Goal: Task Accomplishment & Management: Manage account settings

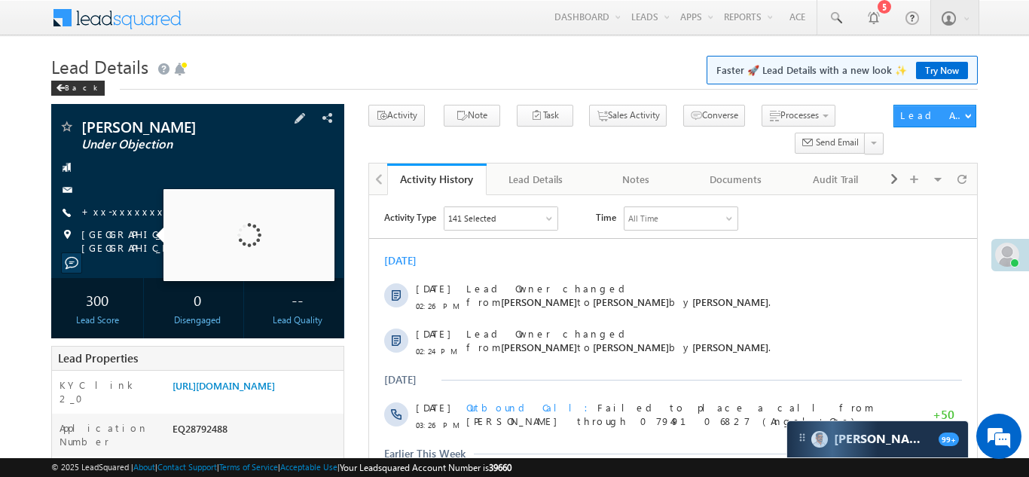
click at [117, 218] on span "+xx-xxxxxxxx44" at bounding box center [128, 212] width 94 height 15
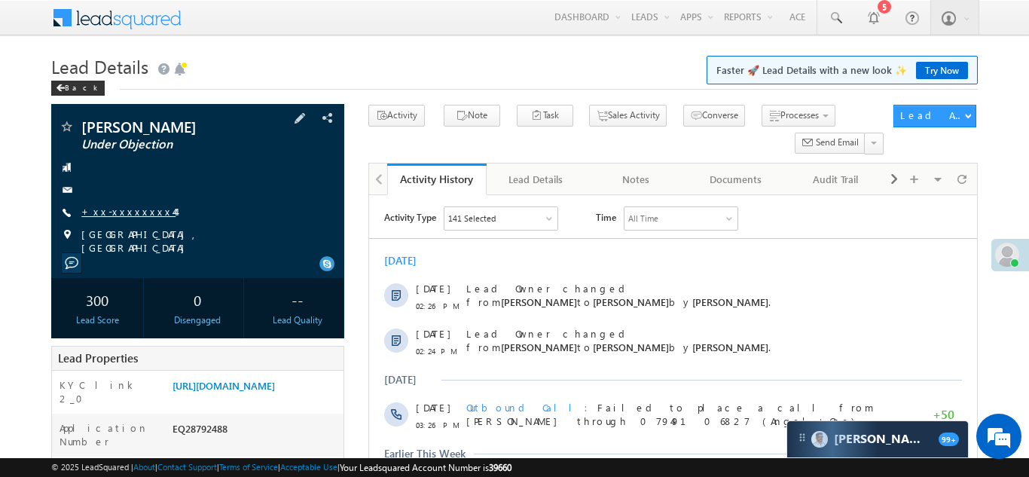
click at [119, 211] on link "+xx-xxxxxxxx44" at bounding box center [128, 211] width 94 height 13
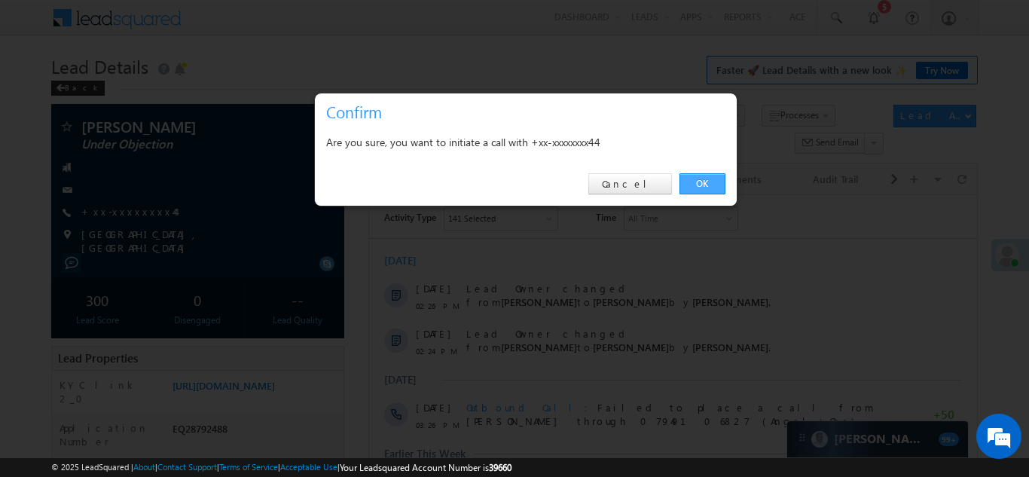
click at [713, 179] on link "OK" at bounding box center [702, 183] width 46 height 21
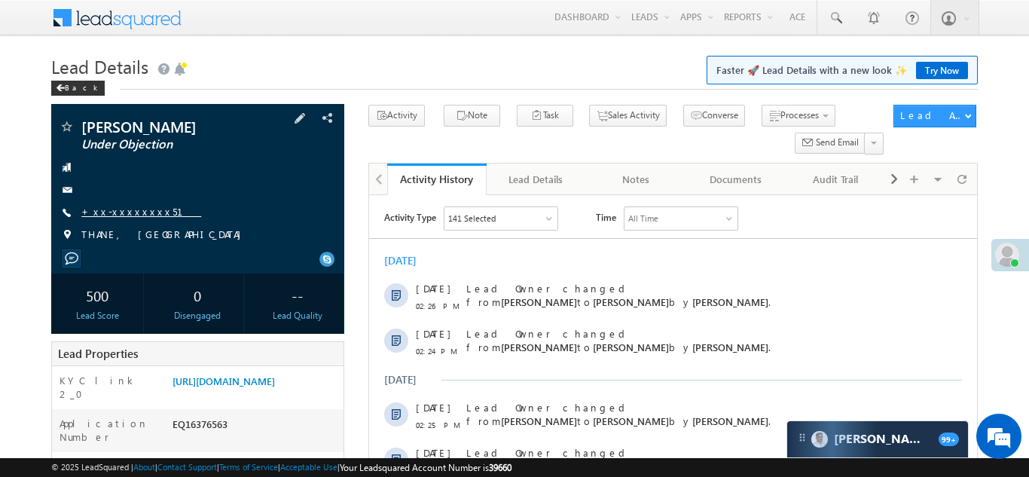
click at [111, 209] on link "+xx-xxxxxxxx51" at bounding box center [141, 211] width 120 height 13
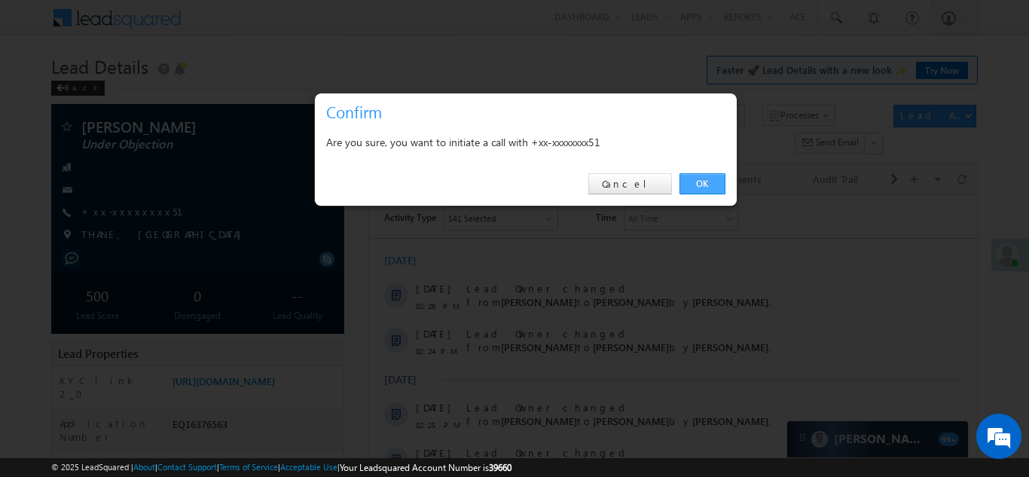
click at [696, 180] on link "OK" at bounding box center [702, 183] width 46 height 21
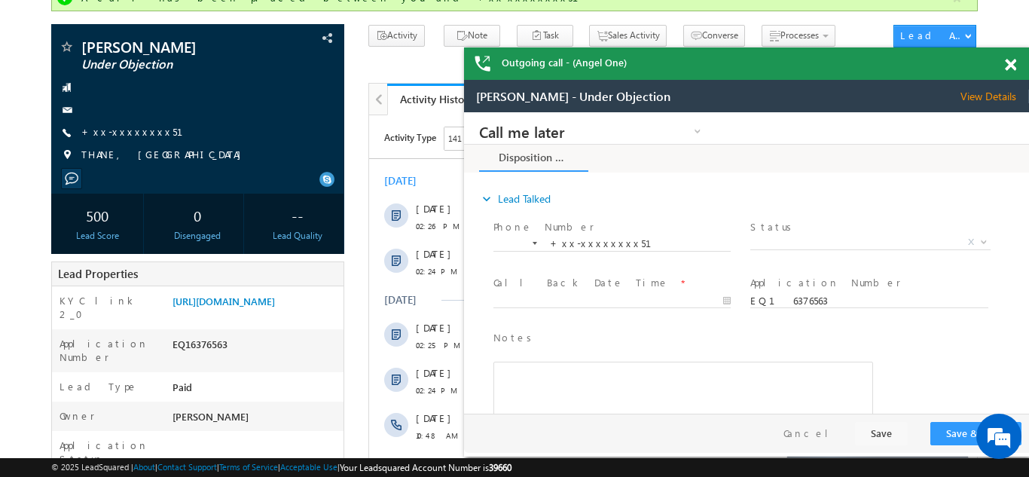
scroll to position [163, 0]
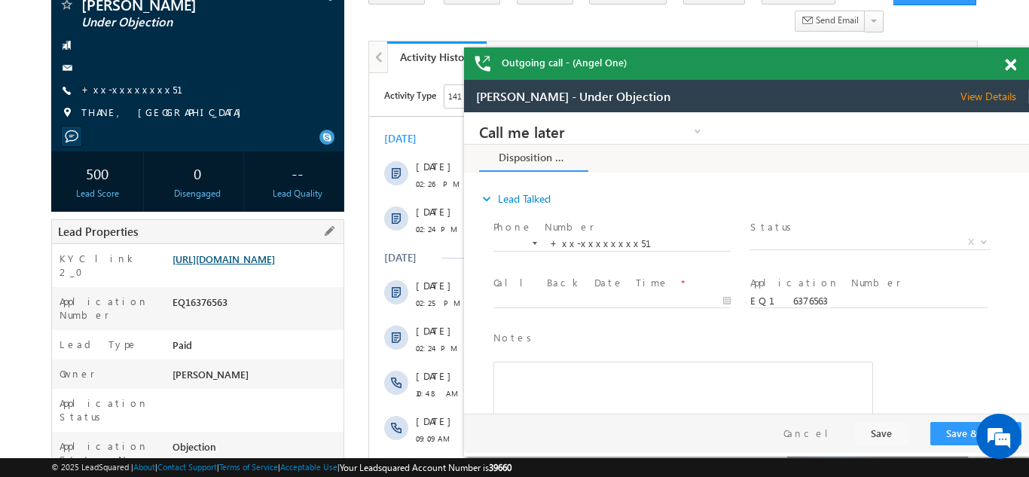
click at [250, 265] on link "https://angelbroking1-pk3em7sa.customui-test.leadsquared.com?leadId=8a343a5c-57…" at bounding box center [223, 258] width 102 height 13
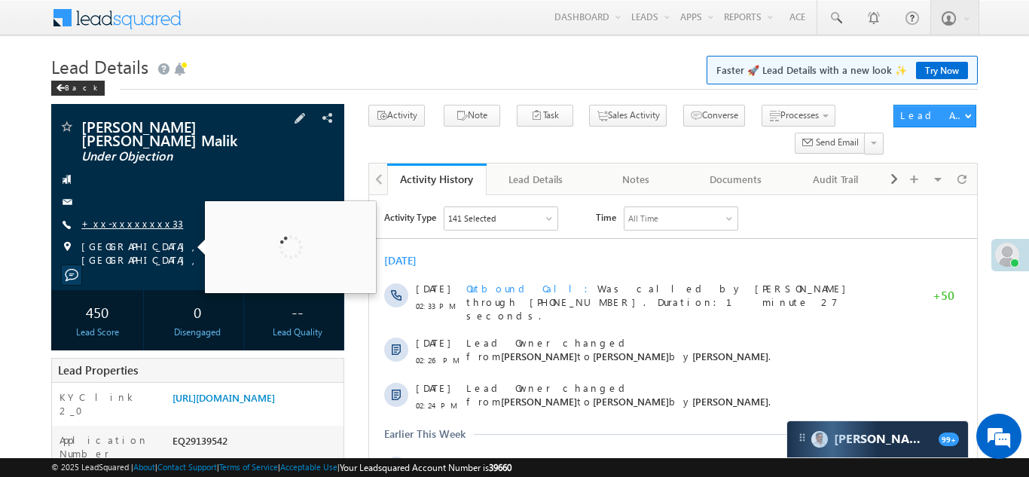
click at [113, 224] on link "+xx-xxxxxxxx33" at bounding box center [132, 223] width 102 height 13
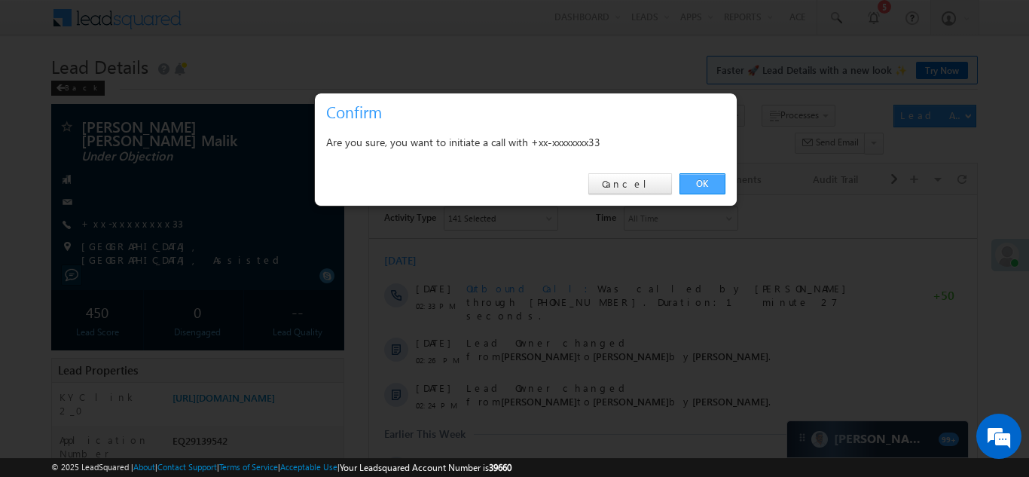
click at [696, 182] on link "OK" at bounding box center [702, 183] width 46 height 21
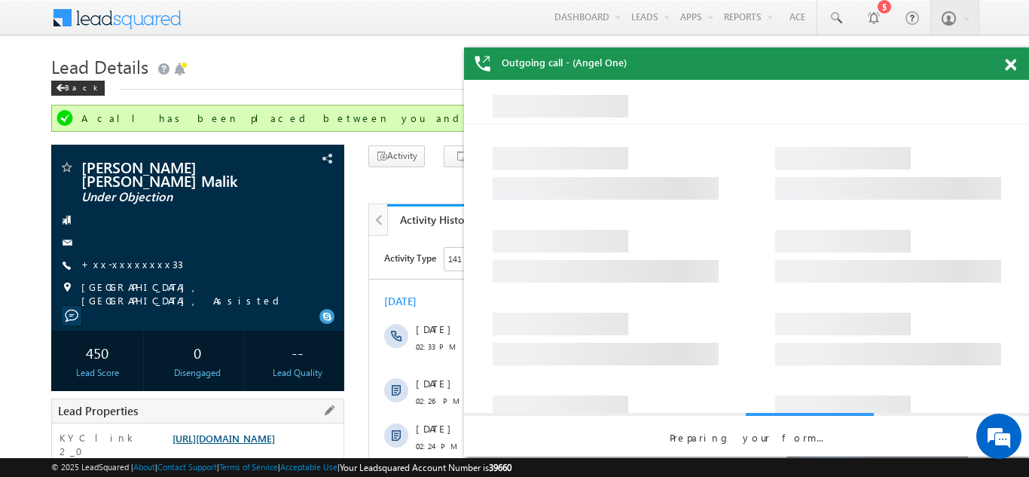
click at [245, 431] on link "https://angelbroking1-pk3em7sa.customui-test.leadsquared.com?leadId=8592e8cb-f9…" at bounding box center [223, 437] width 102 height 13
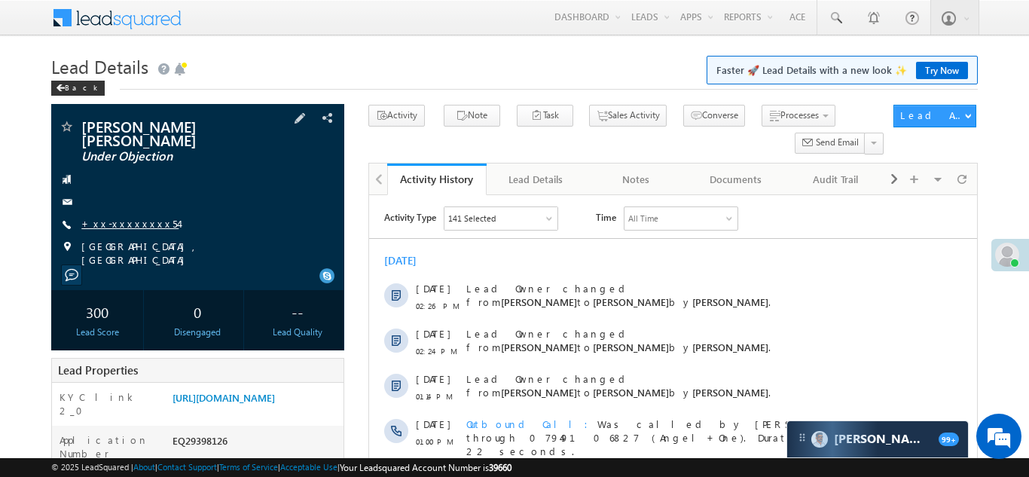
click at [113, 217] on link "+xx-xxxxxxxx54" at bounding box center [129, 223] width 97 height 13
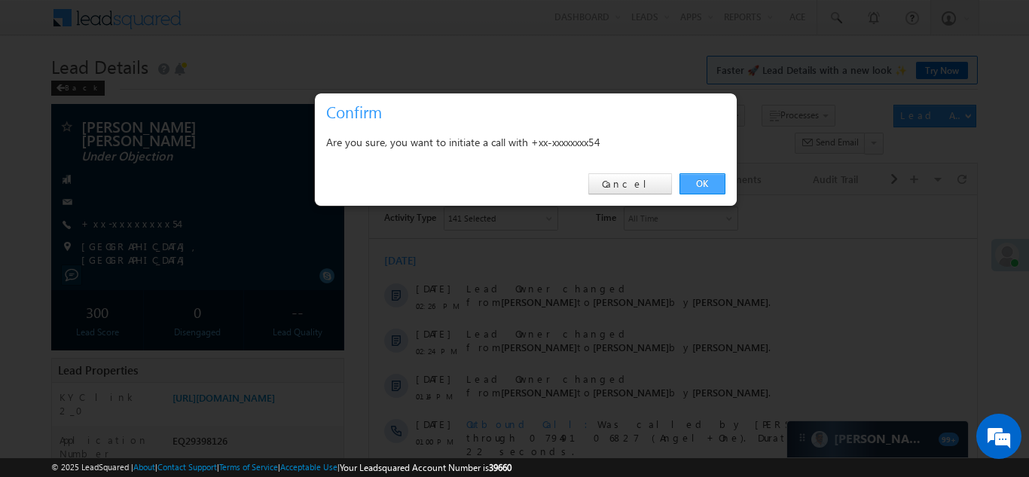
click at [694, 183] on link "OK" at bounding box center [702, 183] width 46 height 21
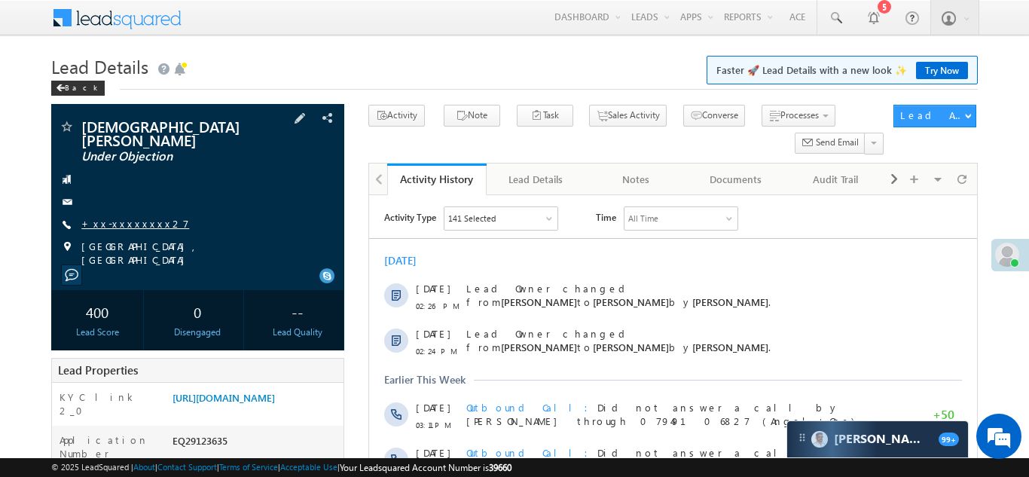
click at [125, 217] on link "+xx-xxxxxxxx27" at bounding box center [135, 223] width 108 height 13
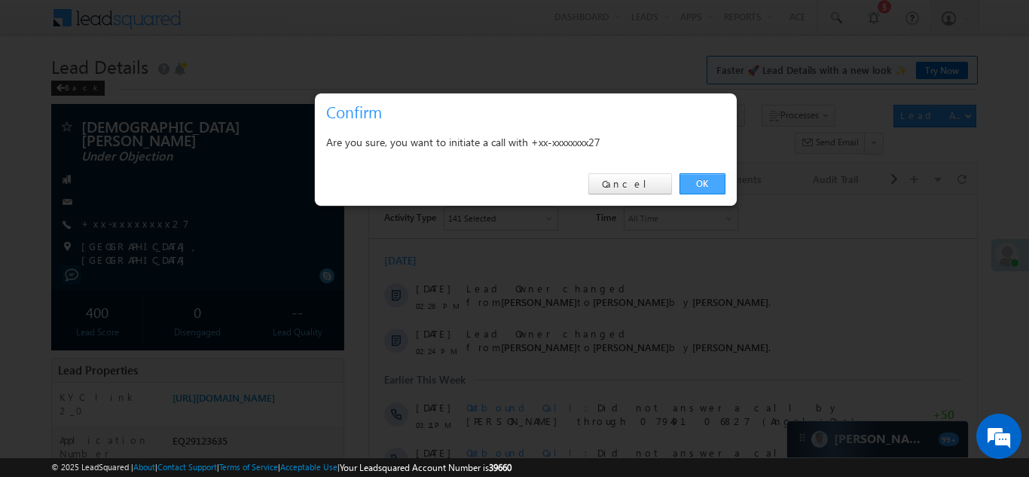
click at [700, 179] on link "OK" at bounding box center [702, 183] width 46 height 21
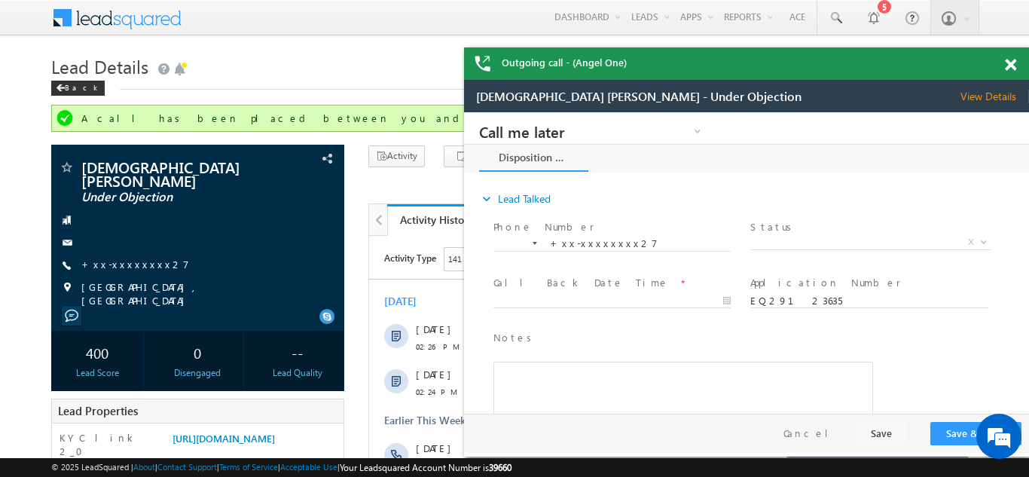
click at [1016, 62] on div at bounding box center [1018, 61] width 20 height 29
click at [1005, 62] on span at bounding box center [1009, 65] width 11 height 13
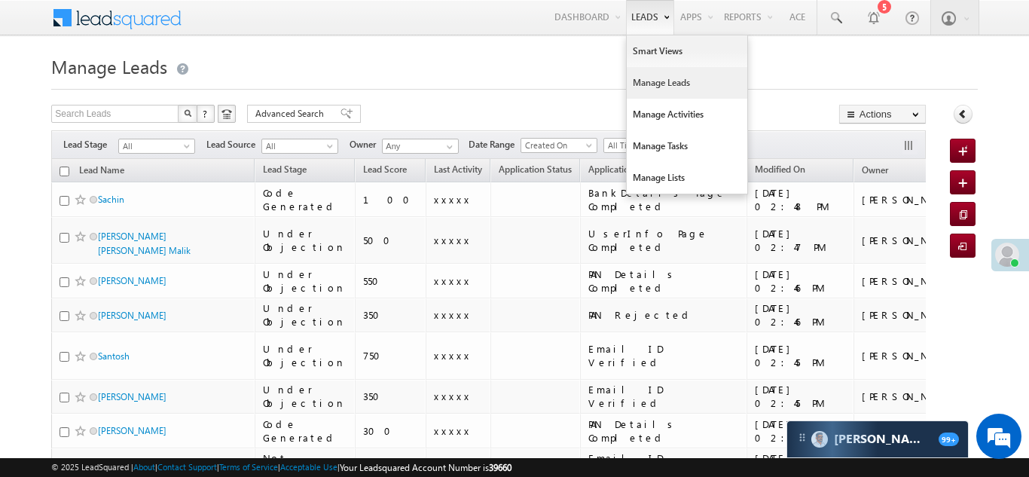
click at [657, 80] on link "Manage Leads" at bounding box center [686, 83] width 120 height 32
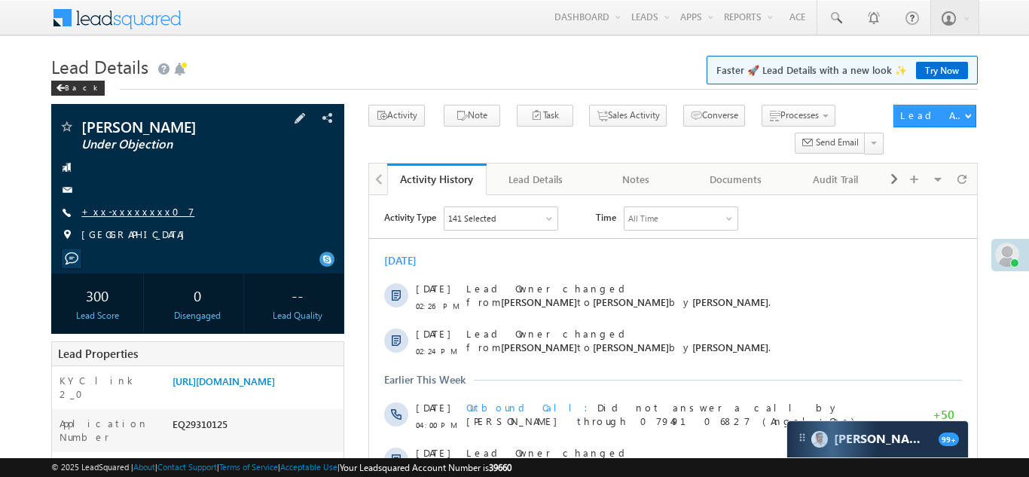
click at [128, 209] on link "+xx-xxxxxxxx07" at bounding box center [137, 211] width 113 height 13
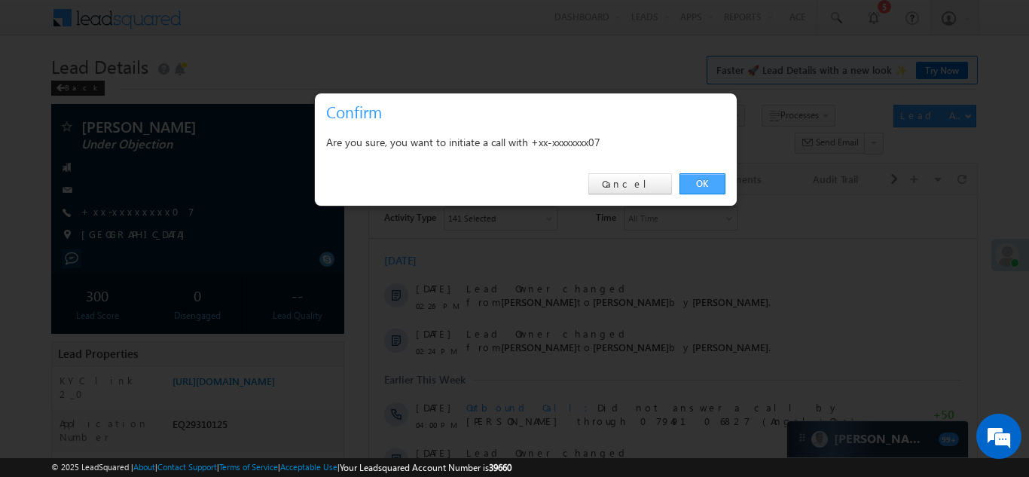
click at [698, 181] on link "OK" at bounding box center [702, 183] width 46 height 21
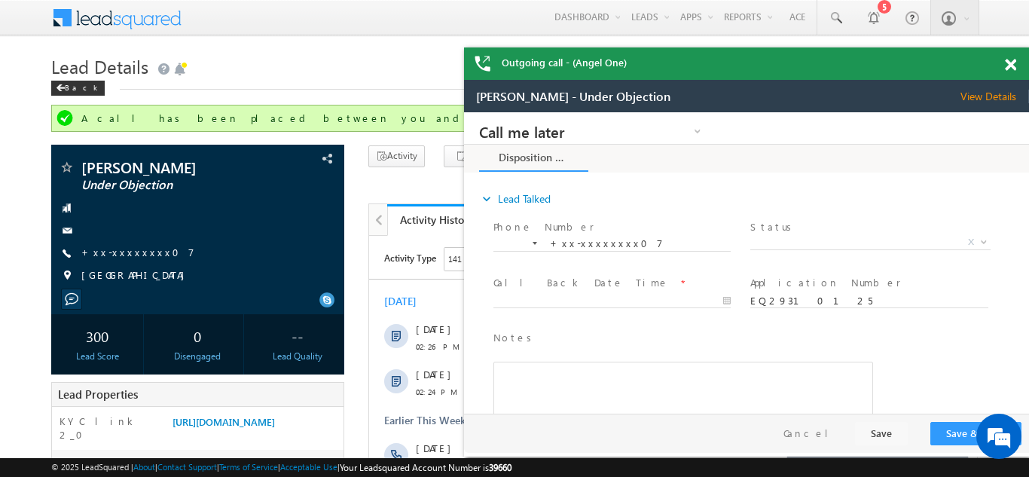
click at [1007, 60] on span at bounding box center [1009, 65] width 11 height 13
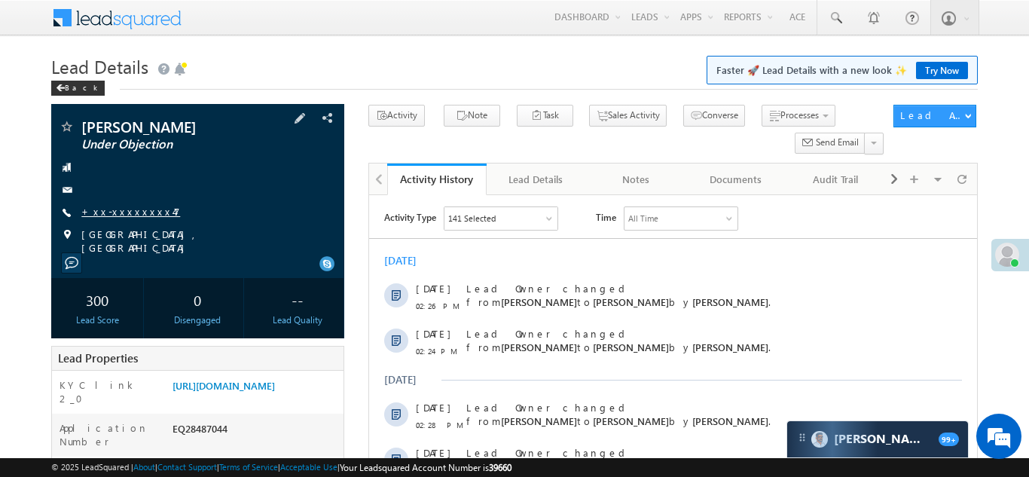
click at [123, 215] on link "+xx-xxxxxxxx47" at bounding box center [130, 211] width 99 height 13
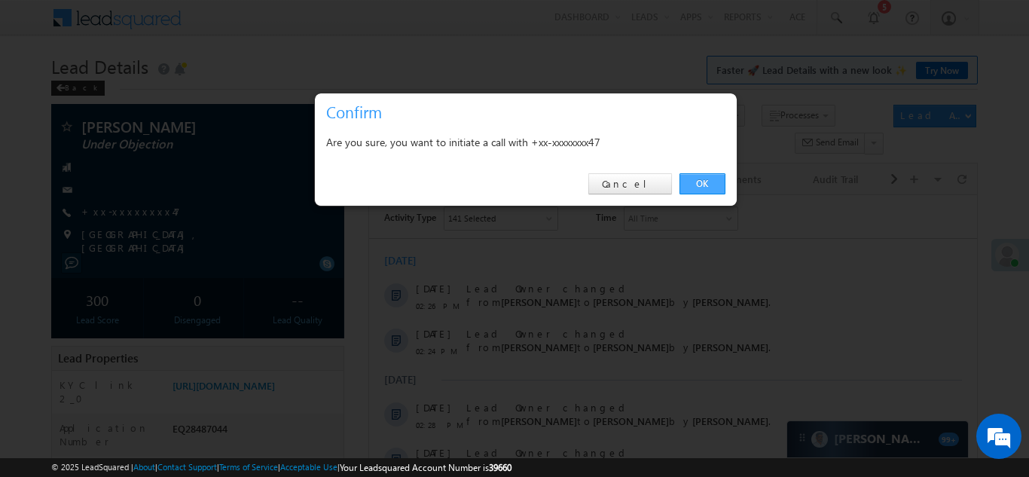
click at [691, 182] on link "OK" at bounding box center [702, 183] width 46 height 21
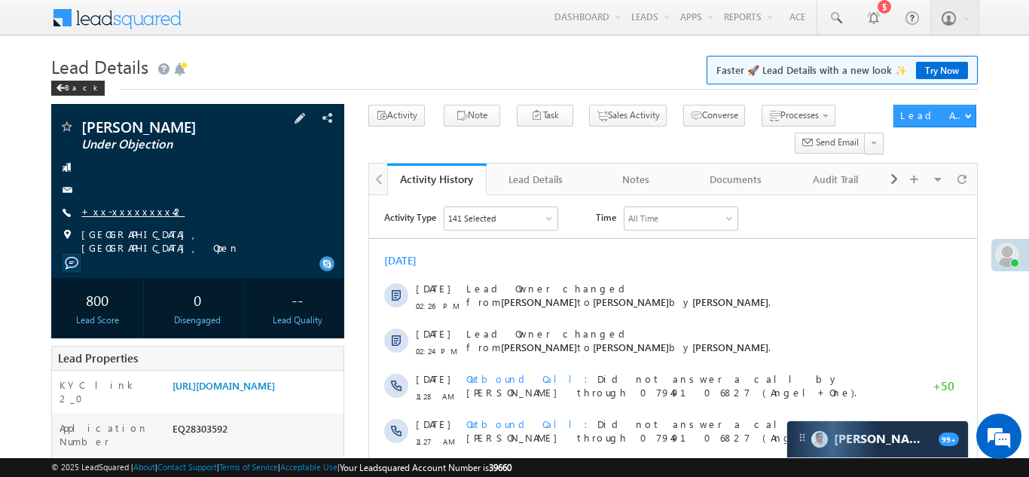
click at [125, 215] on link "+xx-xxxxxxxx42" at bounding box center [132, 211] width 103 height 13
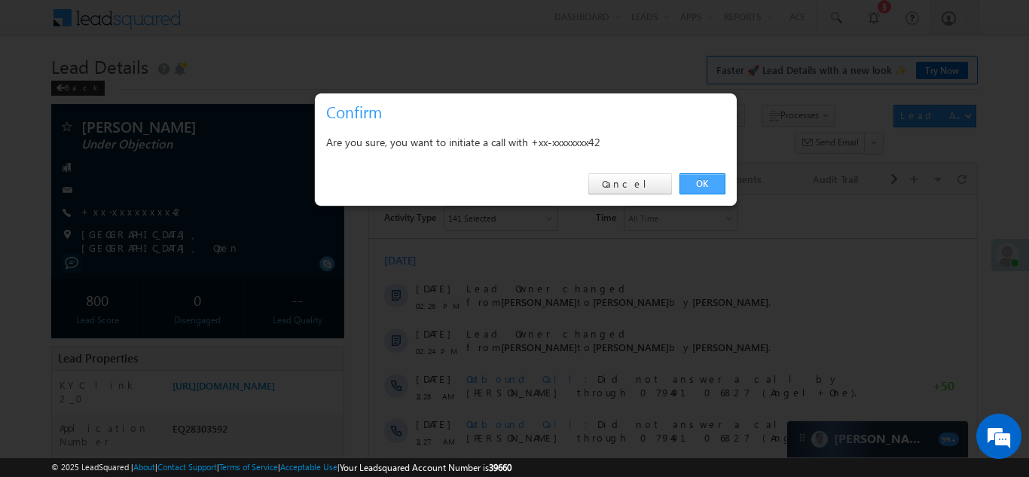
click at [698, 179] on link "OK" at bounding box center [702, 183] width 46 height 21
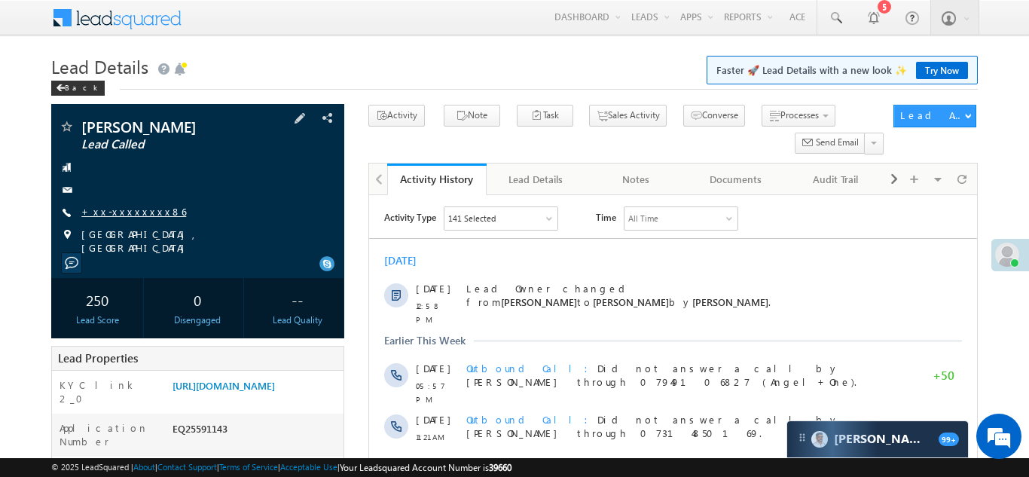
click at [131, 215] on link "+xx-xxxxxxxx86" at bounding box center [133, 211] width 105 height 13
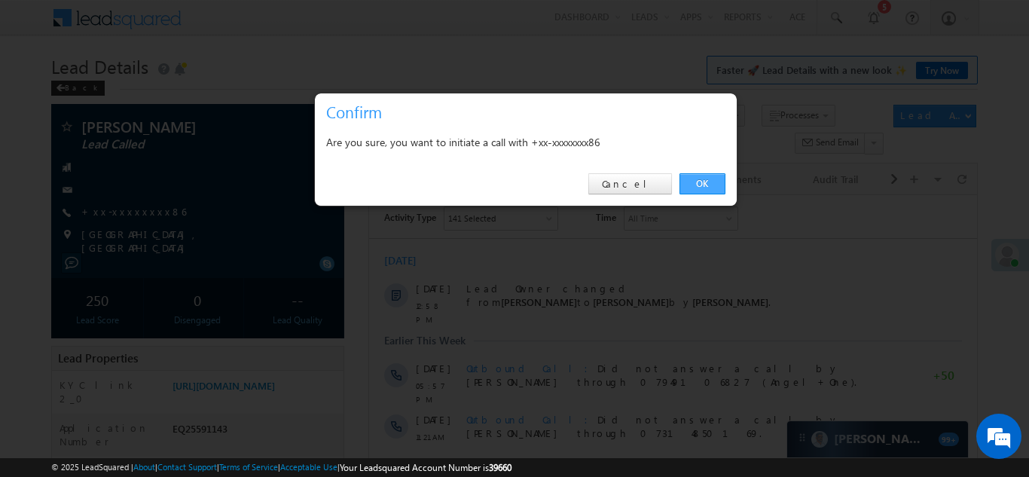
click at [690, 181] on link "OK" at bounding box center [702, 183] width 46 height 21
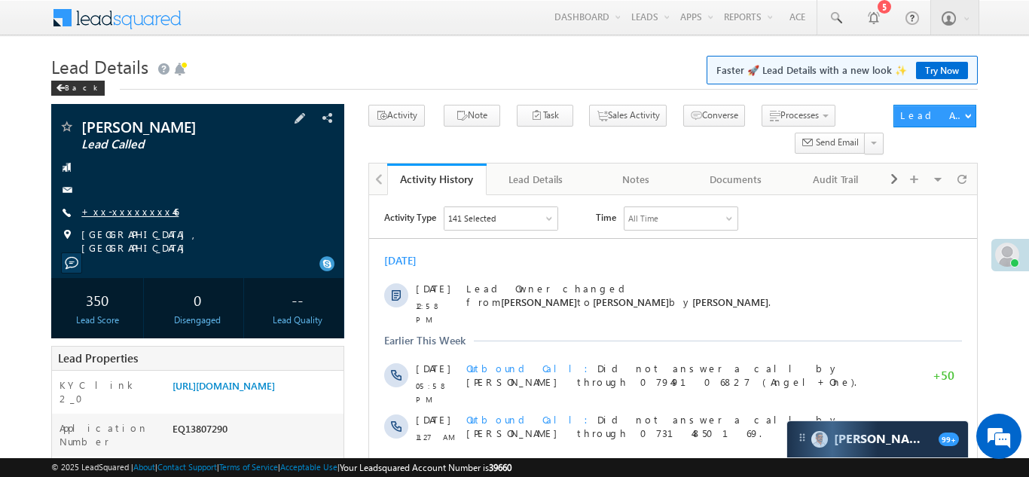
click at [110, 206] on link "+xx-xxxxxxxx46" at bounding box center [129, 211] width 97 height 13
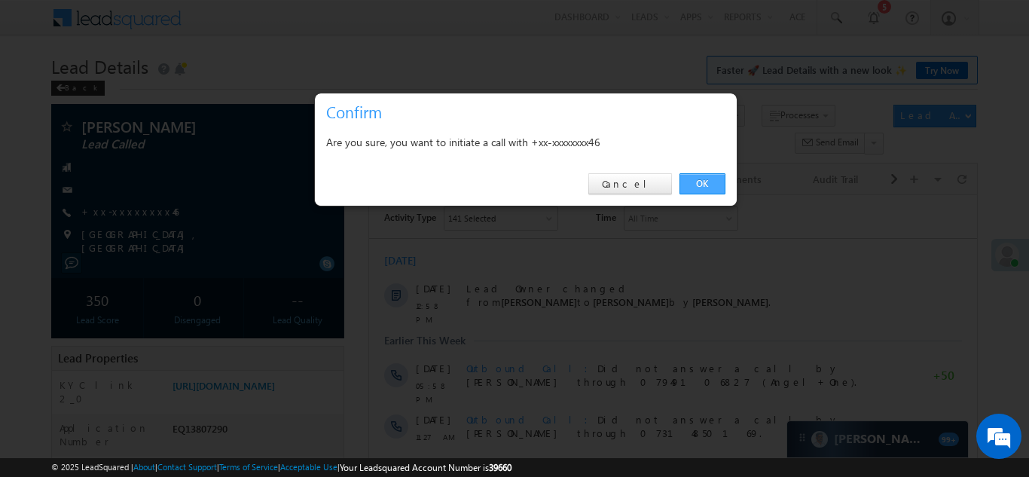
click at [700, 181] on link "OK" at bounding box center [702, 183] width 46 height 21
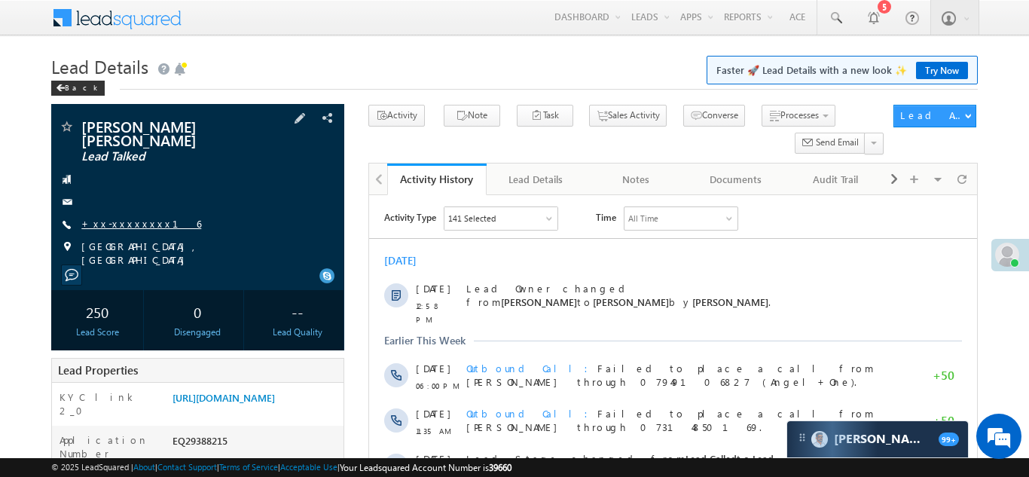
click at [130, 217] on link "+xx-xxxxxxxx16" at bounding box center [141, 223] width 120 height 13
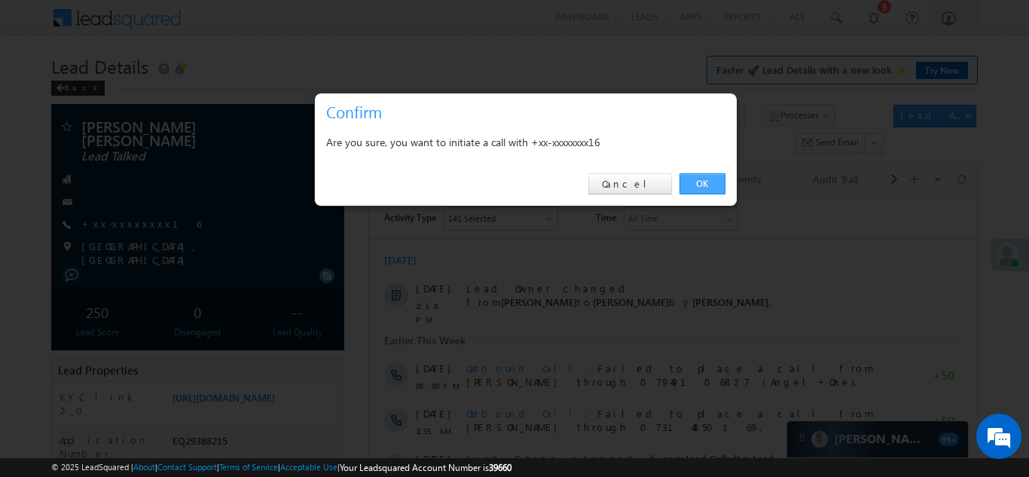
click at [703, 181] on link "OK" at bounding box center [702, 183] width 46 height 21
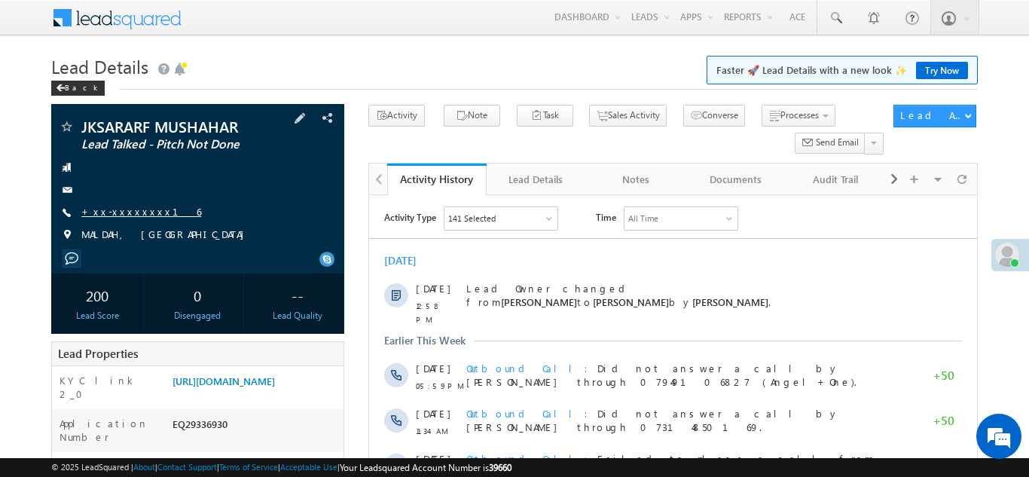
click at [126, 210] on link "+xx-xxxxxxxx16" at bounding box center [141, 211] width 120 height 13
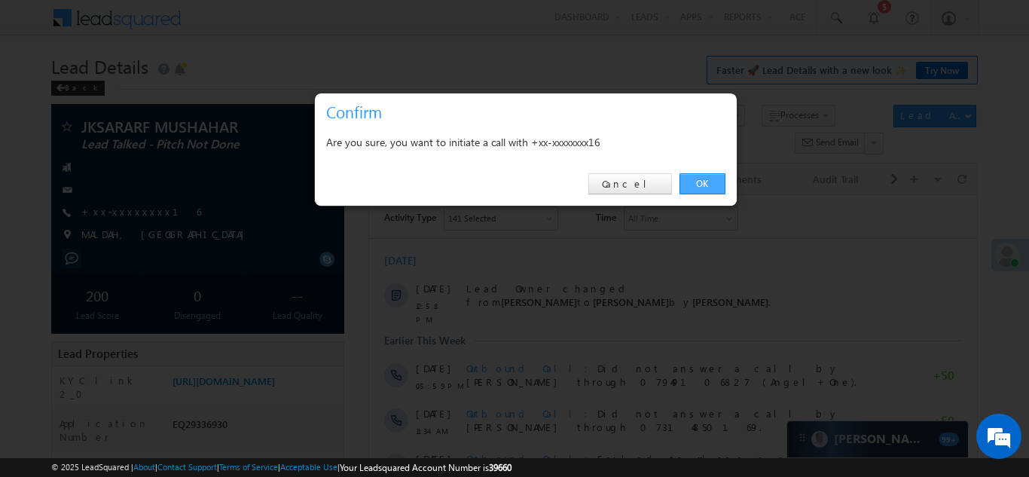
click at [706, 180] on link "OK" at bounding box center [702, 183] width 46 height 21
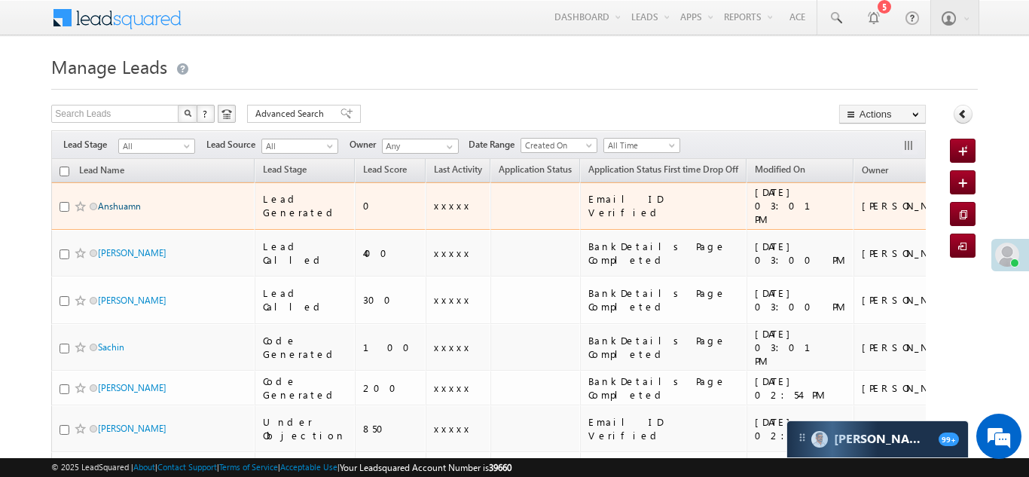
click at [115, 200] on link "Anshuamn" at bounding box center [119, 205] width 43 height 11
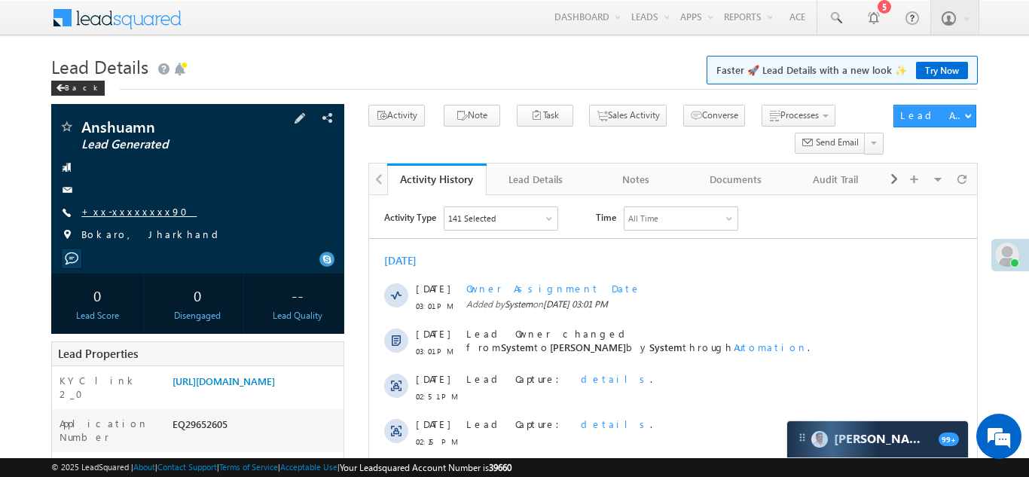
click at [117, 207] on link "+xx-xxxxxxxx90" at bounding box center [138, 211] width 115 height 13
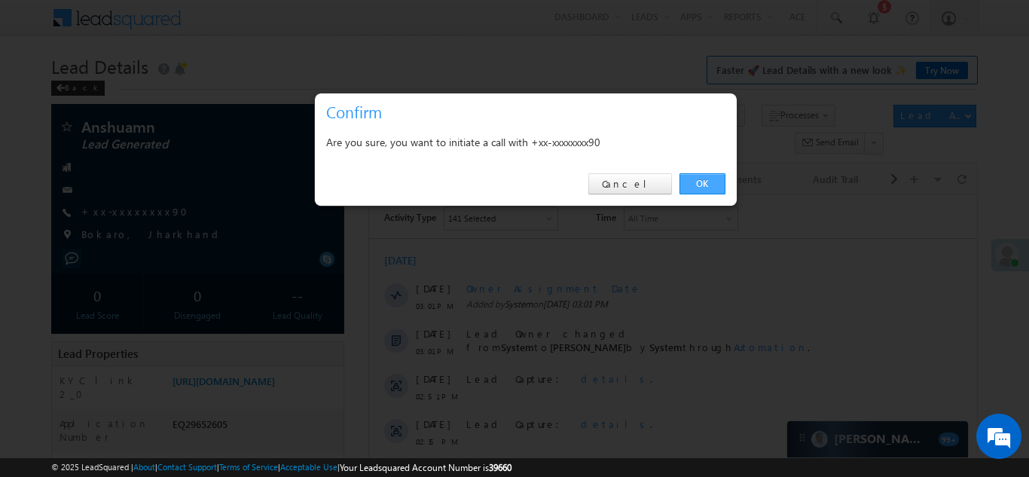
click at [693, 179] on link "OK" at bounding box center [702, 183] width 46 height 21
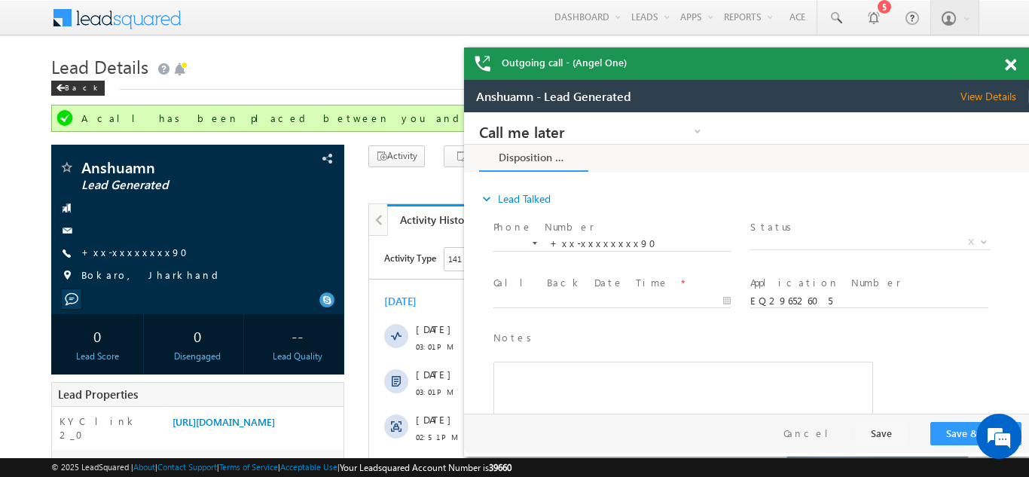
click at [1010, 66] on span at bounding box center [1009, 65] width 11 height 13
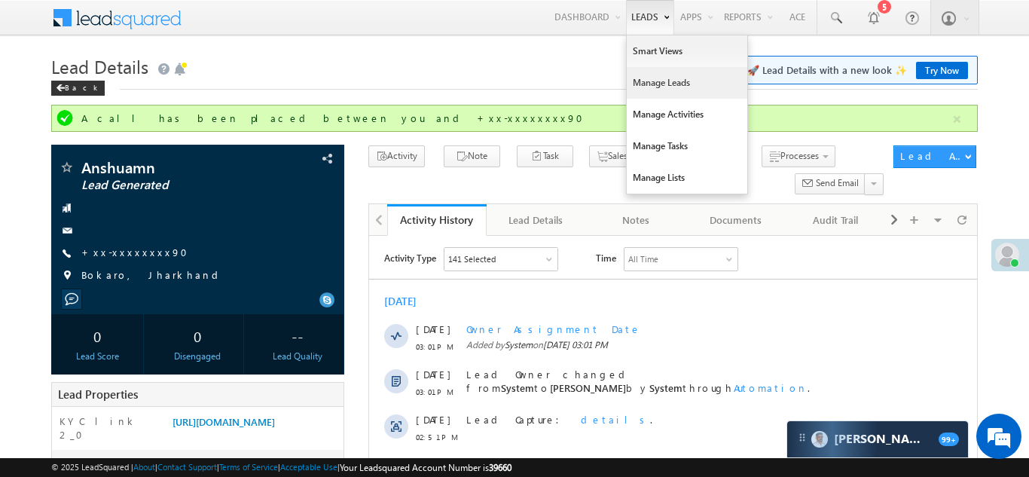
click at [653, 85] on link "Manage Leads" at bounding box center [686, 83] width 120 height 32
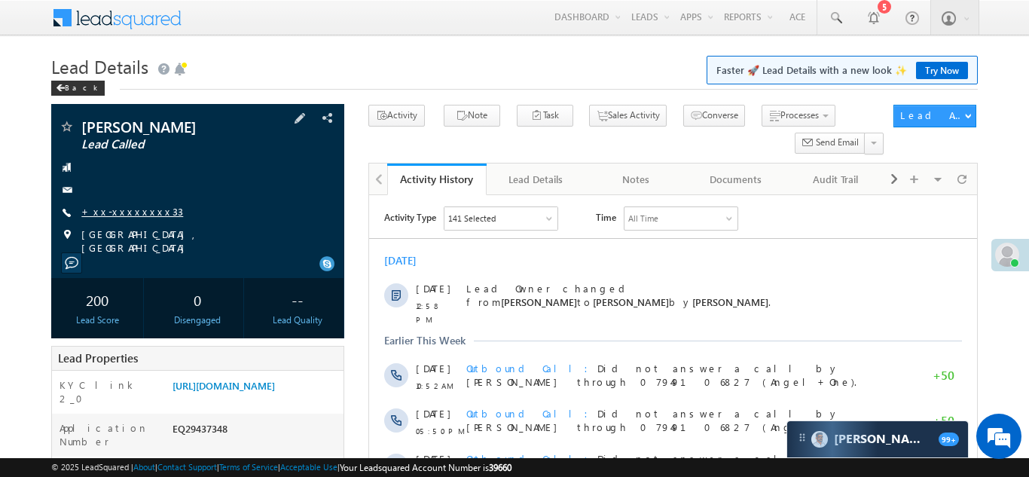
click at [117, 211] on link "+xx-xxxxxxxx33" at bounding box center [132, 211] width 102 height 13
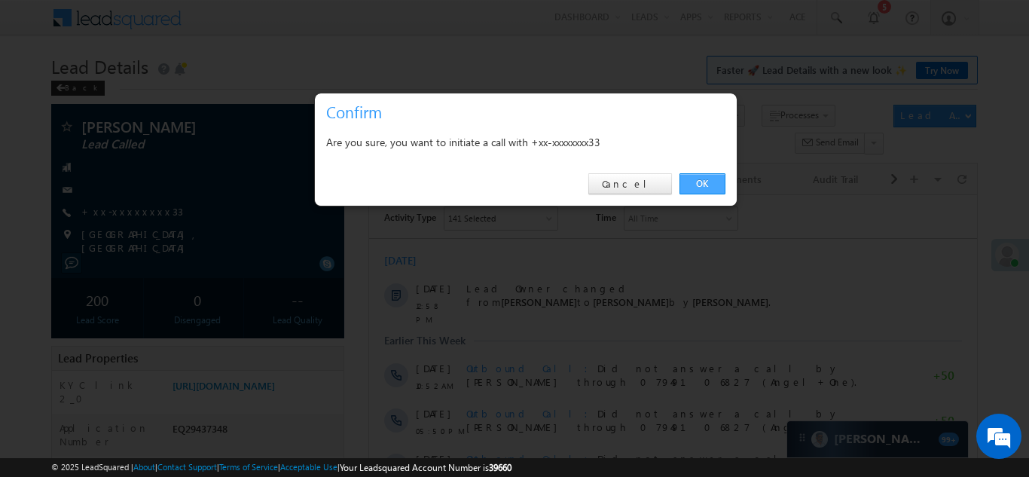
click at [699, 176] on link "OK" at bounding box center [702, 183] width 46 height 21
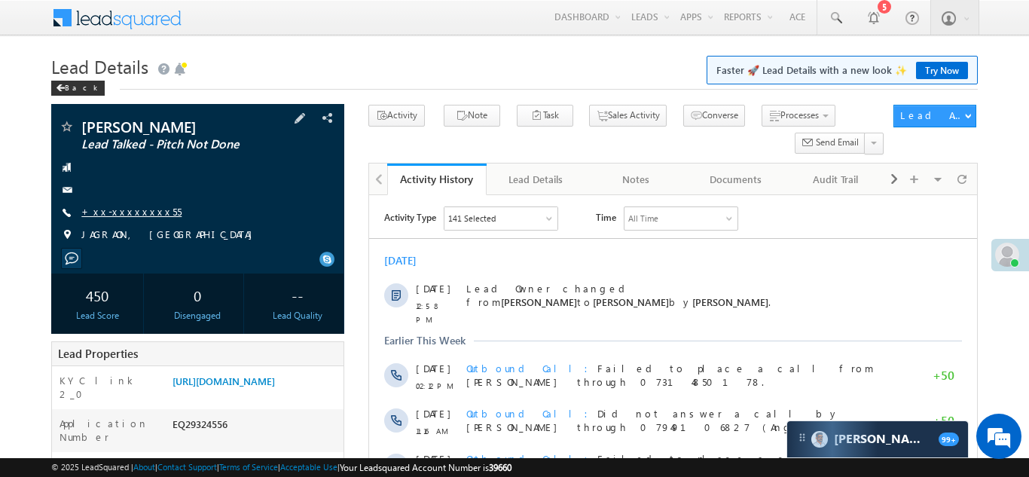
click at [110, 211] on link "+xx-xxxxxxxx55" at bounding box center [131, 211] width 100 height 13
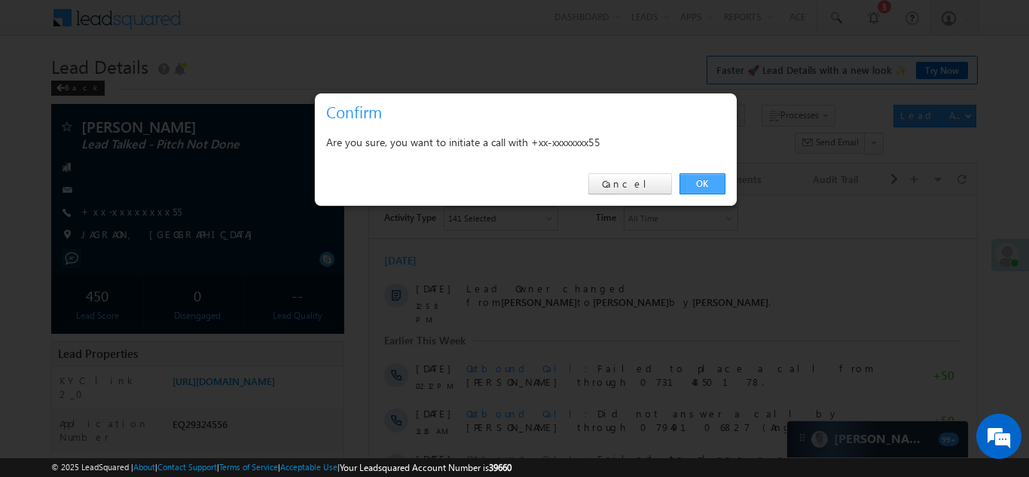
click at [703, 180] on link "OK" at bounding box center [702, 183] width 46 height 21
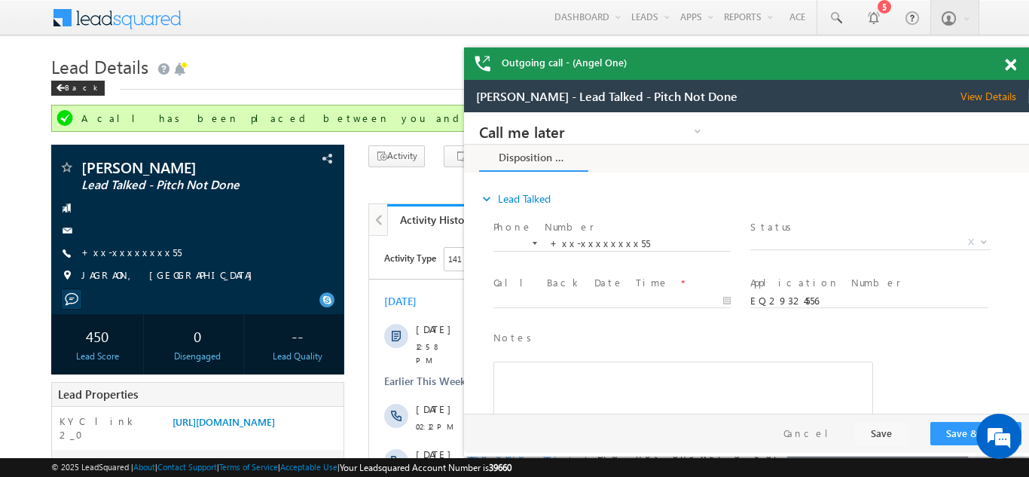
click at [1007, 65] on span at bounding box center [1009, 65] width 11 height 13
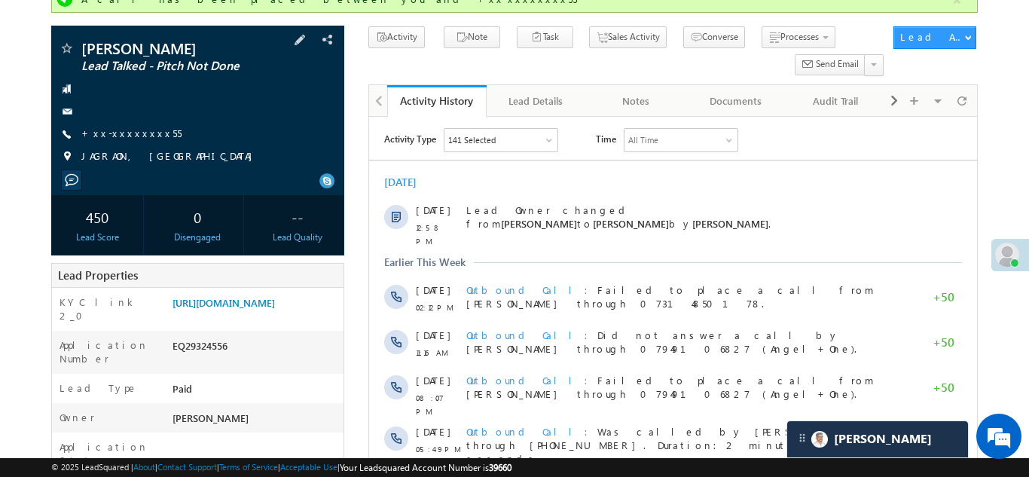
scroll to position [181, 0]
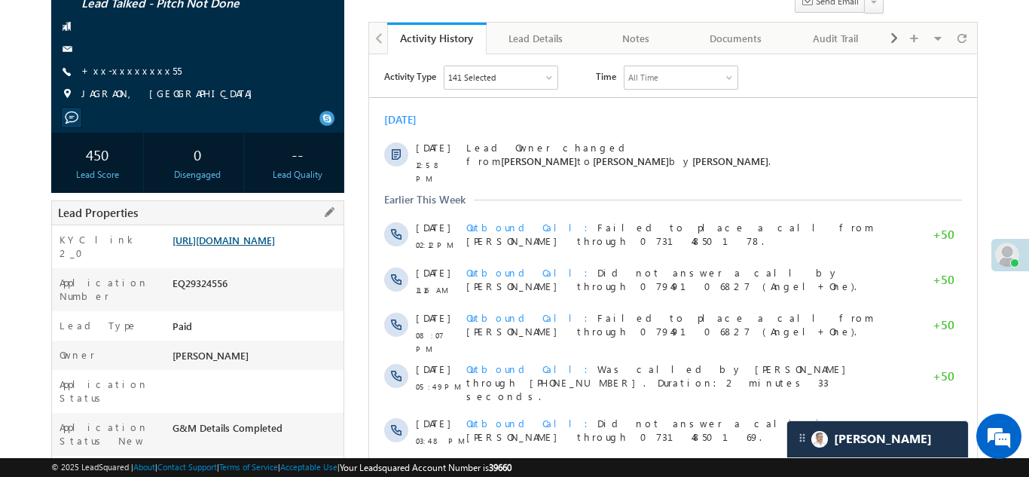
click at [258, 246] on link "https://angelbroking1-pk3em7sa.customui-test.leadsquared.com?leadId=adf08cf3-49…" at bounding box center [223, 239] width 102 height 13
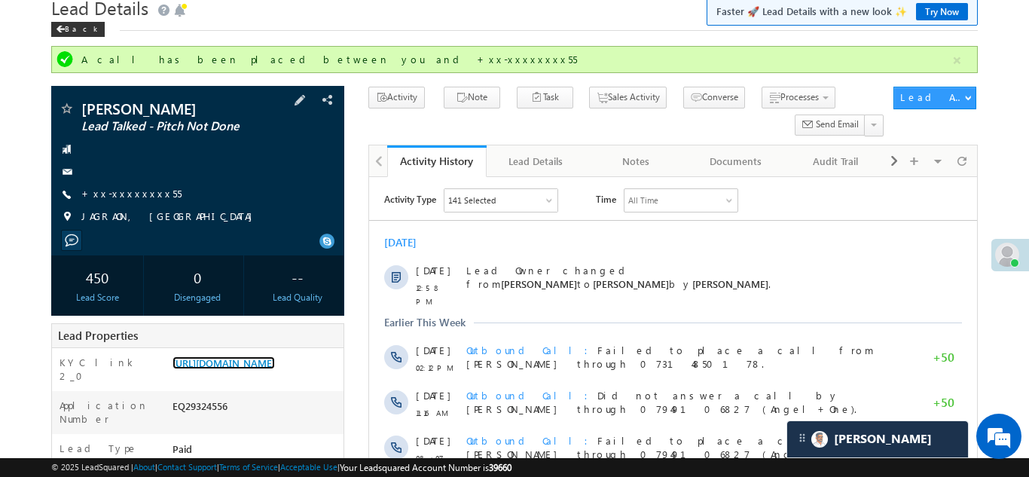
scroll to position [64, 0]
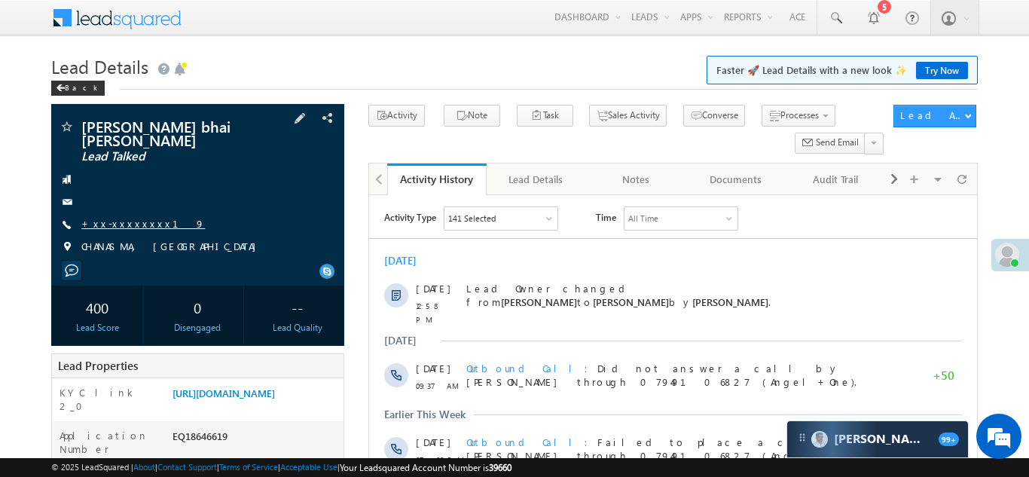
click at [116, 217] on link "+xx-xxxxxxxx19" at bounding box center [142, 223] width 123 height 13
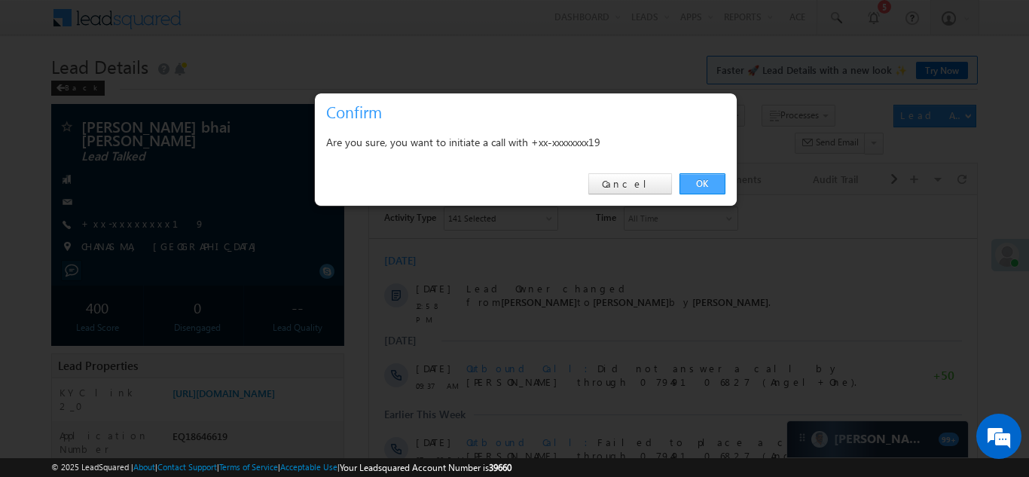
click at [693, 179] on link "OK" at bounding box center [702, 183] width 46 height 21
click at [700, 181] on link "OK" at bounding box center [702, 183] width 46 height 21
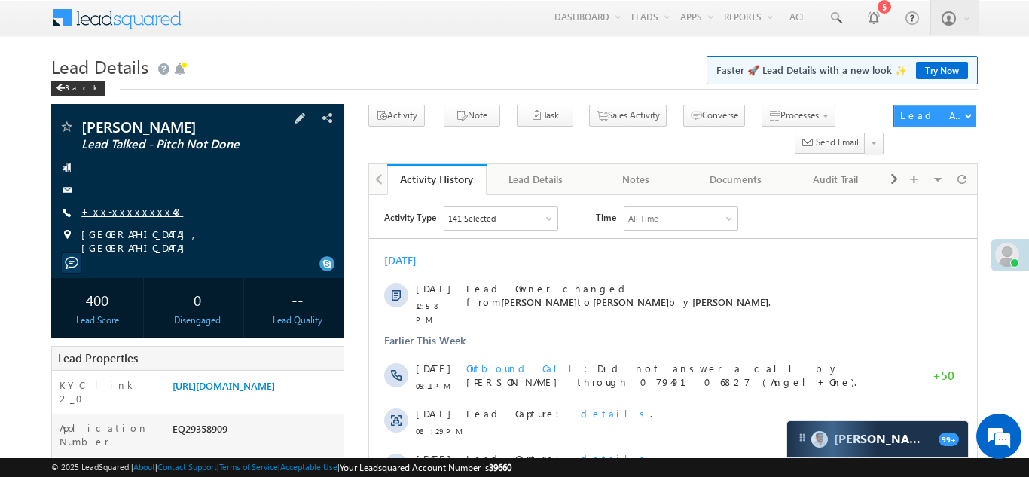
click at [121, 211] on link "+xx-xxxxxxxx48" at bounding box center [132, 211] width 102 height 13
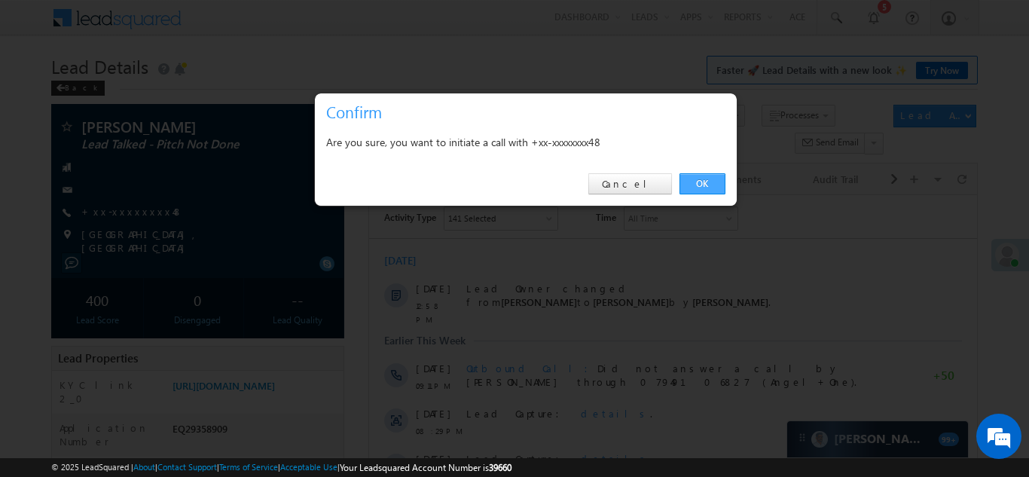
click at [694, 184] on link "OK" at bounding box center [702, 183] width 46 height 21
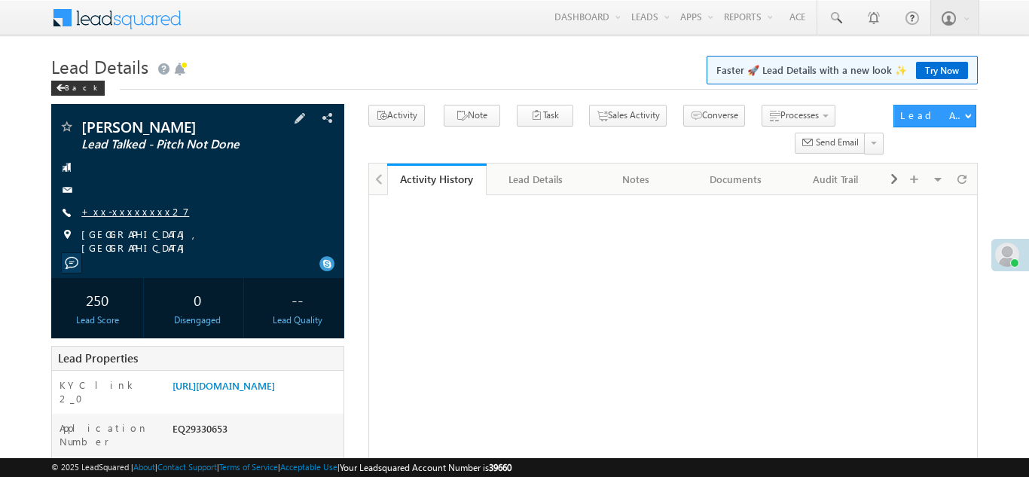
click at [115, 209] on link "+xx-xxxxxxxx27" at bounding box center [135, 211] width 108 height 13
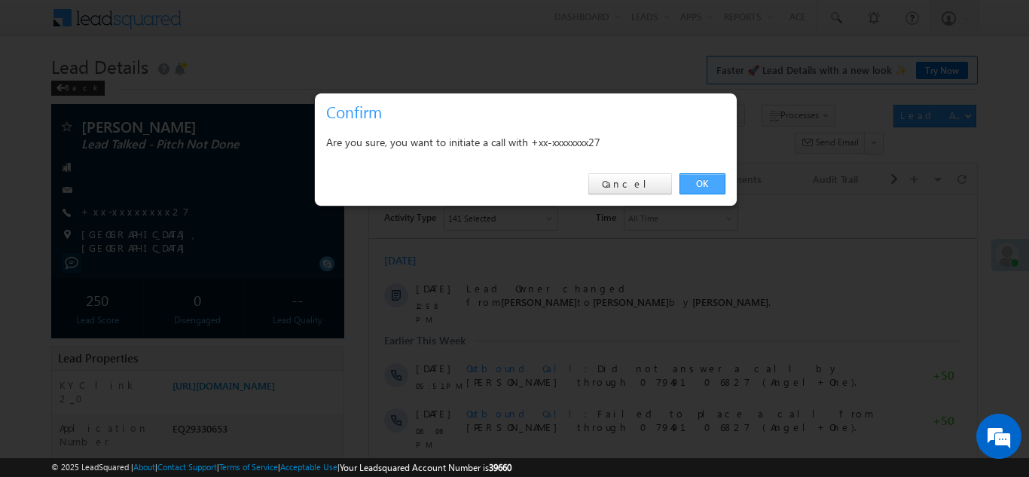
click at [695, 184] on link "OK" at bounding box center [702, 183] width 46 height 21
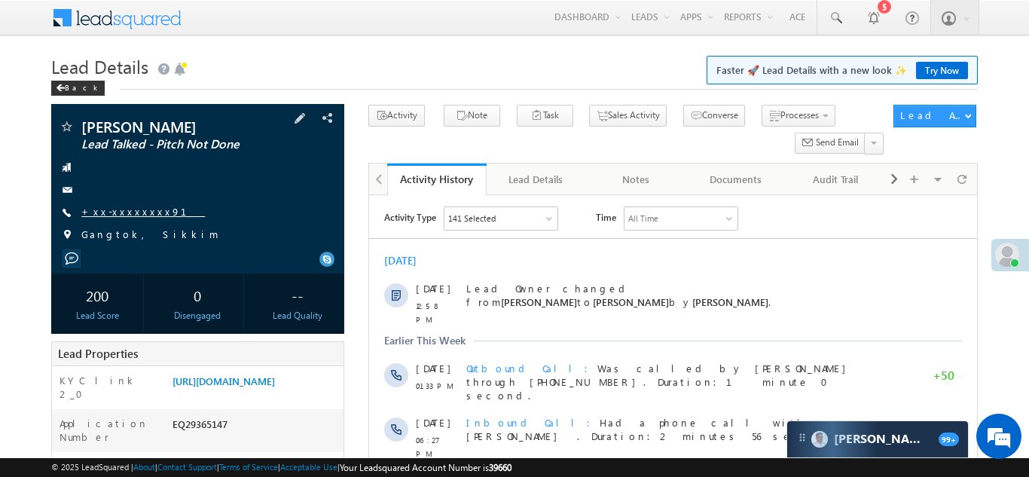
click at [115, 213] on link "+xx-xxxxxxxx91" at bounding box center [142, 211] width 123 height 13
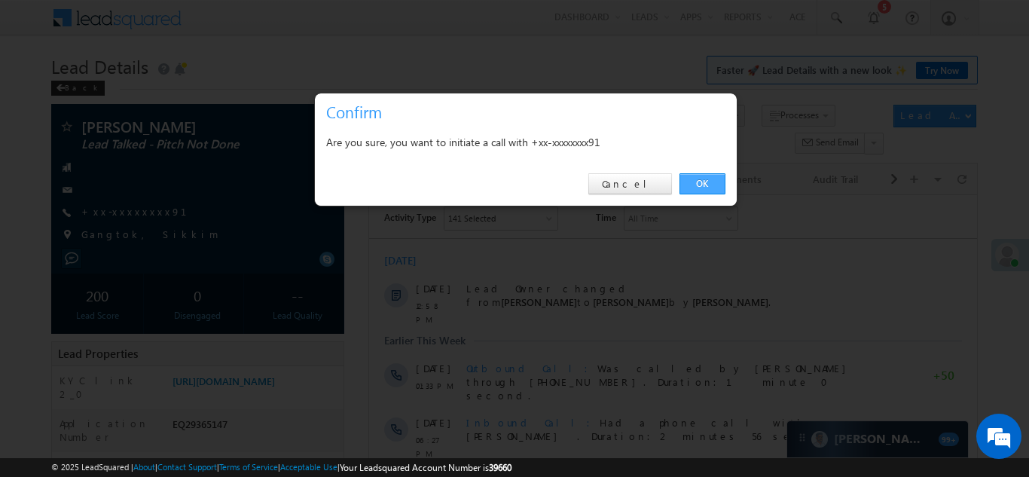
click at [703, 182] on link "OK" at bounding box center [702, 183] width 46 height 21
click at [709, 177] on link "OK" at bounding box center [702, 183] width 46 height 21
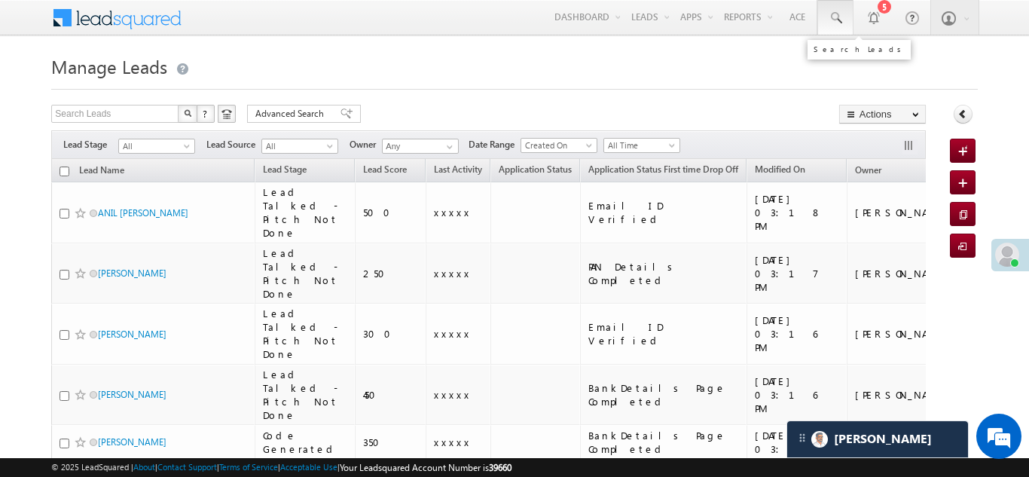
click at [834, 16] on span at bounding box center [835, 18] width 15 height 15
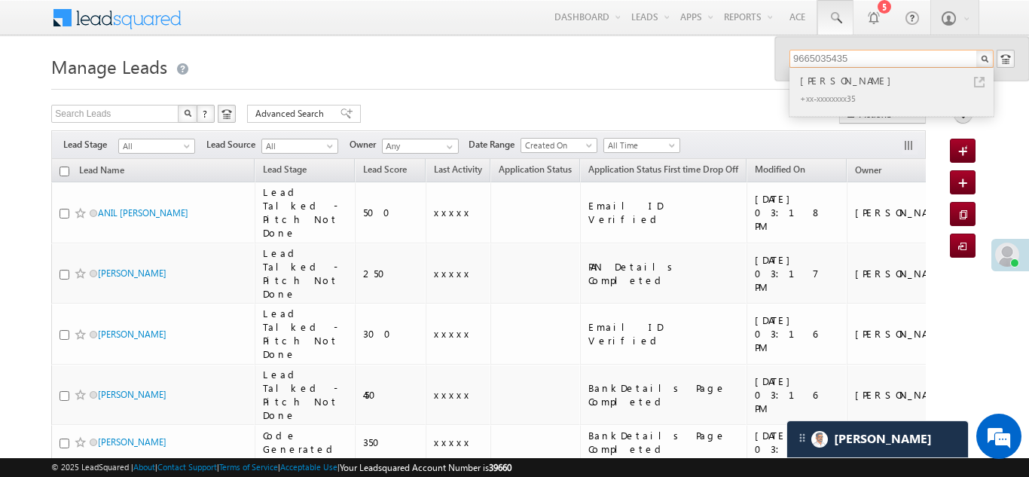
type input "9665035435"
click at [828, 84] on div "[PERSON_NAME]" at bounding box center [898, 80] width 202 height 17
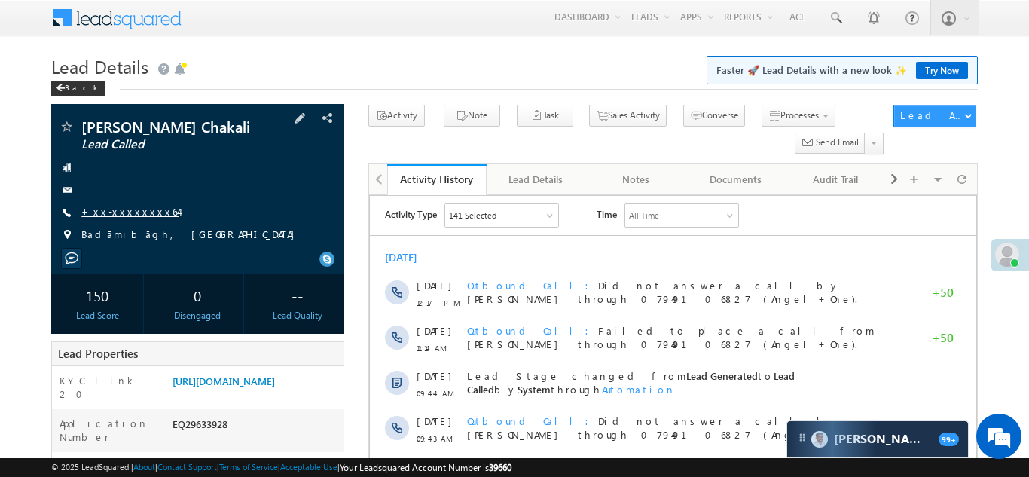
click at [128, 210] on link "+xx-xxxxxxxx64" at bounding box center [129, 211] width 97 height 13
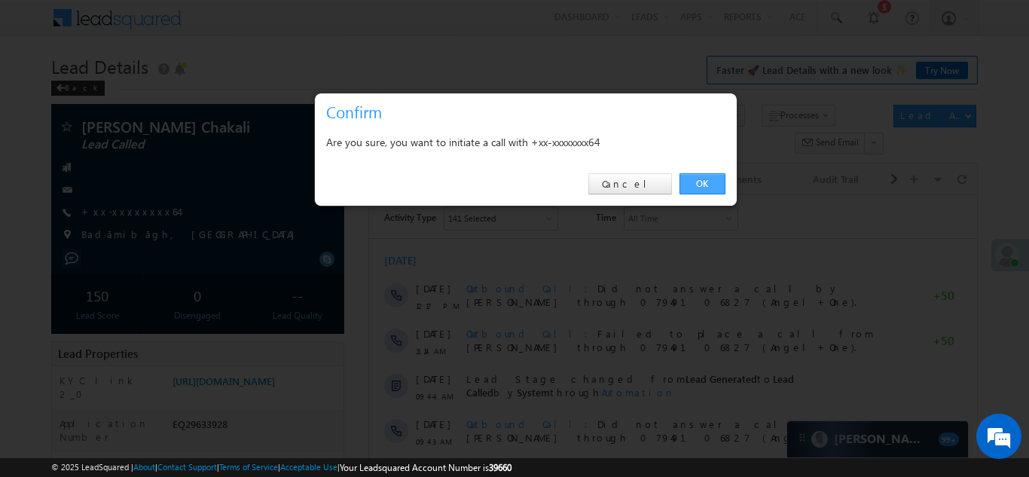
click at [698, 178] on link "OK" at bounding box center [702, 183] width 46 height 21
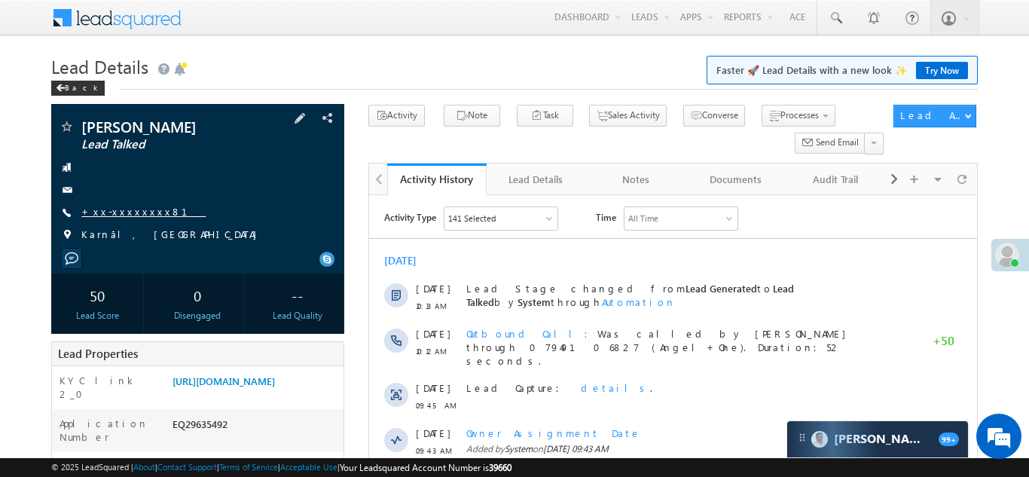
click at [126, 207] on link "+xx-xxxxxxxx81" at bounding box center [143, 211] width 124 height 13
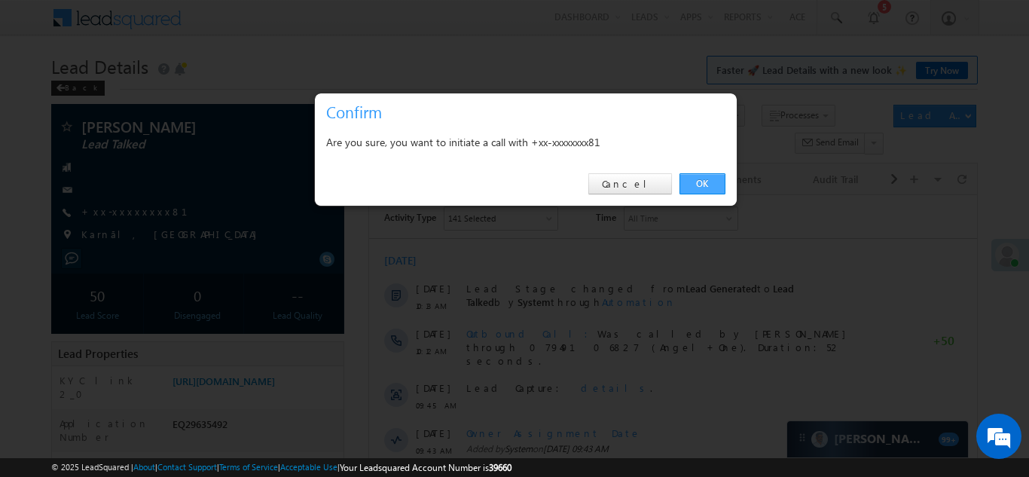
click at [703, 177] on link "OK" at bounding box center [702, 183] width 46 height 21
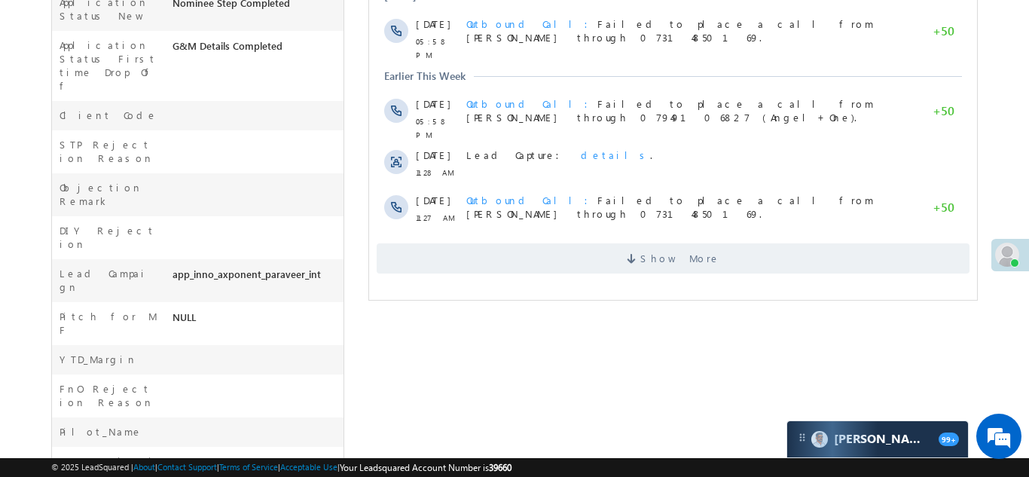
scroll to position [596, 0]
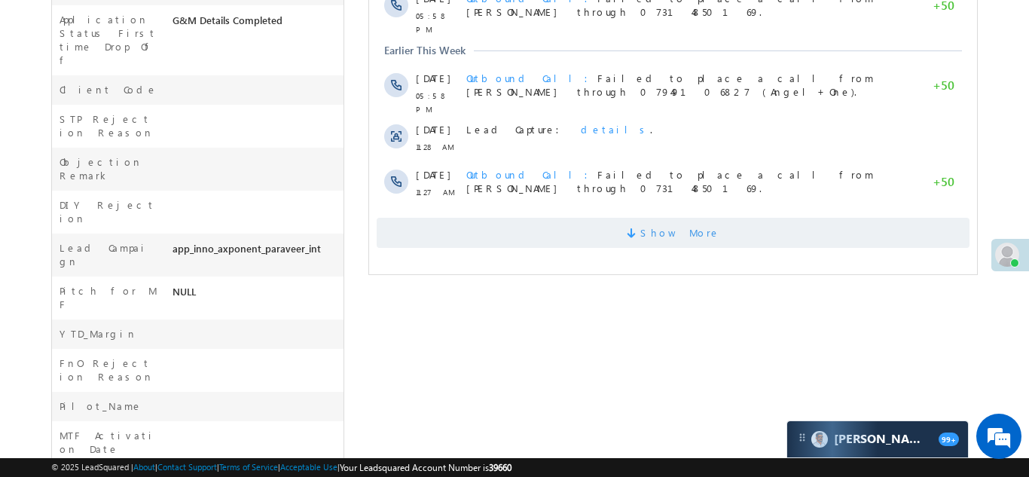
click at [590, 218] on span "Show More" at bounding box center [672, 233] width 593 height 30
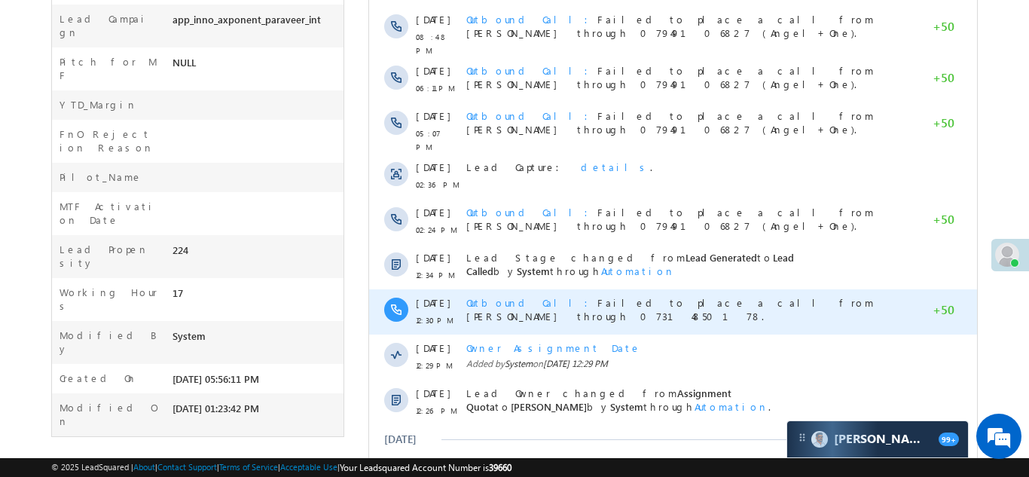
scroll to position [921, 0]
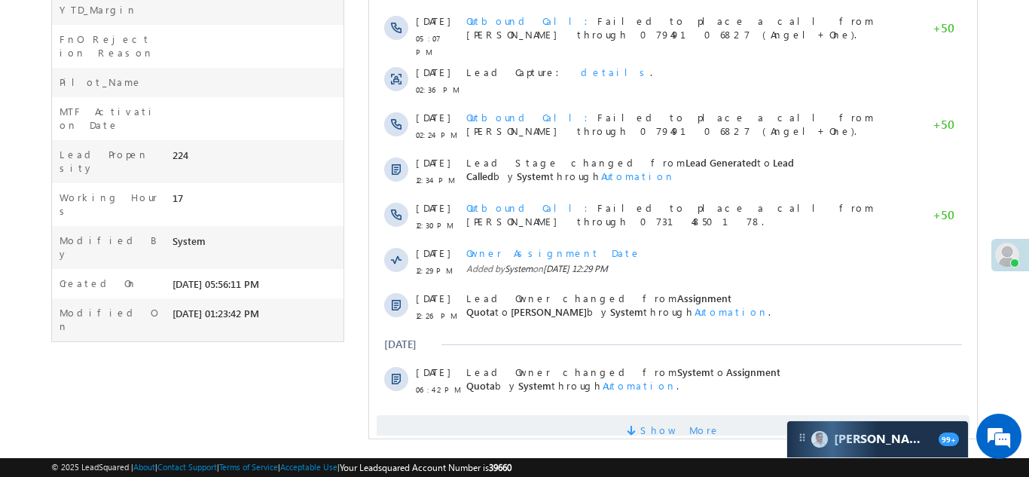
click at [563, 415] on span "Show More" at bounding box center [672, 430] width 593 height 30
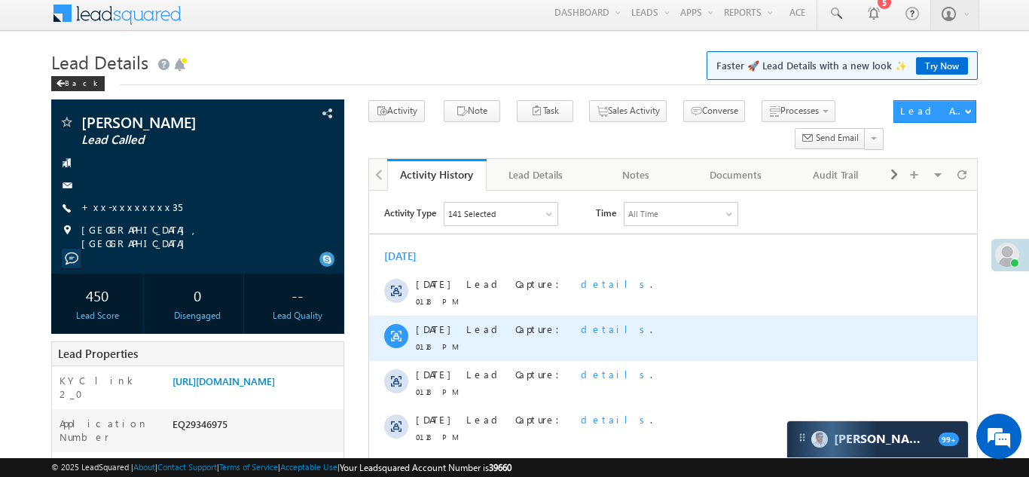
scroll to position [0, 0]
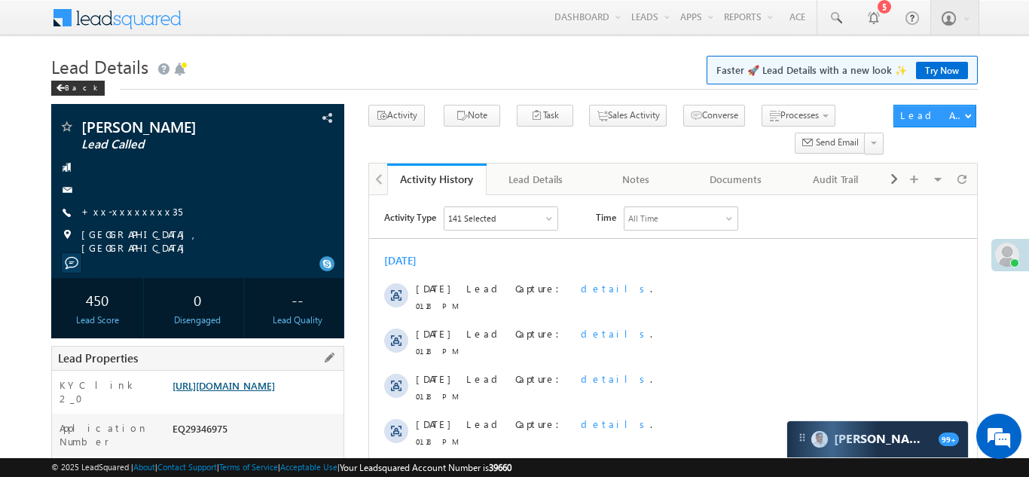
click at [237, 379] on link "[URL][DOMAIN_NAME]" at bounding box center [223, 385] width 102 height 13
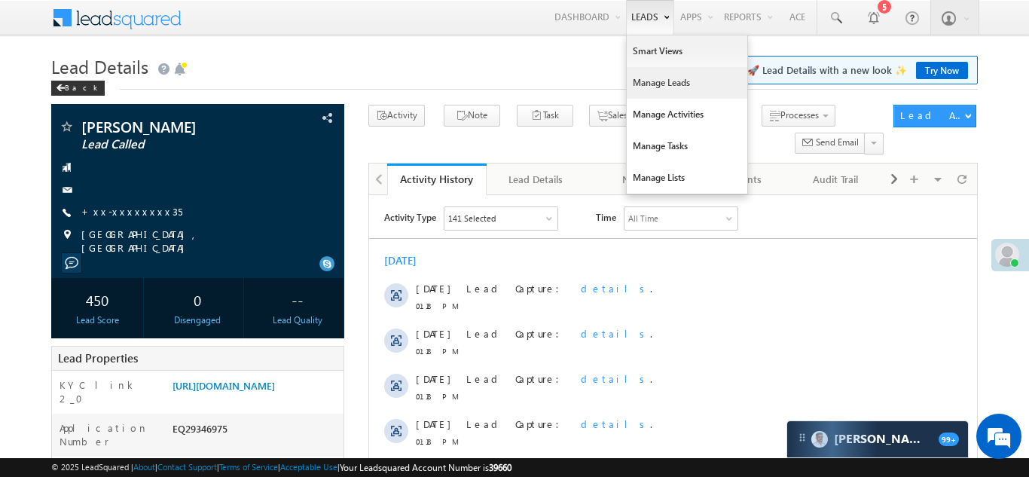
click at [656, 85] on link "Manage Leads" at bounding box center [686, 83] width 120 height 32
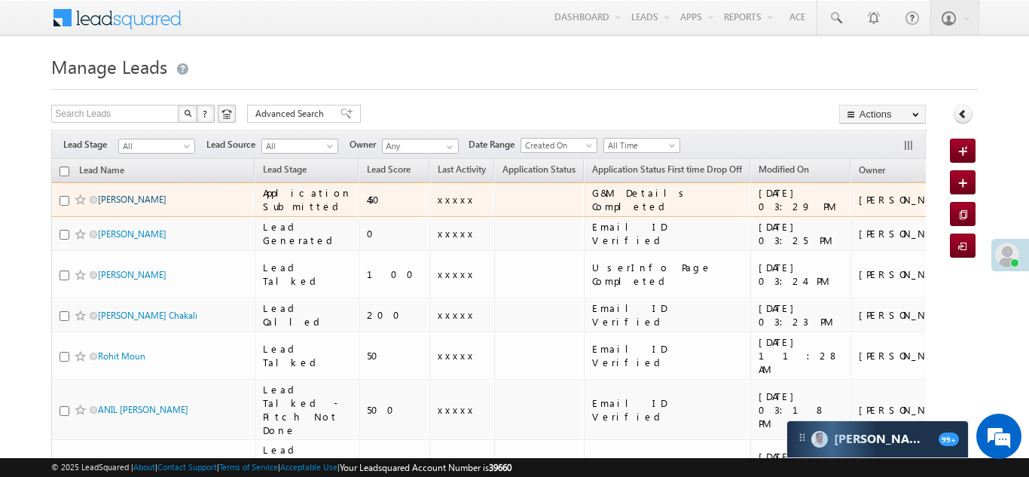
click at [120, 194] on link "Aryan Tangde" at bounding box center [132, 199] width 69 height 11
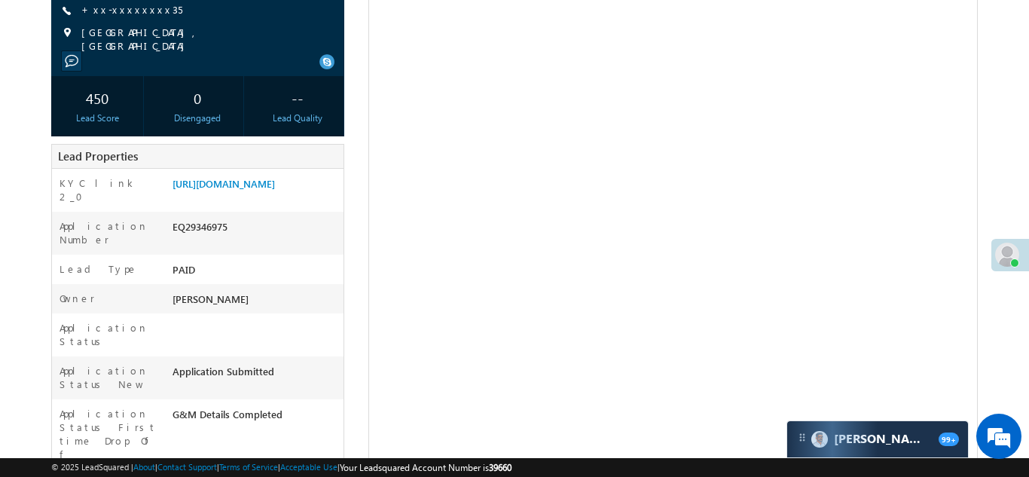
click at [254, 240] on div "EQ29346975" at bounding box center [256, 229] width 175 height 21
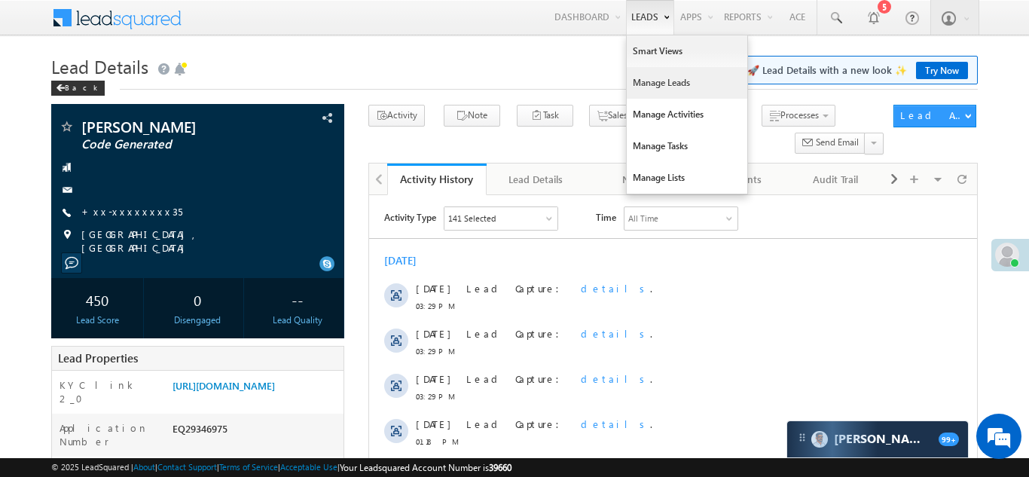
click at [642, 86] on link "Manage Leads" at bounding box center [686, 83] width 120 height 32
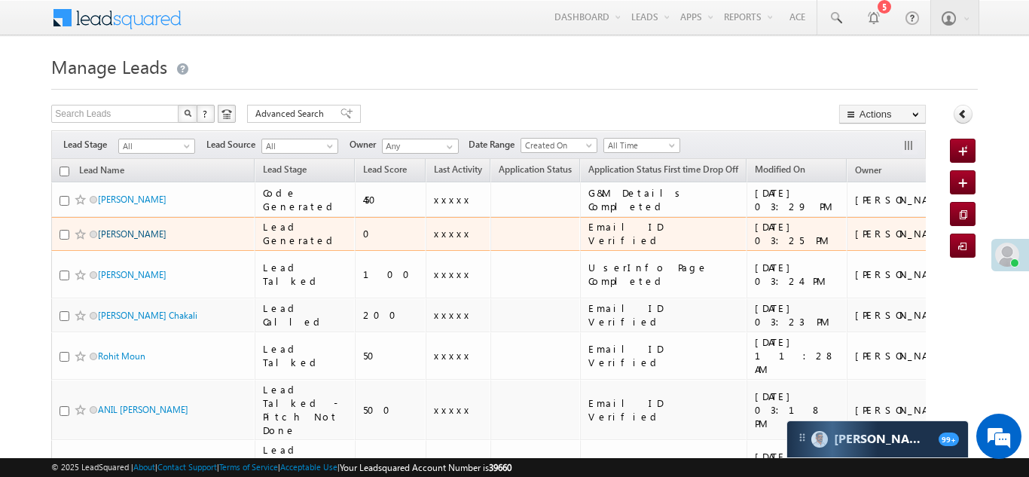
click at [111, 231] on link "Emran Khan" at bounding box center [132, 233] width 69 height 11
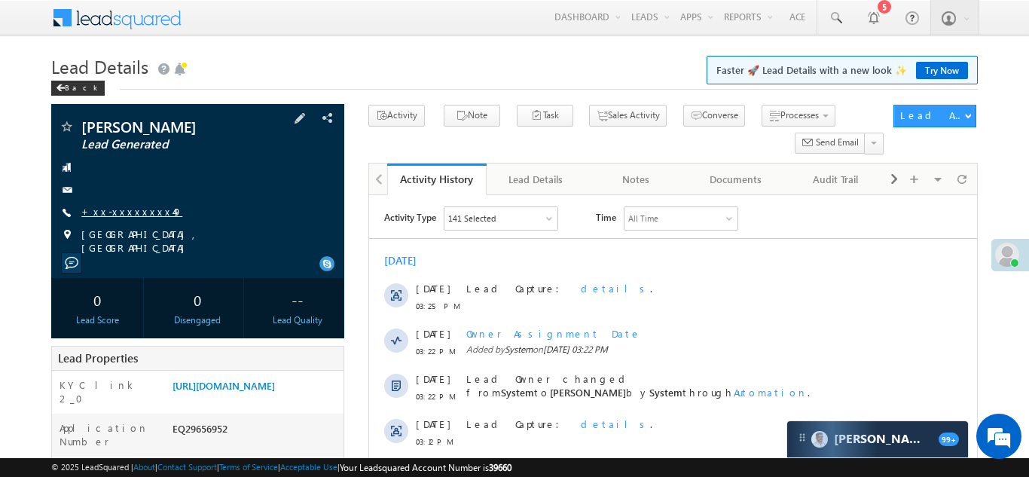
click at [120, 212] on link "+xx-xxxxxxxx49" at bounding box center [131, 211] width 101 height 13
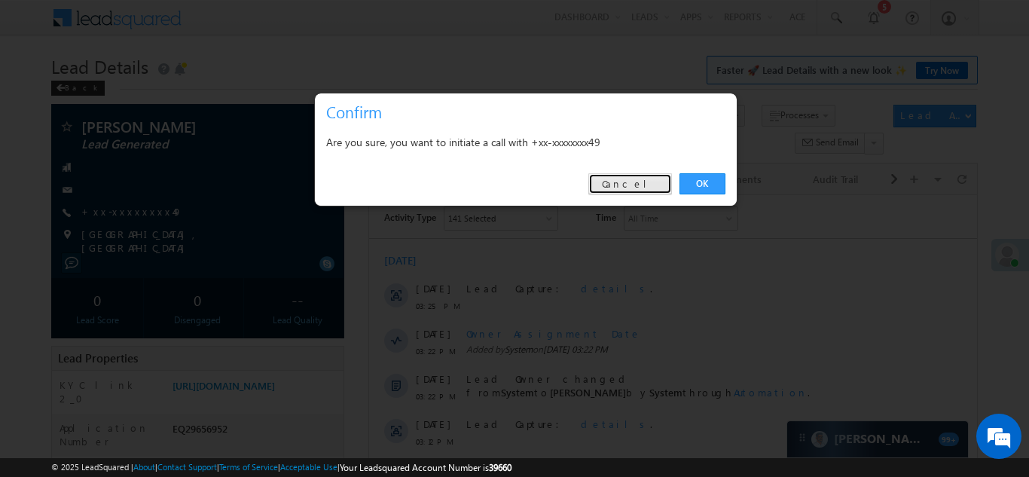
click at [650, 186] on link "Cancel" at bounding box center [630, 183] width 84 height 21
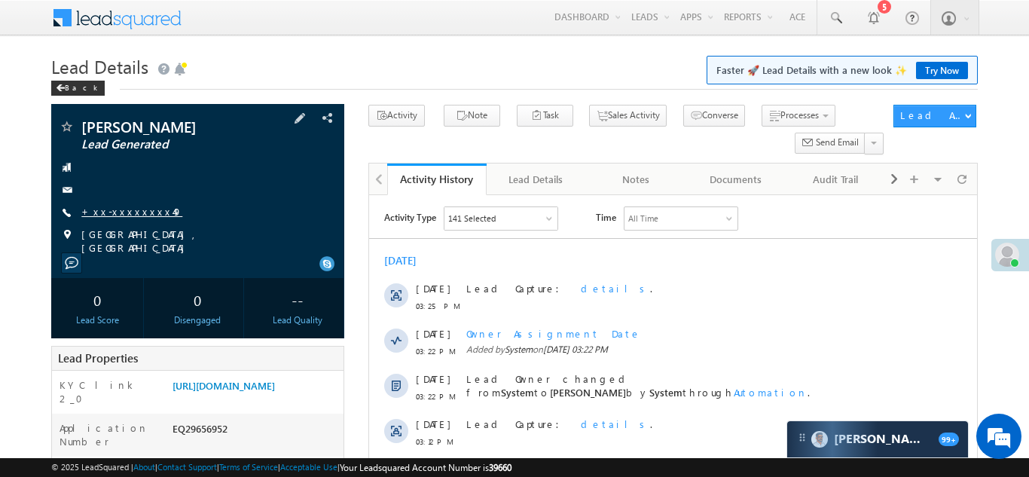
click at [109, 207] on link "+xx-xxxxxxxx49" at bounding box center [131, 211] width 101 height 13
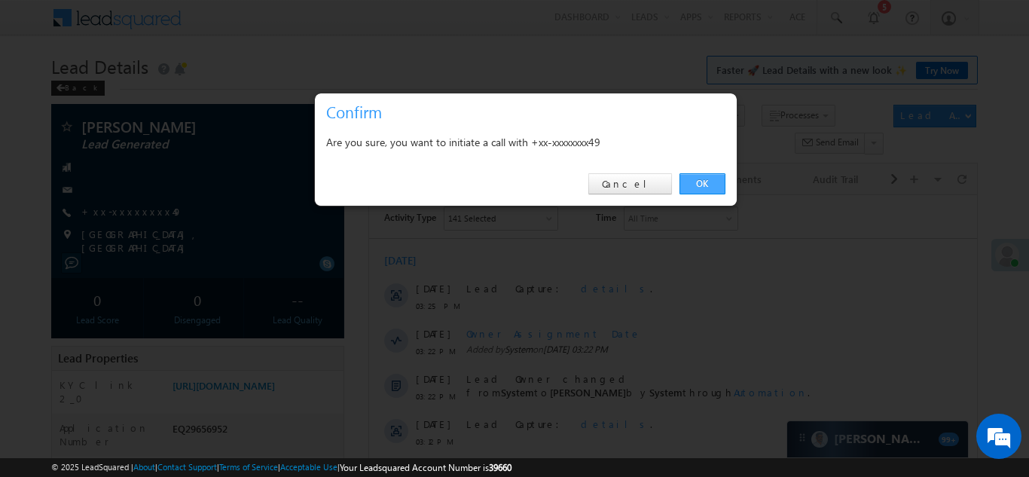
click at [697, 184] on link "OK" at bounding box center [702, 183] width 46 height 21
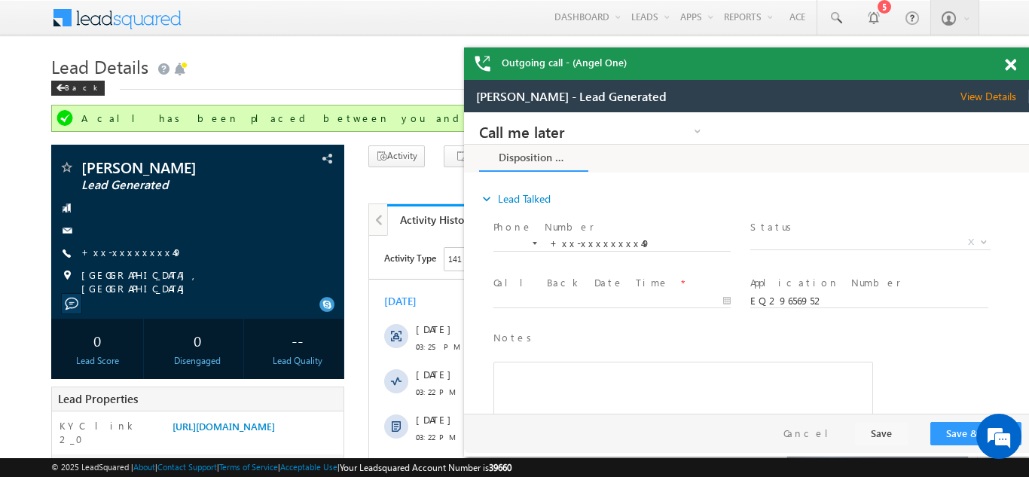
click at [1014, 60] on span at bounding box center [1009, 65] width 11 height 13
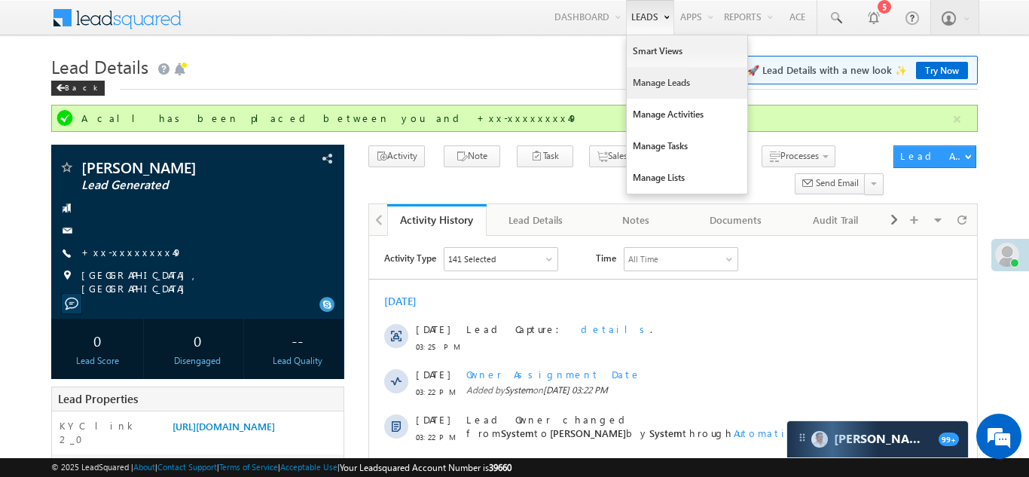
click at [647, 81] on link "Manage Leads" at bounding box center [686, 83] width 120 height 32
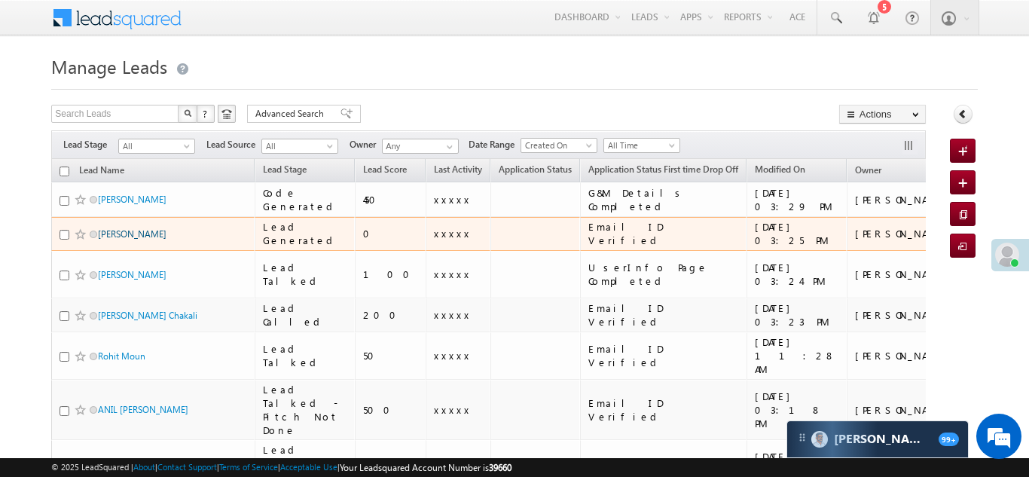
click at [106, 231] on link "Emran Khan" at bounding box center [132, 233] width 69 height 11
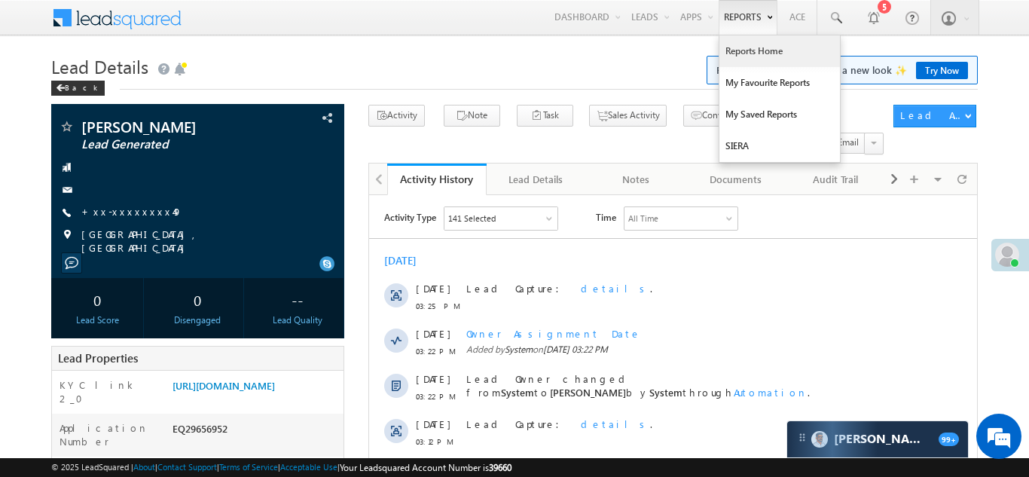
click at [745, 49] on link "Reports Home" at bounding box center [779, 51] width 120 height 32
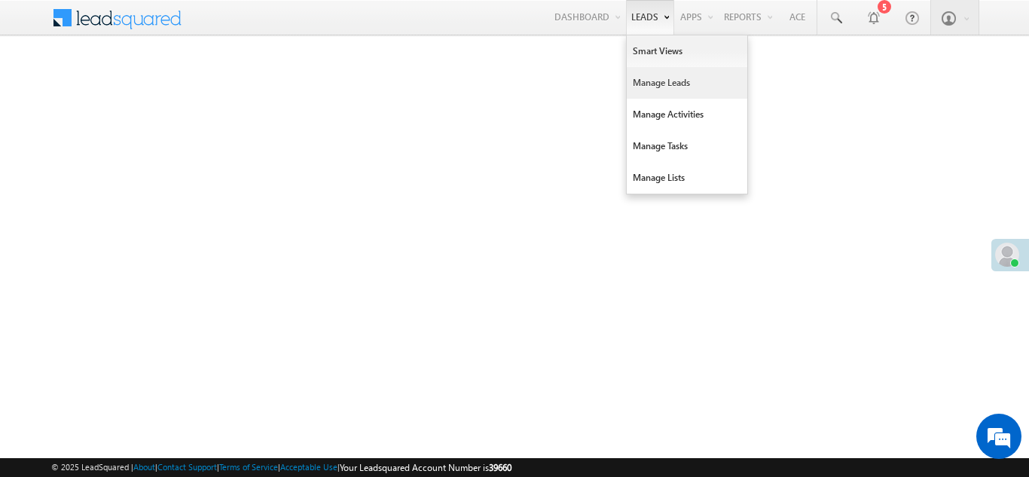
click at [640, 81] on link "Manage Leads" at bounding box center [686, 83] width 120 height 32
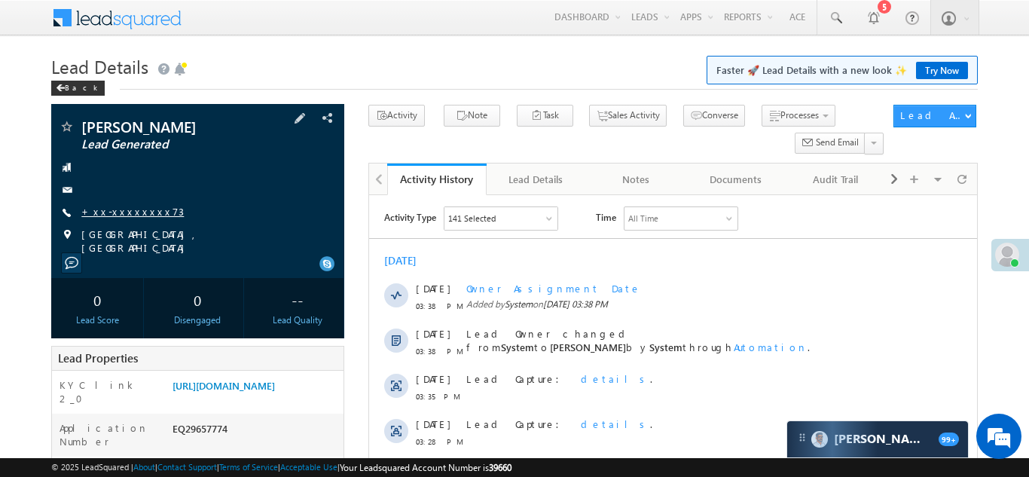
click at [130, 212] on link "+xx-xxxxxxxx73" at bounding box center [132, 211] width 102 height 13
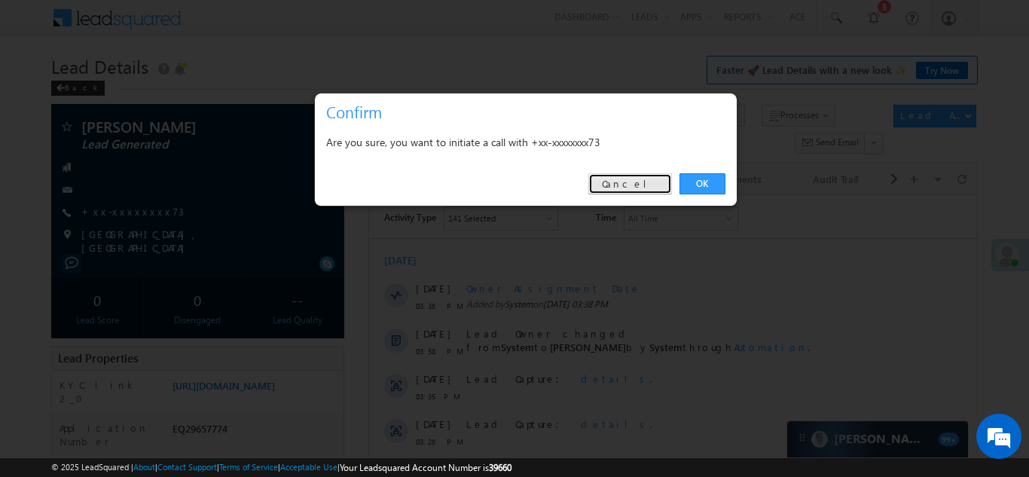
click at [653, 181] on link "Cancel" at bounding box center [630, 183] width 84 height 21
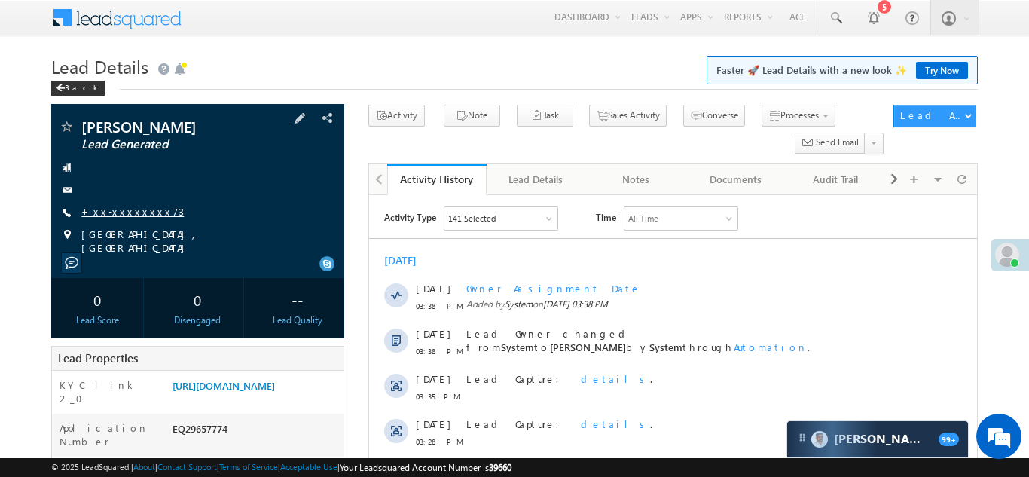
click at [125, 209] on link "+xx-xxxxxxxx73" at bounding box center [132, 211] width 102 height 13
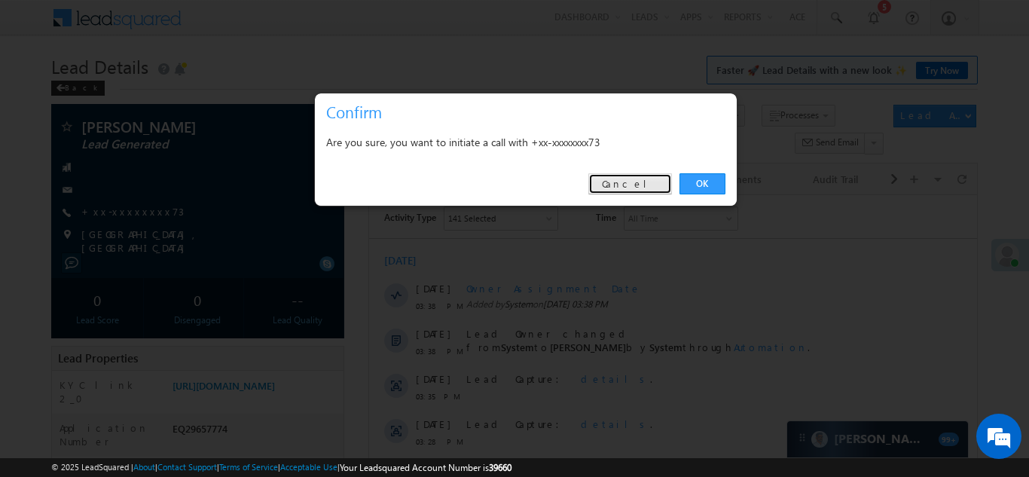
click at [642, 181] on link "Cancel" at bounding box center [630, 183] width 84 height 21
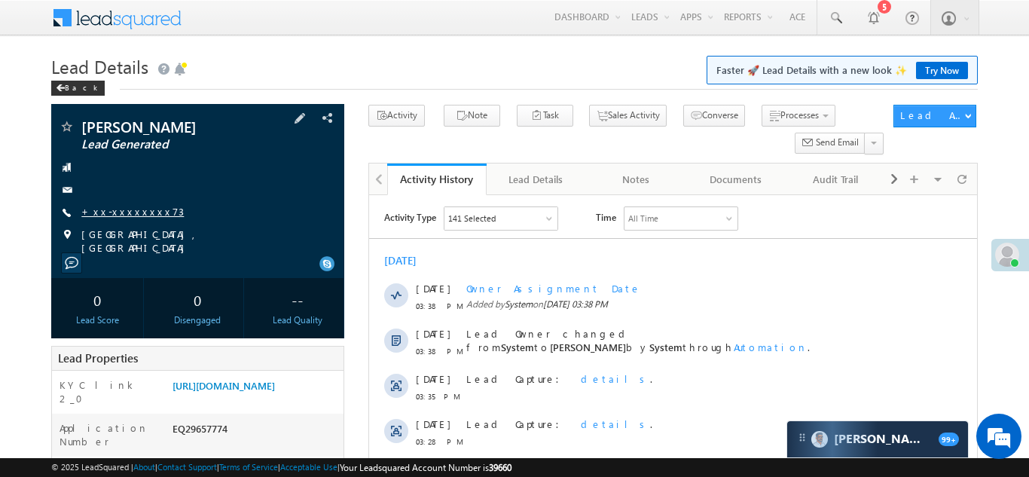
click at [117, 213] on link "+xx-xxxxxxxx73" at bounding box center [132, 211] width 102 height 13
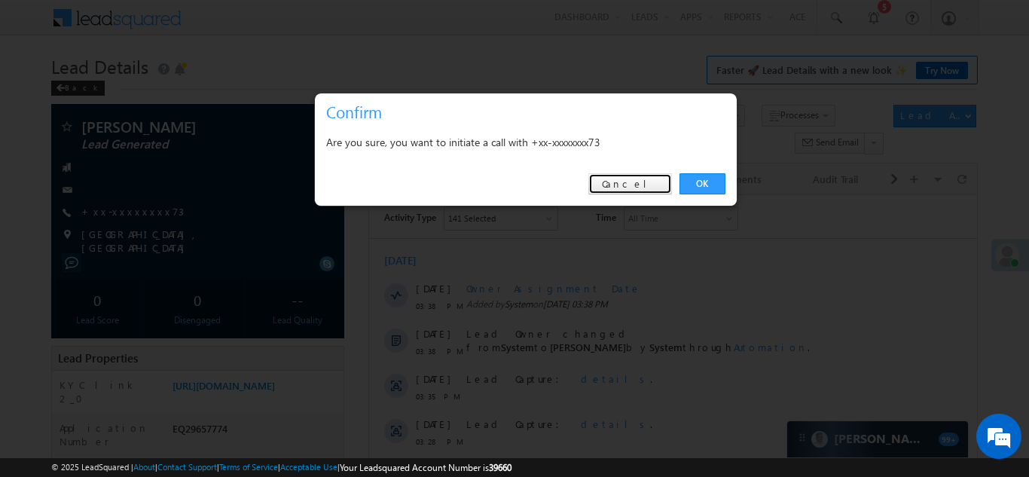
click at [636, 185] on link "Cancel" at bounding box center [630, 183] width 84 height 21
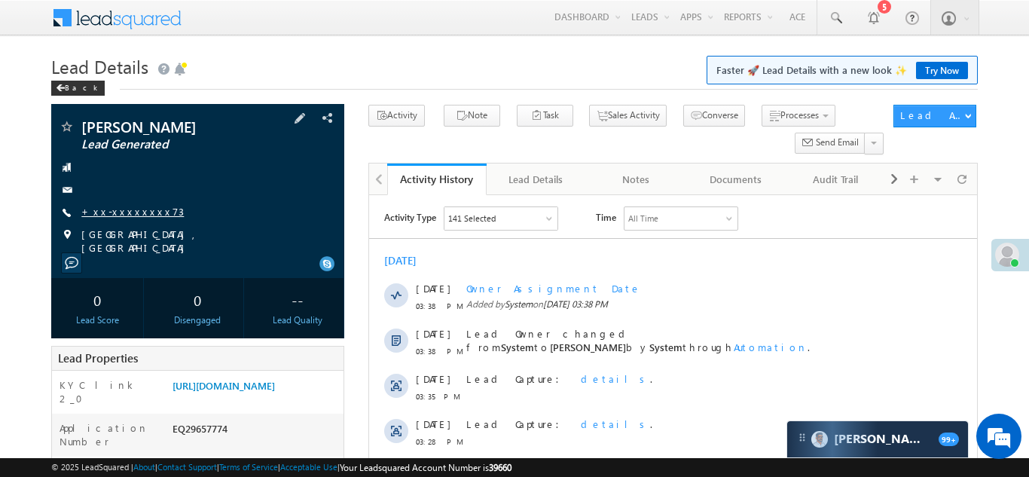
click at [111, 213] on link "+xx-xxxxxxxx73" at bounding box center [132, 211] width 102 height 13
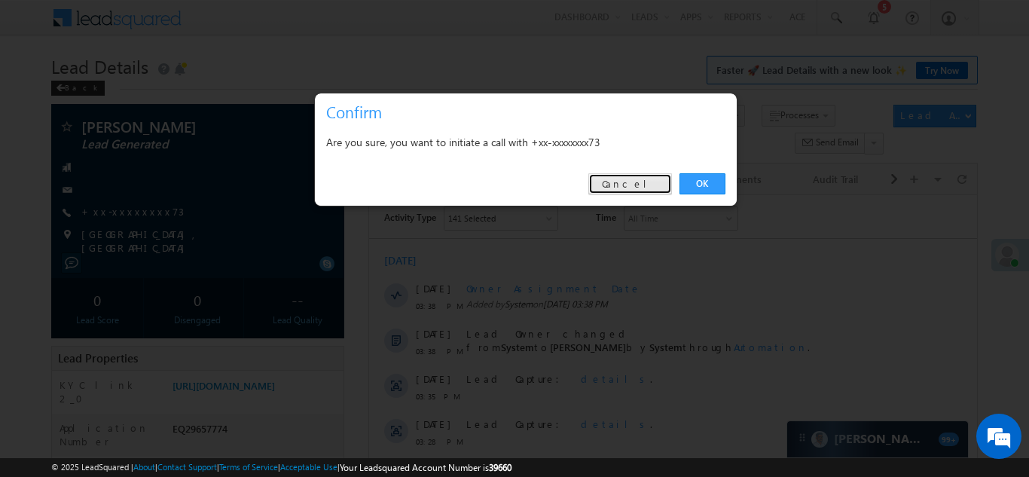
click at [651, 183] on link "Cancel" at bounding box center [630, 183] width 84 height 21
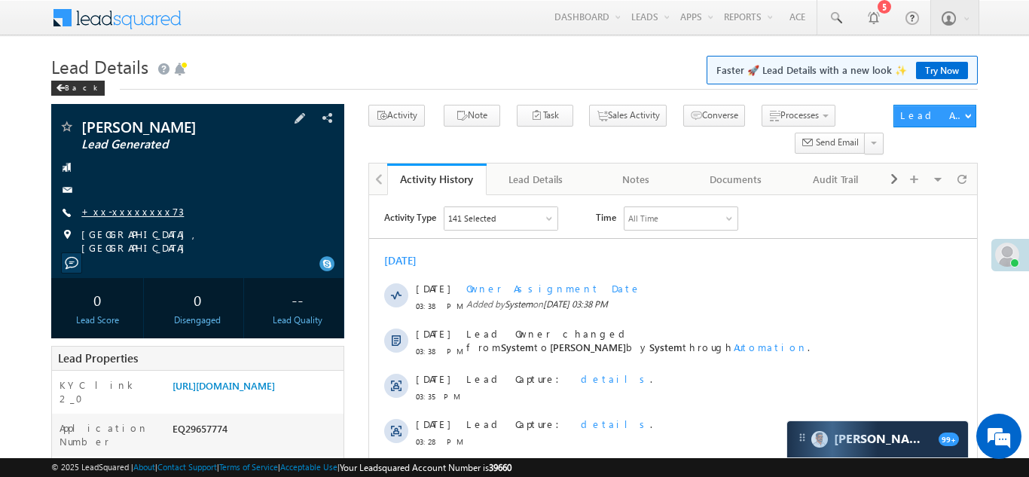
click at [114, 213] on link "+xx-xxxxxxxx73" at bounding box center [132, 211] width 102 height 13
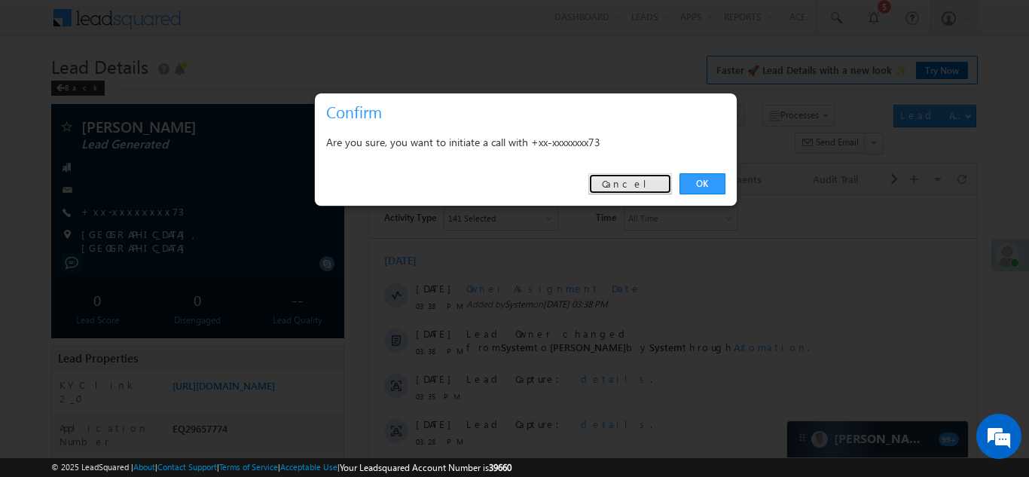
click at [641, 181] on link "Cancel" at bounding box center [630, 183] width 84 height 21
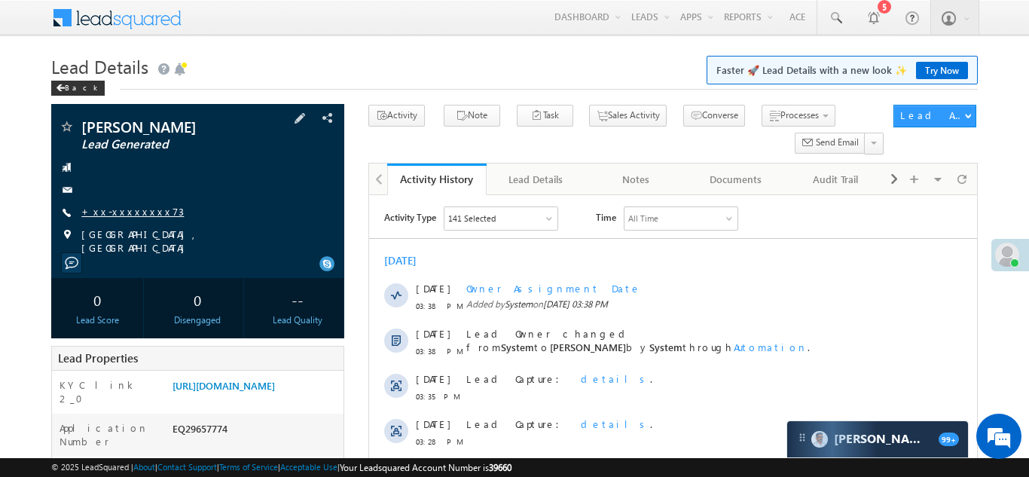
click at [120, 207] on link "+xx-xxxxxxxx73" at bounding box center [132, 211] width 102 height 13
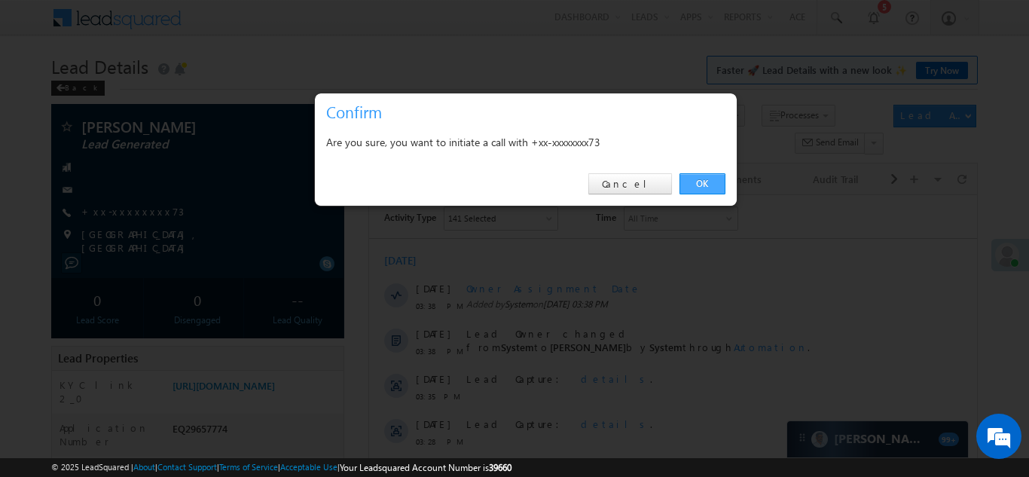
click at [704, 179] on link "OK" at bounding box center [702, 183] width 46 height 21
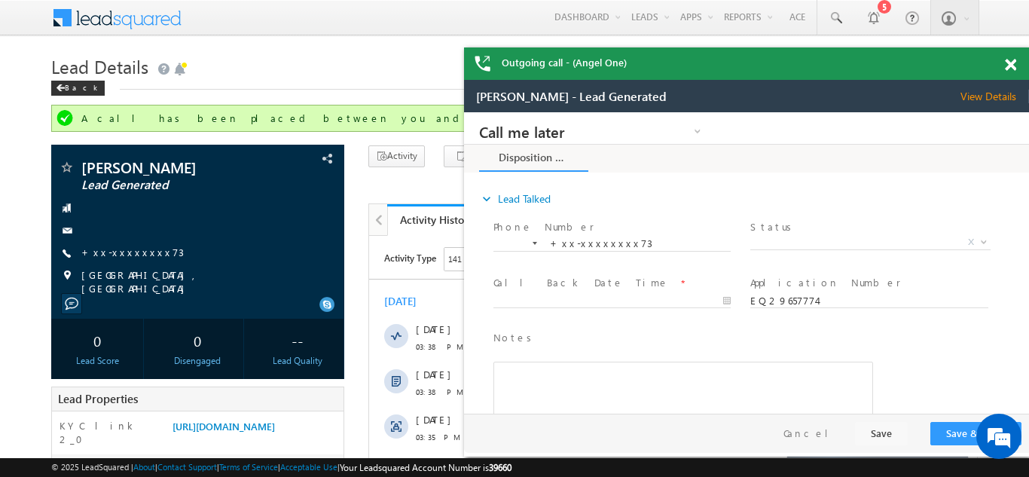
click at [1009, 63] on span at bounding box center [1009, 65] width 11 height 13
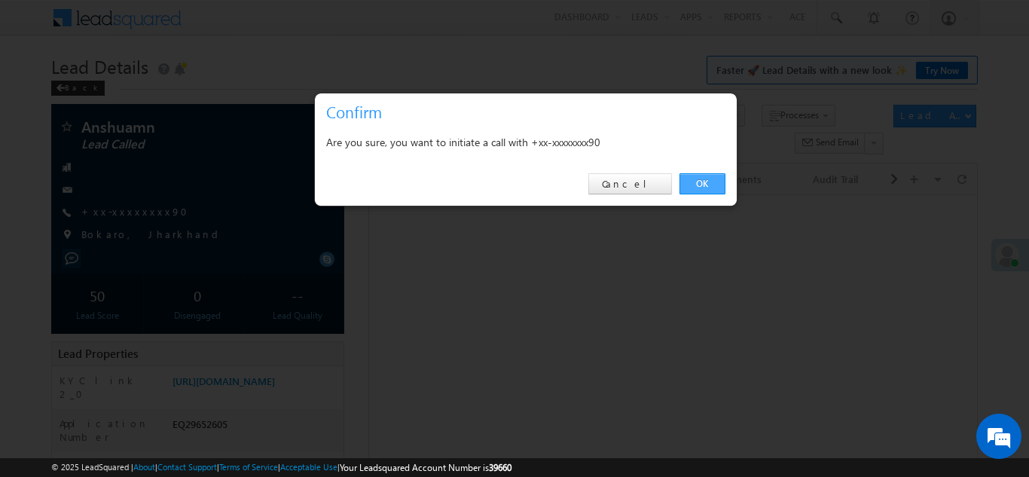
click at [699, 182] on link "OK" at bounding box center [702, 183] width 46 height 21
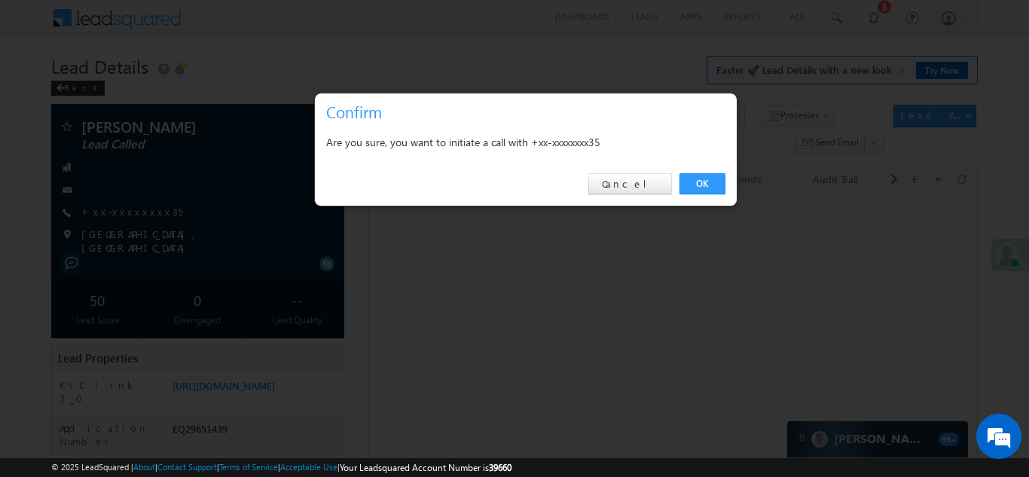
click at [697, 182] on link "OK" at bounding box center [702, 183] width 46 height 21
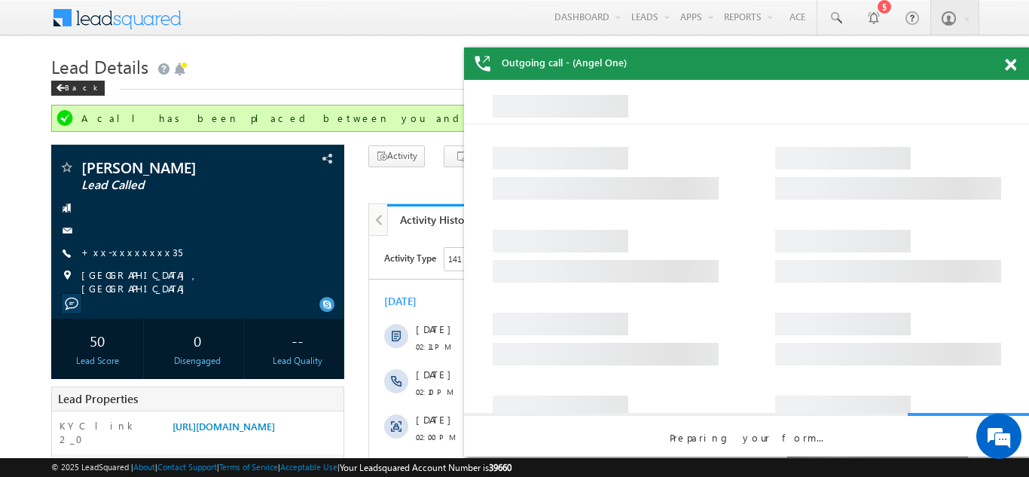
click at [1010, 64] on span at bounding box center [1009, 65] width 11 height 13
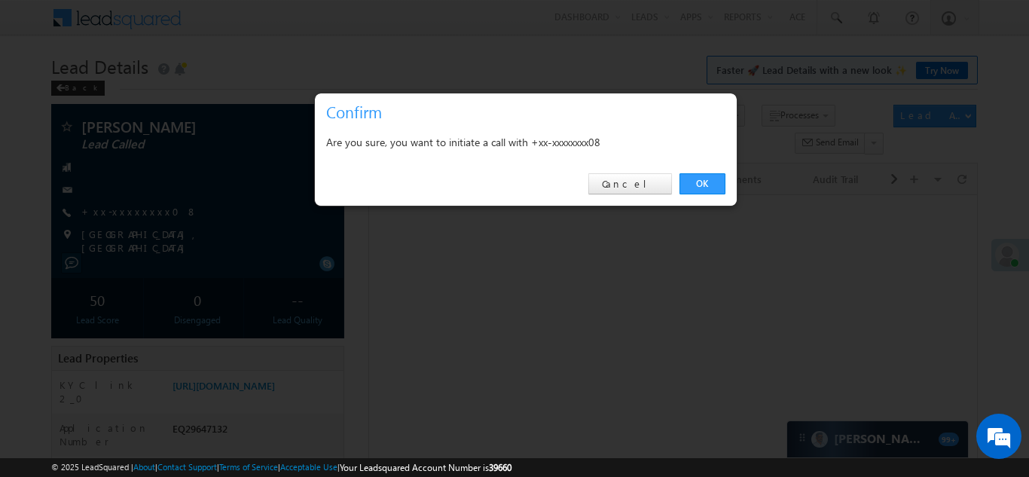
click at [696, 184] on link "OK" at bounding box center [702, 183] width 46 height 21
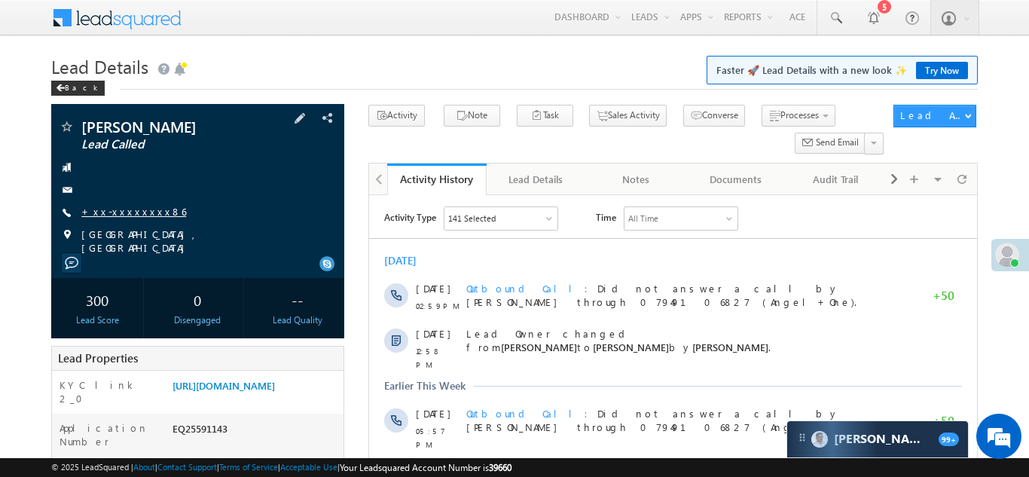
click at [116, 212] on link "+xx-xxxxxxxx86" at bounding box center [133, 211] width 105 height 13
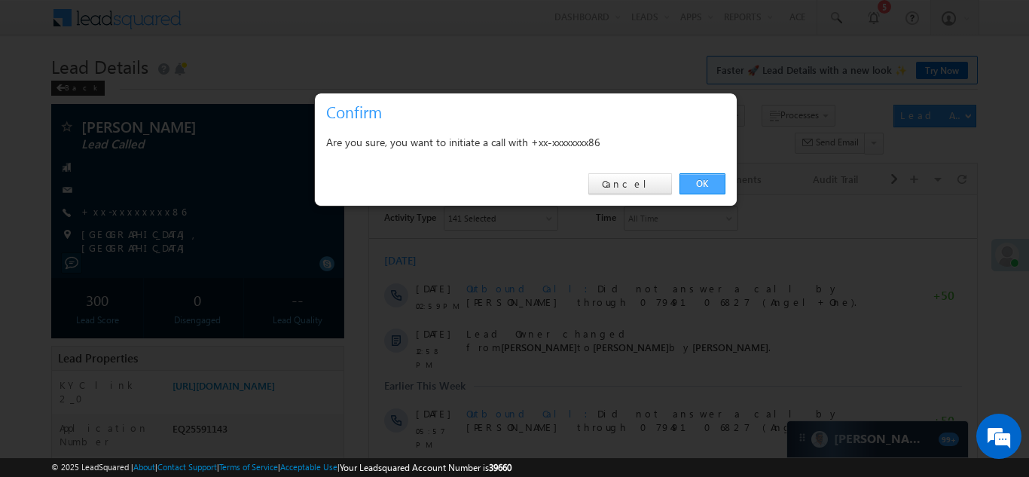
click at [695, 178] on link "OK" at bounding box center [702, 183] width 46 height 21
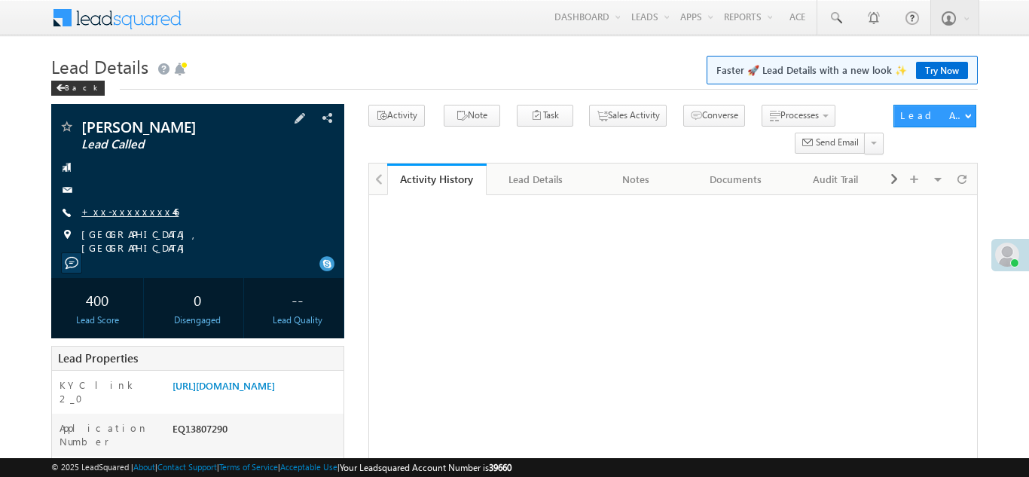
click at [123, 212] on link "+xx-xxxxxxxx46" at bounding box center [129, 211] width 97 height 13
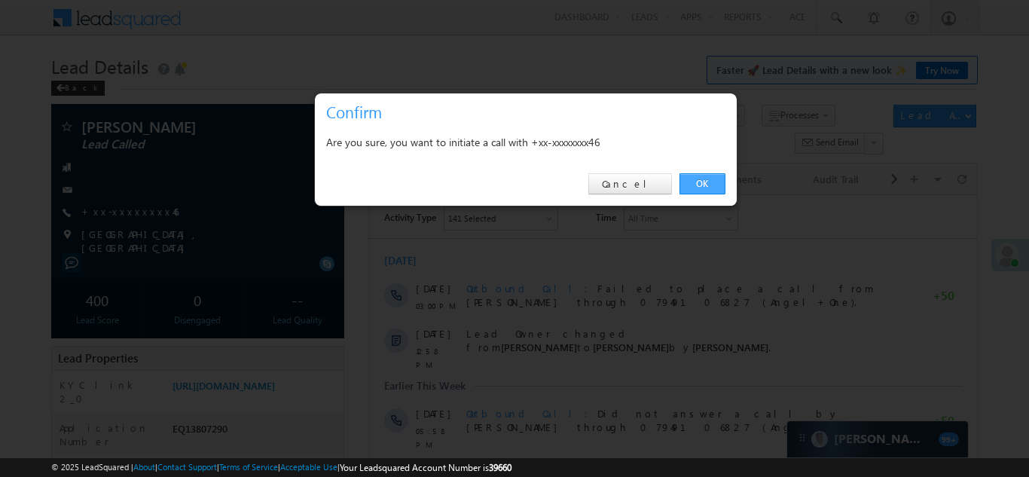
click at [699, 181] on link "OK" at bounding box center [702, 183] width 46 height 21
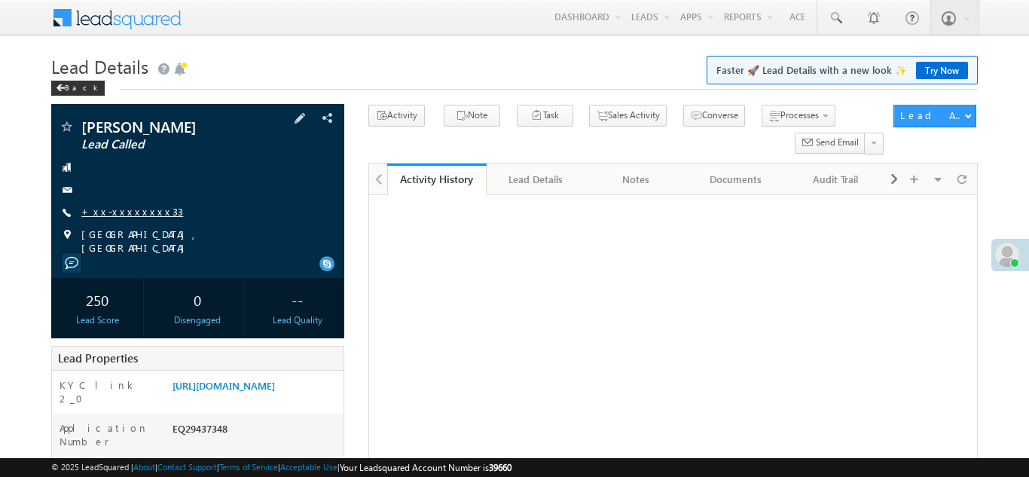
click at [119, 212] on link "+xx-xxxxxxxx33" at bounding box center [132, 211] width 102 height 13
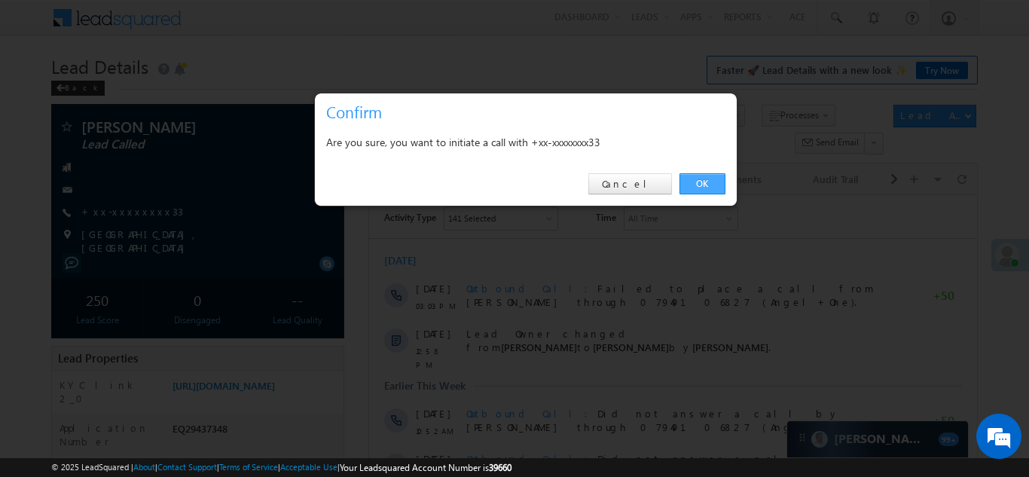
click at [694, 180] on link "OK" at bounding box center [702, 183] width 46 height 21
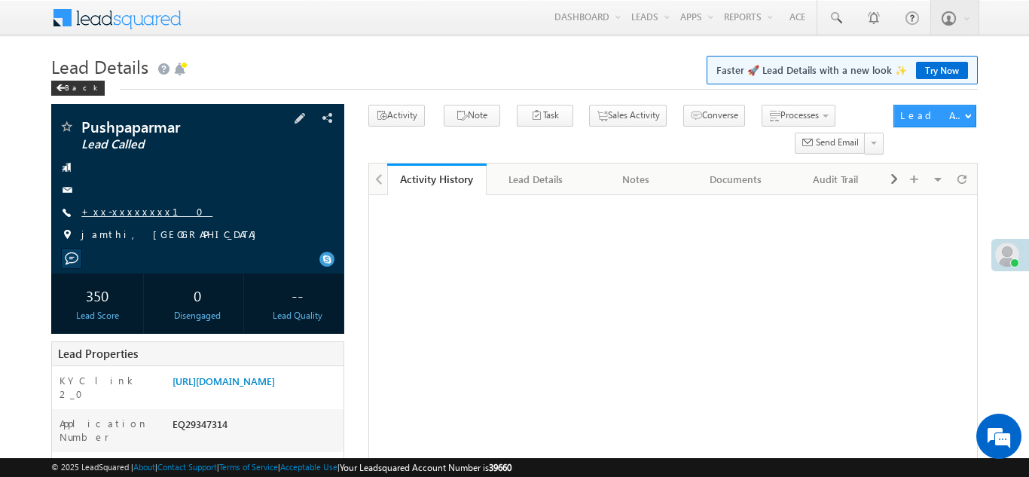
click at [121, 213] on link "+xx-xxxxxxxx10" at bounding box center [146, 211] width 131 height 13
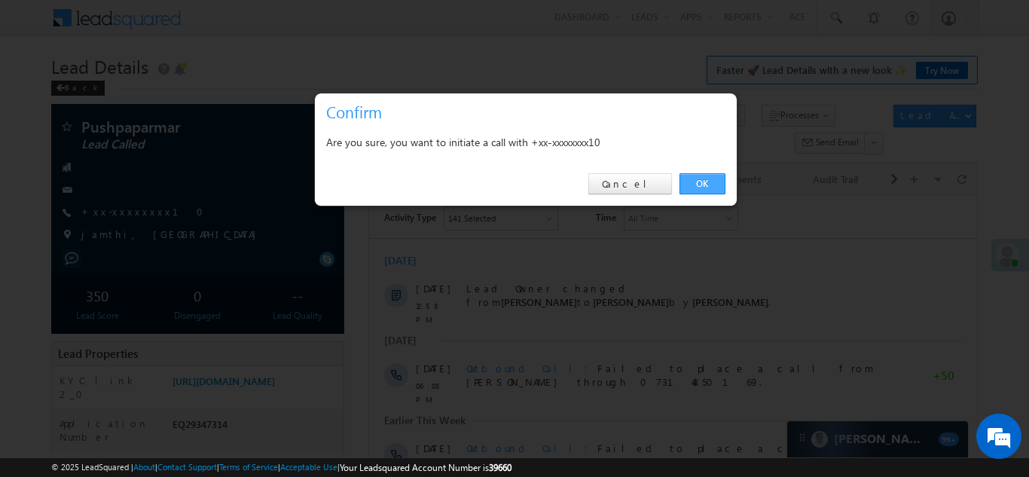
click at [692, 183] on link "OK" at bounding box center [702, 183] width 46 height 21
click at [697, 180] on link "OK" at bounding box center [702, 183] width 46 height 21
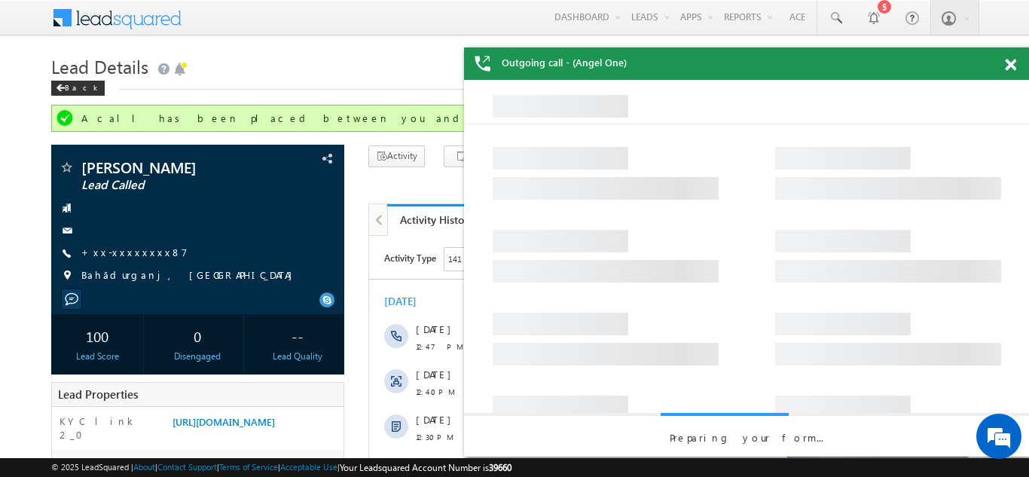
click at [1009, 63] on span at bounding box center [1009, 65] width 11 height 13
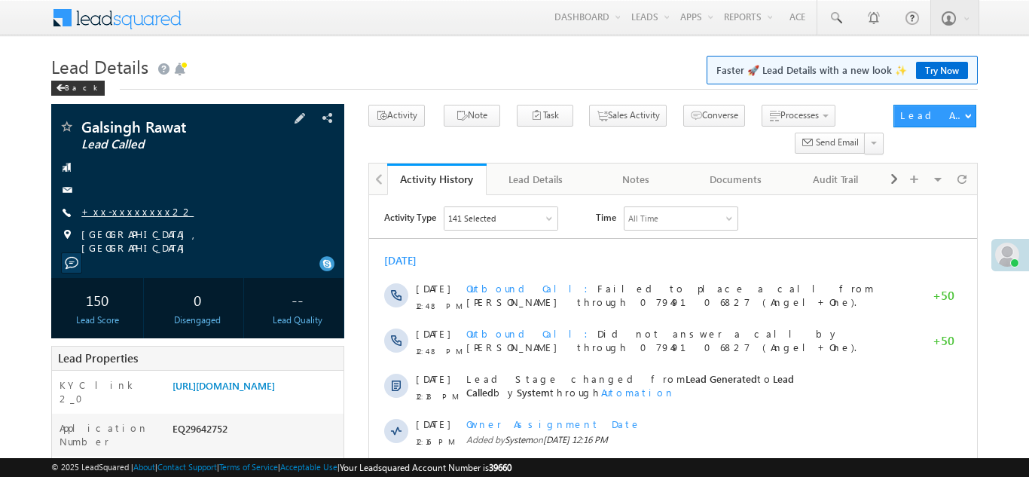
click at [125, 217] on link "+xx-xxxxxxxx22" at bounding box center [137, 211] width 112 height 13
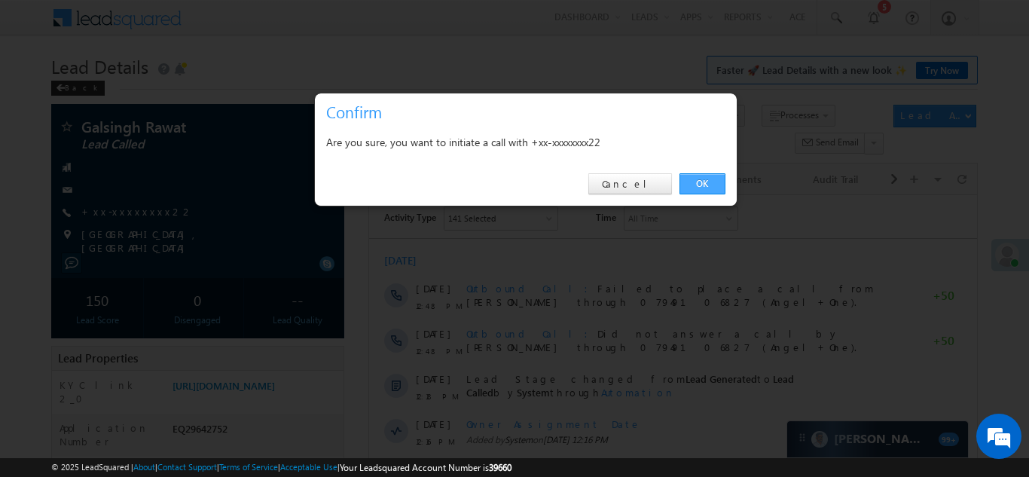
click at [694, 184] on link "OK" at bounding box center [702, 183] width 46 height 21
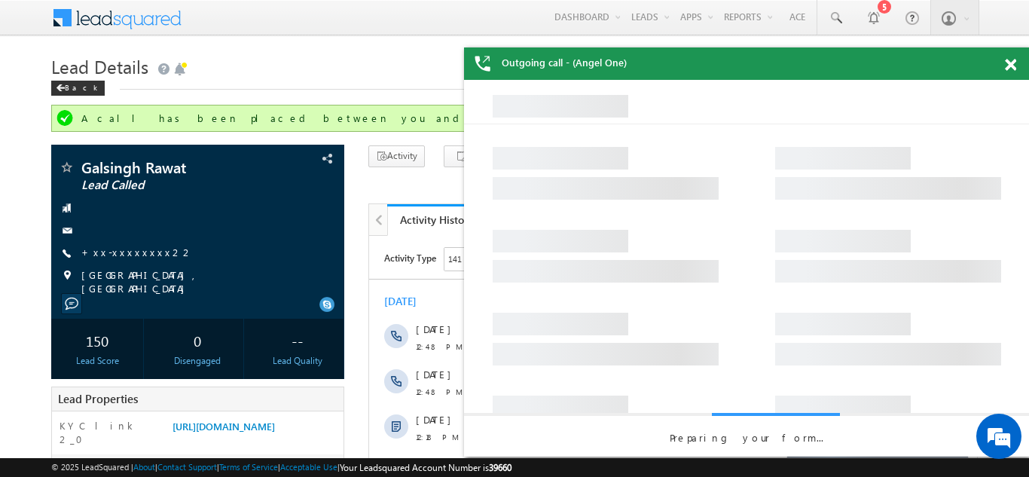
click at [1010, 59] on span at bounding box center [1009, 65] width 11 height 13
click at [1010, 66] on span at bounding box center [1009, 65] width 11 height 13
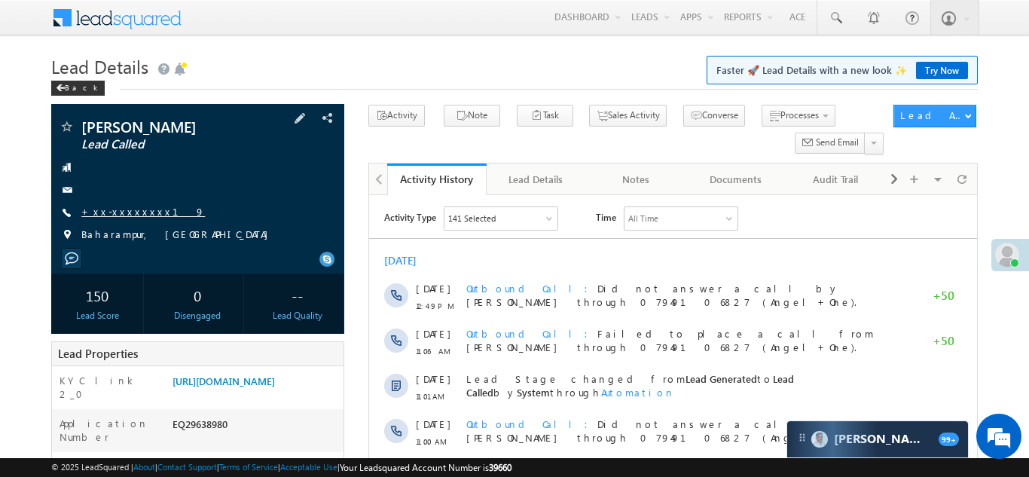
click at [119, 209] on link "+xx-xxxxxxxx19" at bounding box center [142, 211] width 123 height 13
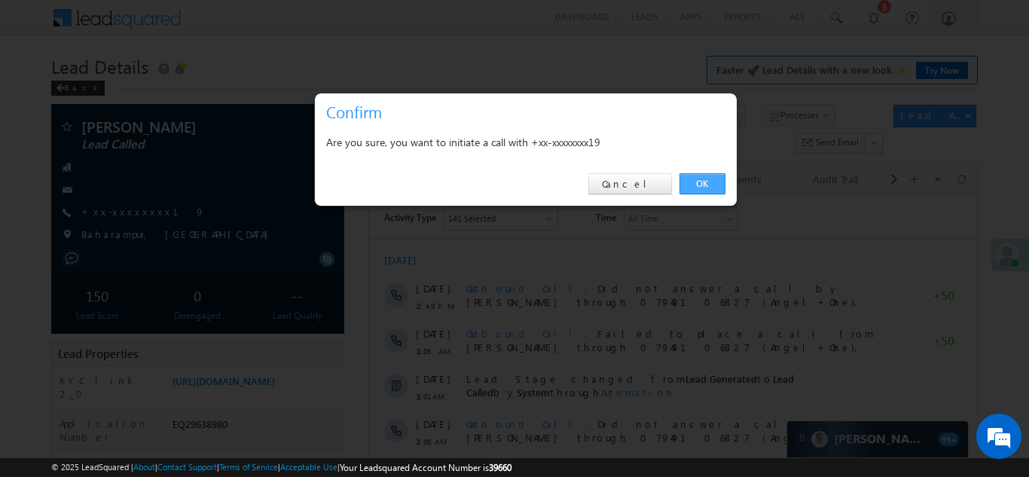
click at [695, 179] on link "OK" at bounding box center [702, 183] width 46 height 21
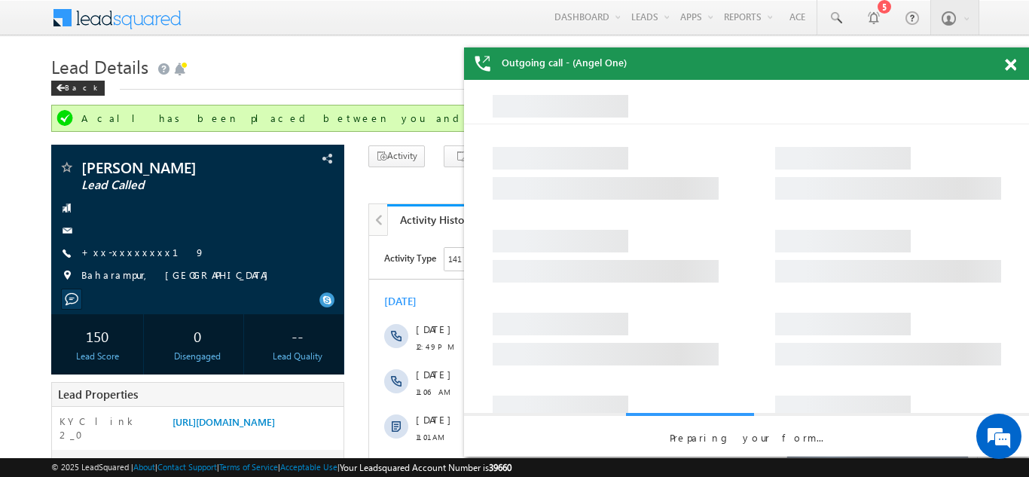
click at [1010, 65] on span at bounding box center [1009, 65] width 11 height 13
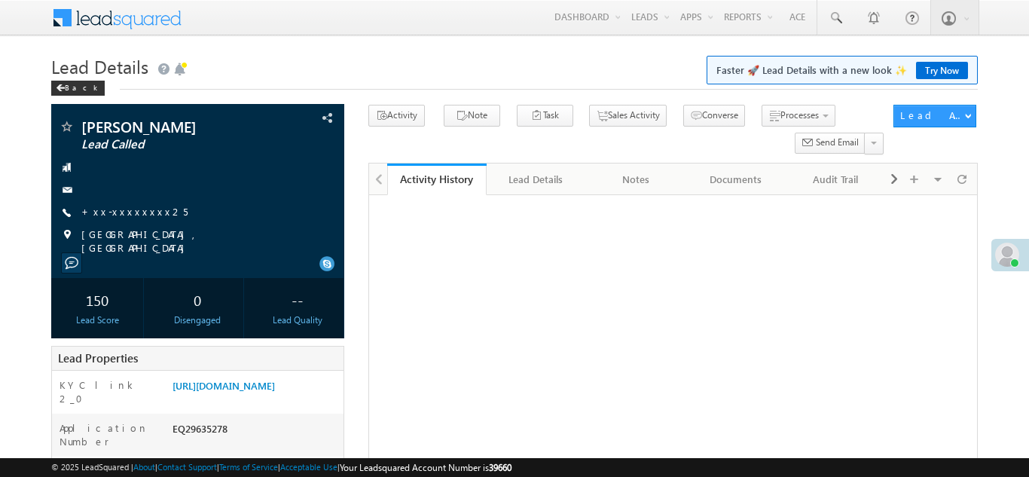
click at [111, 213] on link "+xx-xxxxxxxx25" at bounding box center [134, 211] width 106 height 13
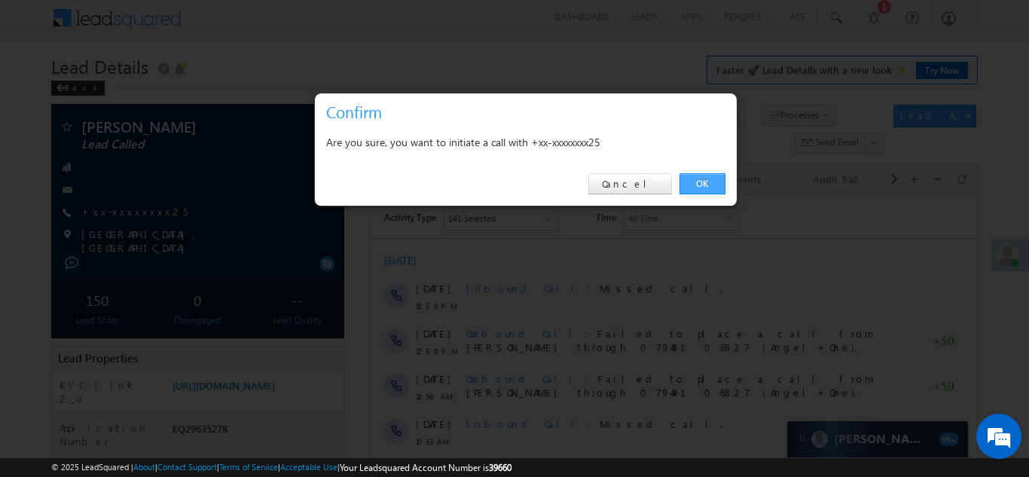
click at [698, 181] on link "OK" at bounding box center [702, 183] width 46 height 21
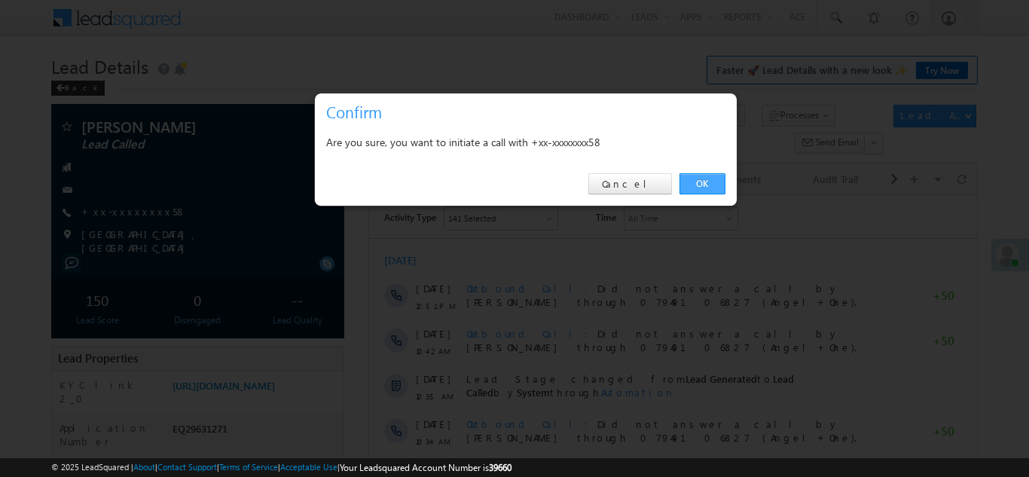
click at [700, 178] on link "OK" at bounding box center [702, 183] width 46 height 21
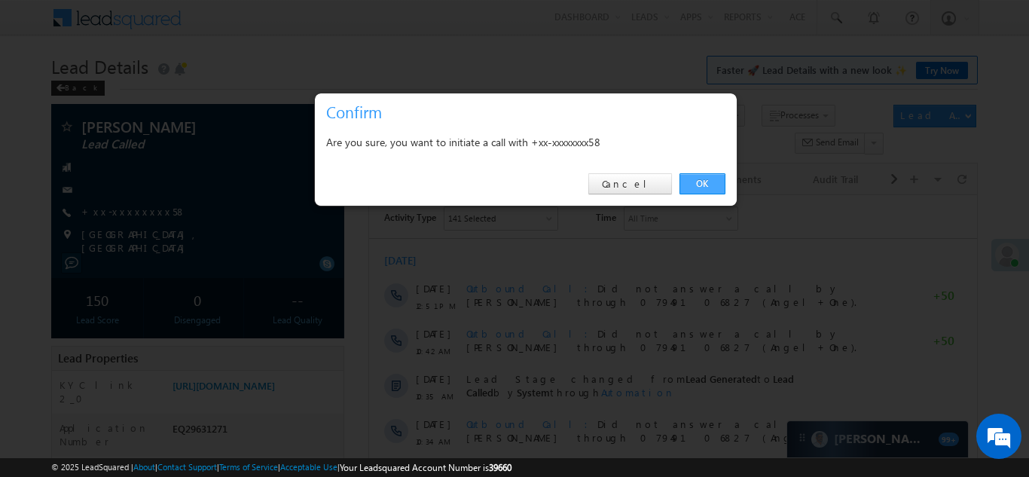
click at [702, 181] on link "OK" at bounding box center [702, 183] width 46 height 21
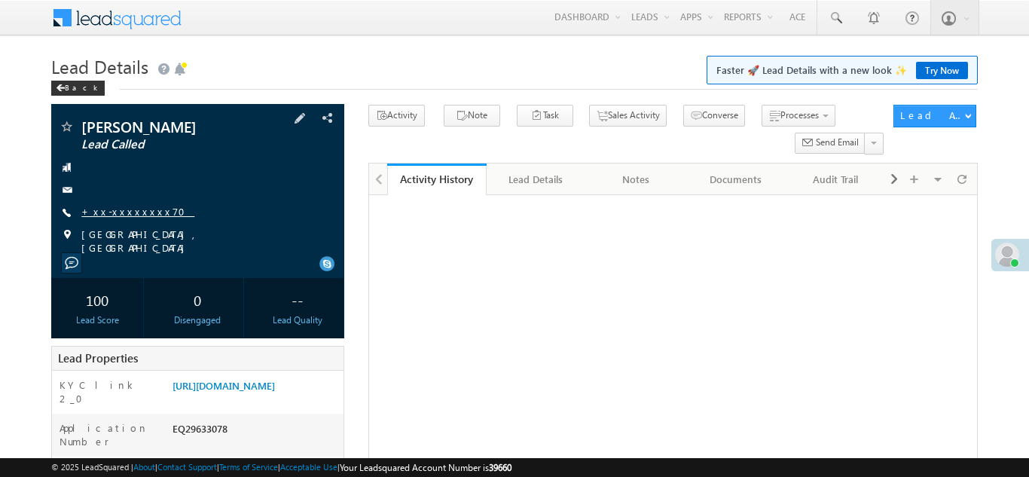
click at [130, 206] on link "+xx-xxxxxxxx70" at bounding box center [137, 211] width 113 height 13
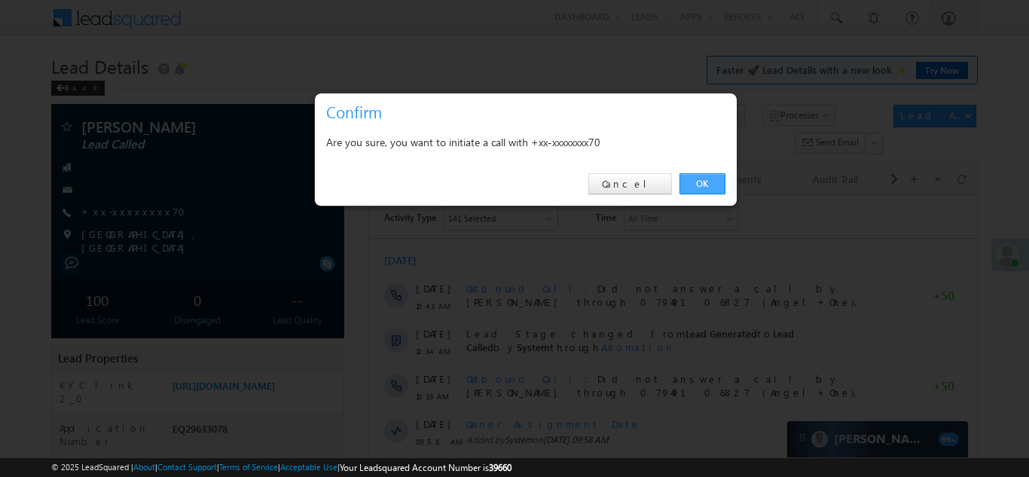
click at [696, 183] on link "OK" at bounding box center [702, 183] width 46 height 21
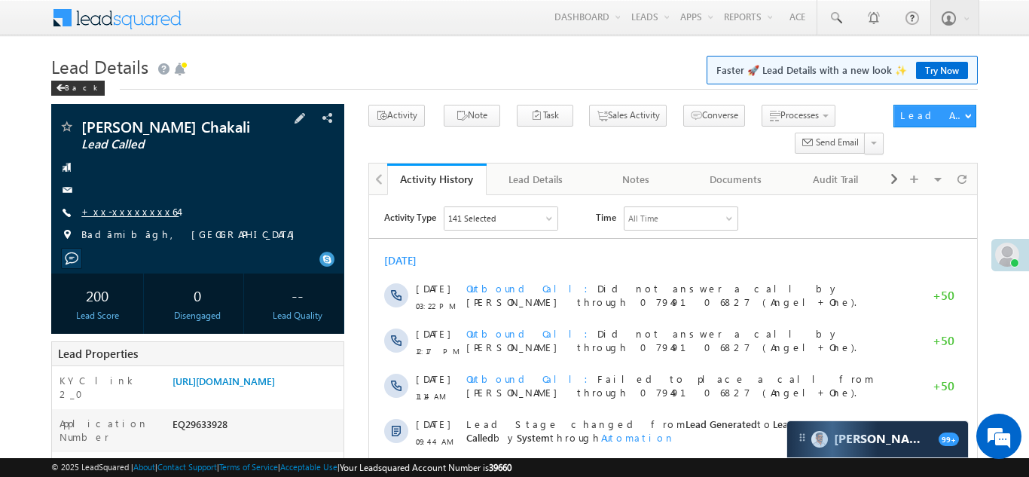
click at [117, 208] on link "+xx-xxxxxxxx64" at bounding box center [129, 211] width 97 height 13
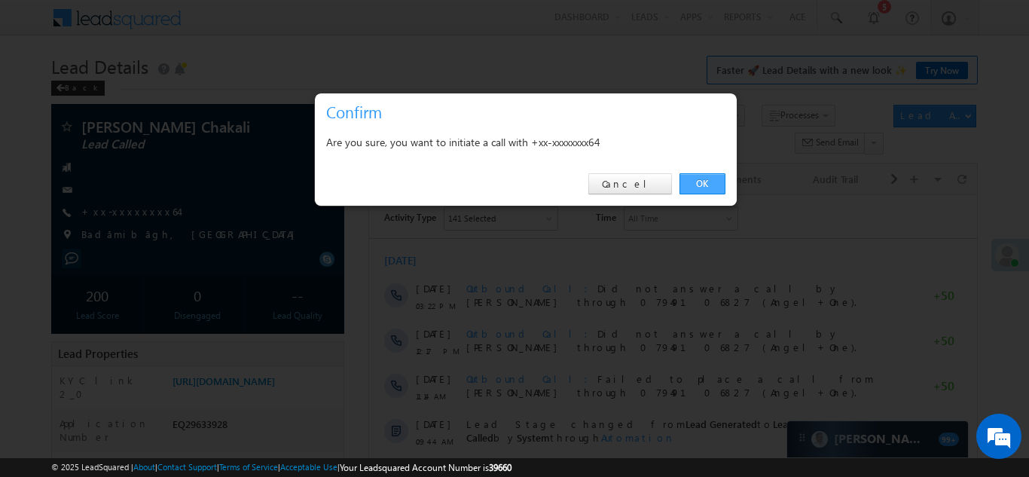
click at [698, 182] on link "OK" at bounding box center [702, 183] width 46 height 21
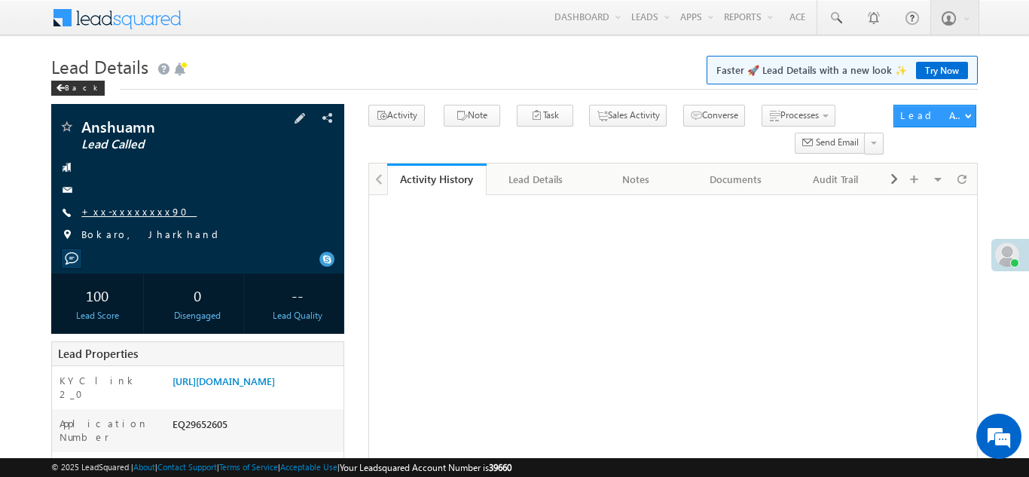
click at [124, 208] on link "+xx-xxxxxxxx90" at bounding box center [138, 211] width 115 height 13
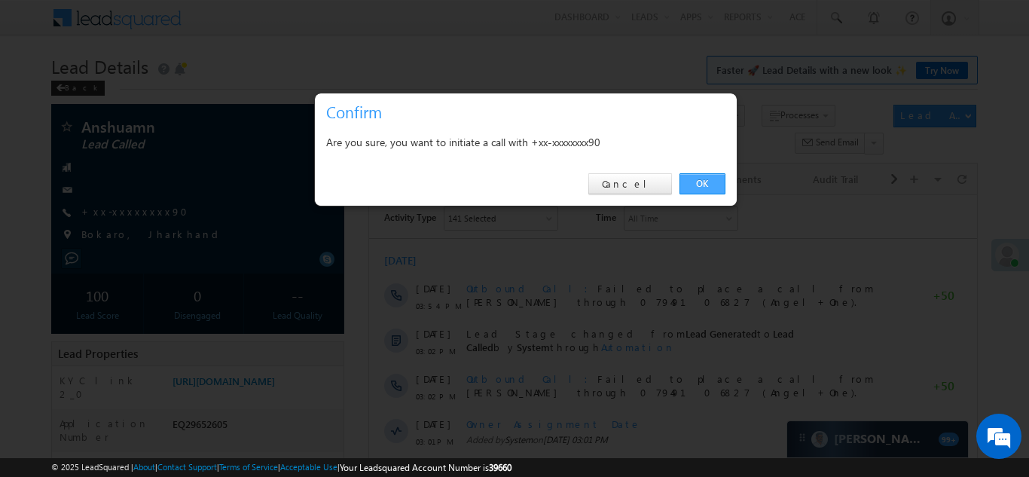
click at [693, 180] on link "OK" at bounding box center [702, 183] width 46 height 21
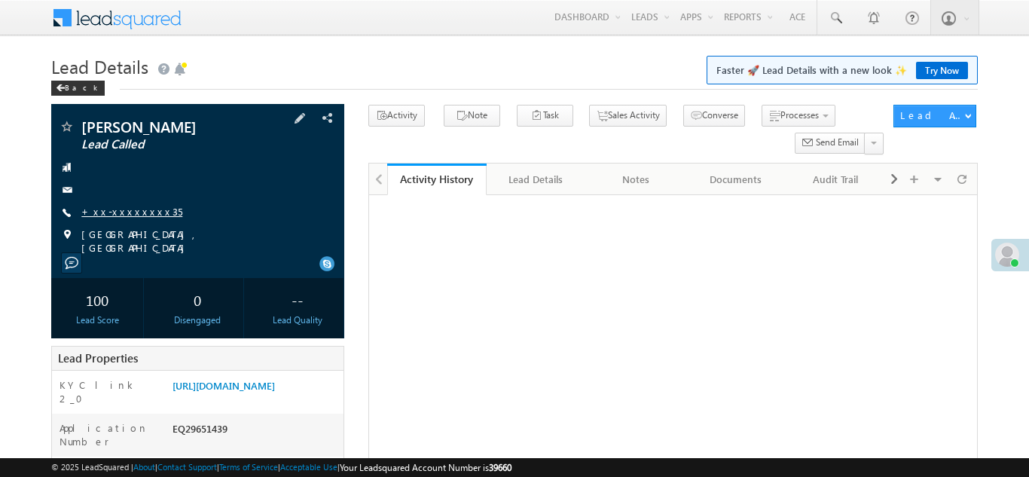
click at [113, 210] on link "+xx-xxxxxxxx35" at bounding box center [131, 211] width 101 height 13
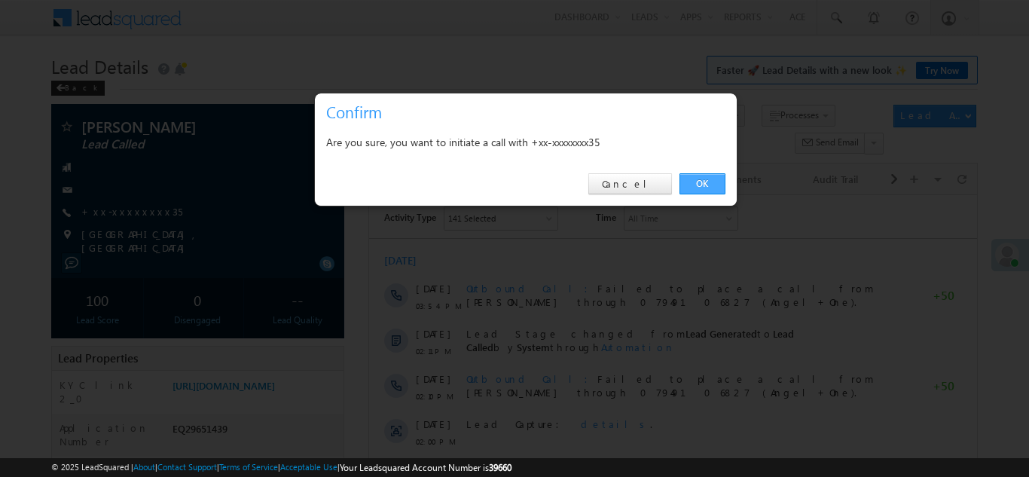
click at [705, 184] on link "OK" at bounding box center [702, 183] width 46 height 21
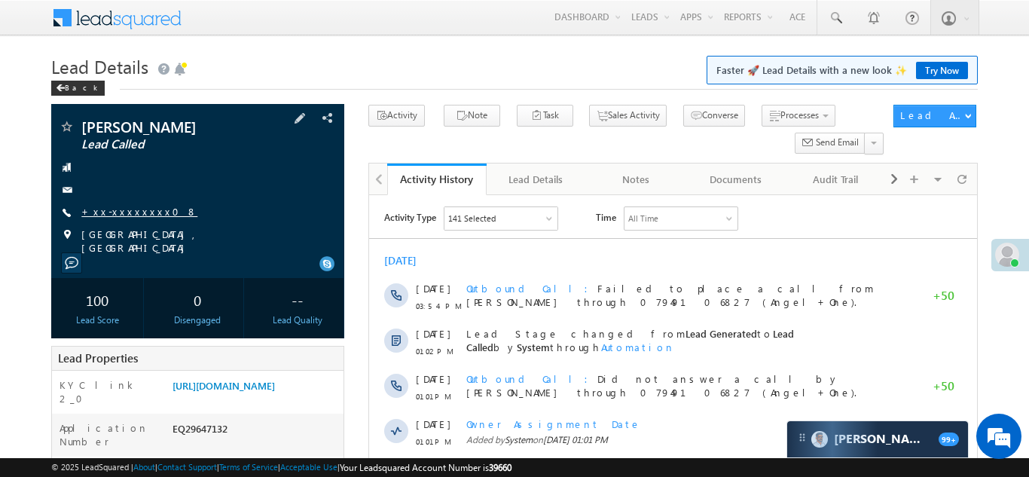
click at [123, 213] on link "+xx-xxxxxxxx08" at bounding box center [139, 211] width 116 height 13
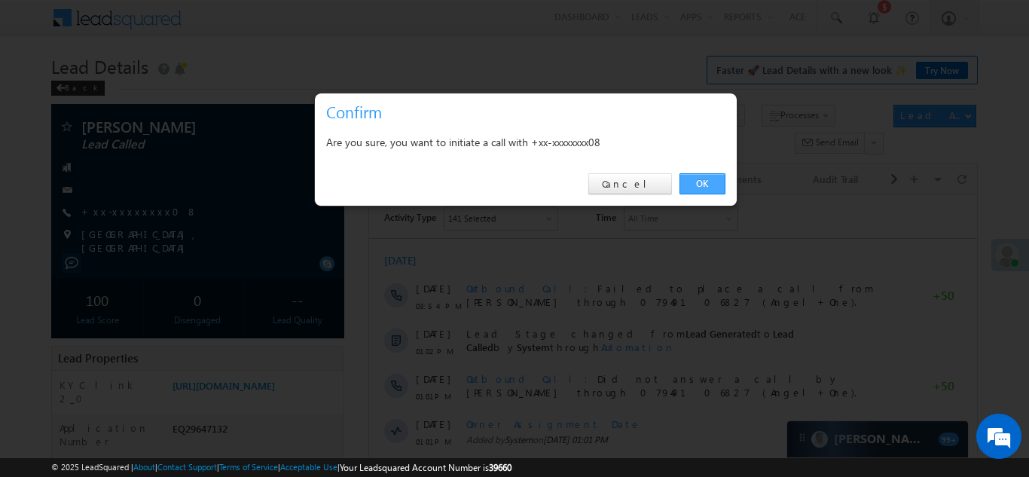
click at [700, 182] on link "OK" at bounding box center [702, 183] width 46 height 21
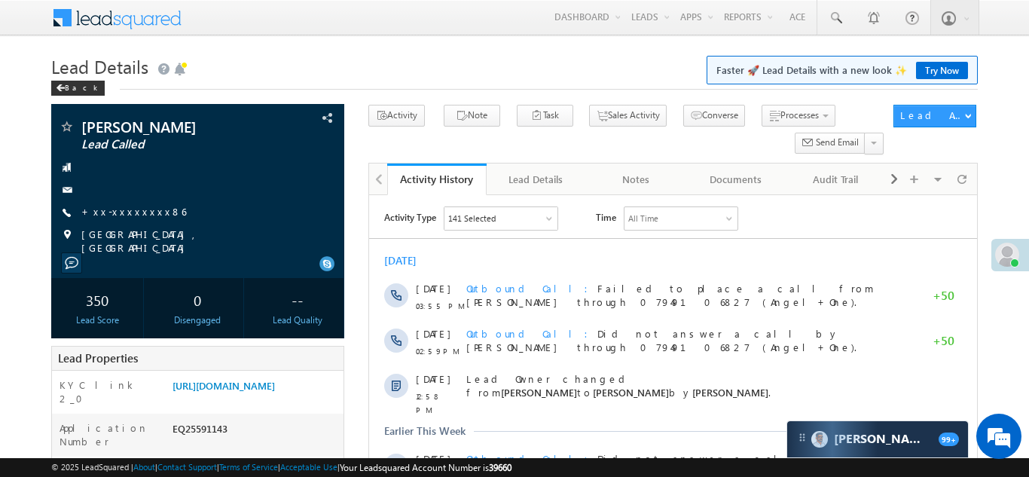
click at [126, 212] on link "+xx-xxxxxxxx86" at bounding box center [133, 211] width 105 height 13
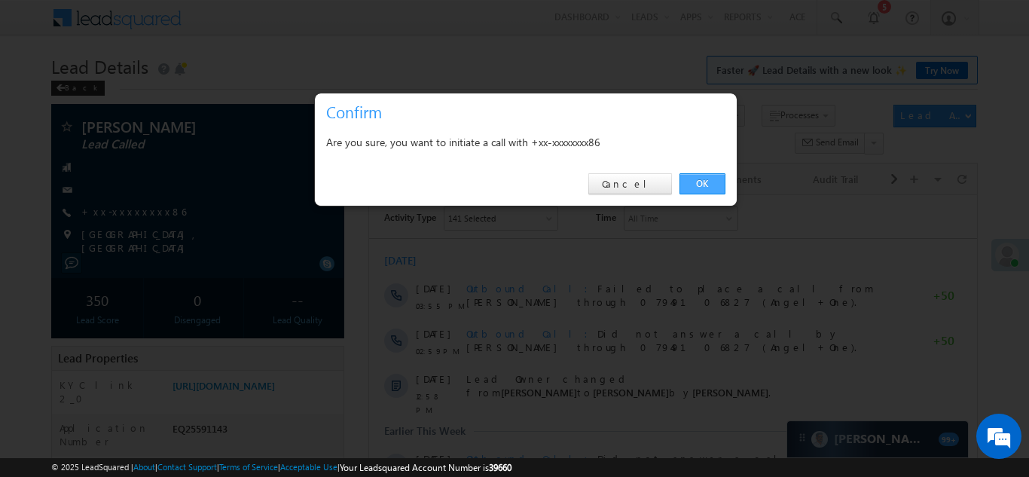
click at [703, 181] on link "OK" at bounding box center [702, 183] width 46 height 21
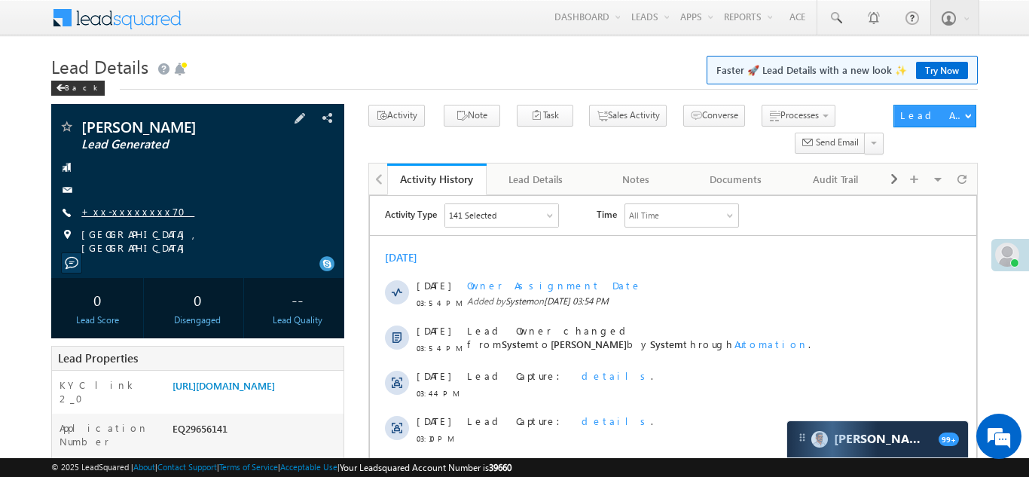
click at [121, 217] on link "+xx-xxxxxxxx70" at bounding box center [137, 211] width 113 height 13
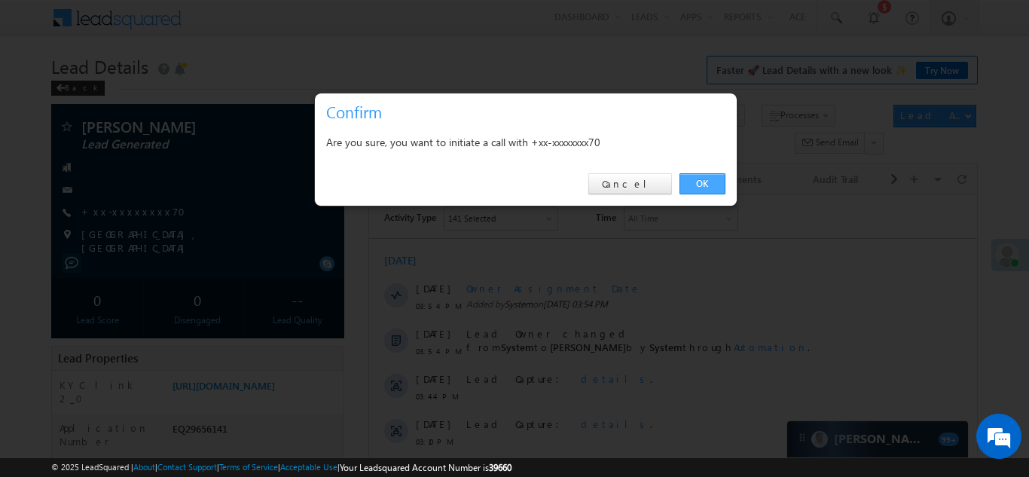
click at [700, 179] on link "OK" at bounding box center [702, 183] width 46 height 21
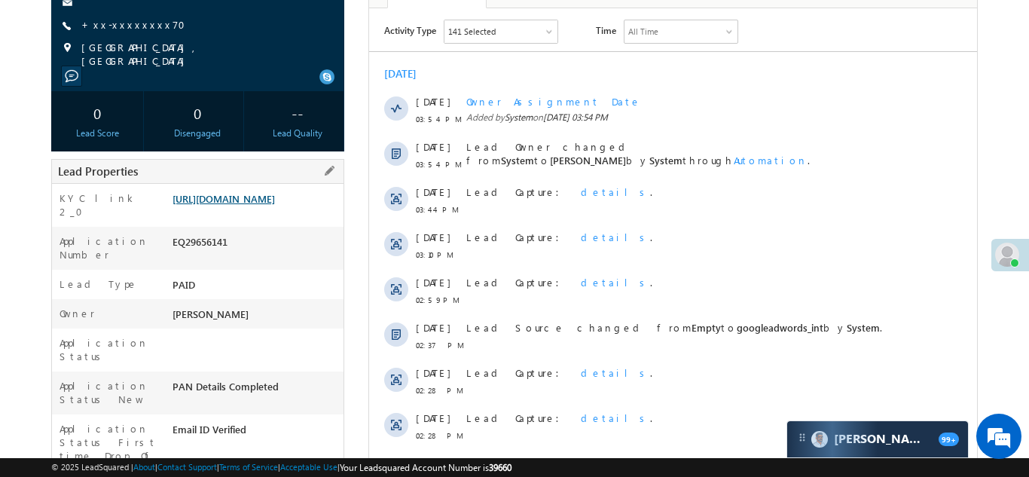
scroll to position [268, 0]
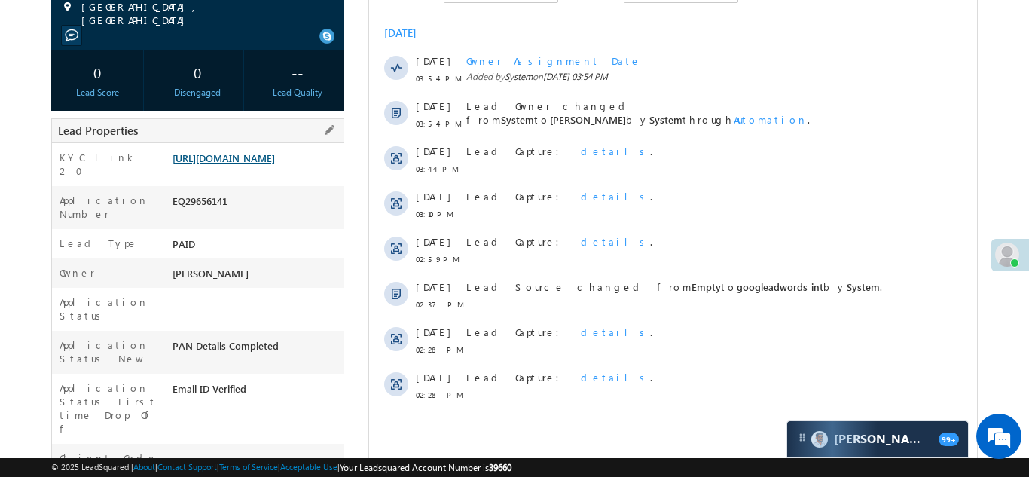
click at [248, 164] on link "https://angelbroking1-pk3em7sa.customui-test.leadsquared.com?leadId=28d245ca-20…" at bounding box center [223, 157] width 102 height 13
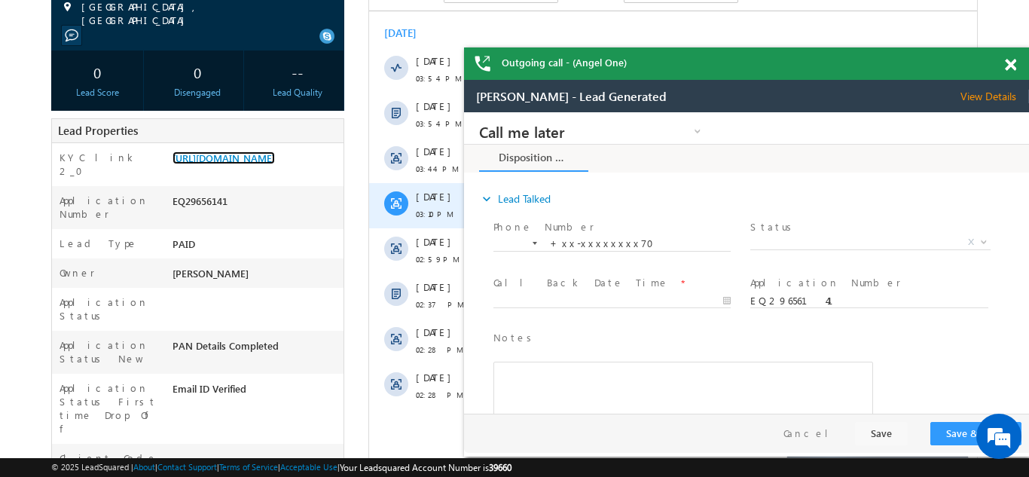
scroll to position [0, 0]
click at [1005, 63] on span at bounding box center [1009, 65] width 11 height 13
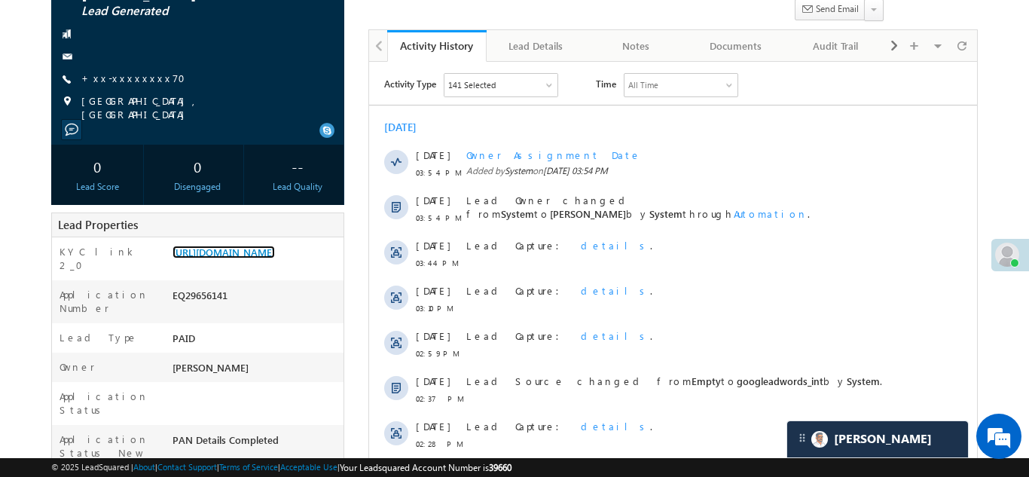
scroll to position [178, 0]
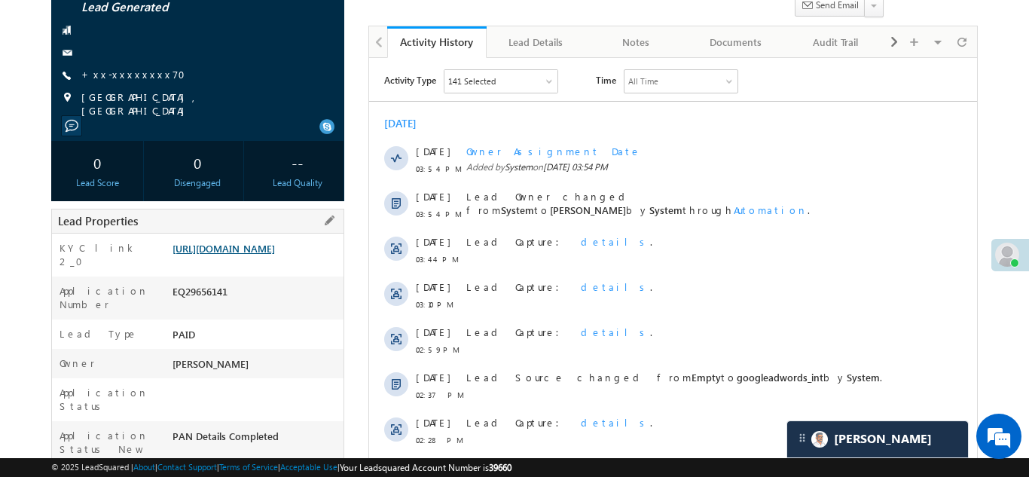
click at [250, 255] on link "https://angelbroking1-pk3em7sa.customui-test.leadsquared.com?leadId=28d245ca-20…" at bounding box center [223, 248] width 102 height 13
click at [236, 248] on link "https://angelbroking1-pk3em7sa.customui-test.leadsquared.com?leadId=28d245ca-20…" at bounding box center [223, 248] width 102 height 13
click at [247, 249] on link "https://angelbroking1-pk3em7sa.customui-test.leadsquared.com?leadId=28d245ca-20…" at bounding box center [223, 248] width 102 height 13
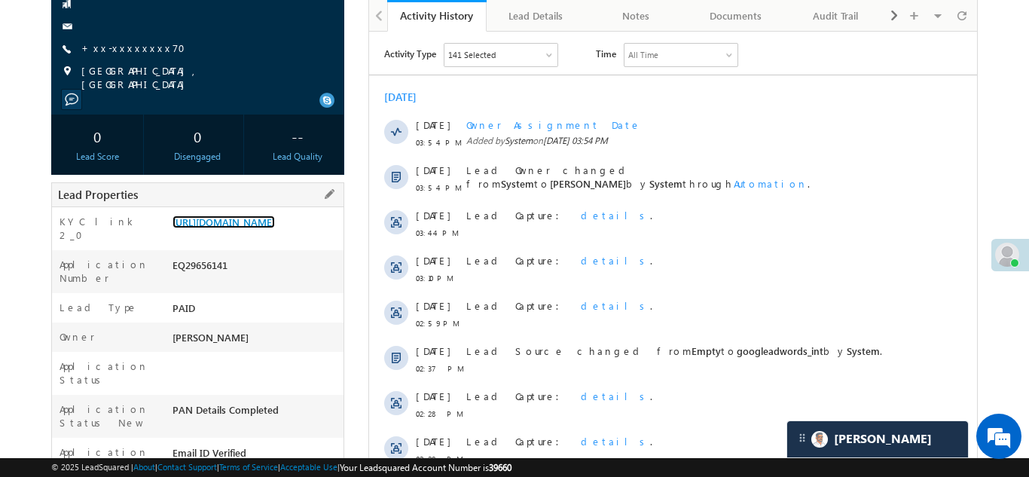
scroll to position [205, 0]
click at [254, 227] on link "https://angelbroking1-pk3em7sa.customui-test.leadsquared.com?leadId=28d245ca-20…" at bounding box center [223, 221] width 102 height 13
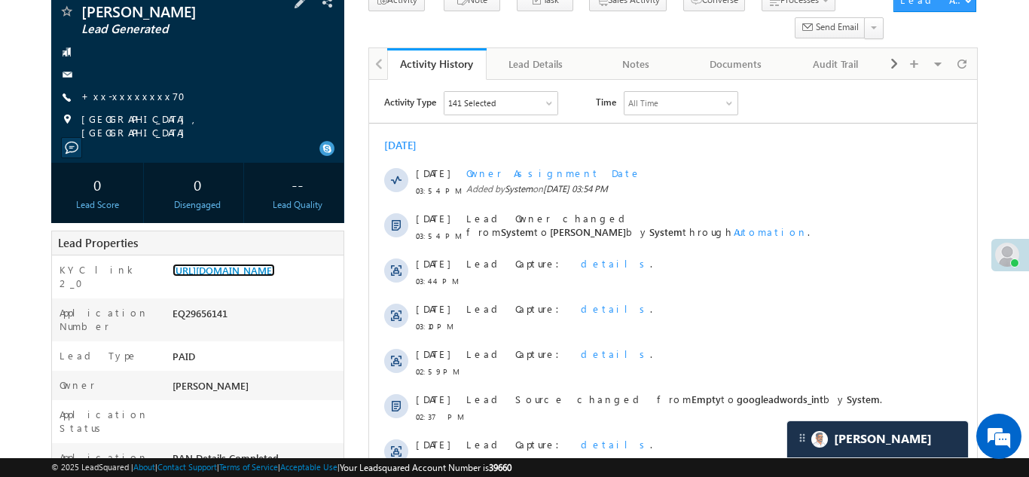
scroll to position [158, 0]
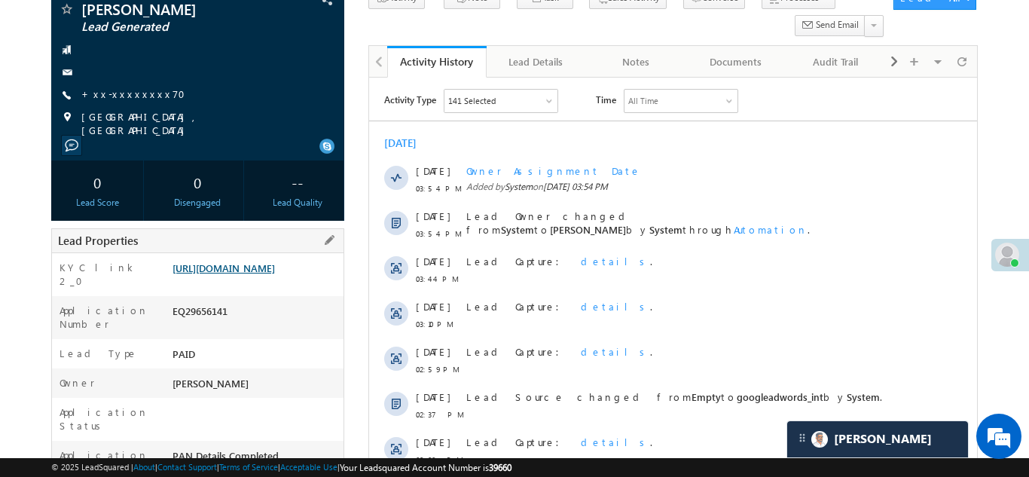
click at [251, 268] on link "https://angelbroking1-pk3em7sa.customui-test.leadsquared.com?leadId=28d245ca-20…" at bounding box center [223, 267] width 102 height 13
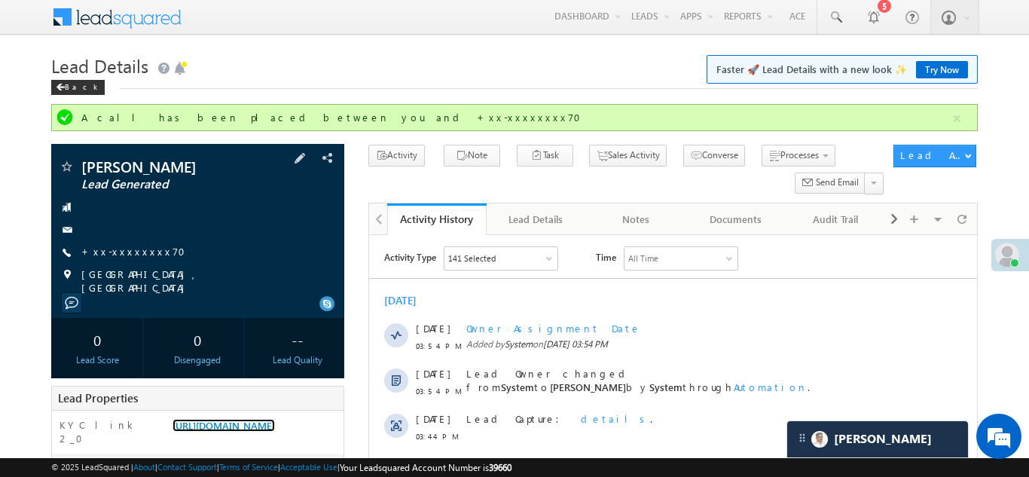
scroll to position [0, 0]
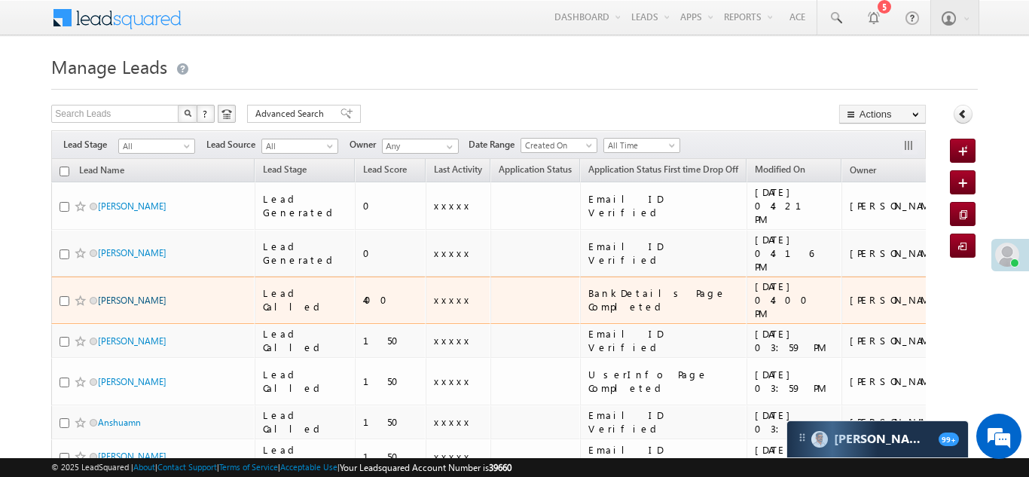
click at [110, 294] on link "[PERSON_NAME]" at bounding box center [132, 299] width 69 height 11
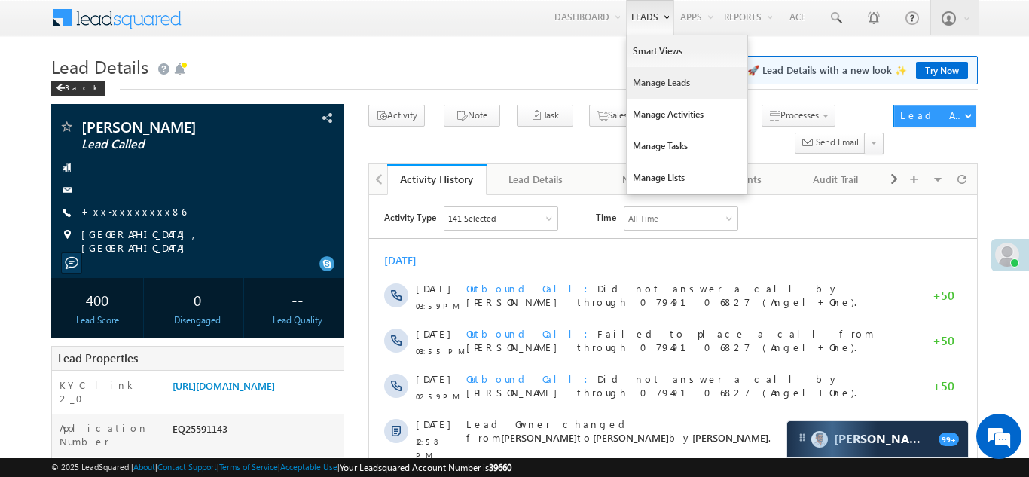
click at [648, 83] on link "Manage Leads" at bounding box center [686, 83] width 120 height 32
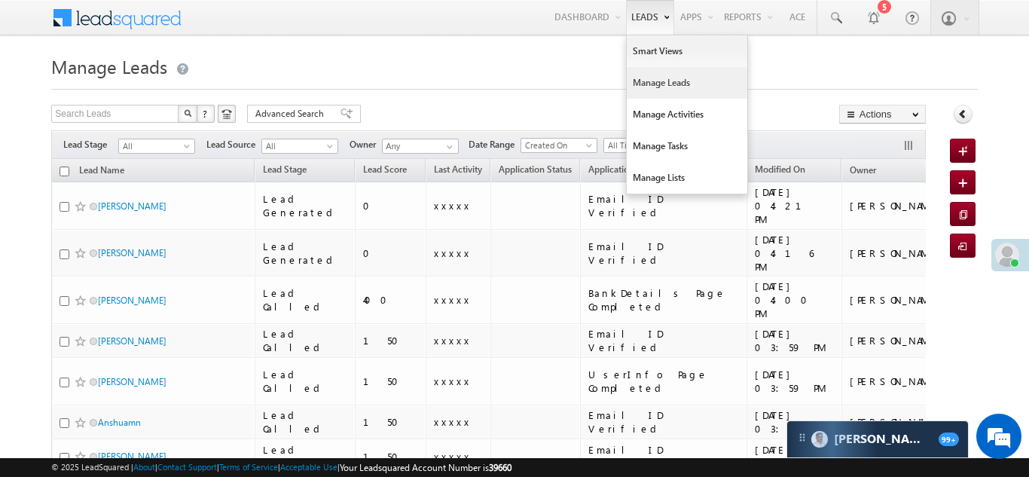
click at [656, 81] on link "Manage Leads" at bounding box center [686, 83] width 120 height 32
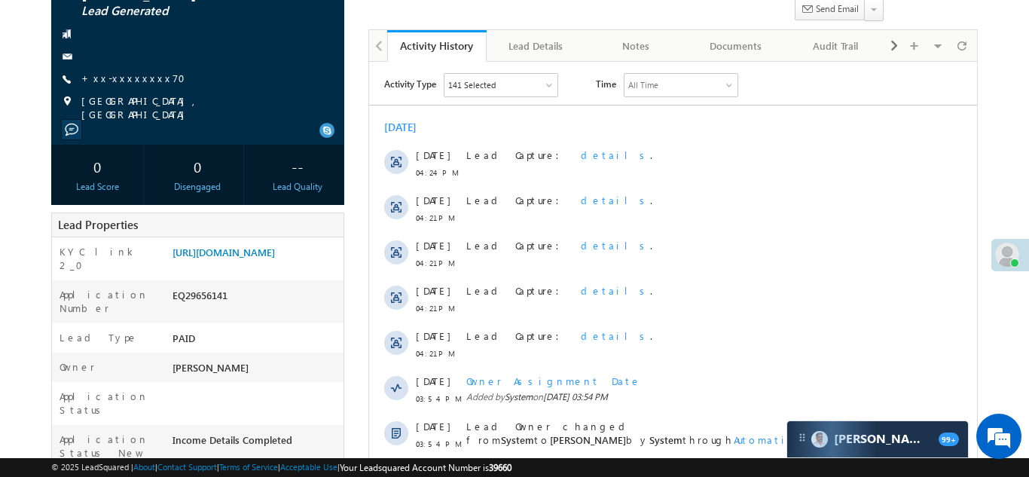
scroll to position [203, 0]
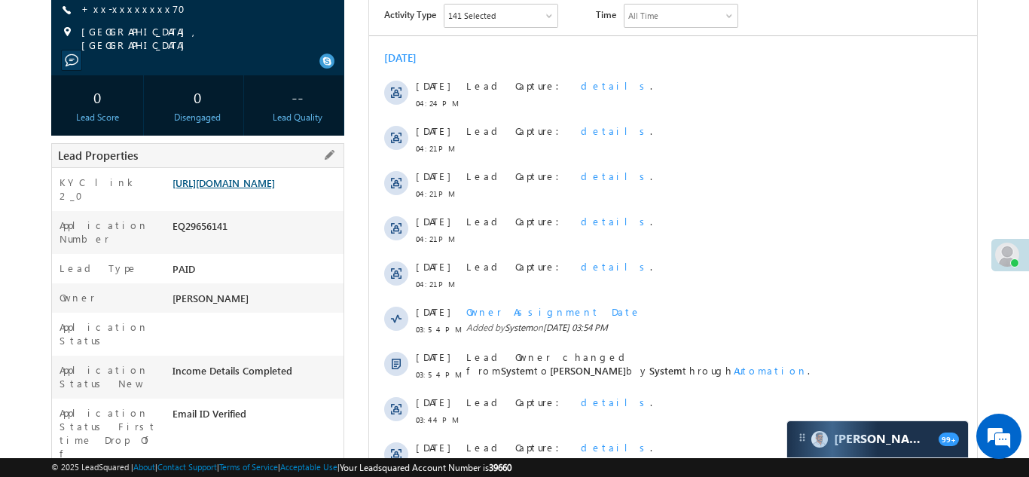
click at [252, 189] on link "https://angelbroking1-pk3em7sa.customui-test.leadsquared.com?leadId=28d245ca-20…" at bounding box center [223, 182] width 102 height 13
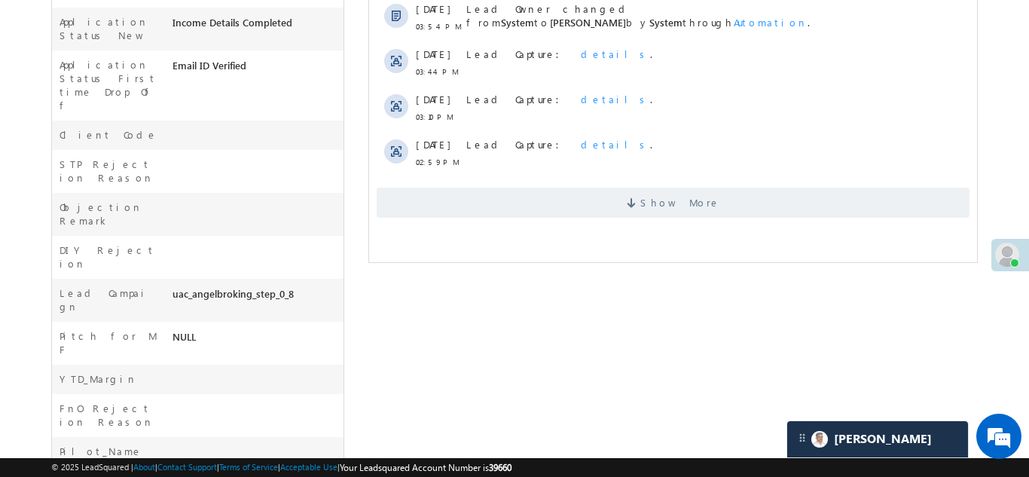
scroll to position [646, 0]
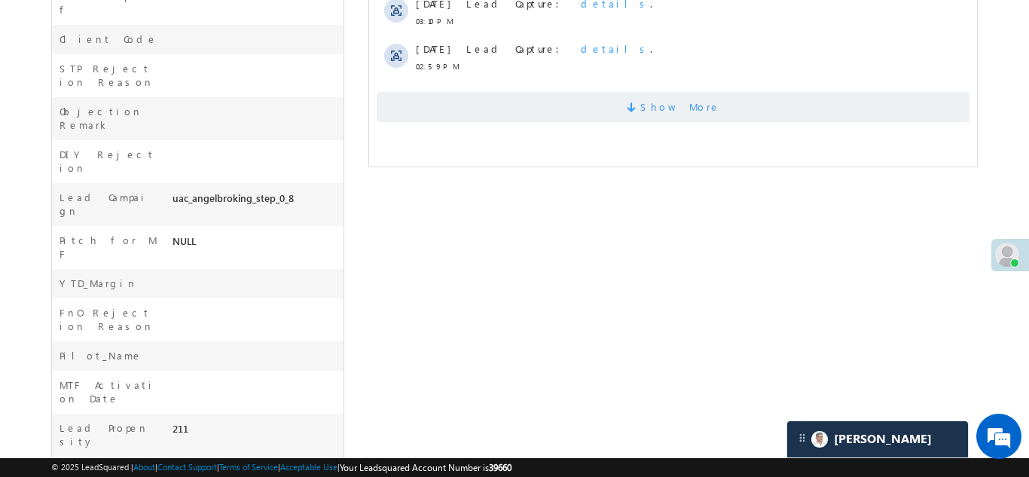
click at [512, 97] on span "Show More" at bounding box center [672, 107] width 593 height 30
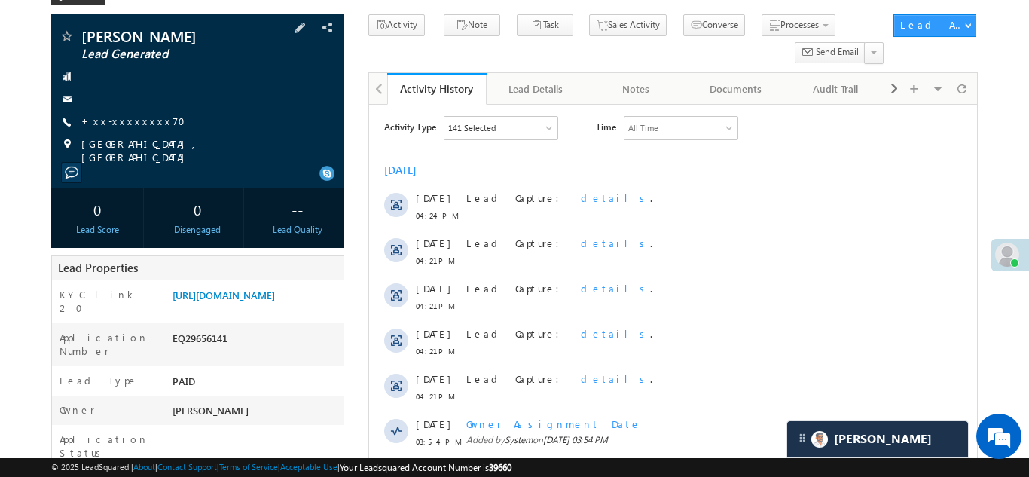
scroll to position [150, 0]
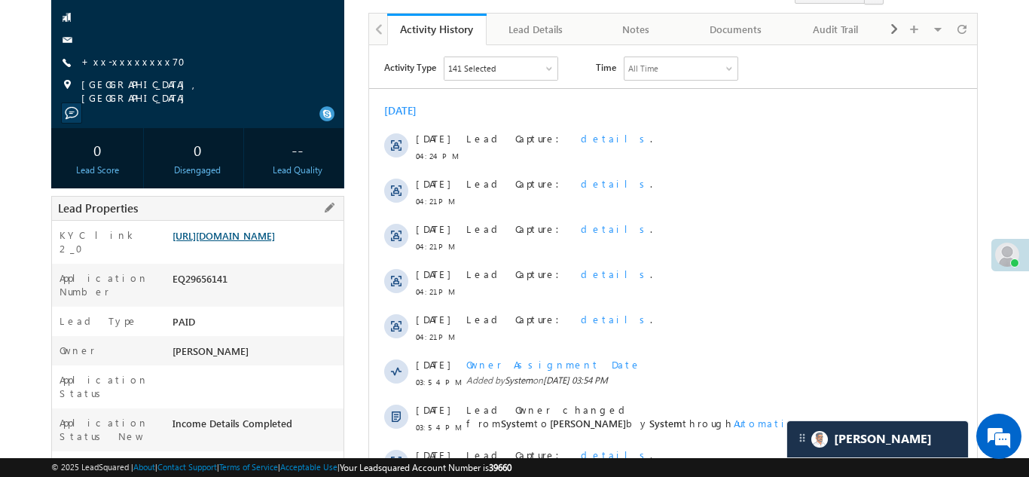
click at [246, 241] on link "https://angelbroking1-pk3em7sa.customui-test.leadsquared.com?leadId=28d245ca-20…" at bounding box center [223, 235] width 102 height 13
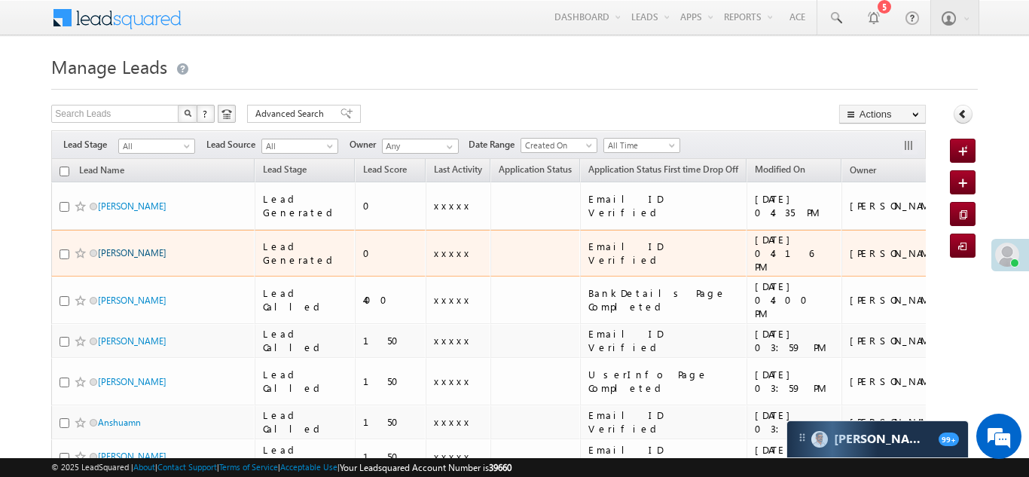
click at [112, 247] on link "[PERSON_NAME]" at bounding box center [132, 252] width 69 height 11
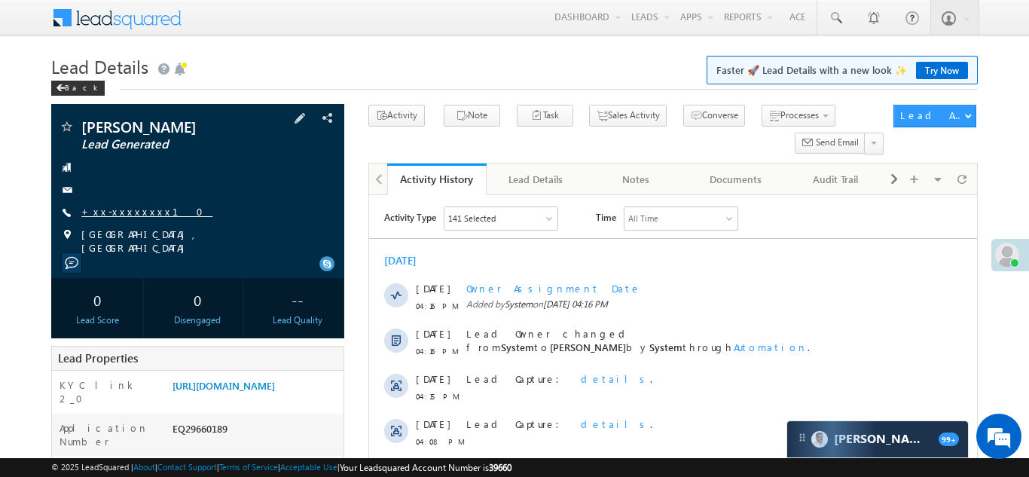
click at [122, 207] on link "+xx-xxxxxxxx10" at bounding box center [146, 211] width 131 height 13
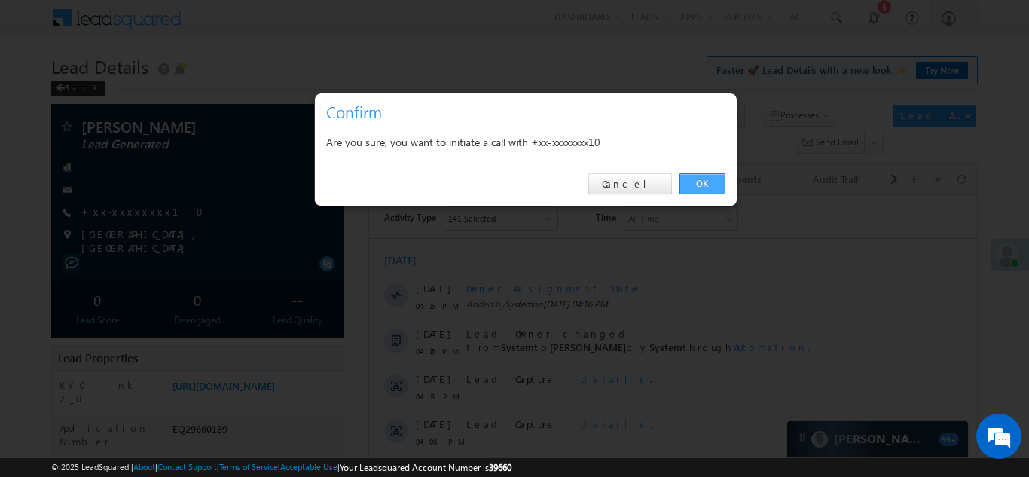
click at [697, 184] on link "OK" at bounding box center [702, 183] width 46 height 21
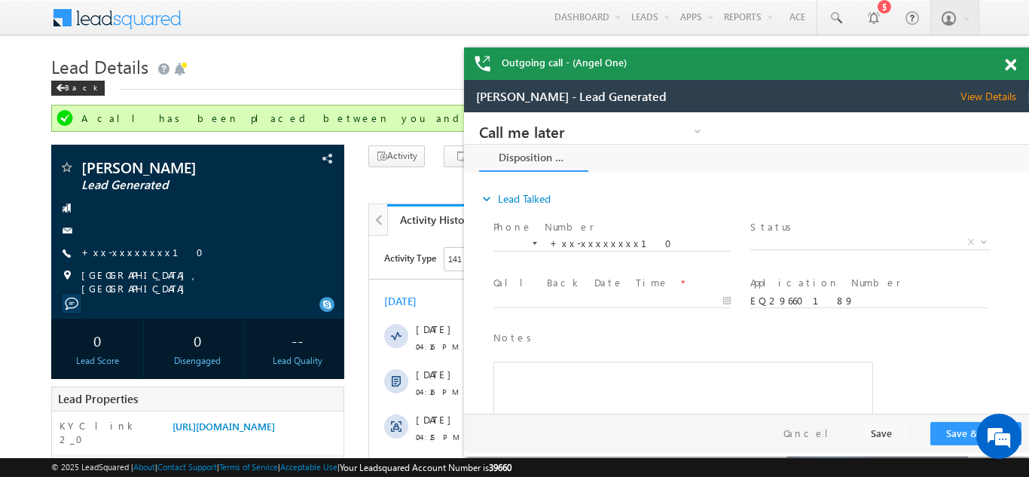
click at [1010, 68] on span at bounding box center [1009, 65] width 11 height 13
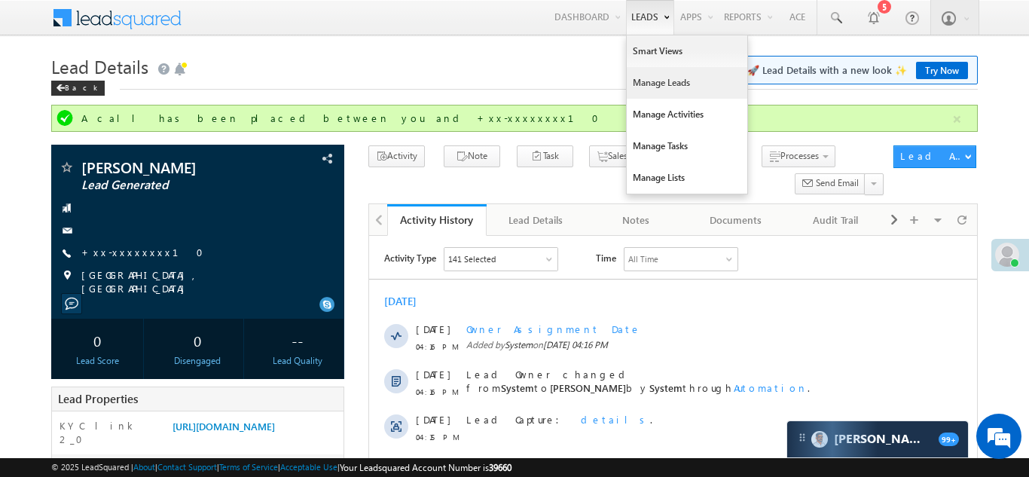
click at [645, 86] on link "Manage Leads" at bounding box center [686, 83] width 120 height 32
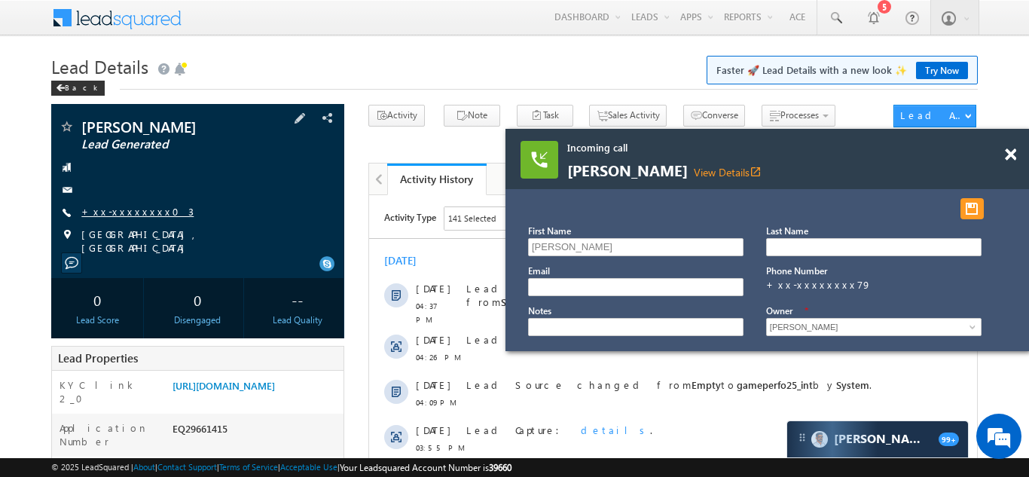
click at [123, 213] on link "+xx-xxxxxxxx03" at bounding box center [137, 211] width 112 height 13
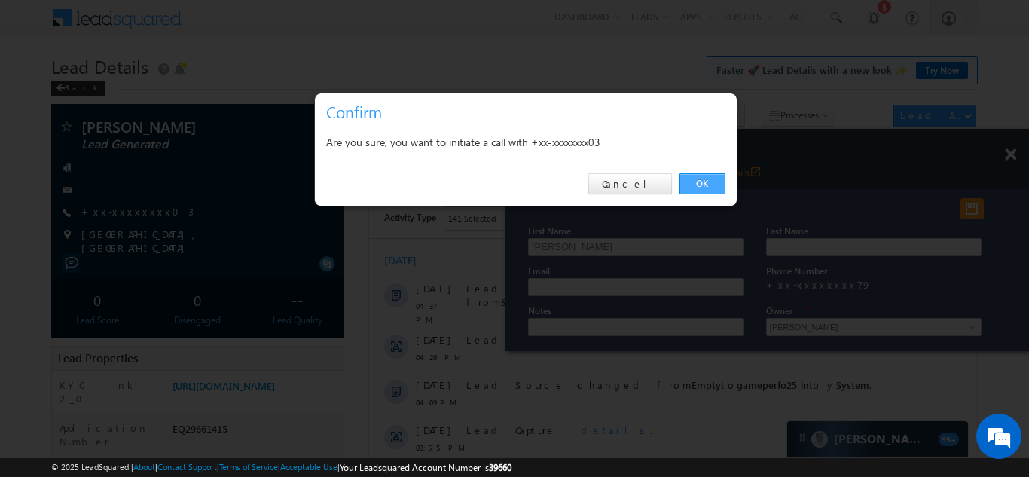
click at [699, 182] on link "OK" at bounding box center [702, 183] width 46 height 21
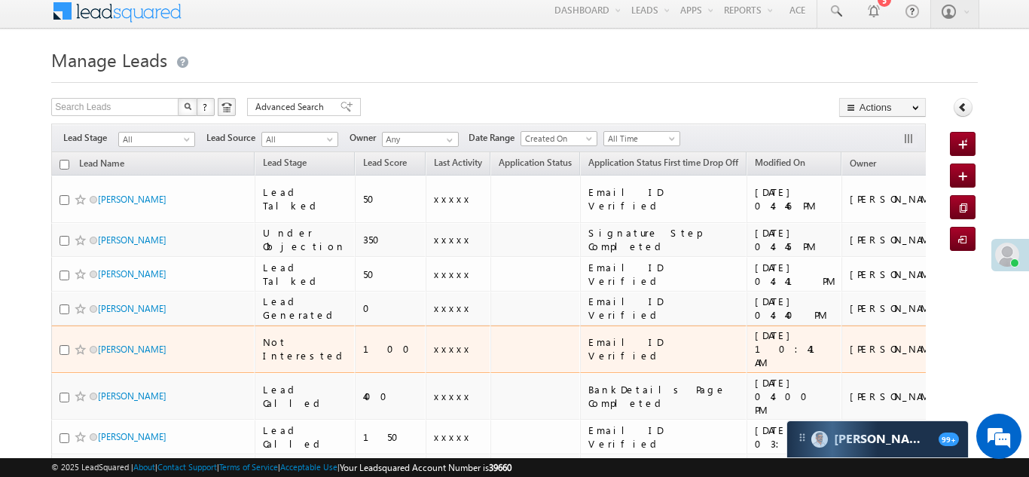
scroll to position [15, 0]
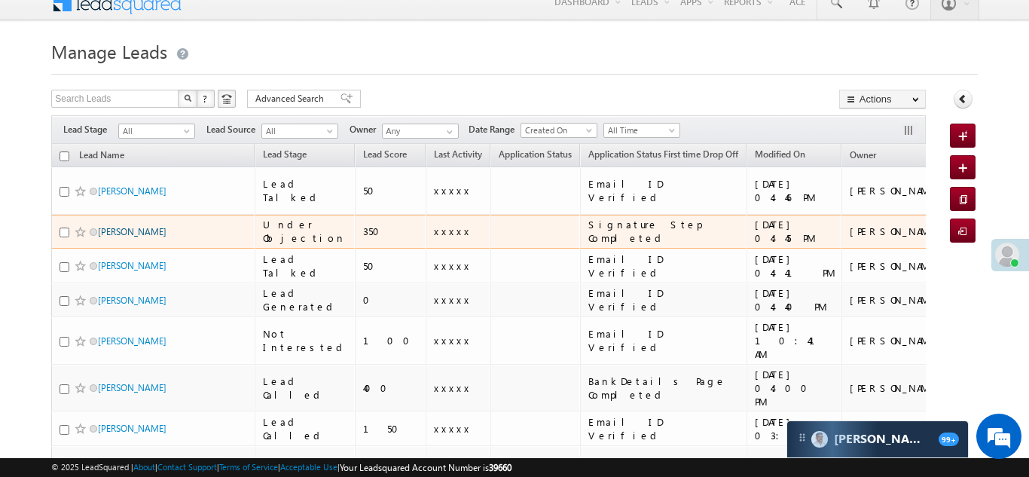
click at [108, 226] on link "[PERSON_NAME]" at bounding box center [132, 231] width 69 height 11
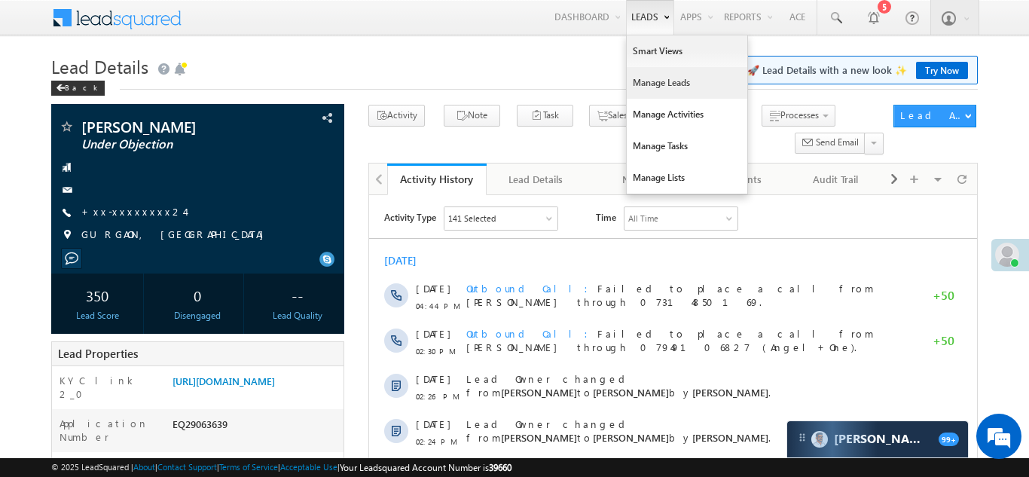
click at [633, 83] on link "Manage Leads" at bounding box center [686, 83] width 120 height 32
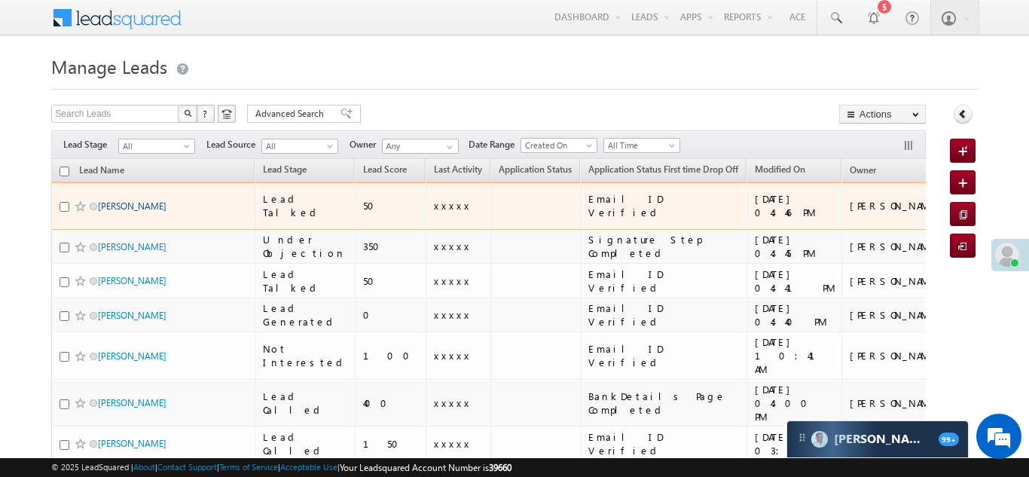
click at [118, 200] on link "[PERSON_NAME]" at bounding box center [132, 205] width 69 height 11
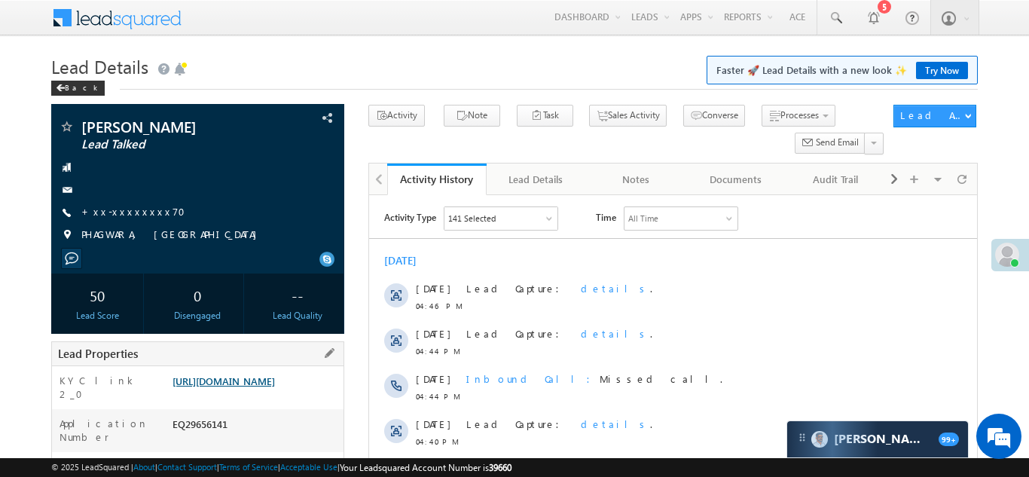
click at [254, 387] on link "https://angelbroking1-pk3em7sa.customui-test.leadsquared.com?leadId=28d245ca-20…" at bounding box center [223, 380] width 102 height 13
click at [263, 387] on link "https://angelbroking1-pk3em7sa.customui-test.leadsquared.com?leadId=28d245ca-20…" at bounding box center [223, 380] width 102 height 13
click at [130, 212] on link "+xx-xxxxxxxx70" at bounding box center [137, 211] width 113 height 13
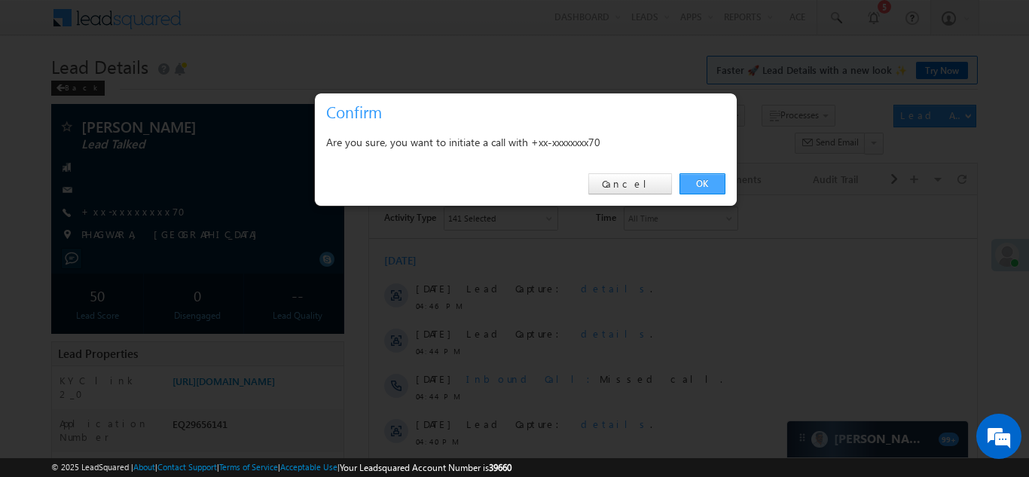
click at [693, 182] on link "OK" at bounding box center [702, 183] width 46 height 21
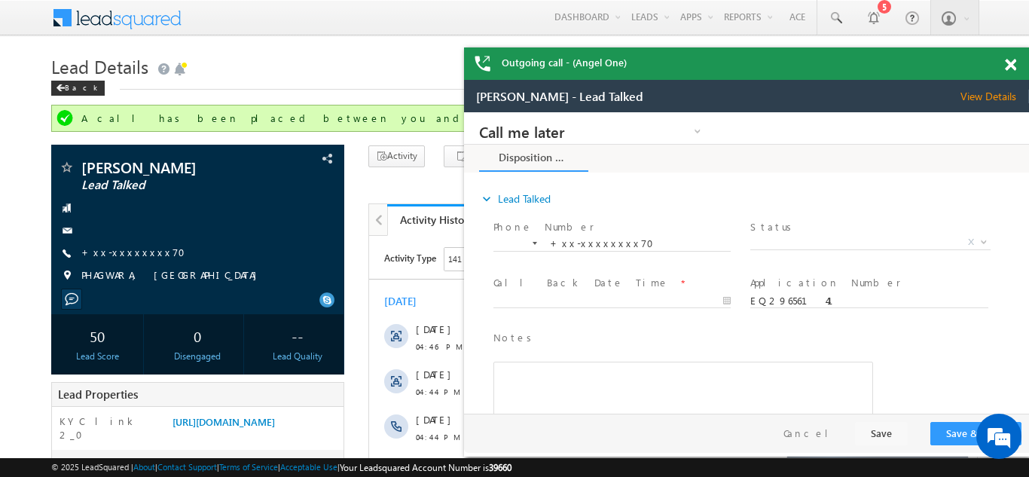
click at [1010, 60] on span at bounding box center [1009, 65] width 11 height 13
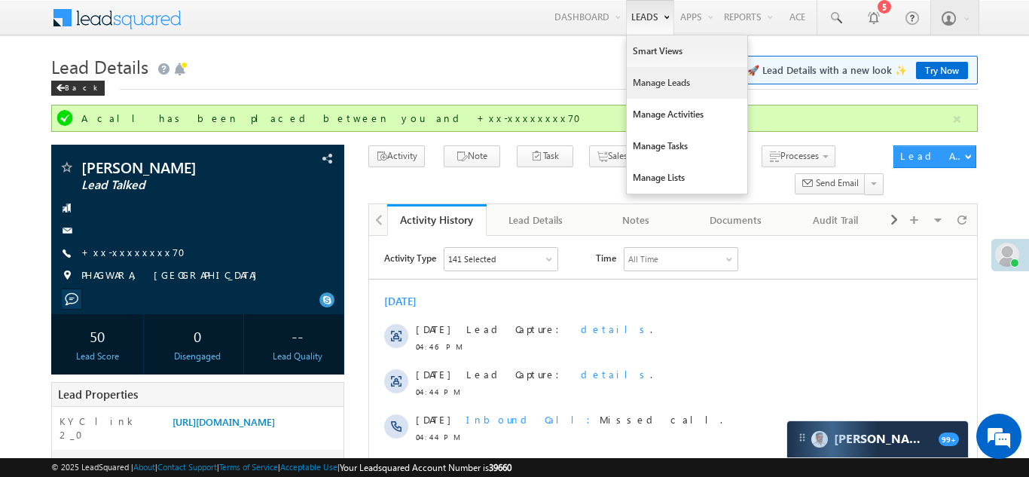
click at [639, 82] on link "Manage Leads" at bounding box center [686, 83] width 120 height 32
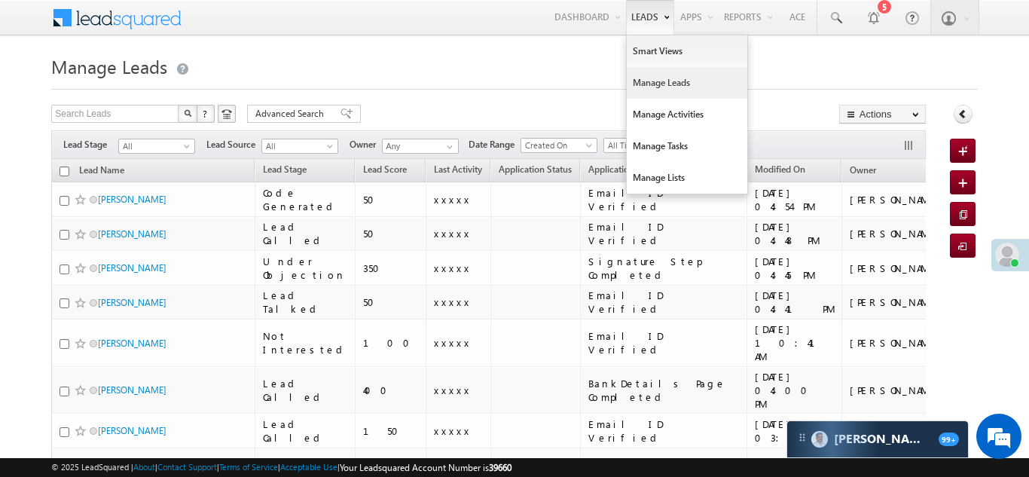
click at [645, 84] on link "Manage Leads" at bounding box center [686, 83] width 120 height 32
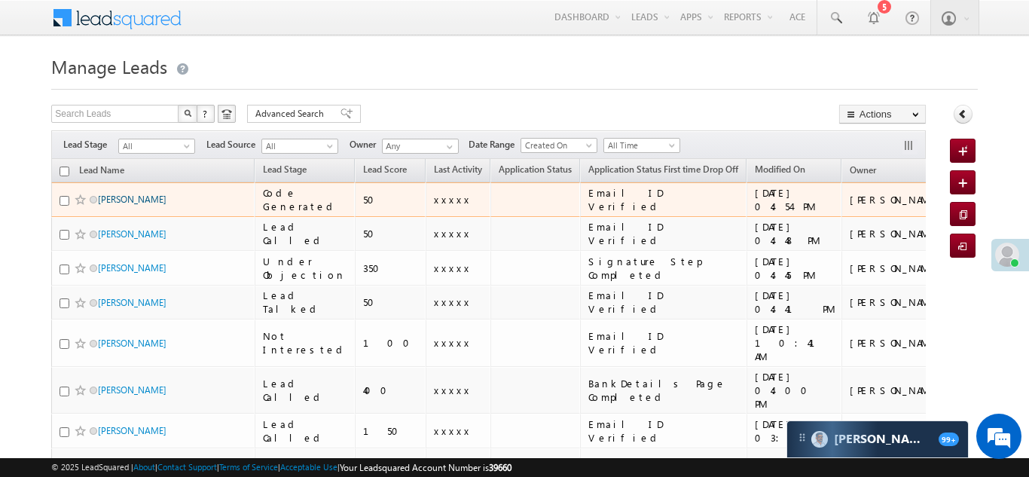
click at [123, 197] on link "Parminder Kaur" at bounding box center [132, 199] width 69 height 11
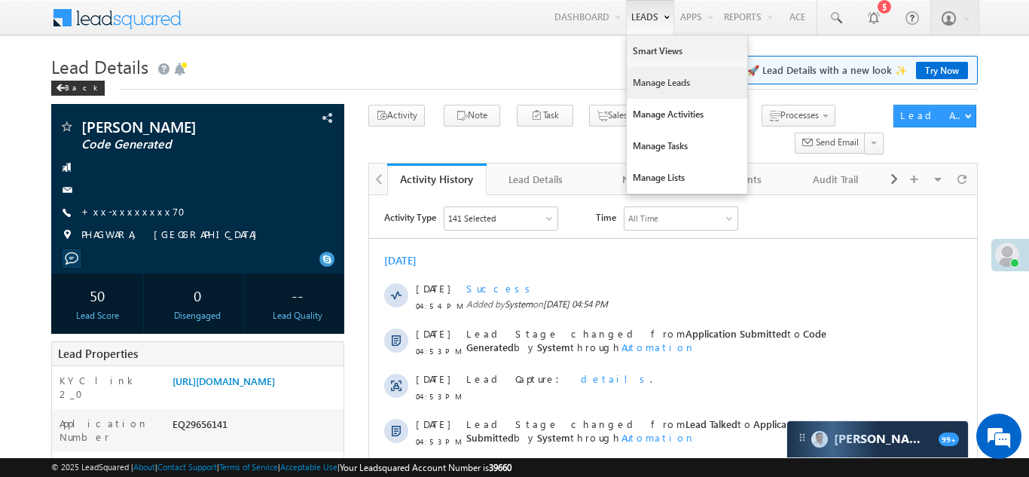
click at [652, 82] on link "Manage Leads" at bounding box center [686, 83] width 120 height 32
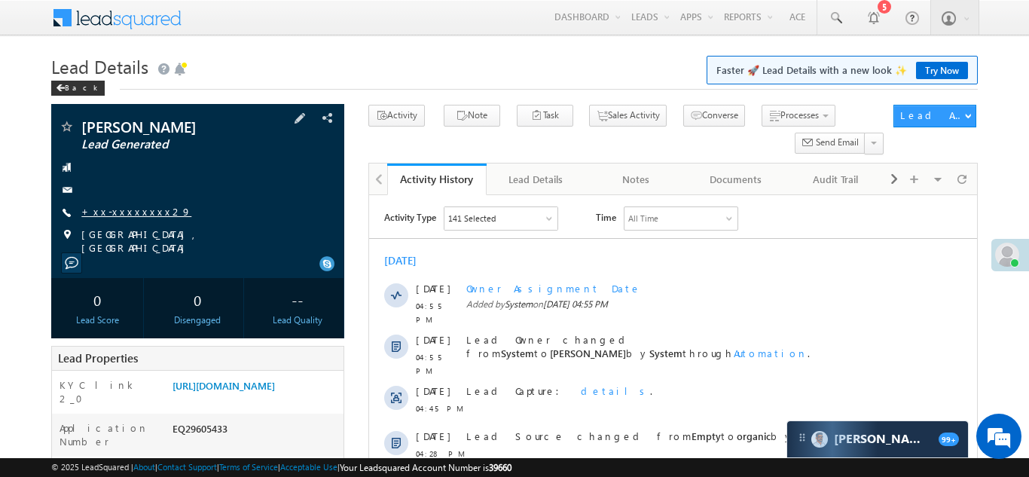
click at [120, 205] on link "+xx-xxxxxxxx29" at bounding box center [136, 211] width 110 height 13
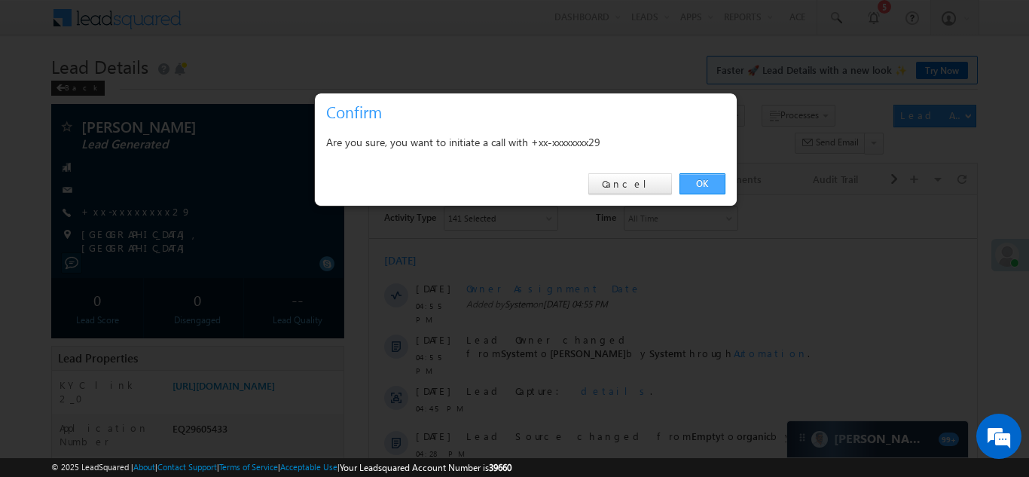
click at [693, 185] on link "OK" at bounding box center [702, 183] width 46 height 21
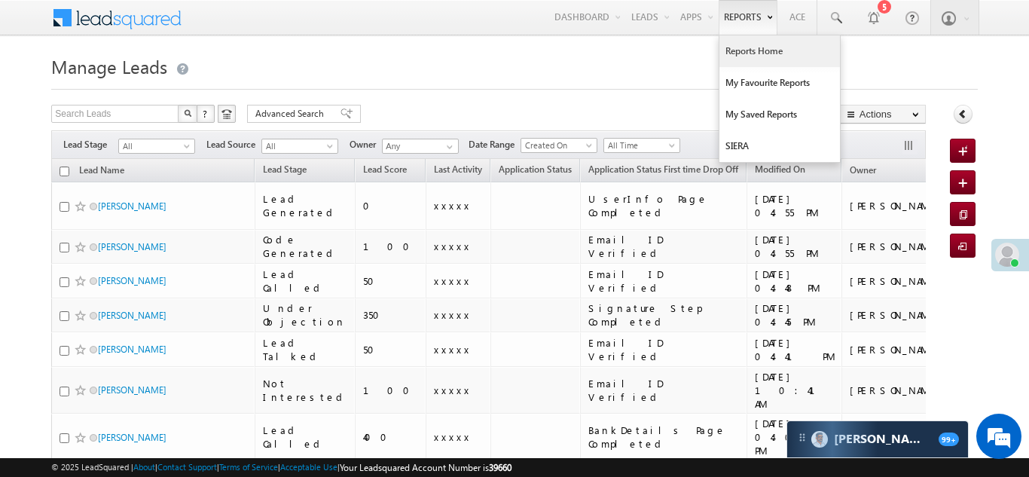
click at [744, 53] on link "Reports Home" at bounding box center [779, 51] width 120 height 32
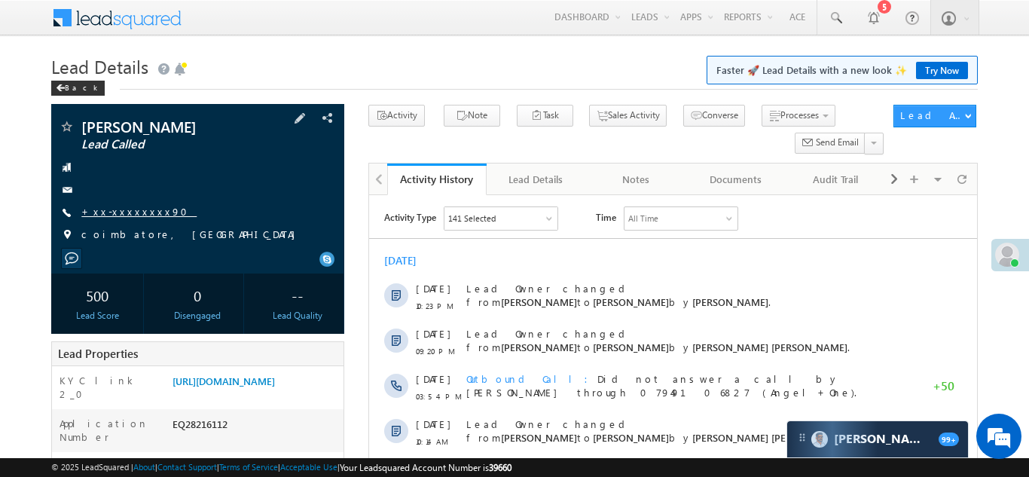
click at [124, 215] on link "+xx-xxxxxxxx90" at bounding box center [138, 211] width 115 height 13
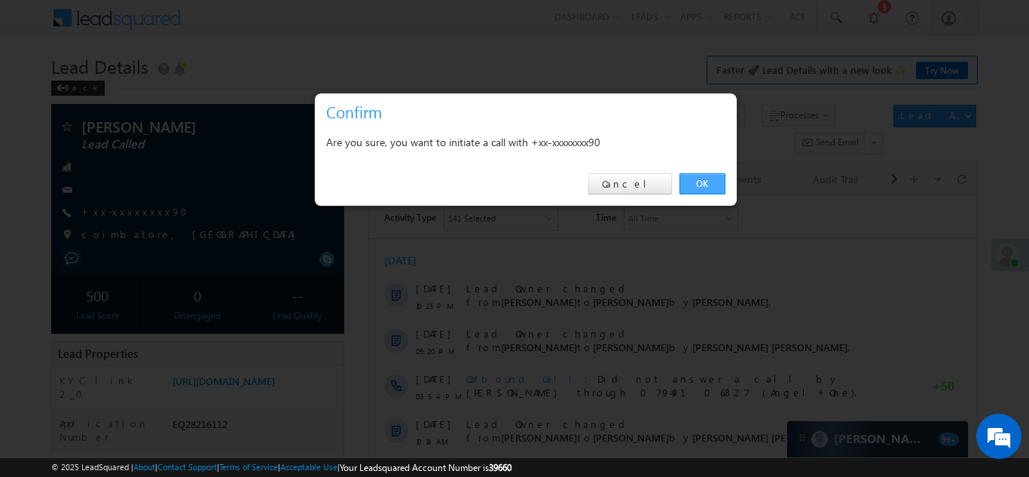
click at [698, 181] on link "OK" at bounding box center [702, 183] width 46 height 21
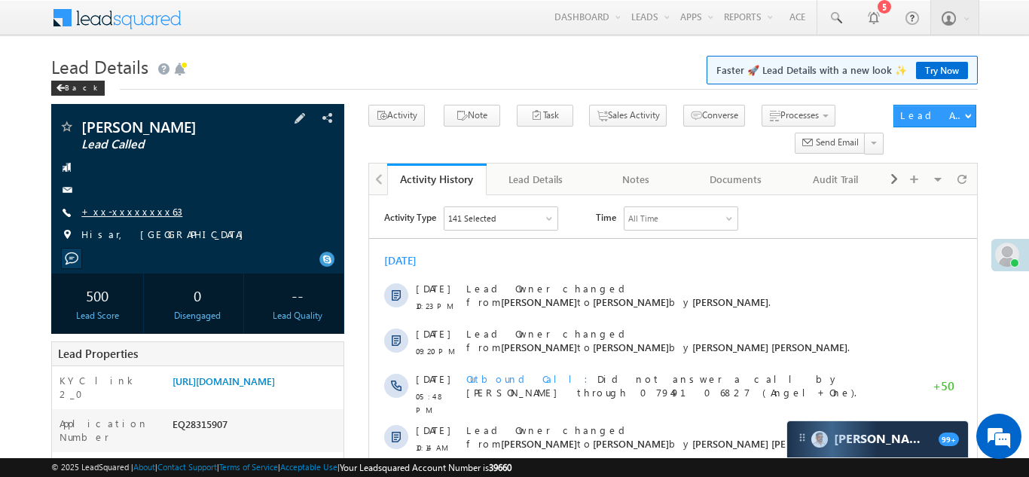
click at [121, 207] on link "+xx-xxxxxxxx63" at bounding box center [131, 211] width 101 height 13
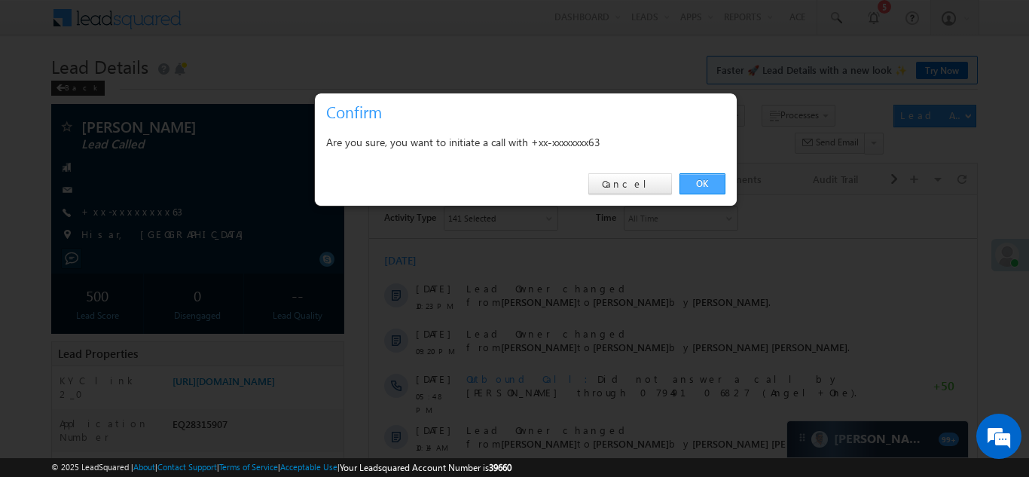
click at [706, 183] on link "OK" at bounding box center [702, 183] width 46 height 21
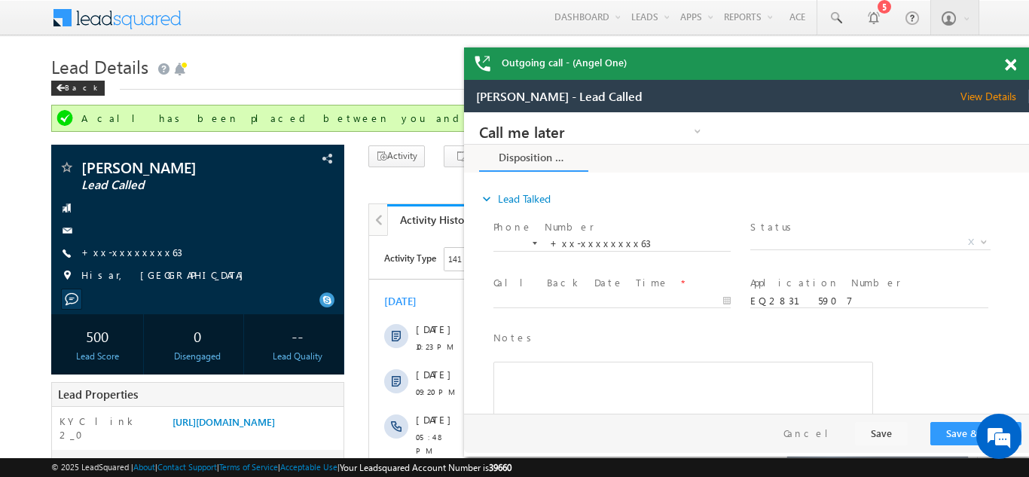
click at [1010, 63] on span at bounding box center [1009, 65] width 11 height 13
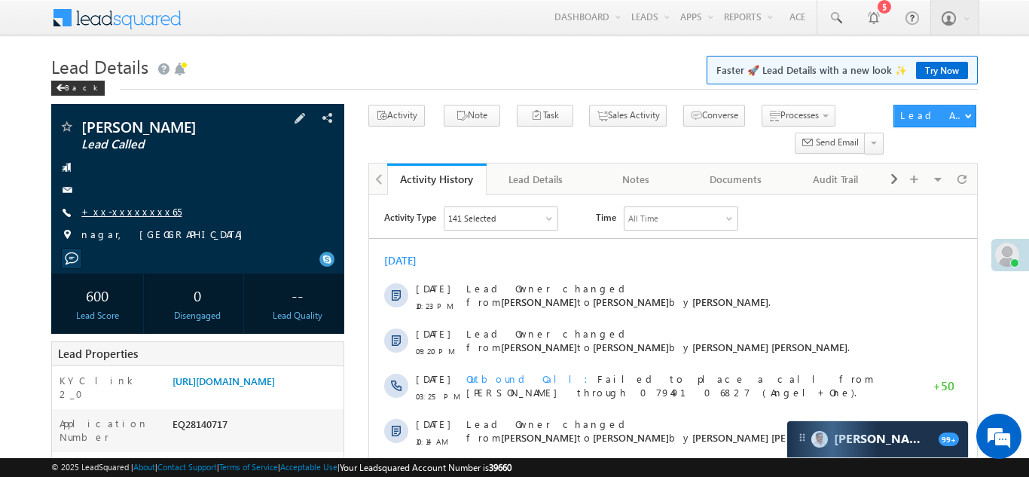
click at [116, 209] on link "+xx-xxxxxxxx65" at bounding box center [131, 211] width 100 height 13
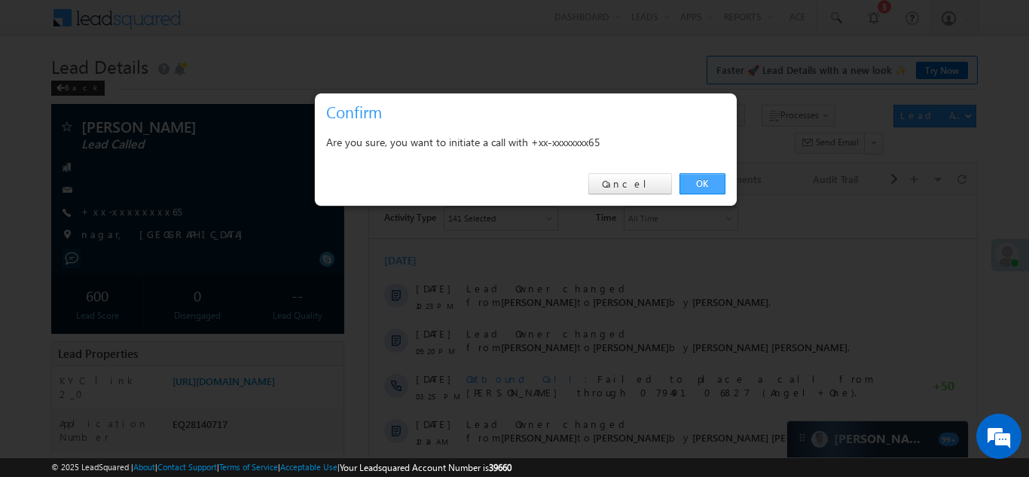
click at [696, 180] on link "OK" at bounding box center [702, 183] width 46 height 21
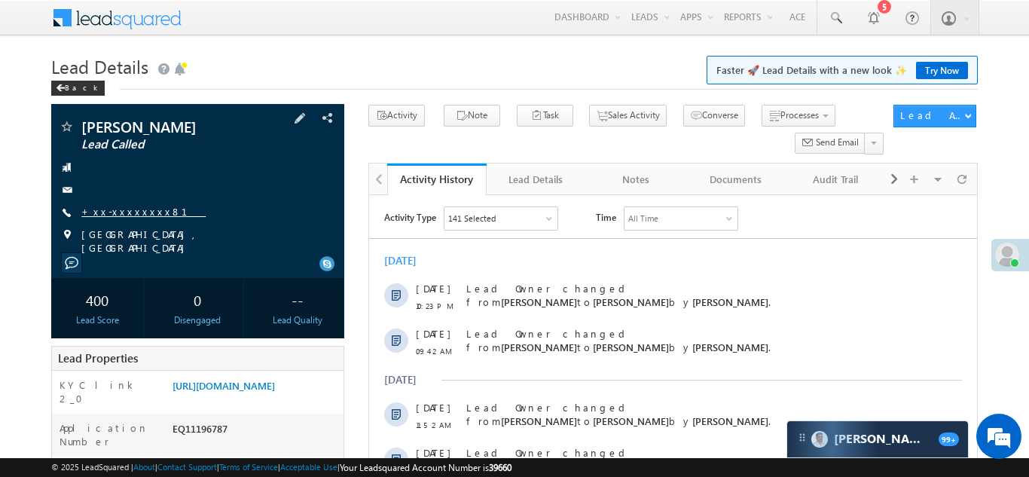
click at [114, 205] on link "+xx-xxxxxxxx81" at bounding box center [143, 211] width 124 height 13
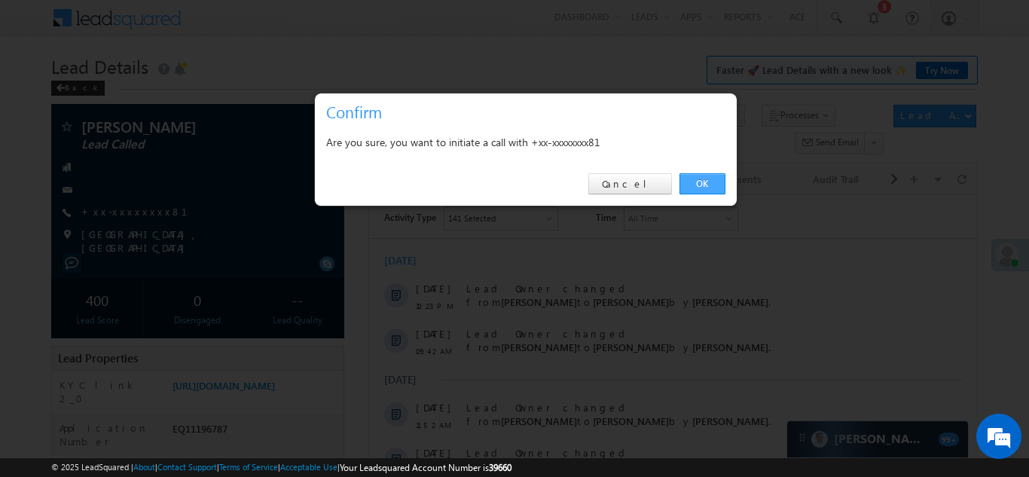
click at [701, 178] on link "OK" at bounding box center [702, 183] width 46 height 21
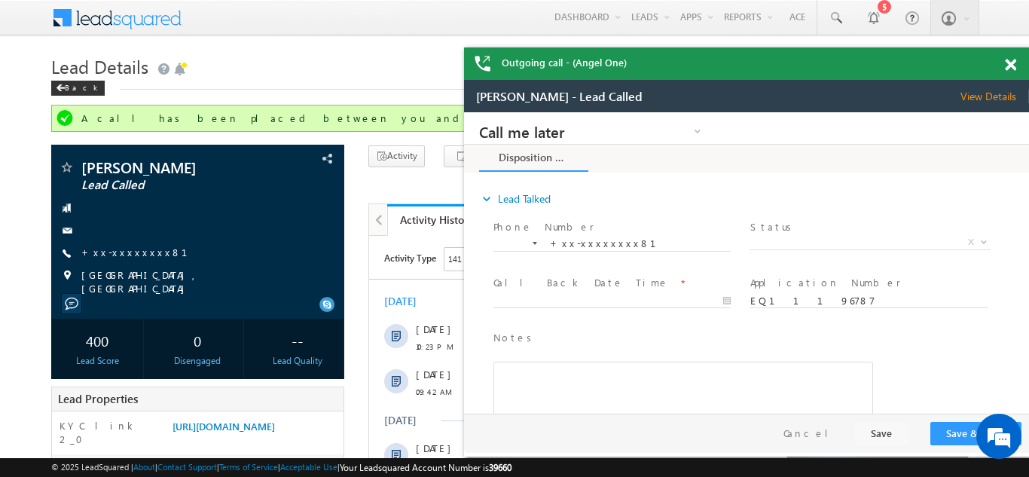
click at [1012, 63] on span at bounding box center [1009, 65] width 11 height 13
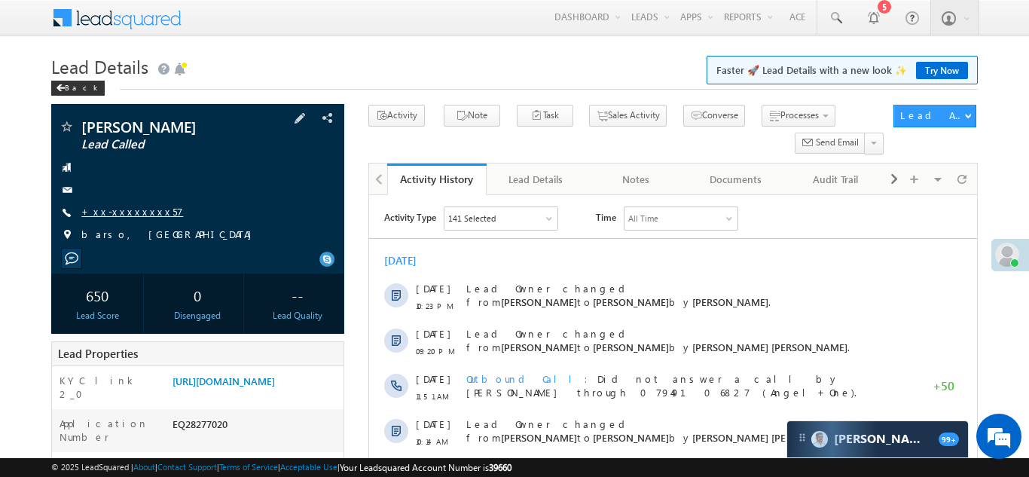
click at [118, 210] on link "+xx-xxxxxxxx57" at bounding box center [132, 211] width 102 height 13
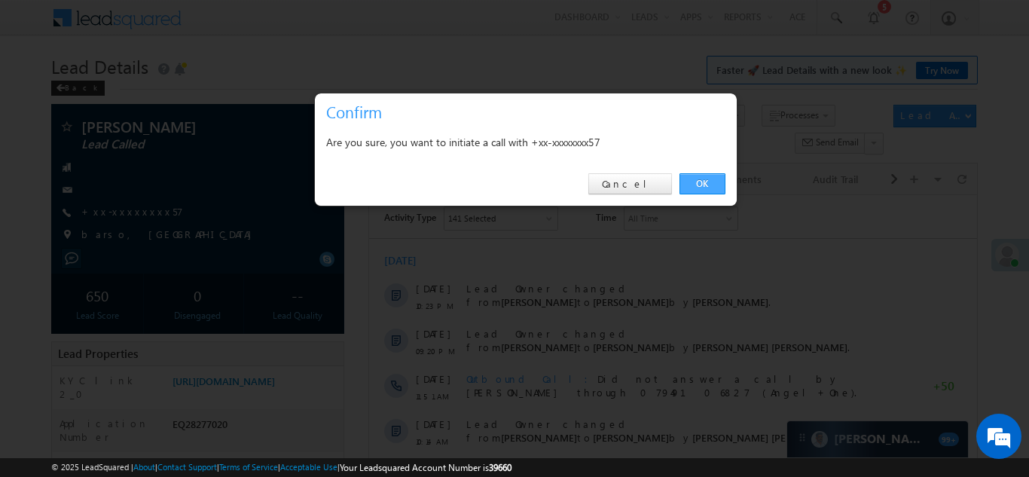
click at [706, 180] on link "OK" at bounding box center [702, 183] width 46 height 21
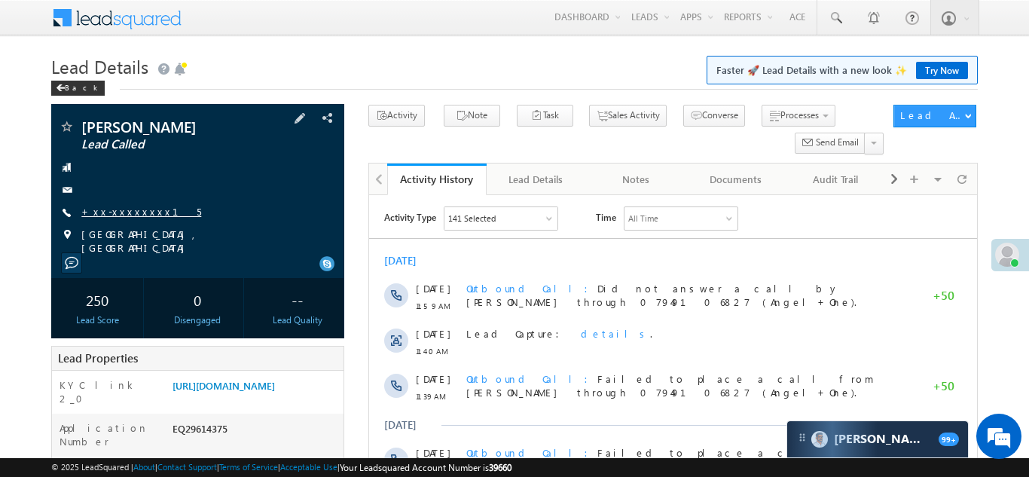
click at [120, 209] on link "+xx-xxxxxxxx15" at bounding box center [141, 211] width 120 height 13
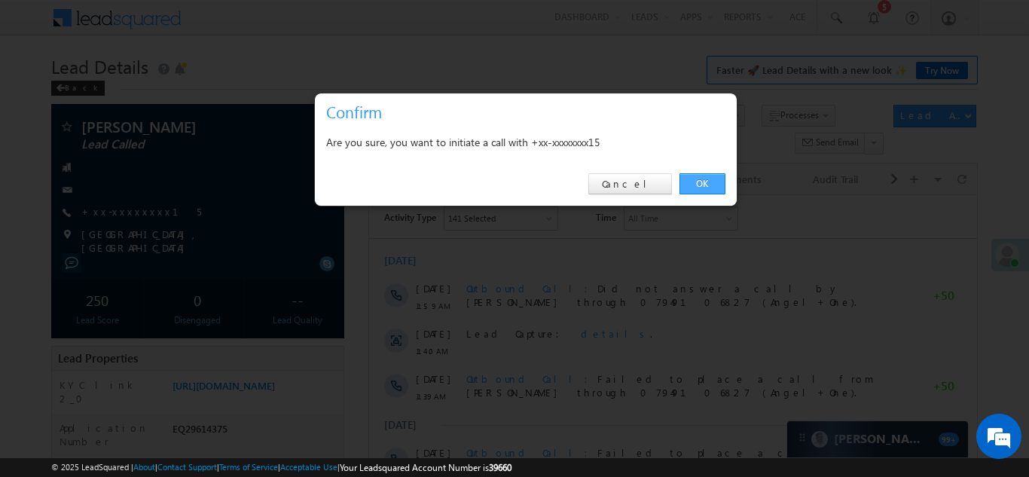
click at [700, 183] on link "OK" at bounding box center [702, 183] width 46 height 21
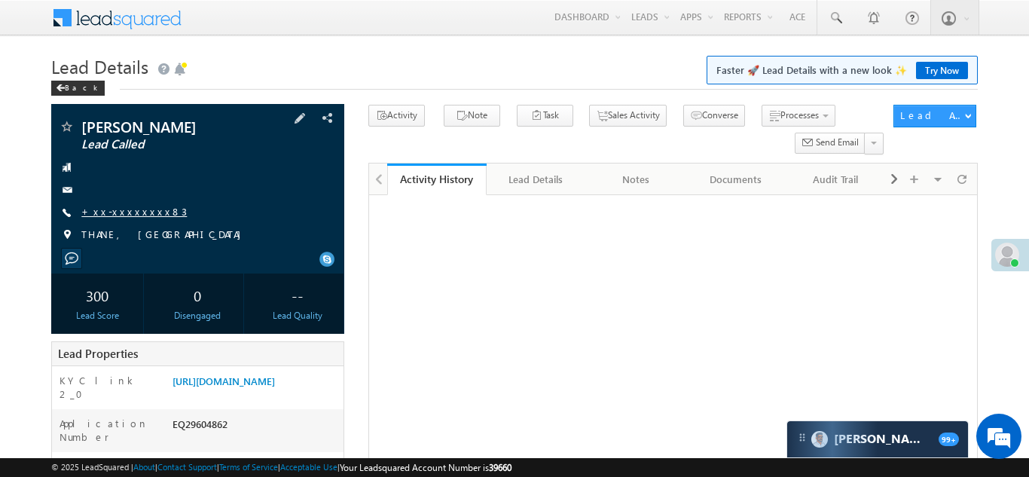
click at [129, 216] on link "+xx-xxxxxxxx83" at bounding box center [133, 211] width 105 height 13
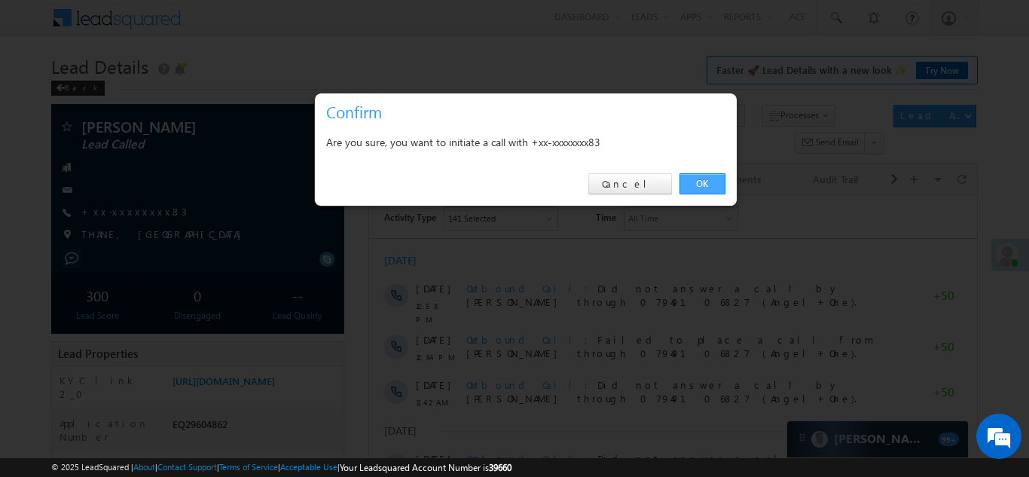
click at [703, 181] on link "OK" at bounding box center [702, 183] width 46 height 21
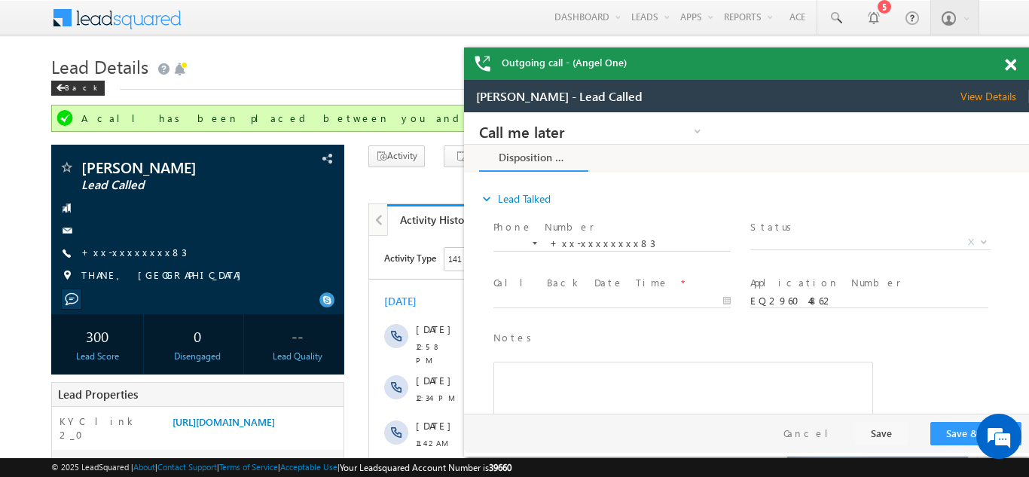
click at [1007, 68] on div "Outgoing call - (Angel One)" at bounding box center [746, 63] width 565 height 32
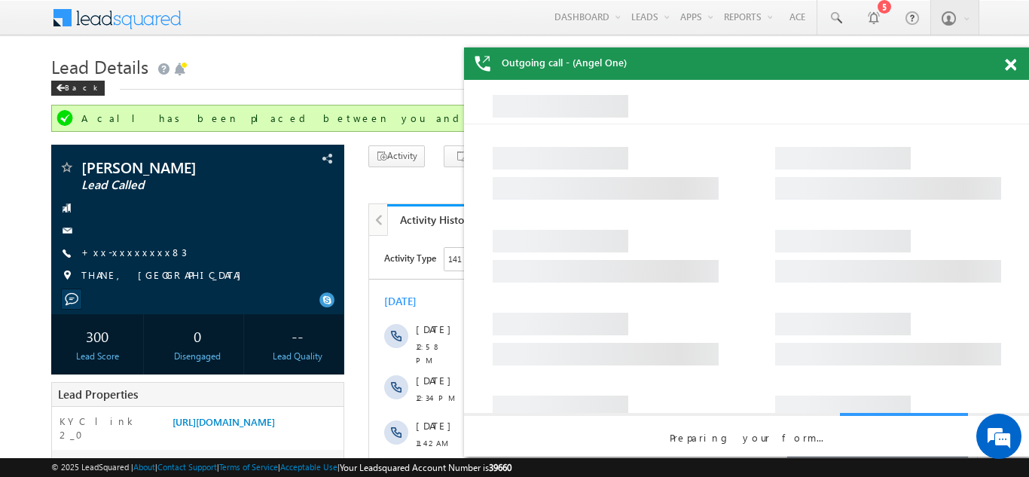
click at [1007, 66] on span at bounding box center [1009, 65] width 11 height 13
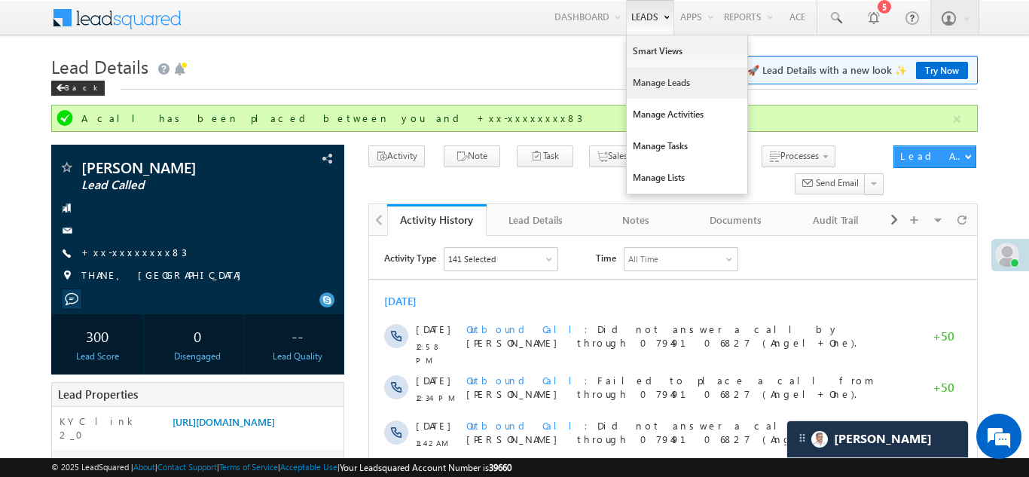
click at [655, 78] on link "Manage Leads" at bounding box center [686, 83] width 120 height 32
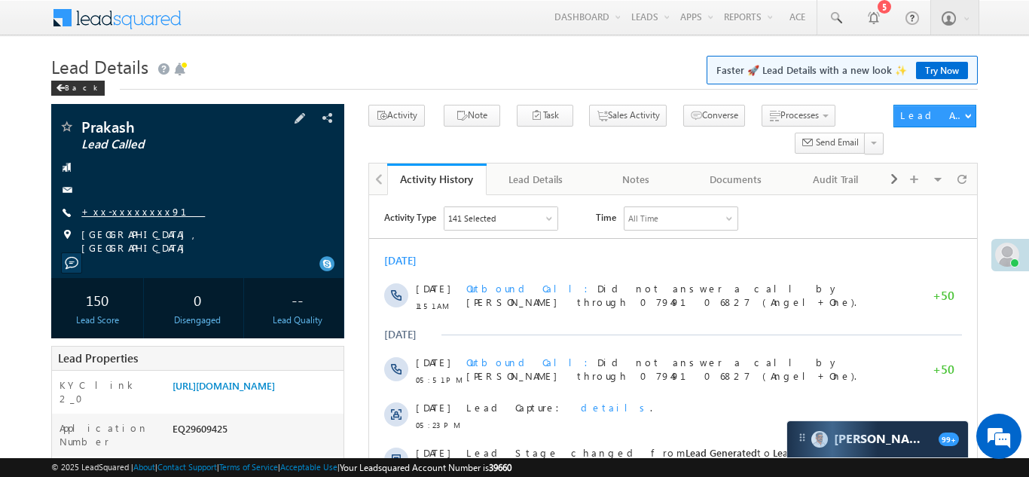
click at [133, 214] on link "+xx-xxxxxxxx91" at bounding box center [142, 211] width 123 height 13
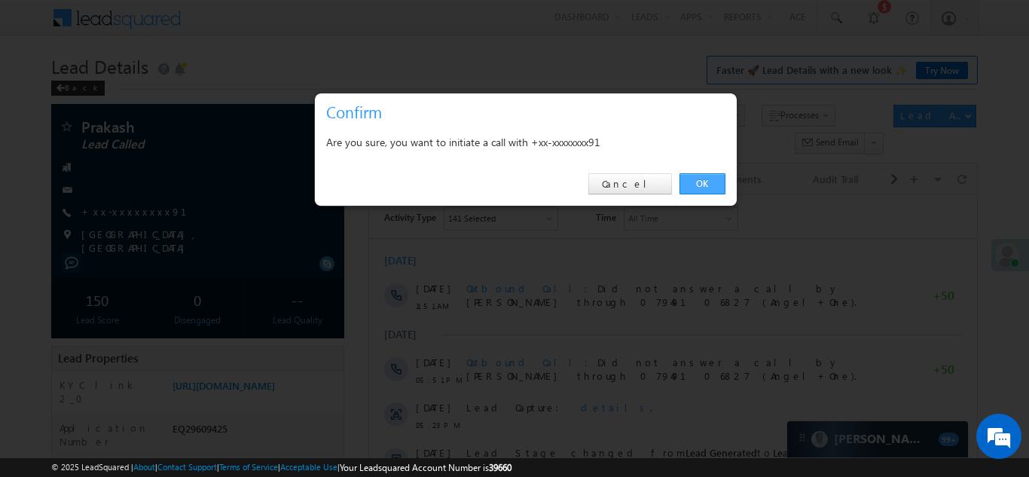
click at [709, 179] on link "OK" at bounding box center [702, 183] width 46 height 21
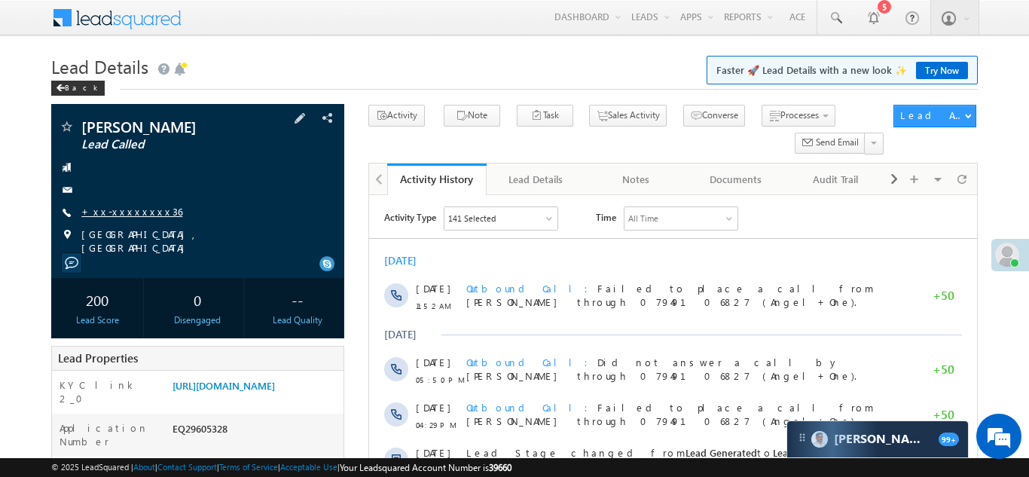
click at [122, 205] on link "+xx-xxxxxxxx36" at bounding box center [131, 211] width 101 height 13
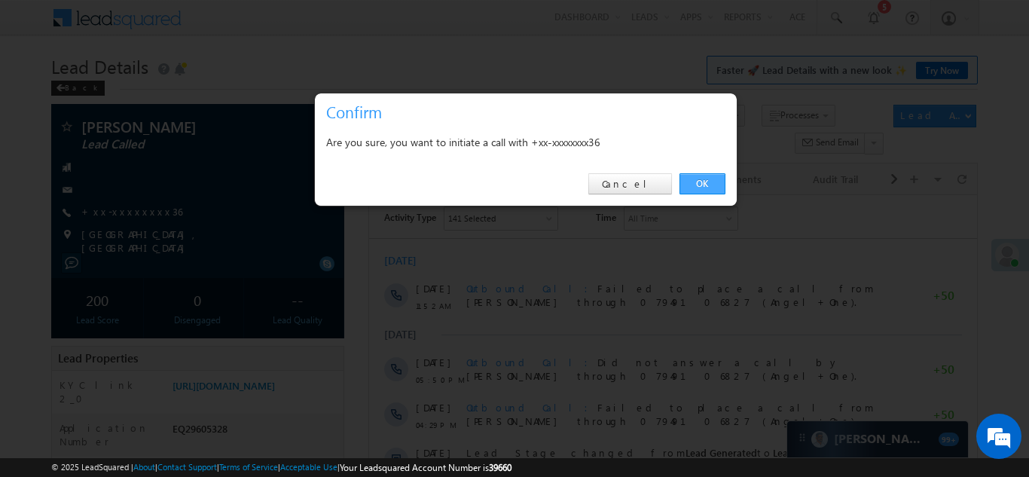
click at [702, 183] on link "OK" at bounding box center [702, 183] width 46 height 21
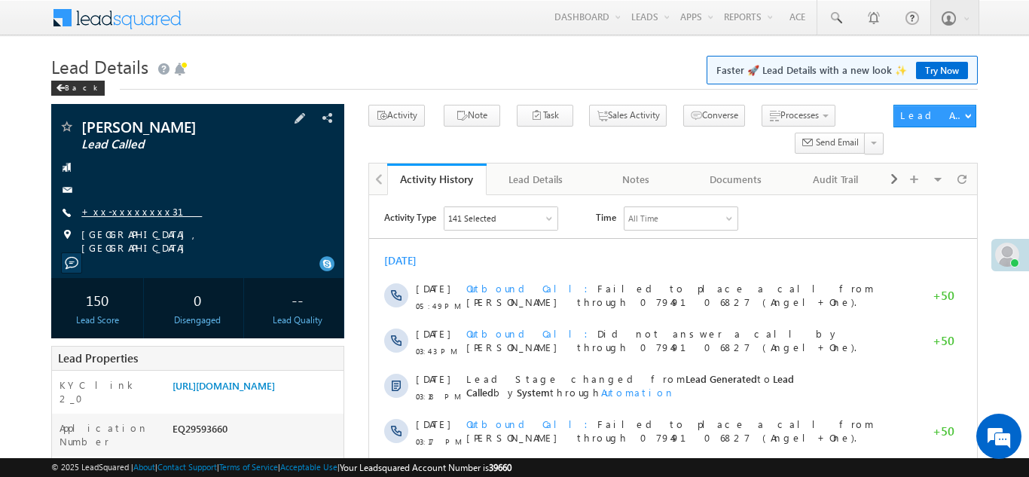
click at [126, 207] on link "+xx-xxxxxxxx31" at bounding box center [141, 211] width 120 height 13
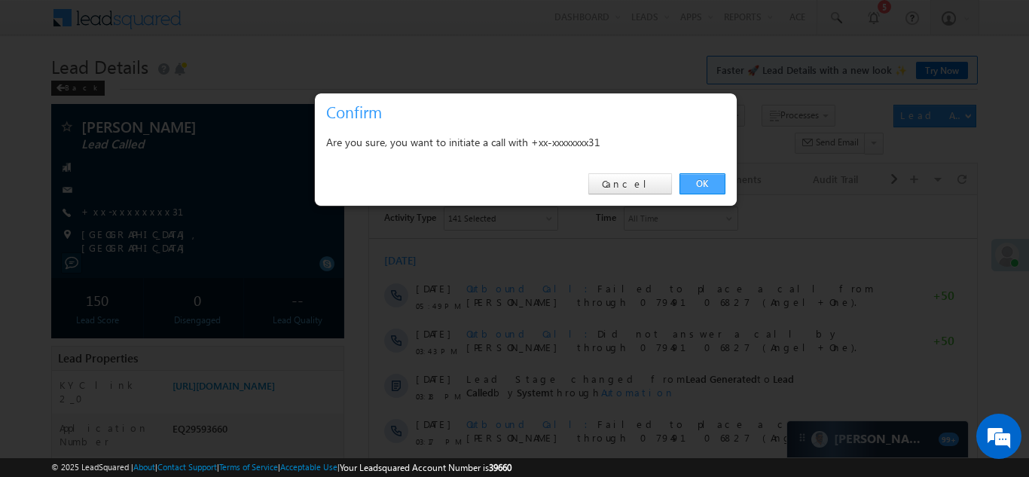
click at [703, 181] on link "OK" at bounding box center [702, 183] width 46 height 21
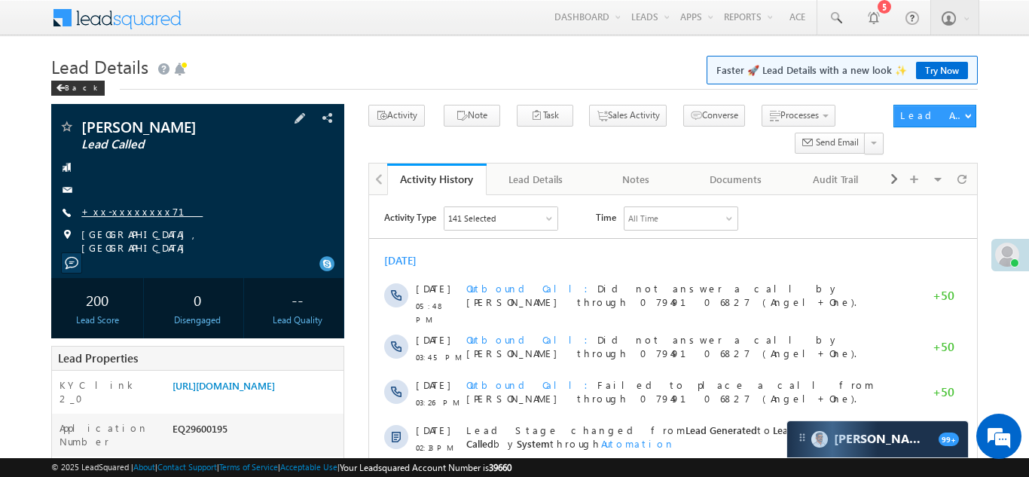
click at [126, 209] on link "+xx-xxxxxxxx71" at bounding box center [141, 211] width 121 height 13
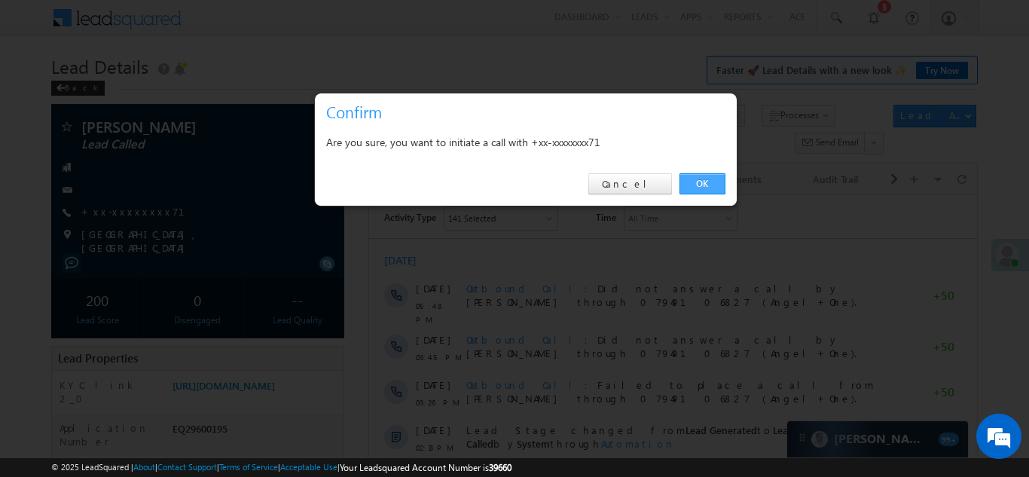
click at [703, 184] on link "OK" at bounding box center [702, 183] width 46 height 21
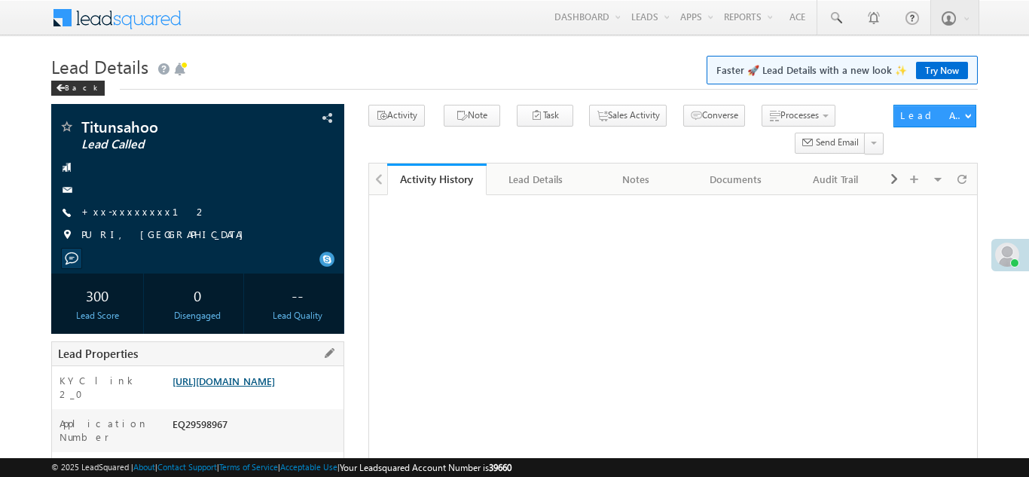
click at [270, 386] on link "https://angelbroking1-pk3em7sa.customui-test.leadsquared.com?leadId=503d4e2e-b5…" at bounding box center [223, 380] width 102 height 13
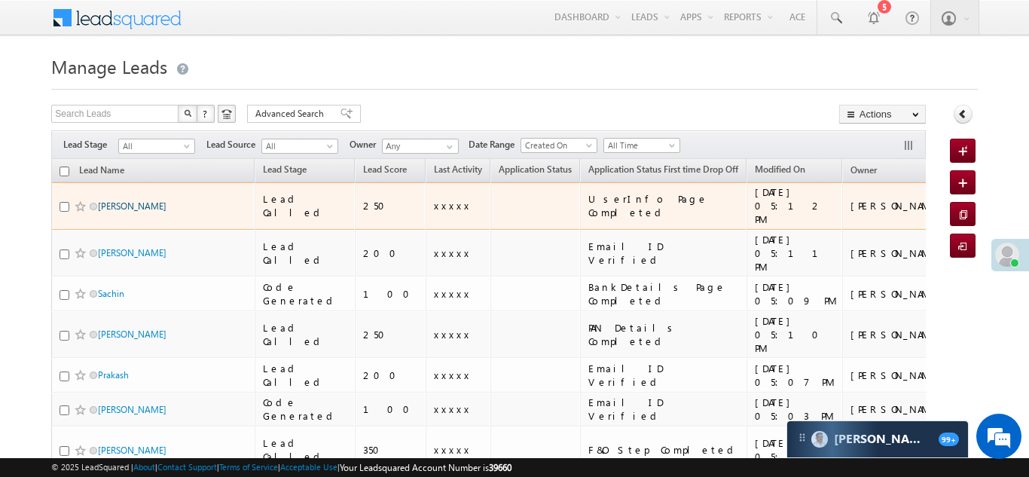
click at [130, 200] on link "Dilip goutam" at bounding box center [132, 205] width 69 height 11
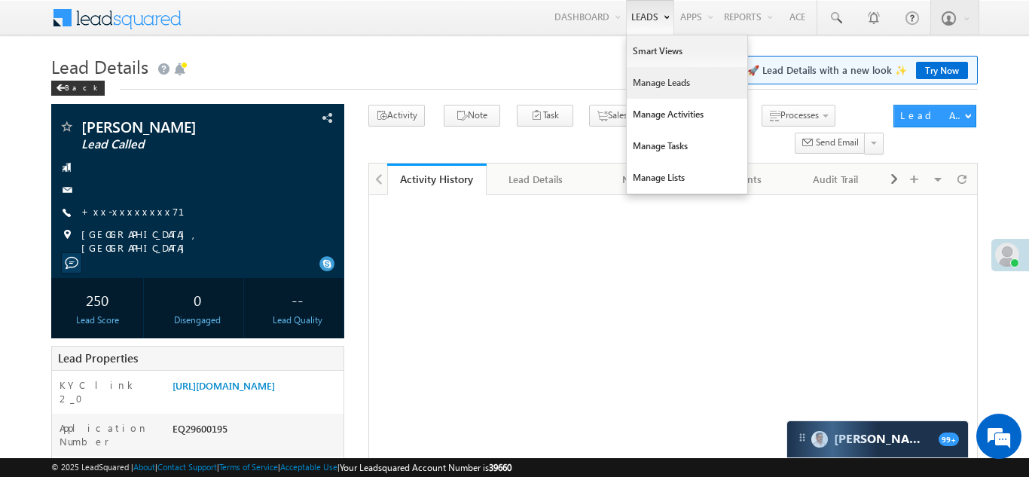
click at [630, 81] on link "Manage Leads" at bounding box center [686, 83] width 120 height 32
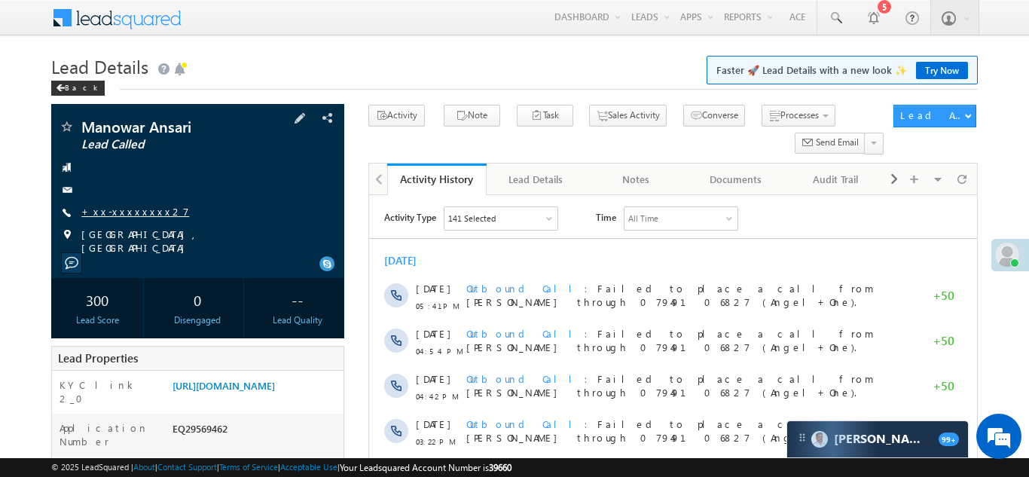
click at [123, 206] on link "+xx-xxxxxxxx27" at bounding box center [135, 211] width 108 height 13
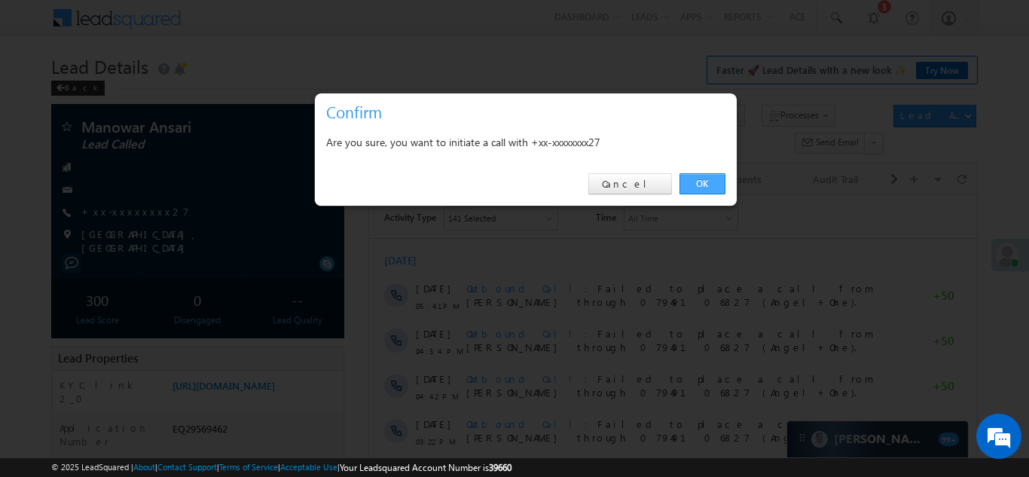
click at [697, 183] on link "OK" at bounding box center [702, 183] width 46 height 21
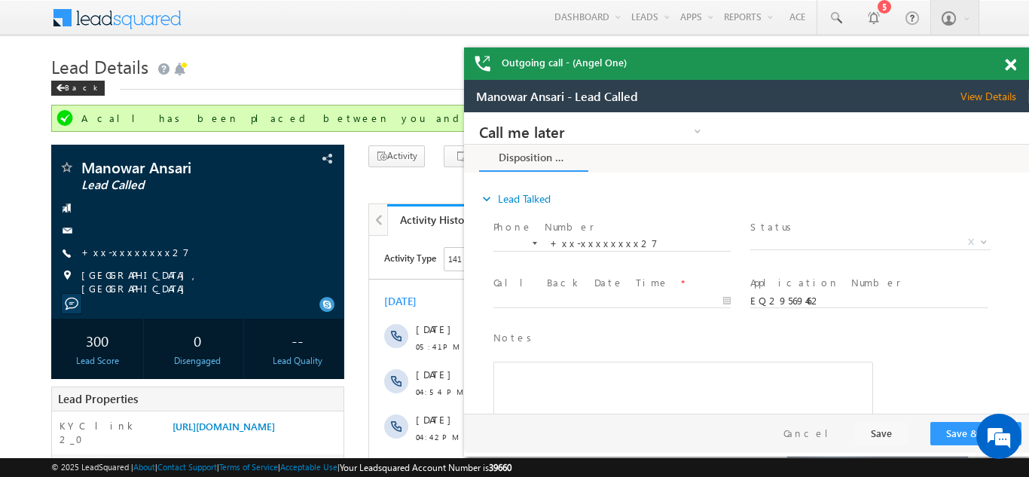
click at [1009, 62] on span at bounding box center [1009, 65] width 11 height 13
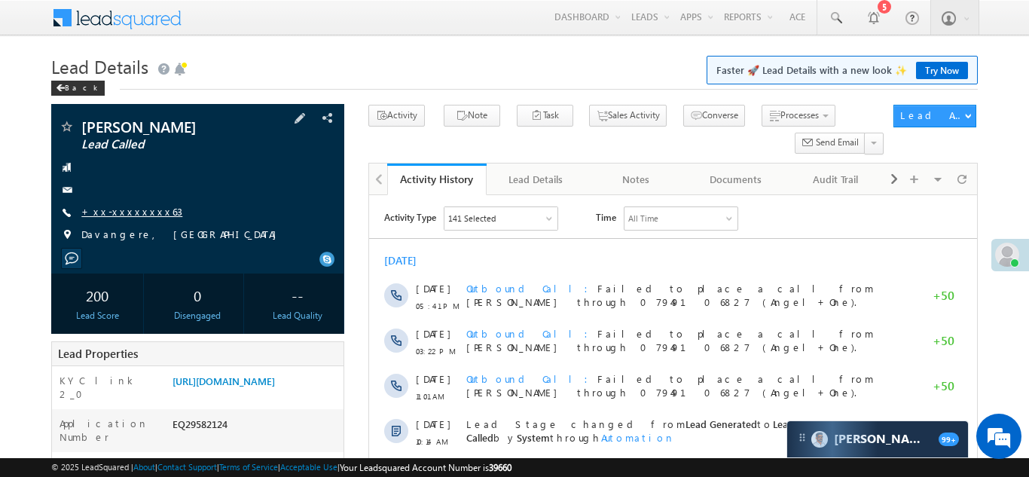
click at [128, 208] on link "+xx-xxxxxxxx63" at bounding box center [131, 211] width 101 height 13
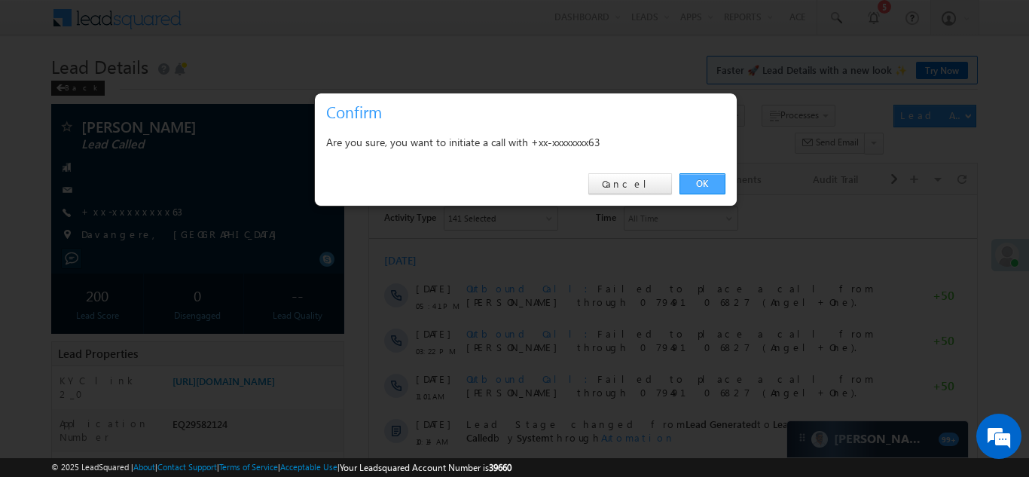
click at [696, 182] on link "OK" at bounding box center [702, 183] width 46 height 21
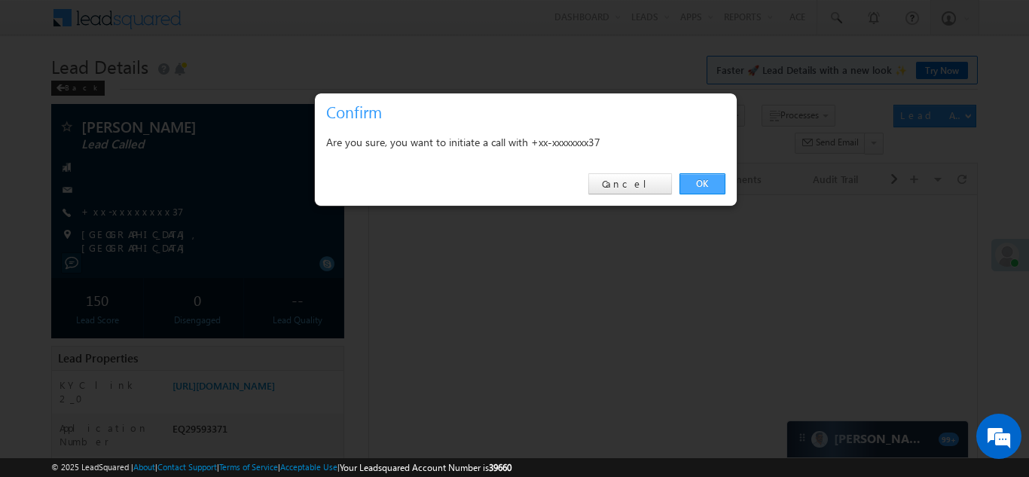
click at [695, 181] on link "OK" at bounding box center [702, 183] width 46 height 21
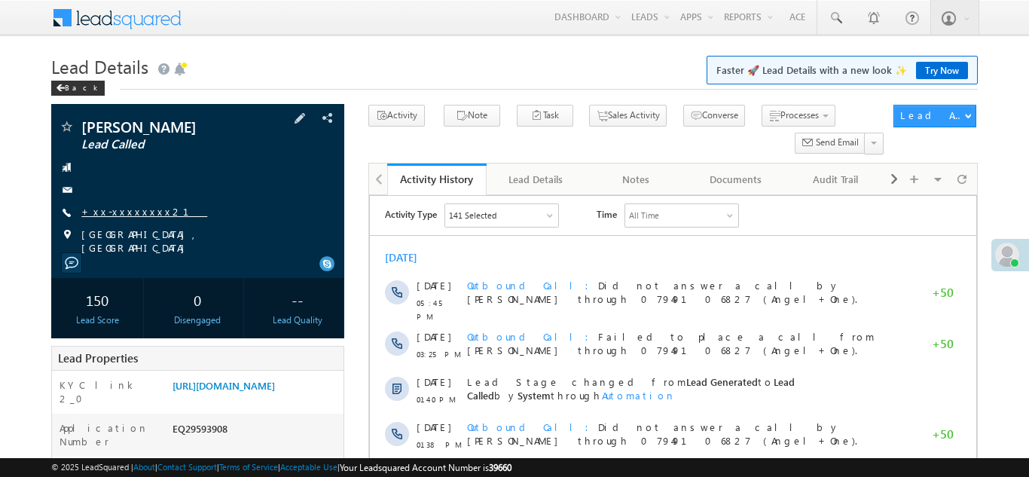
click at [122, 210] on link "+xx-xxxxxxxx21" at bounding box center [144, 211] width 126 height 13
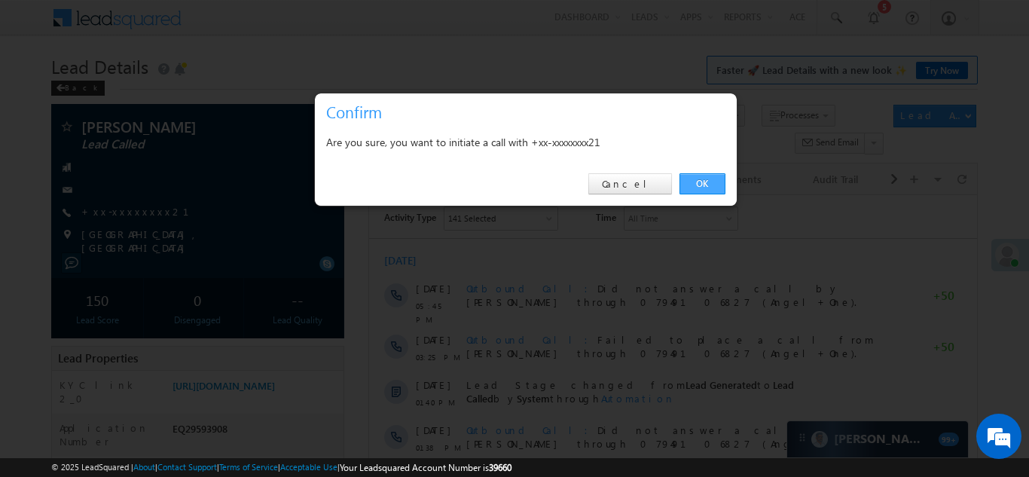
click at [701, 185] on link "OK" at bounding box center [702, 183] width 46 height 21
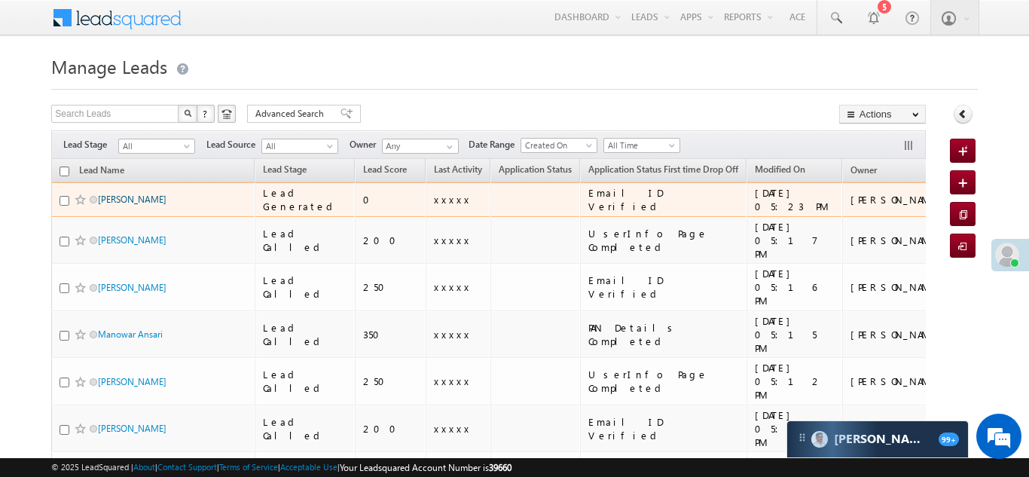
click at [112, 196] on link "[PERSON_NAME]" at bounding box center [132, 199] width 69 height 11
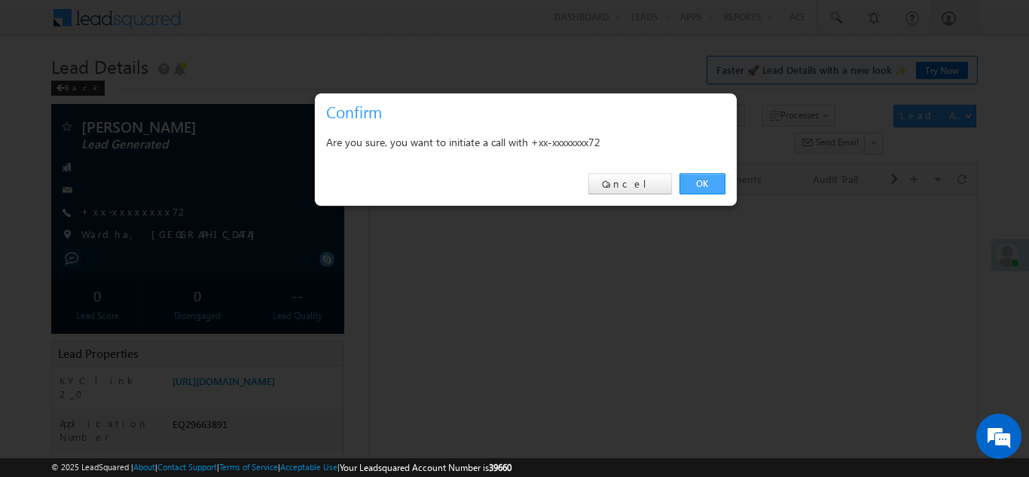
click at [693, 183] on link "OK" at bounding box center [702, 183] width 46 height 21
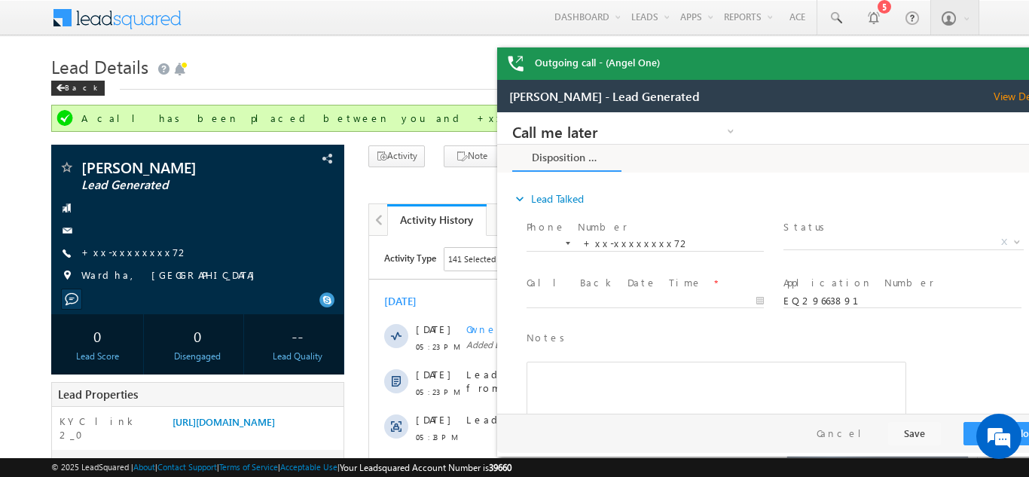
click at [1007, 62] on div "Outgoing call - (Angel One)" at bounding box center [779, 63] width 565 height 32
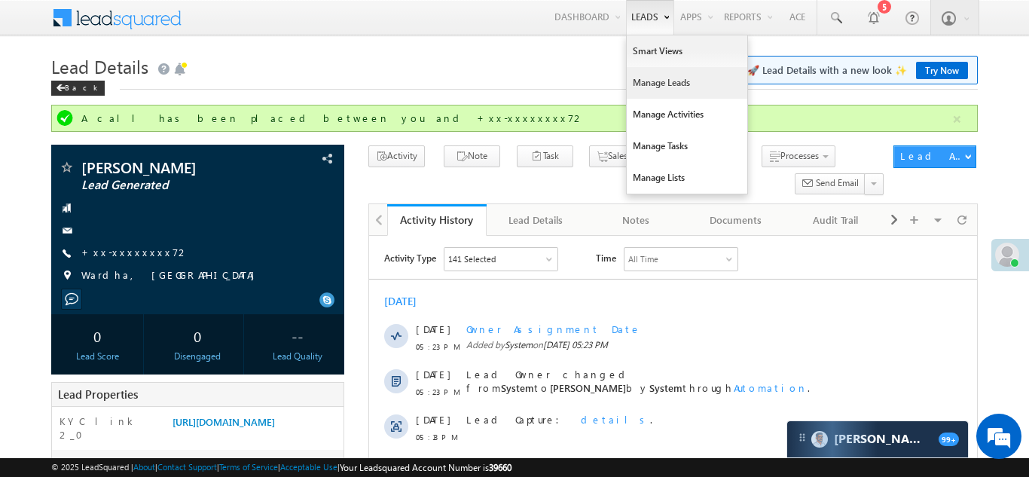
click at [643, 83] on link "Manage Leads" at bounding box center [686, 83] width 120 height 32
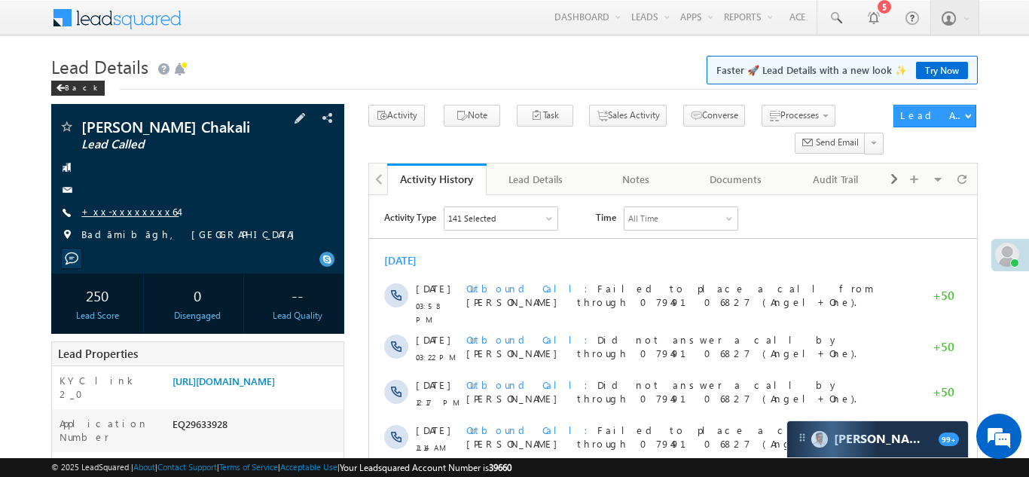
click at [114, 209] on link "+xx-xxxxxxxx64" at bounding box center [129, 211] width 97 height 13
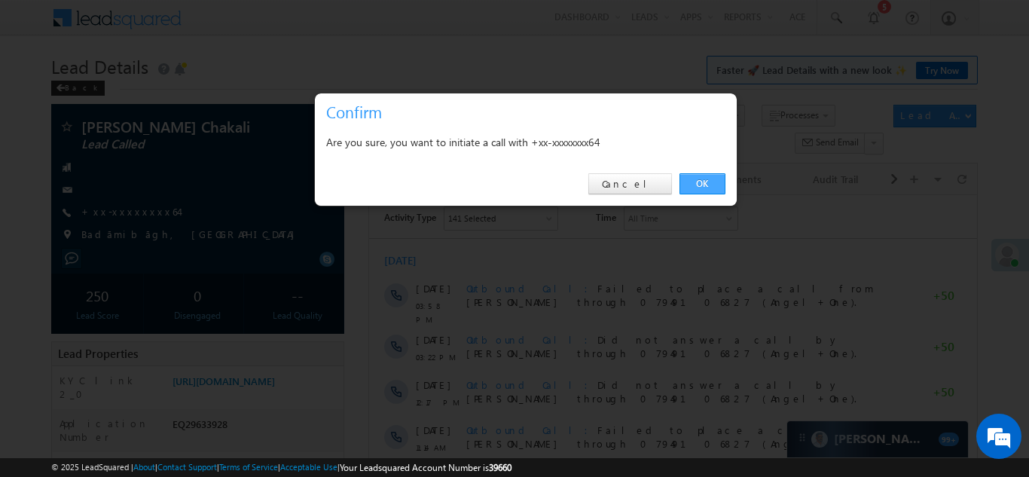
click at [703, 183] on link "OK" at bounding box center [702, 183] width 46 height 21
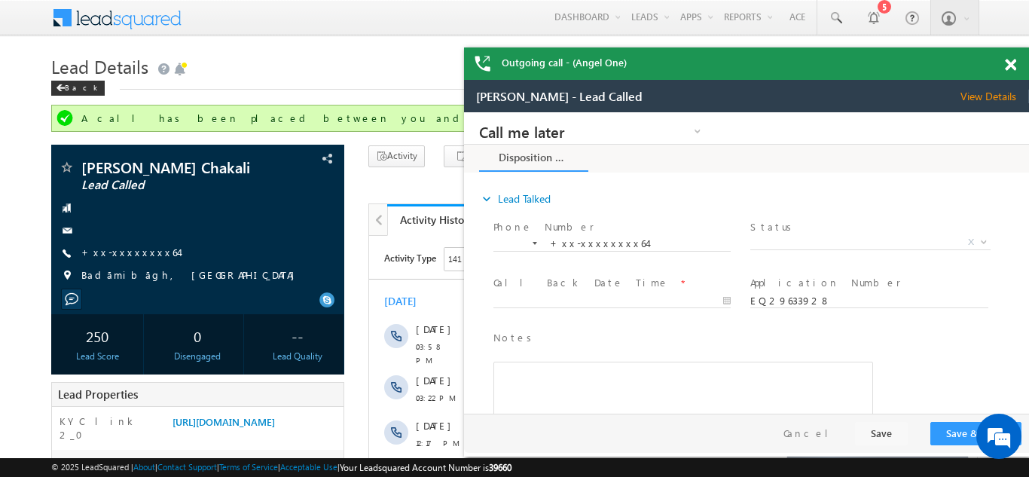
click at [1009, 59] on span at bounding box center [1009, 65] width 11 height 13
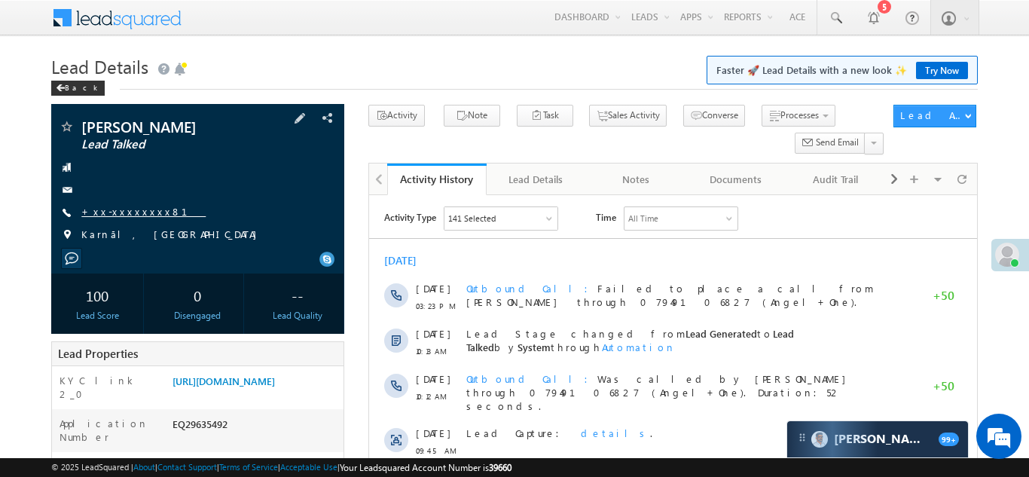
click at [129, 206] on link "+xx-xxxxxxxx81" at bounding box center [143, 211] width 124 height 13
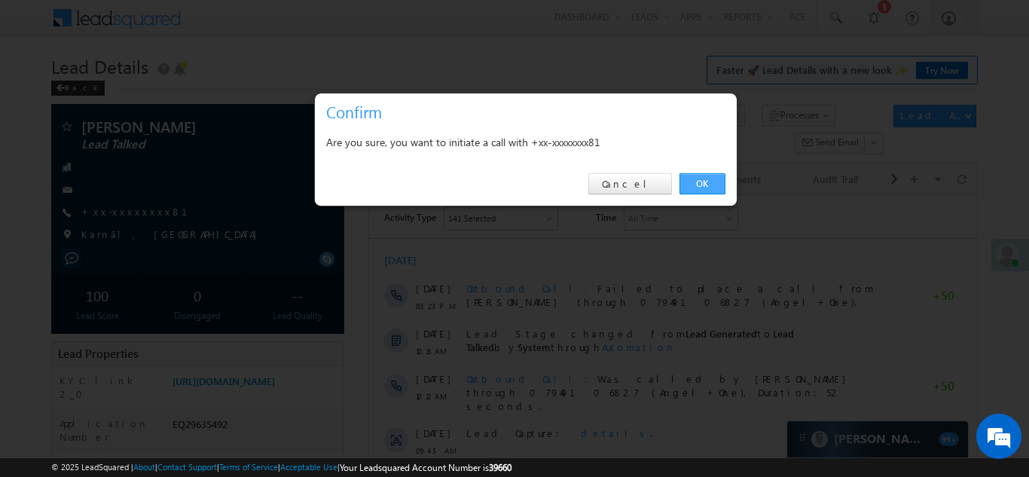
click at [702, 180] on link "OK" at bounding box center [702, 183] width 46 height 21
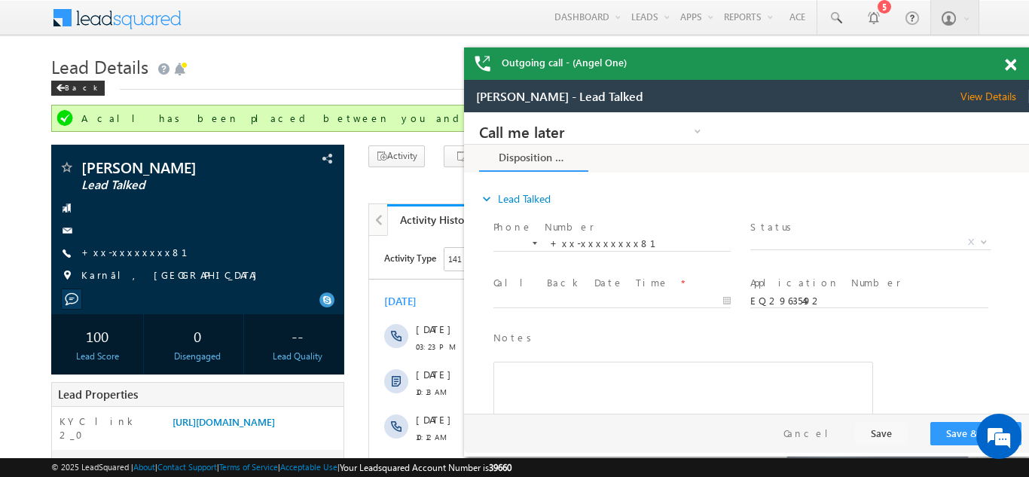
click at [1012, 62] on span at bounding box center [1009, 65] width 11 height 13
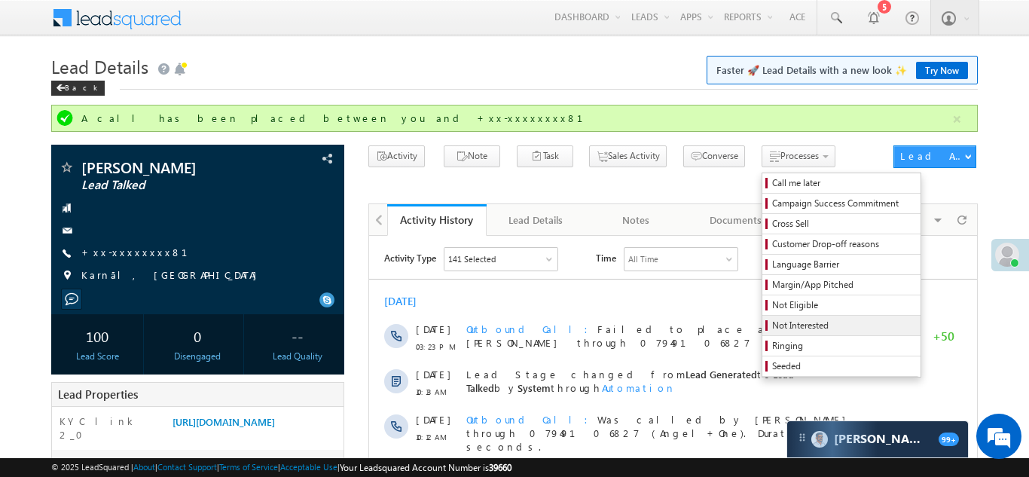
click at [772, 329] on span "Not Interested" at bounding box center [843, 326] width 143 height 14
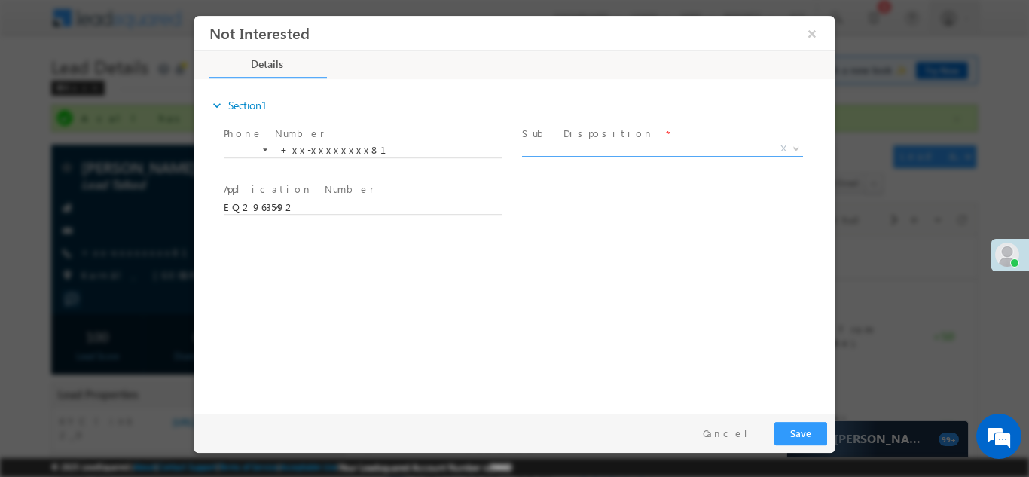
click at [594, 147] on span "X" at bounding box center [662, 148] width 281 height 15
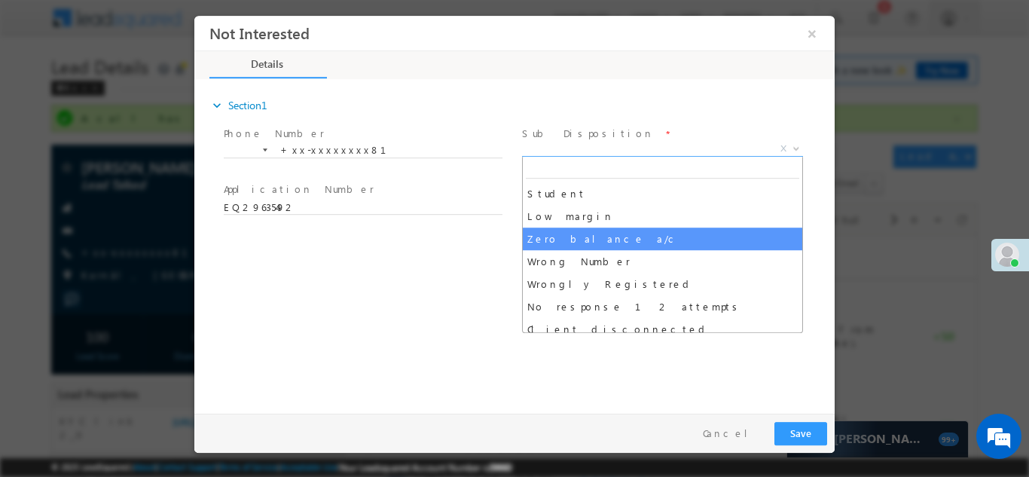
scroll to position [83, 0]
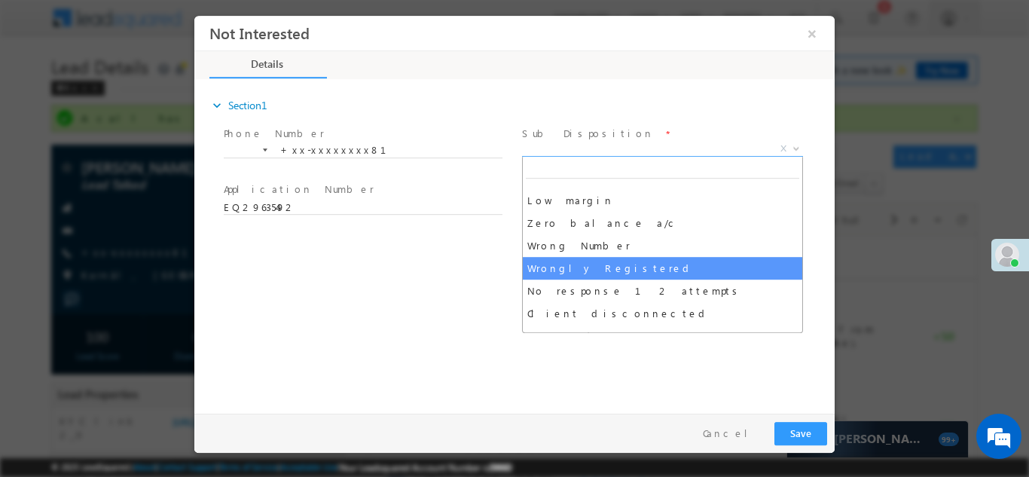
select select "Wrongly Registered"
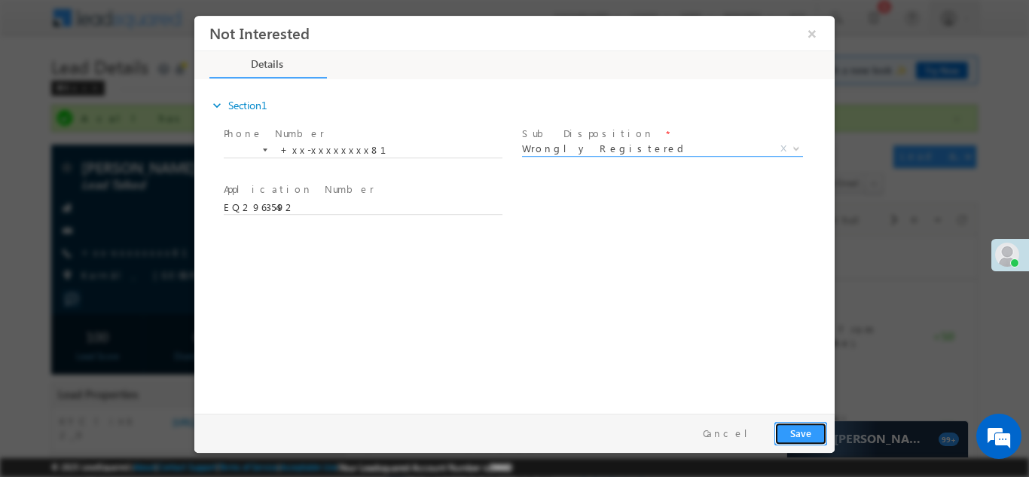
click at [803, 431] on button "Save" at bounding box center [800, 432] width 53 height 23
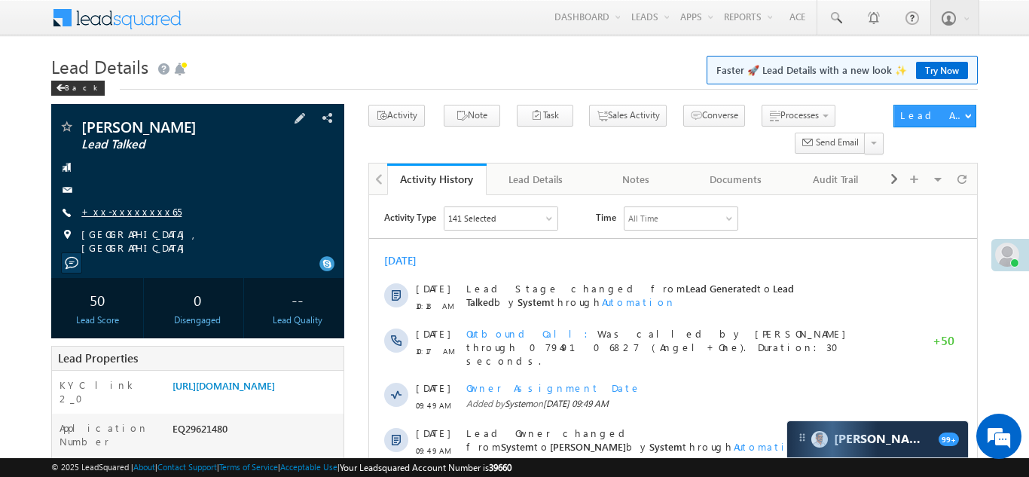
click at [125, 207] on link "+xx-xxxxxxxx65" at bounding box center [131, 211] width 100 height 13
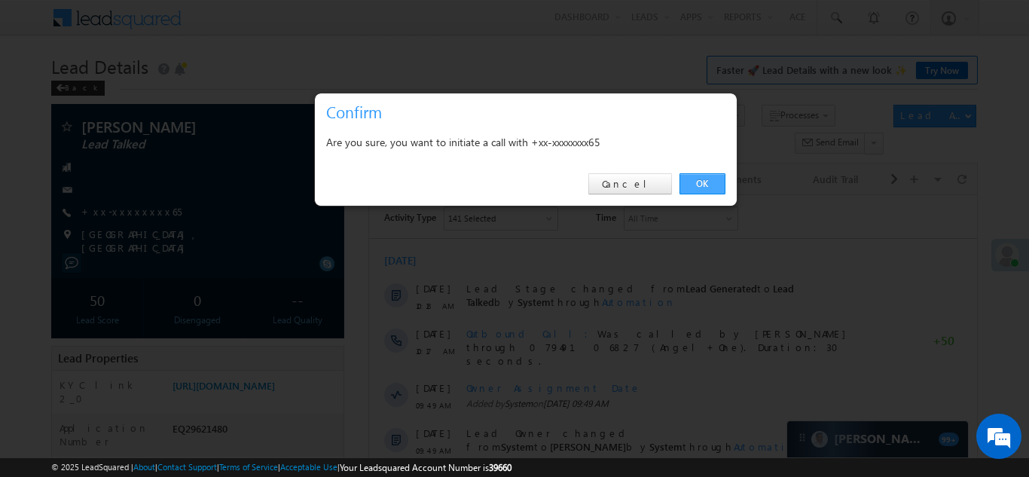
click at [700, 184] on link "OK" at bounding box center [702, 183] width 46 height 21
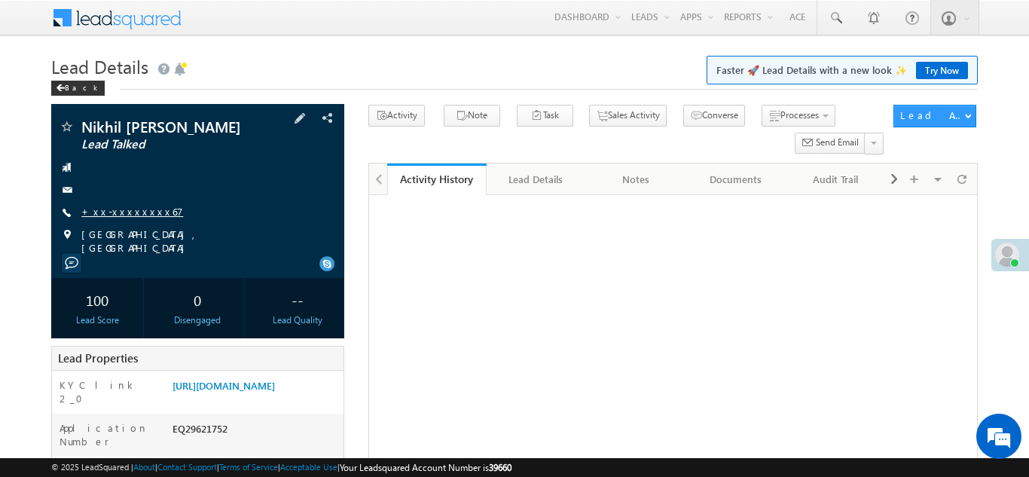
click at [126, 212] on link "+xx-xxxxxxxx67" at bounding box center [132, 211] width 102 height 13
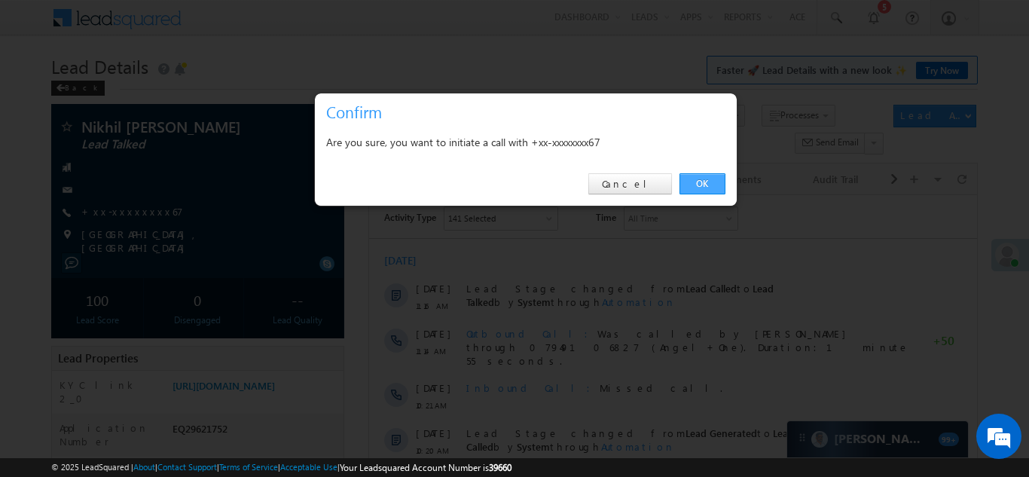
click at [702, 181] on link "OK" at bounding box center [702, 183] width 46 height 21
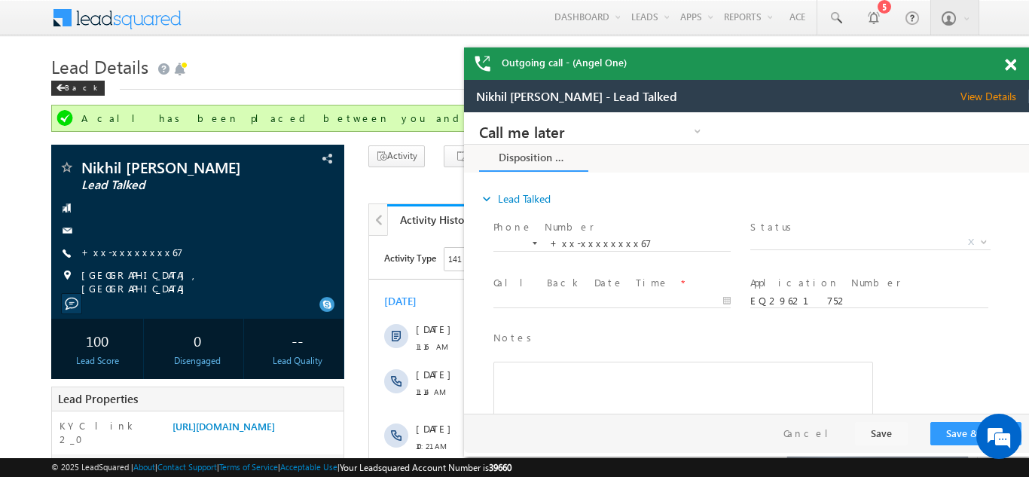
click at [1010, 63] on span at bounding box center [1009, 65] width 11 height 13
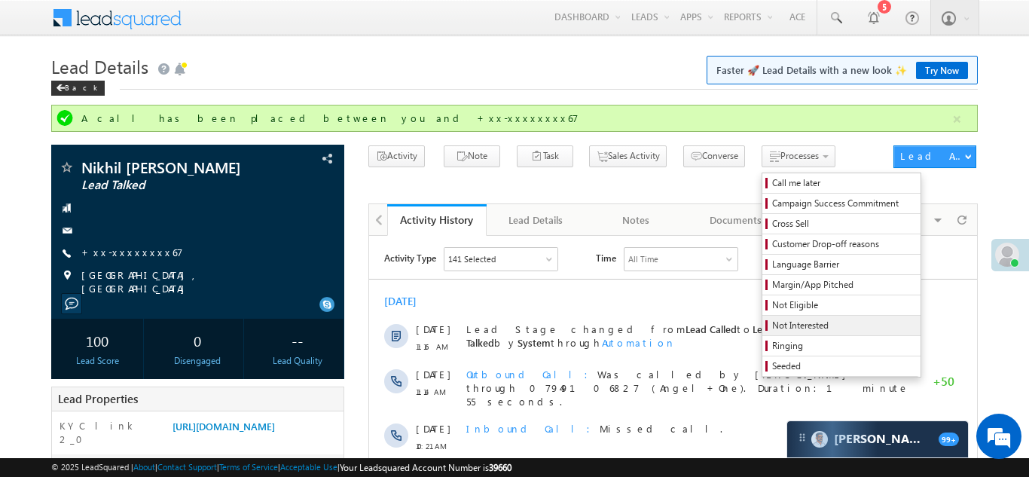
click at [772, 328] on span "Not Interested" at bounding box center [843, 326] width 143 height 14
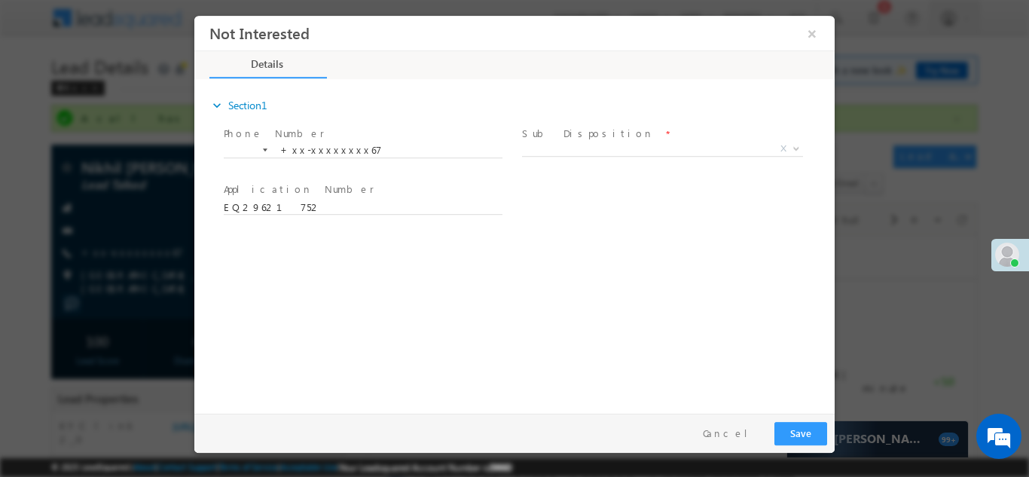
click at [599, 154] on span "X" at bounding box center [662, 148] width 281 height 15
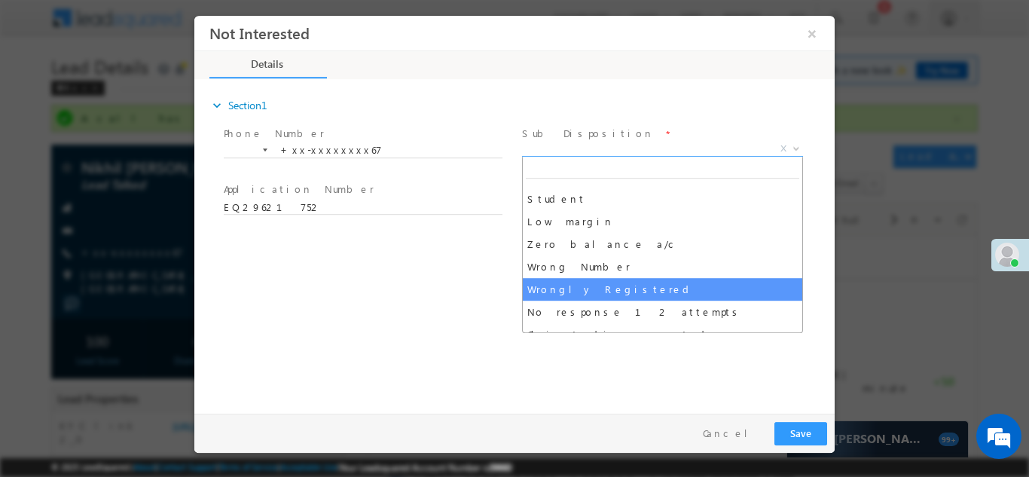
scroll to position [132, 0]
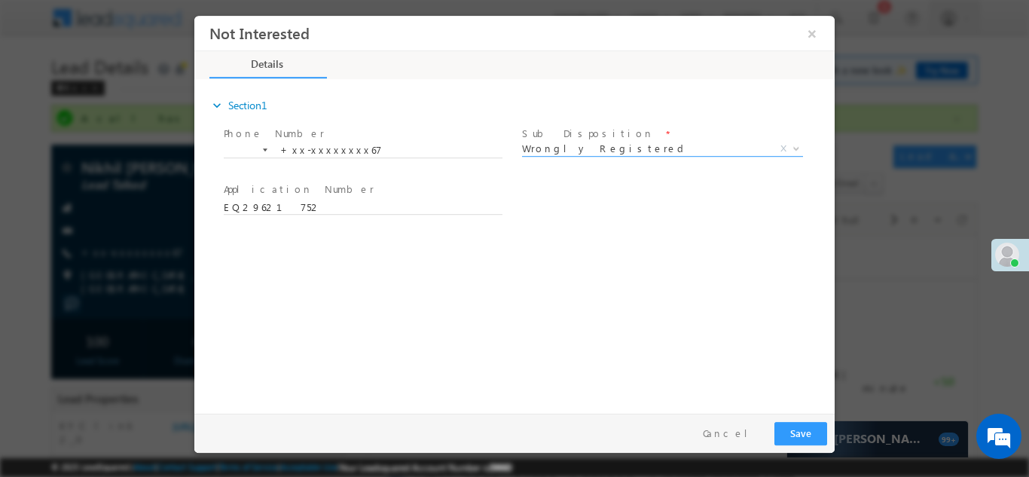
select select "Wrongly Registered"
click at [799, 428] on button "Save" at bounding box center [800, 432] width 53 height 23
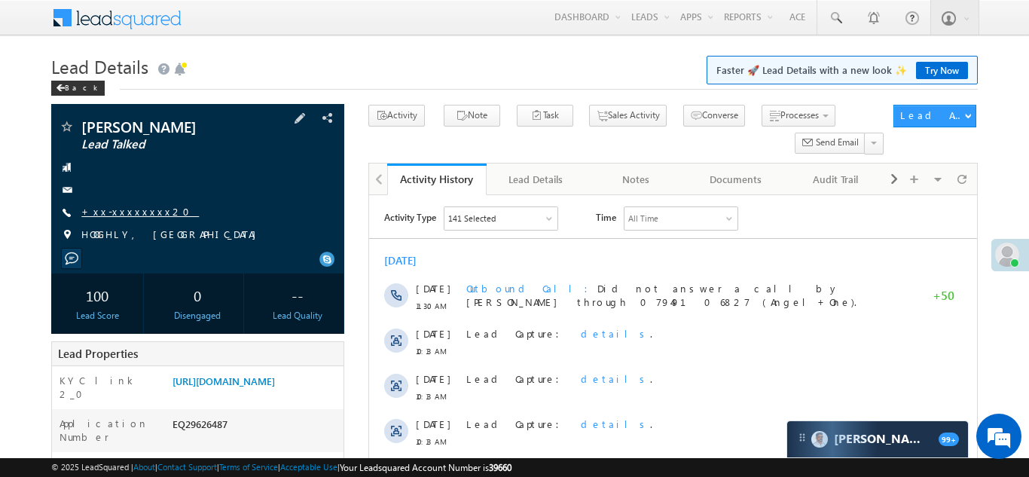
click at [114, 213] on link "+xx-xxxxxxxx20" at bounding box center [139, 211] width 117 height 13
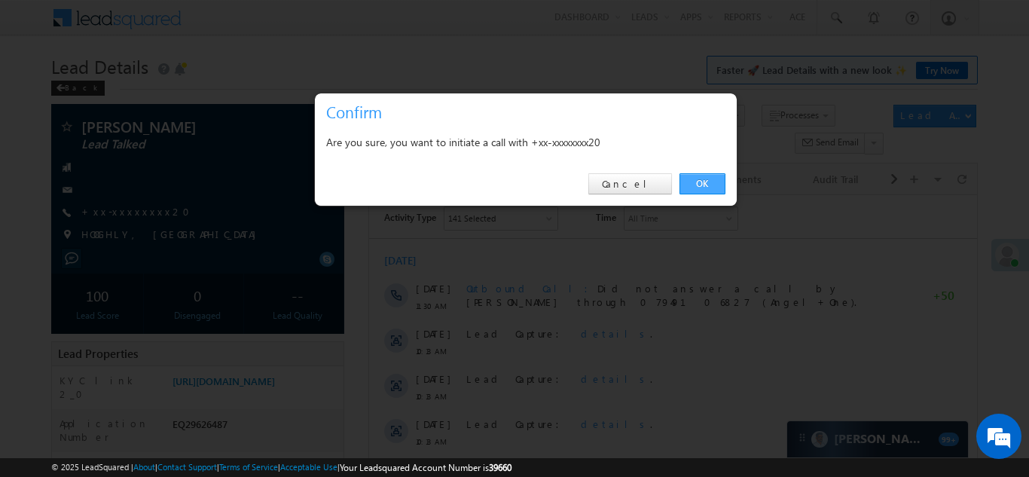
click at [703, 184] on link "OK" at bounding box center [702, 183] width 46 height 21
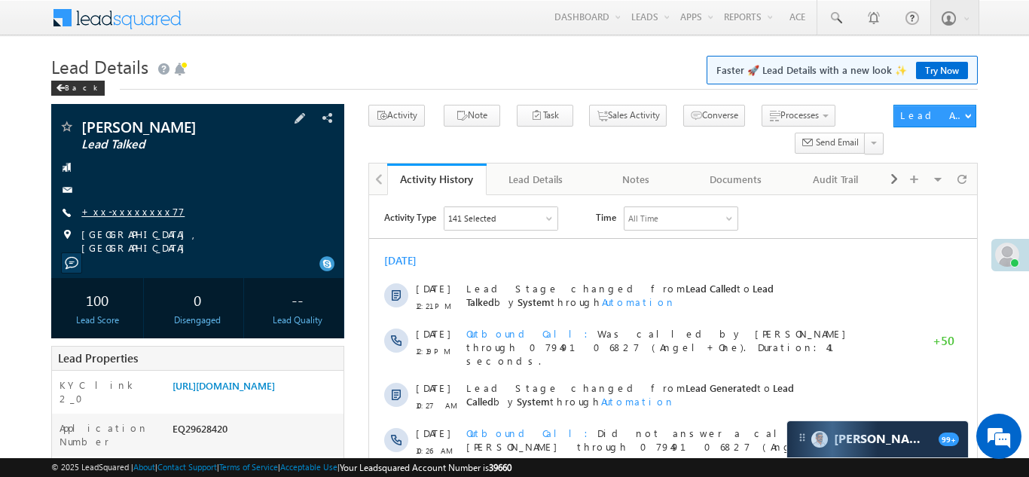
click at [121, 213] on link "+xx-xxxxxxxx77" at bounding box center [132, 211] width 103 height 13
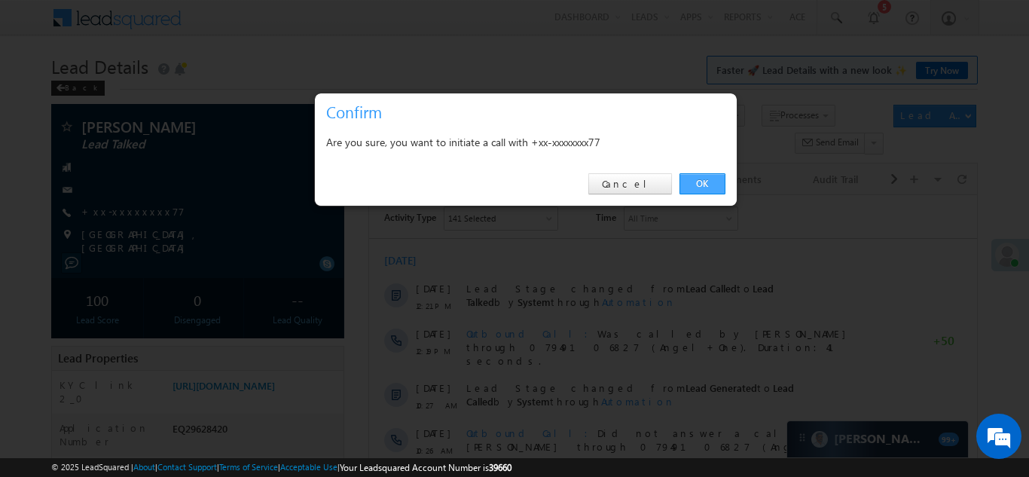
click at [698, 180] on link "OK" at bounding box center [702, 183] width 46 height 21
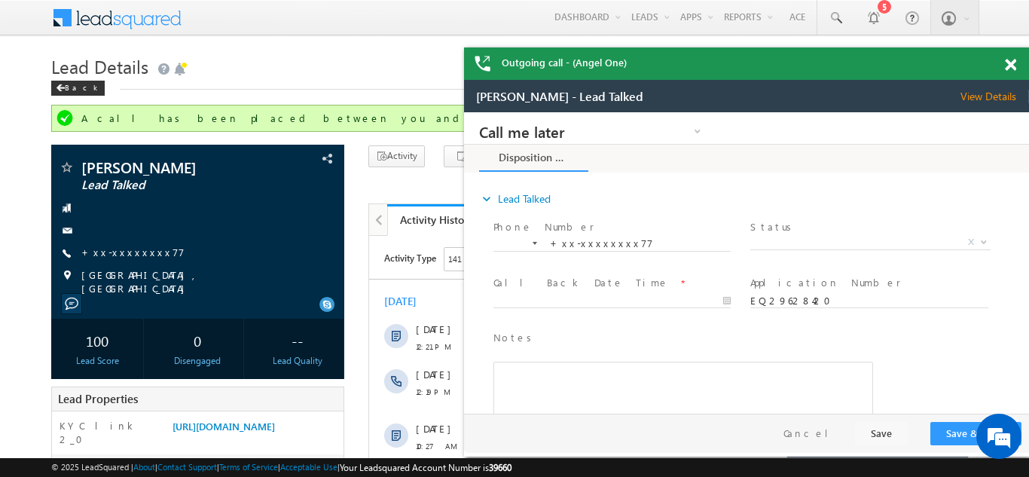
click at [1009, 65] on span at bounding box center [1009, 65] width 11 height 13
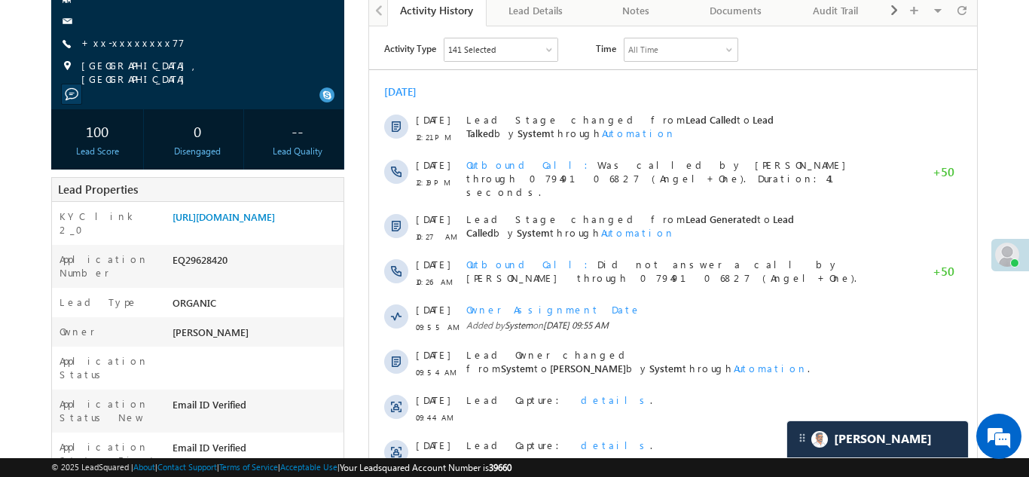
scroll to position [221, 0]
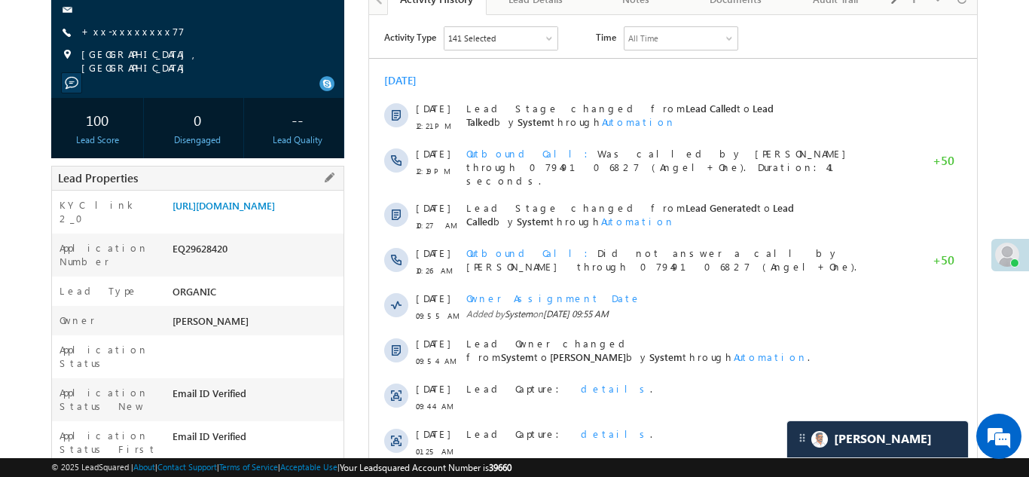
copy div "EQ29628420"
click at [242, 69] on div "Shubham Yadav Lead Talked +xx-xxxxxxxx77" at bounding box center [198, 7] width 278 height 136
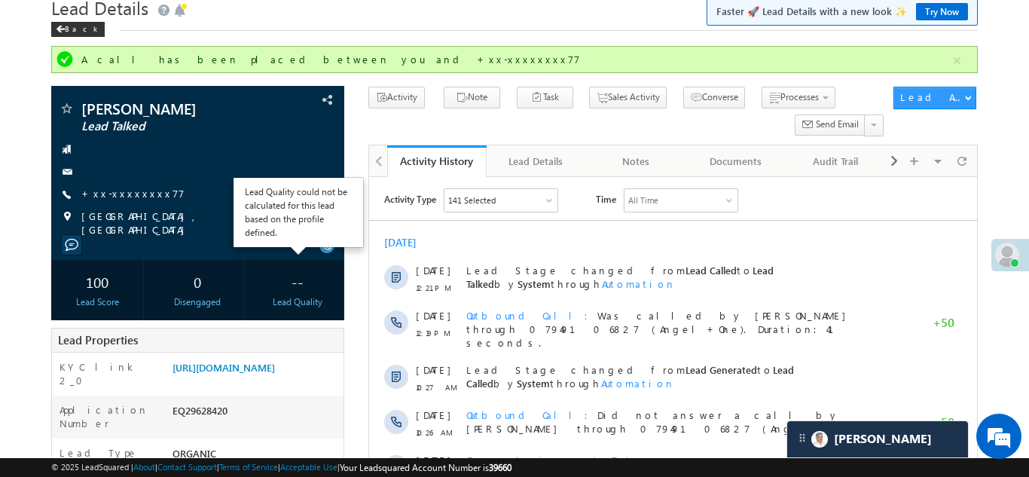
scroll to position [0, 0]
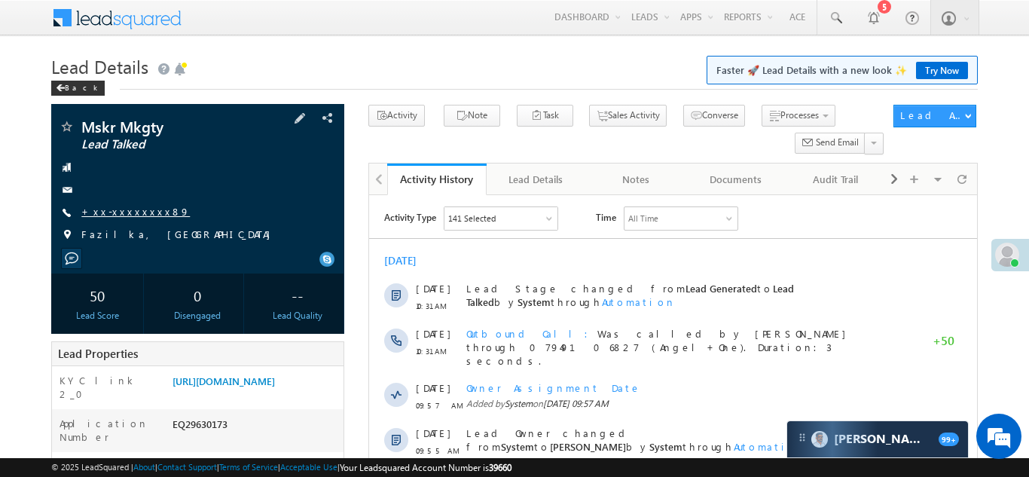
click at [130, 212] on link "+xx-xxxxxxxx89" at bounding box center [135, 211] width 108 height 13
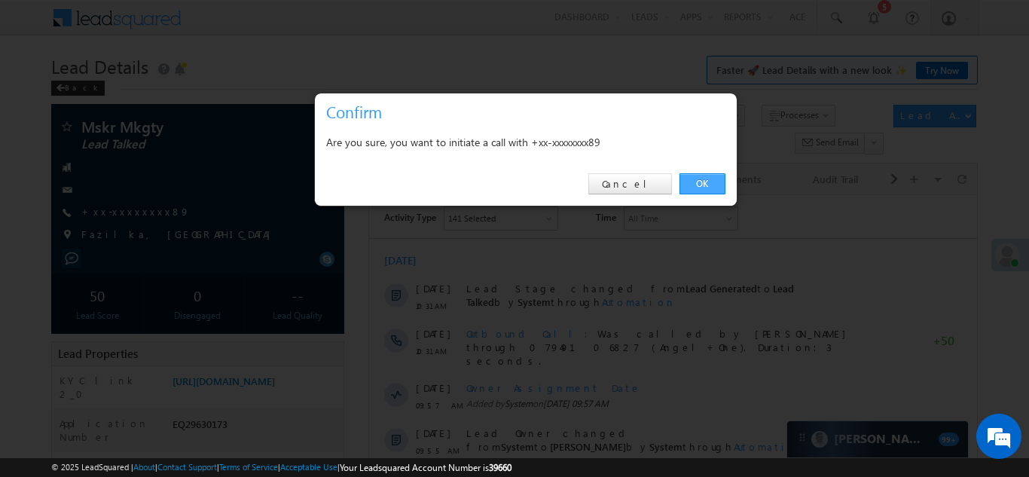
click at [702, 181] on link "OK" at bounding box center [702, 183] width 46 height 21
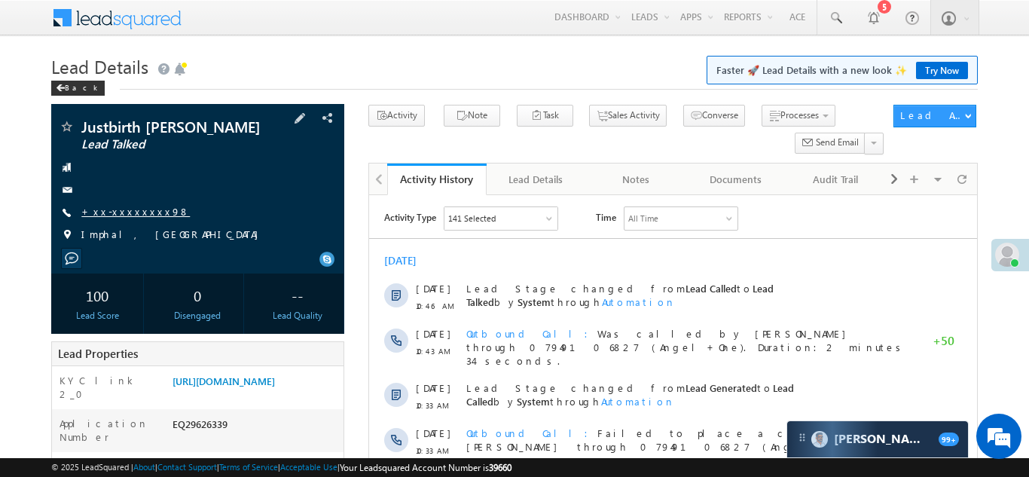
click at [128, 209] on link "+xx-xxxxxxxx98" at bounding box center [135, 211] width 108 height 13
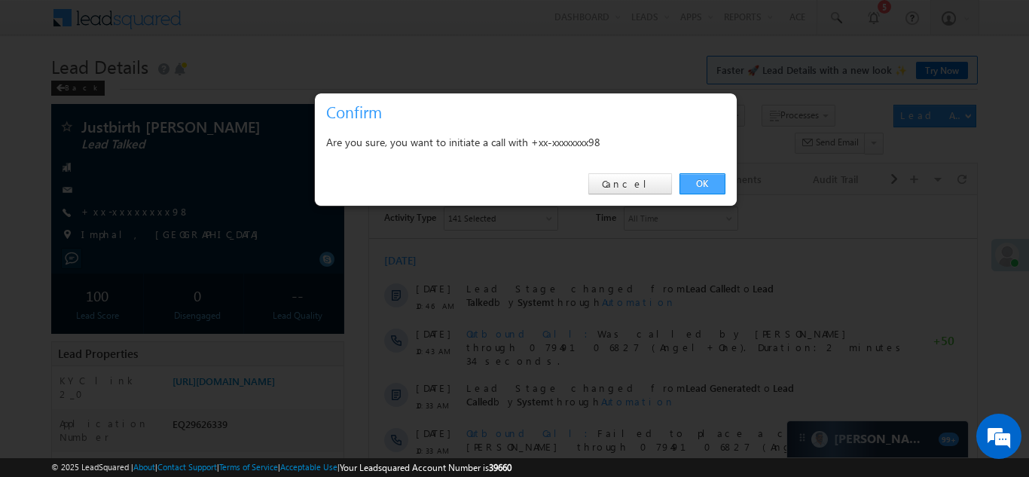
click at [702, 181] on link "OK" at bounding box center [702, 183] width 46 height 21
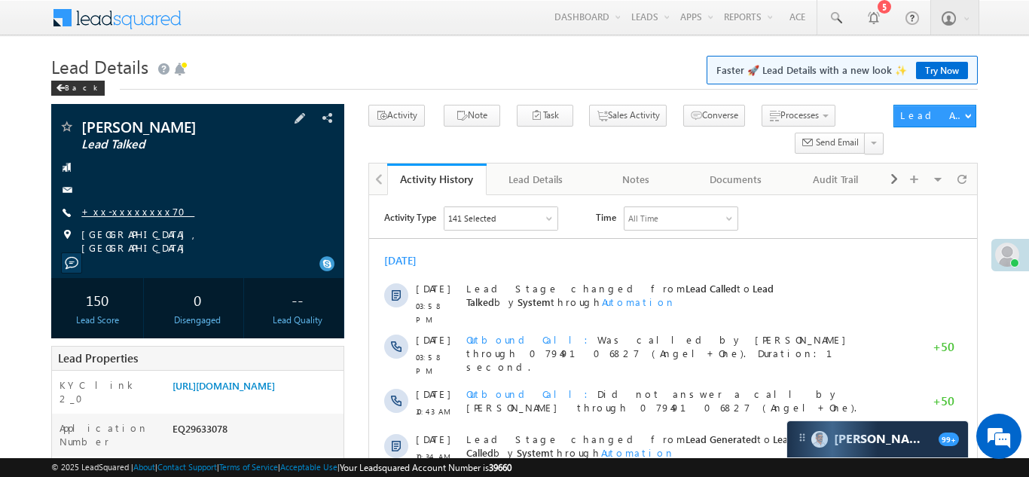
click at [118, 213] on link "+xx-xxxxxxxx70" at bounding box center [137, 211] width 113 height 13
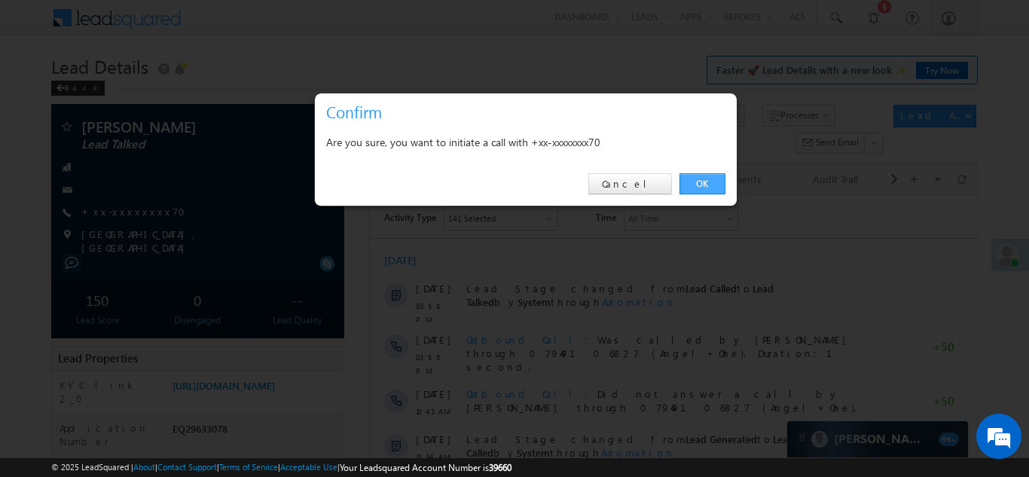
click at [694, 181] on link "OK" at bounding box center [702, 183] width 46 height 21
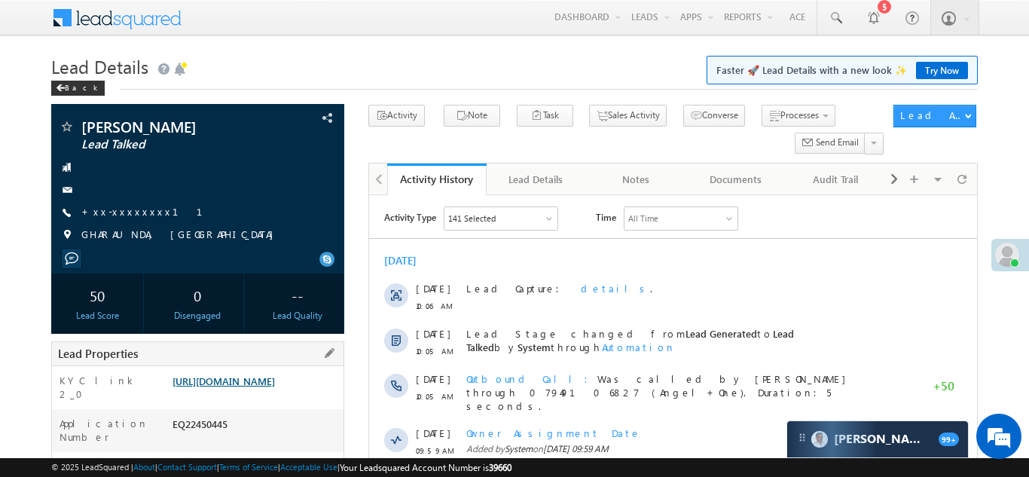
click at [235, 386] on link "https://angelbroking1-pk3em7sa.customui-test.leadsquared.com?leadId=5971d50d-fa…" at bounding box center [223, 380] width 102 height 13
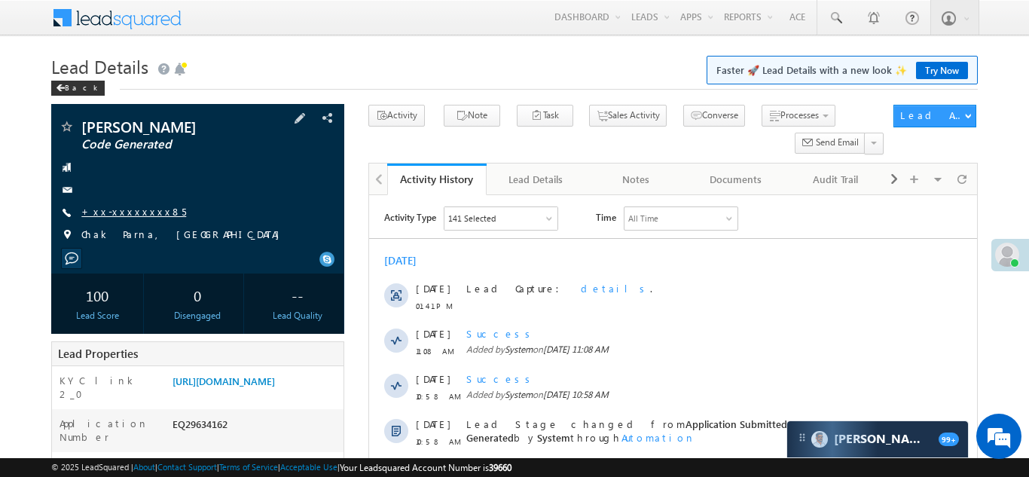
click at [124, 215] on link "+xx-xxxxxxxx85" at bounding box center [133, 211] width 105 height 13
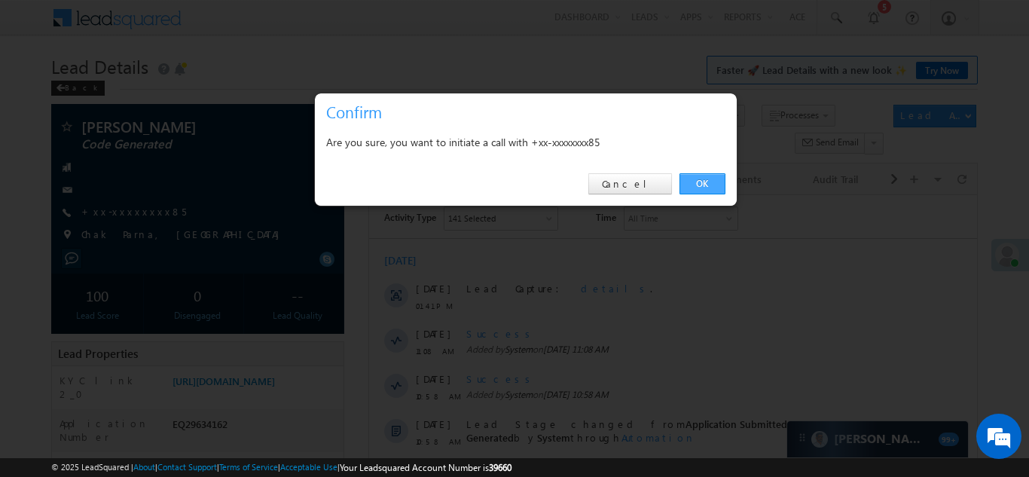
click at [706, 184] on link "OK" at bounding box center [702, 183] width 46 height 21
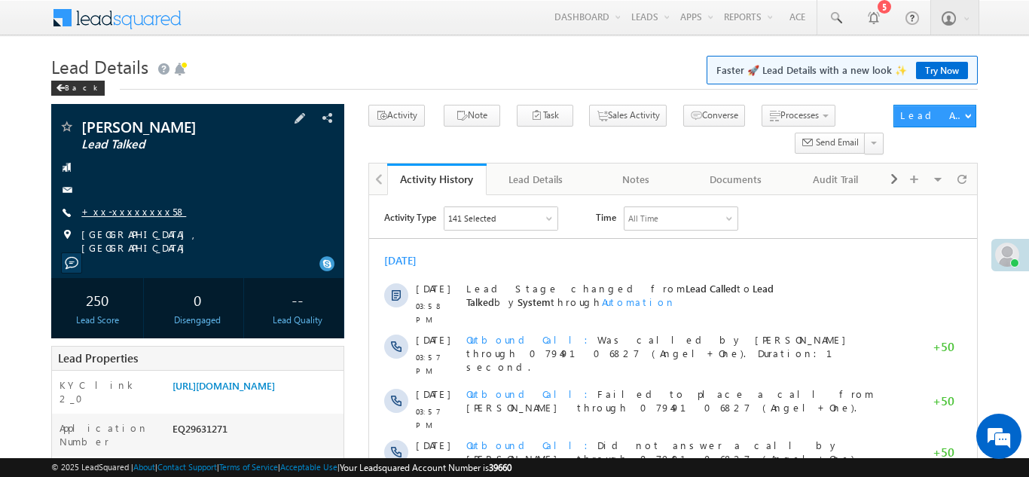
click at [120, 212] on link "+xx-xxxxxxxx58" at bounding box center [133, 211] width 105 height 13
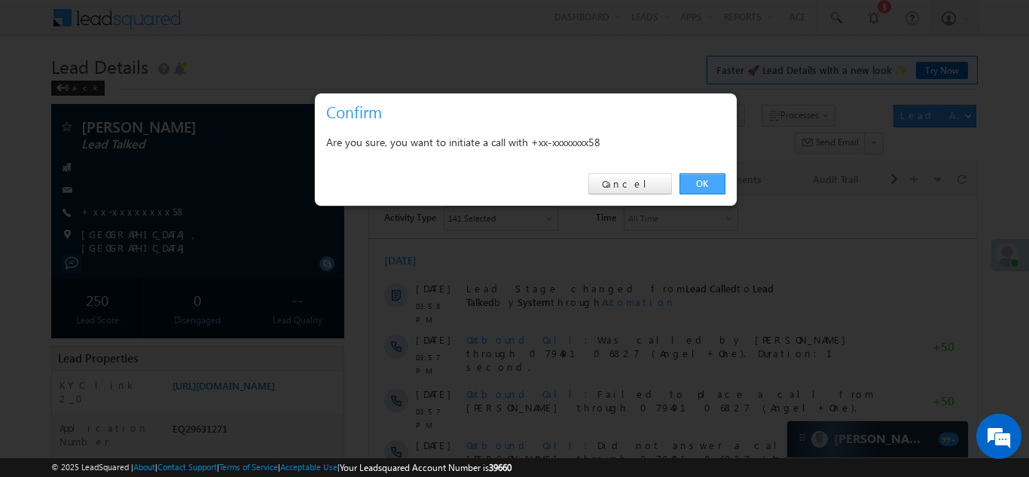
click at [693, 178] on link "OK" at bounding box center [702, 183] width 46 height 21
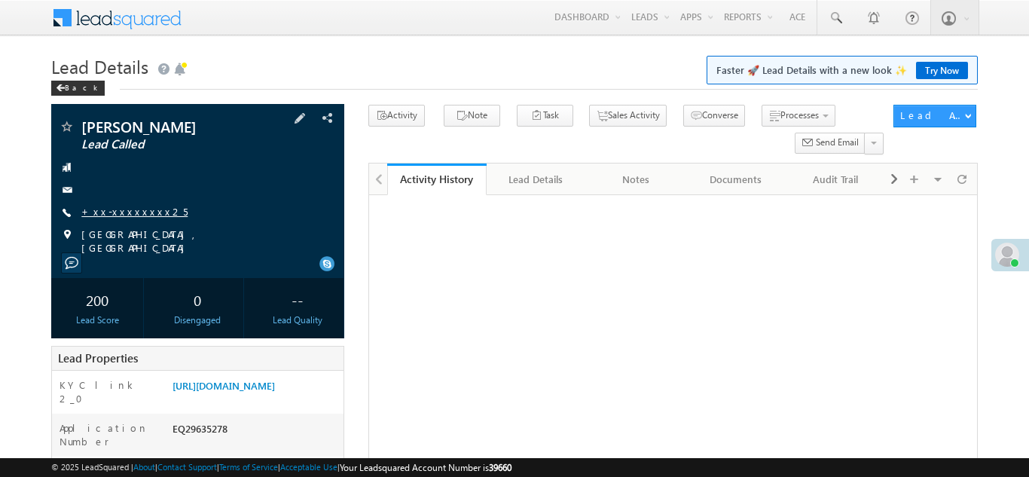
click at [115, 212] on link "+xx-xxxxxxxx25" at bounding box center [134, 211] width 106 height 13
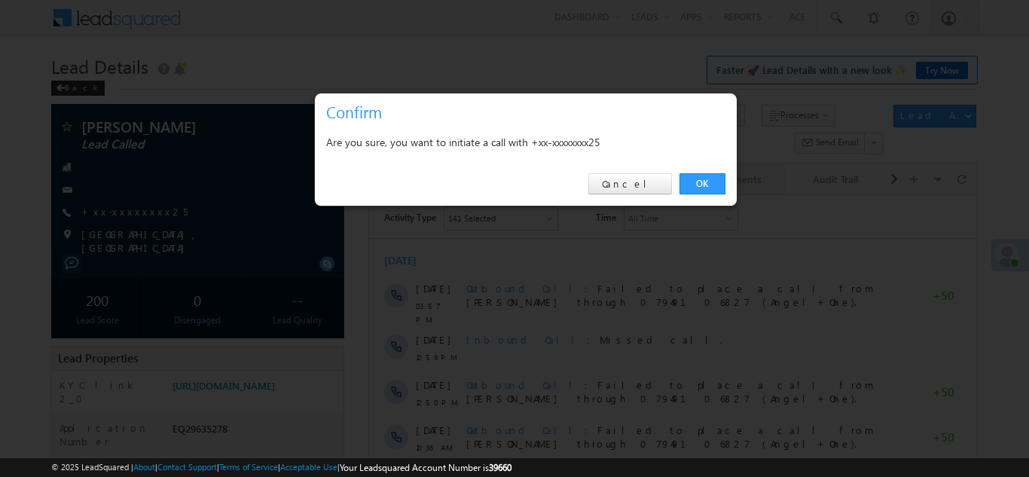
click at [699, 177] on link "OK" at bounding box center [702, 183] width 46 height 21
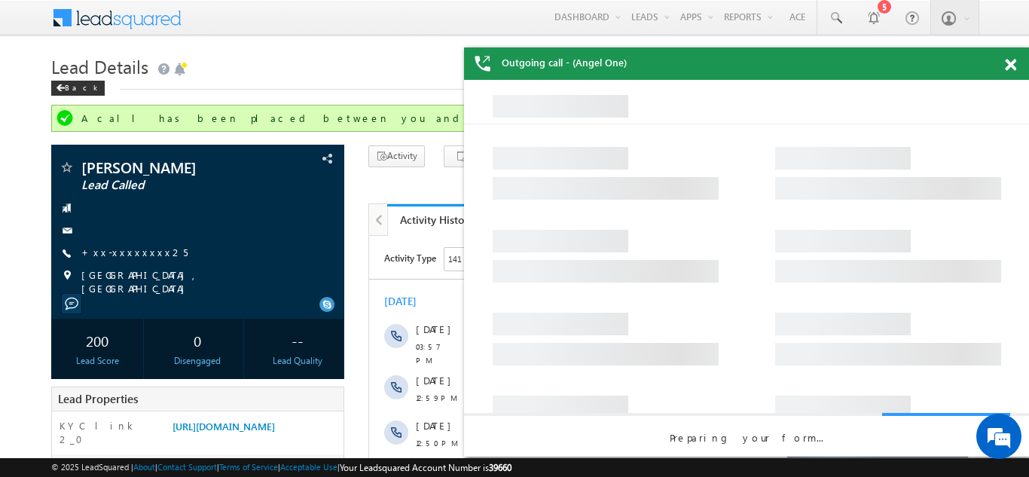
click at [1006, 65] on span at bounding box center [1009, 65] width 11 height 13
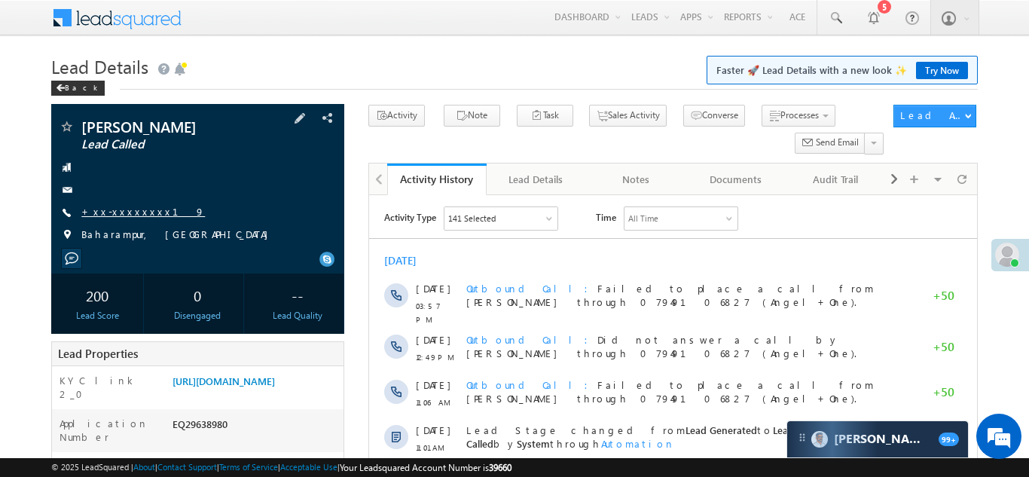
click at [117, 215] on link "+xx-xxxxxxxx19" at bounding box center [142, 211] width 123 height 13
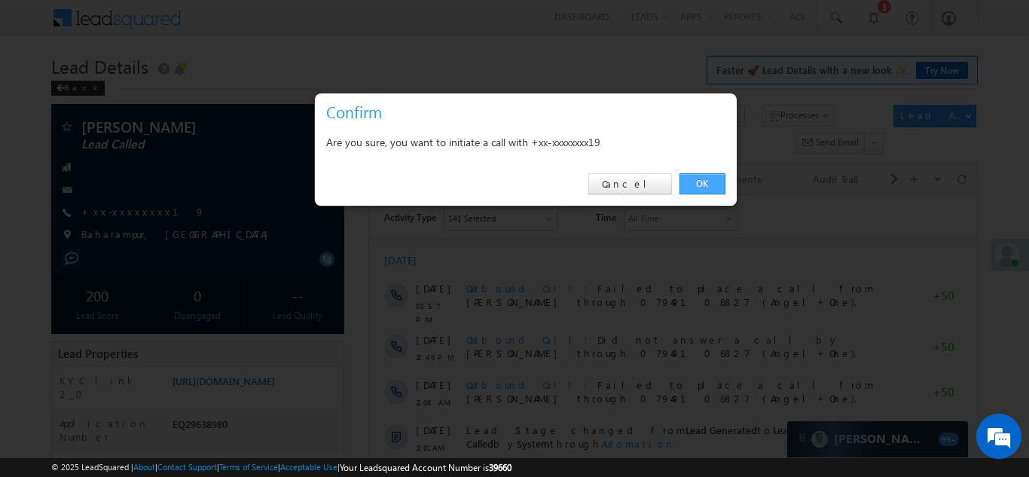
click at [696, 181] on link "OK" at bounding box center [702, 183] width 46 height 21
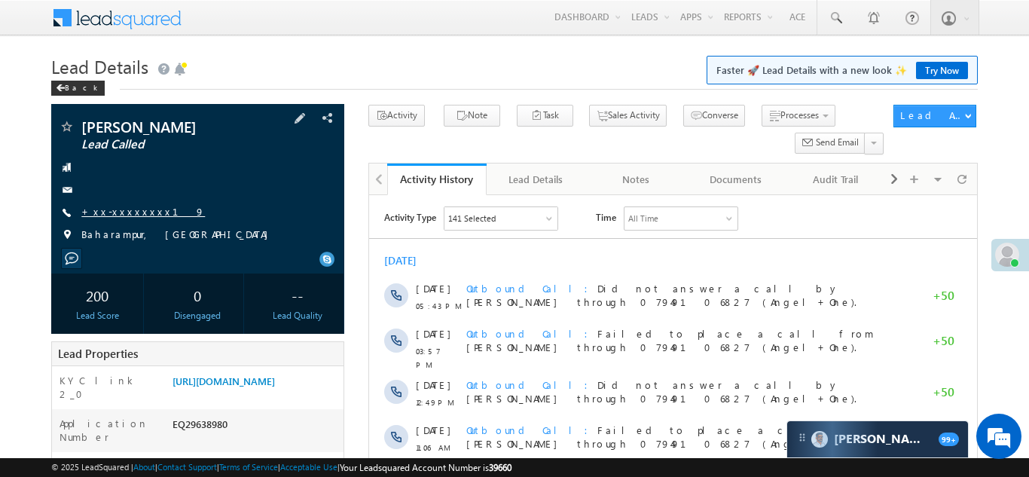
click at [120, 216] on link "+xx-xxxxxxxx19" at bounding box center [142, 211] width 123 height 13
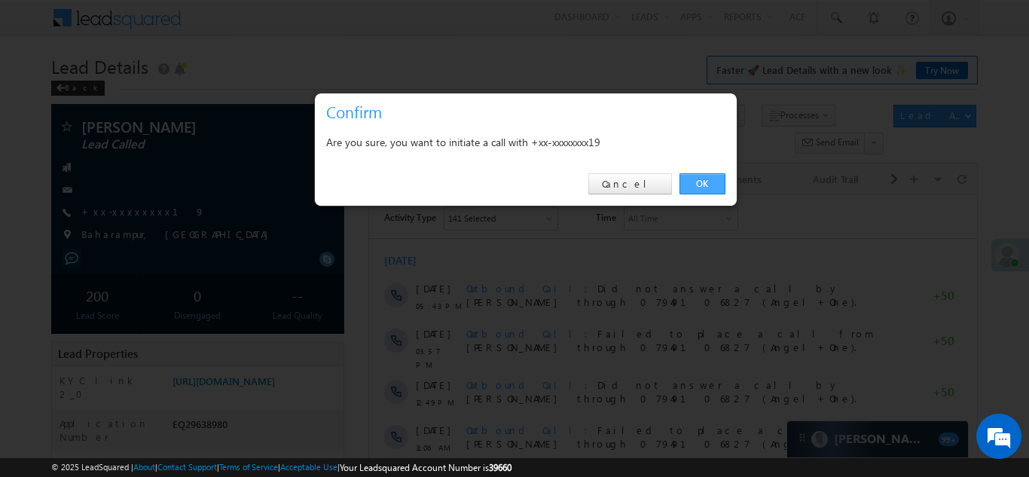
click at [697, 181] on link "OK" at bounding box center [702, 183] width 46 height 21
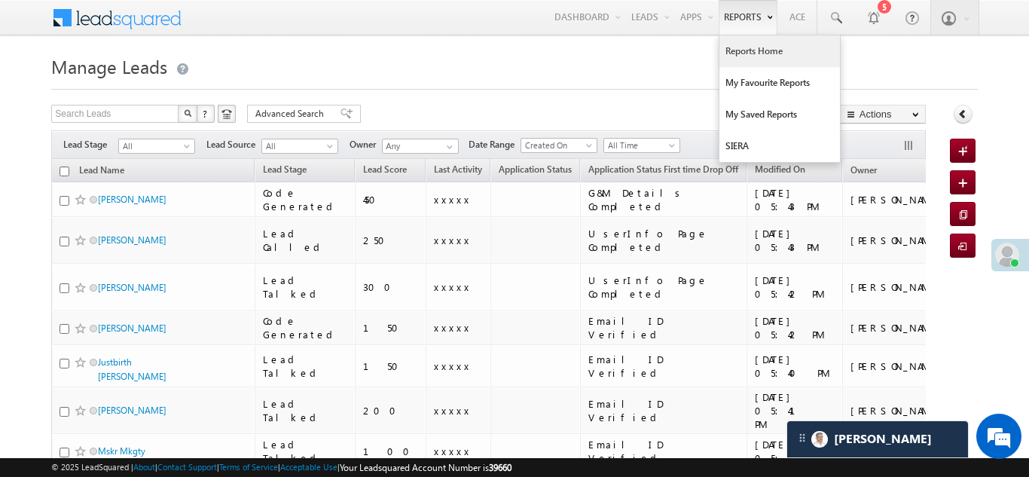
click at [745, 47] on link "Reports Home" at bounding box center [779, 51] width 120 height 32
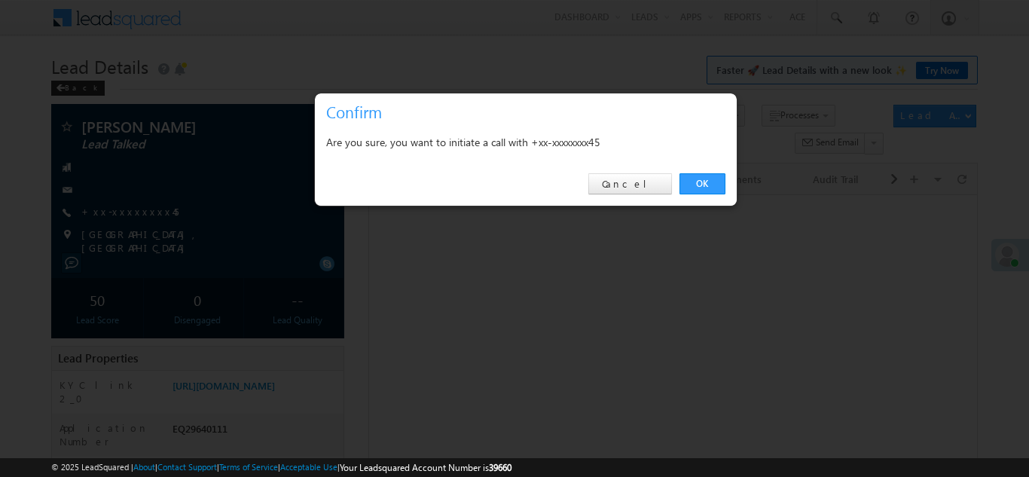
click at [695, 184] on link "OK" at bounding box center [702, 183] width 46 height 21
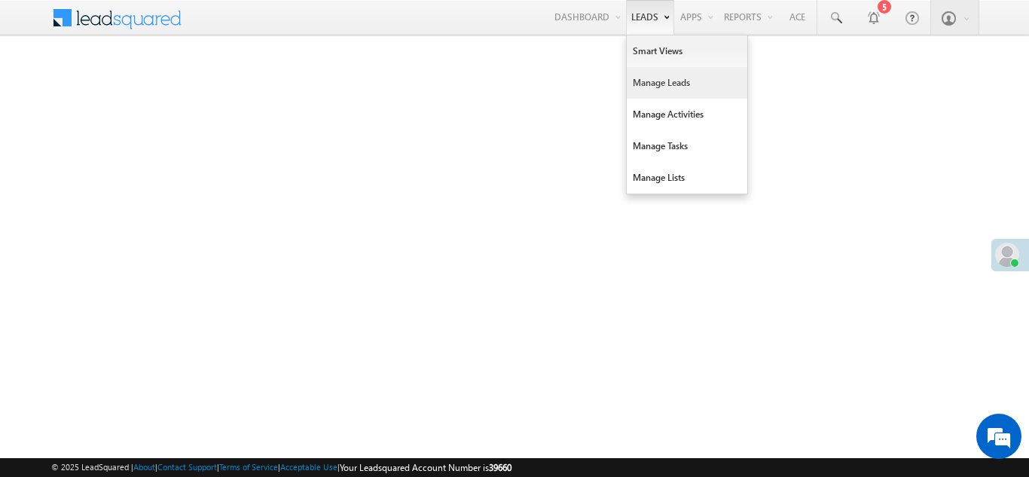
click at [659, 81] on link "Manage Leads" at bounding box center [686, 83] width 120 height 32
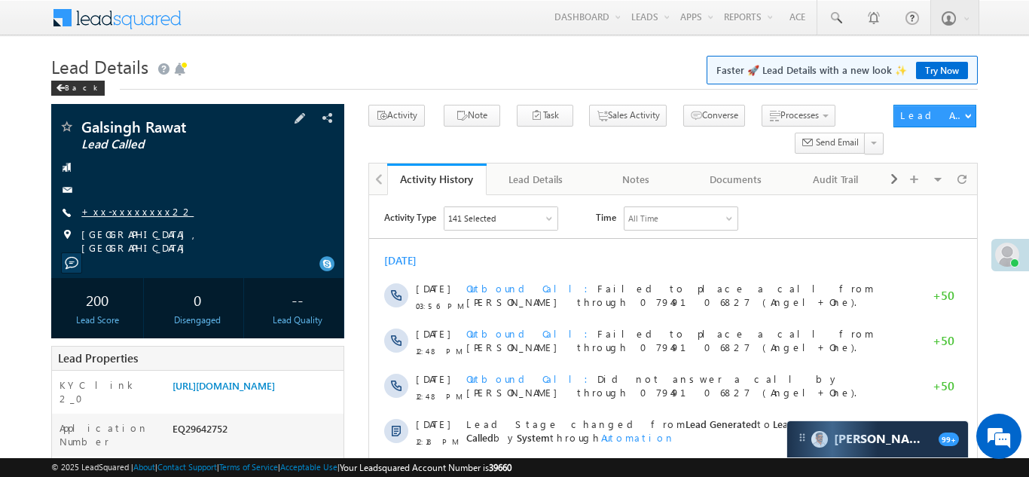
click at [130, 214] on link "+xx-xxxxxxxx22" at bounding box center [137, 211] width 112 height 13
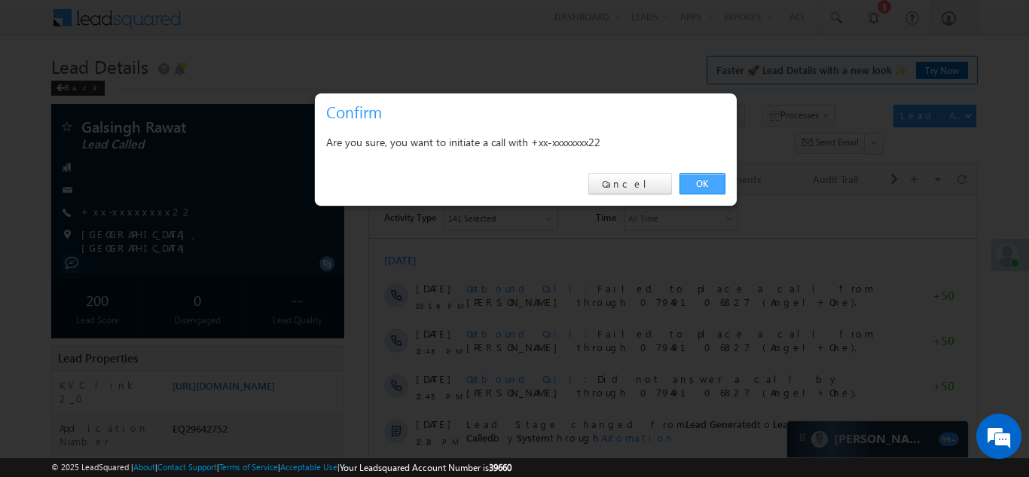
click at [700, 182] on link "OK" at bounding box center [702, 183] width 46 height 21
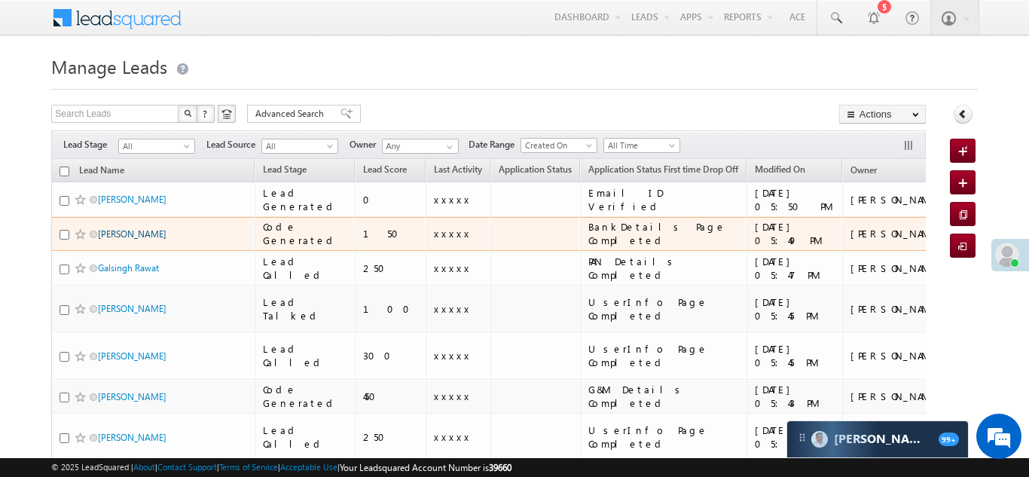
click at [136, 237] on link "[PERSON_NAME]" at bounding box center [132, 233] width 69 height 11
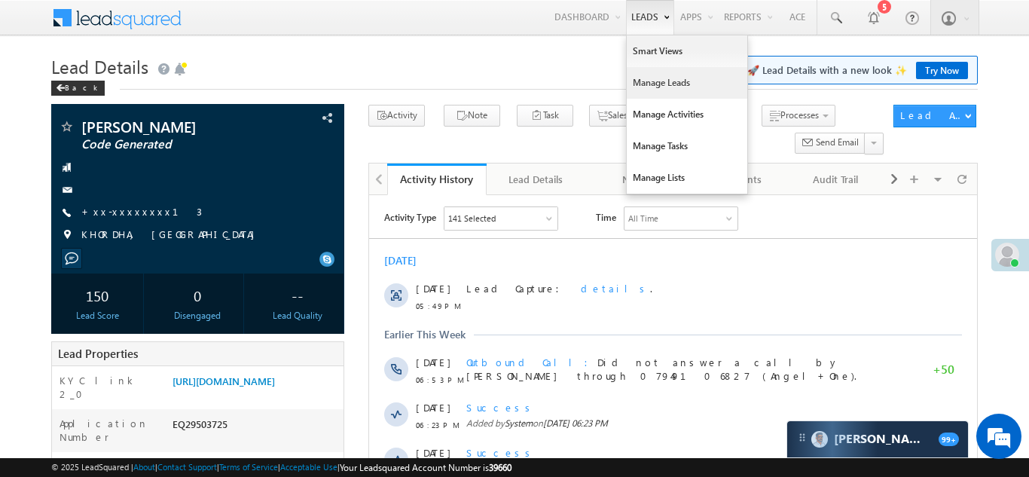
click at [653, 83] on link "Manage Leads" at bounding box center [686, 83] width 120 height 32
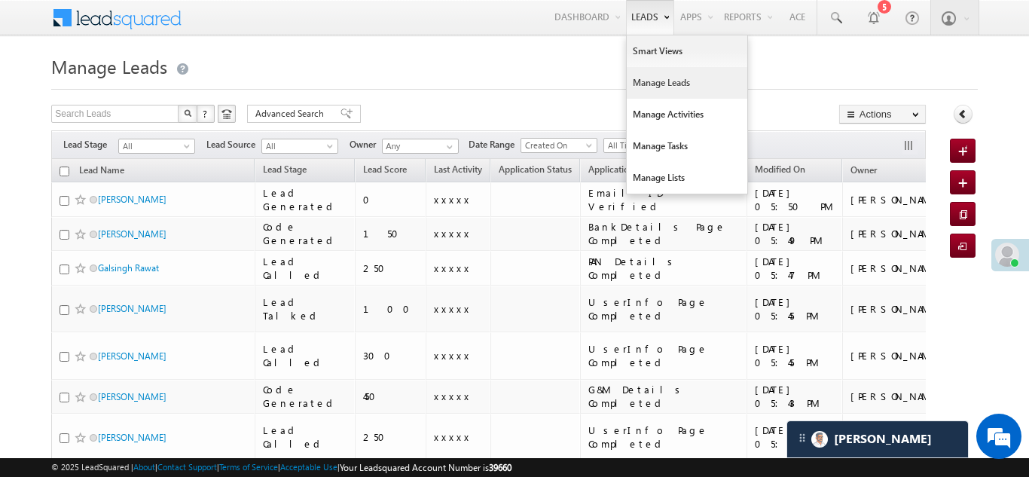
click at [651, 77] on link "Manage Leads" at bounding box center [686, 83] width 120 height 32
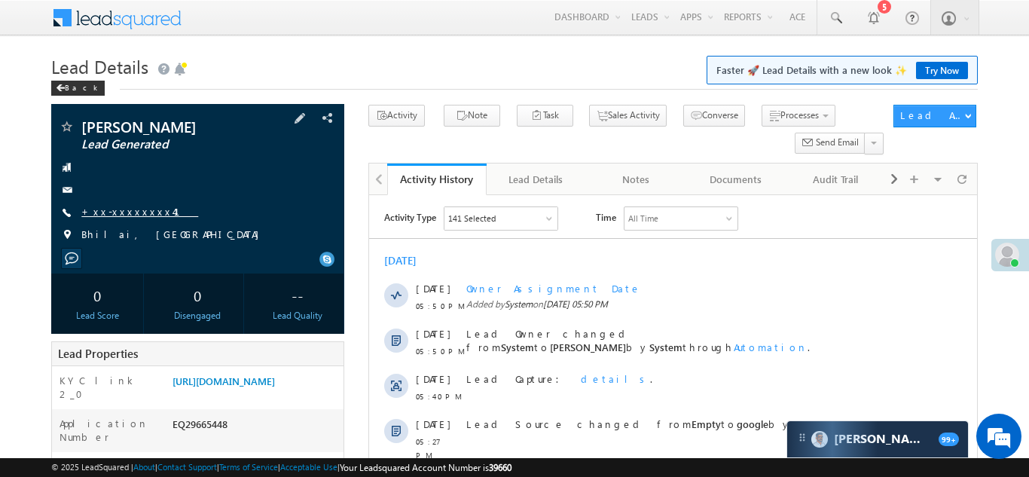
click at [113, 212] on link "+xx-xxxxxxxx41" at bounding box center [139, 211] width 117 height 13
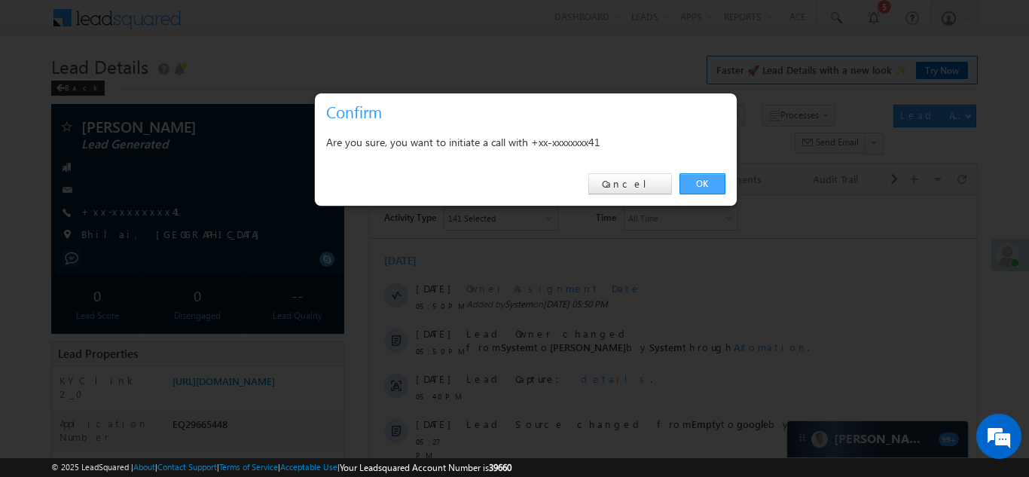
click at [693, 181] on link "OK" at bounding box center [702, 183] width 46 height 21
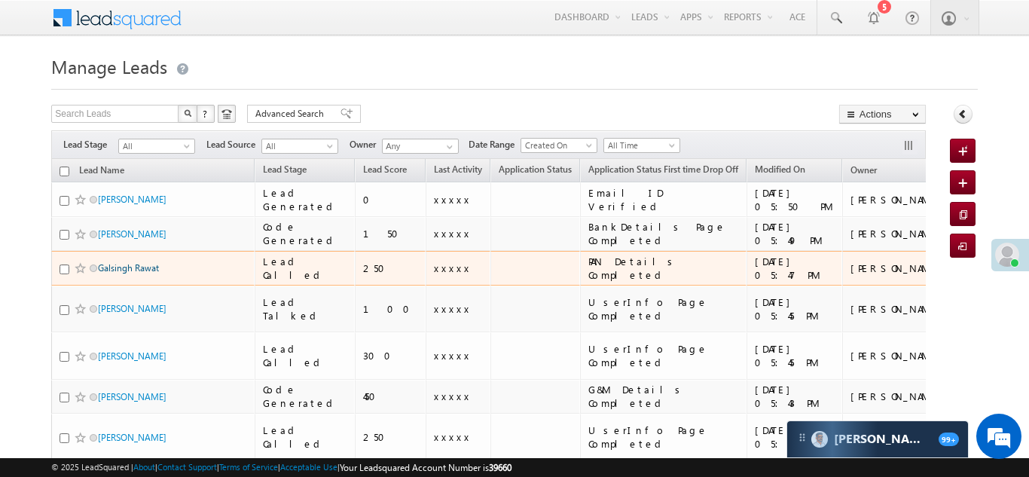
click at [111, 266] on link "Galsingh Rawat" at bounding box center [128, 267] width 61 height 11
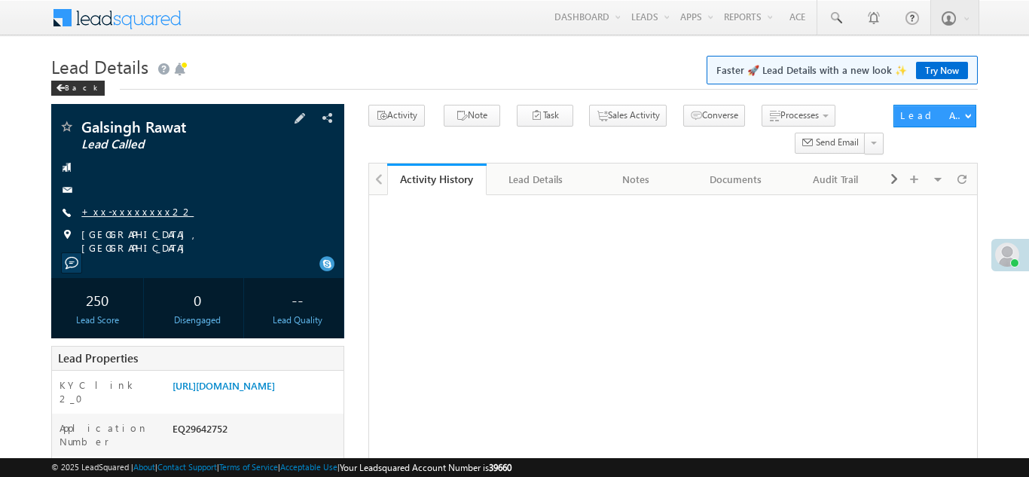
click at [117, 212] on link "+xx-xxxxxxxx22" at bounding box center [137, 211] width 112 height 13
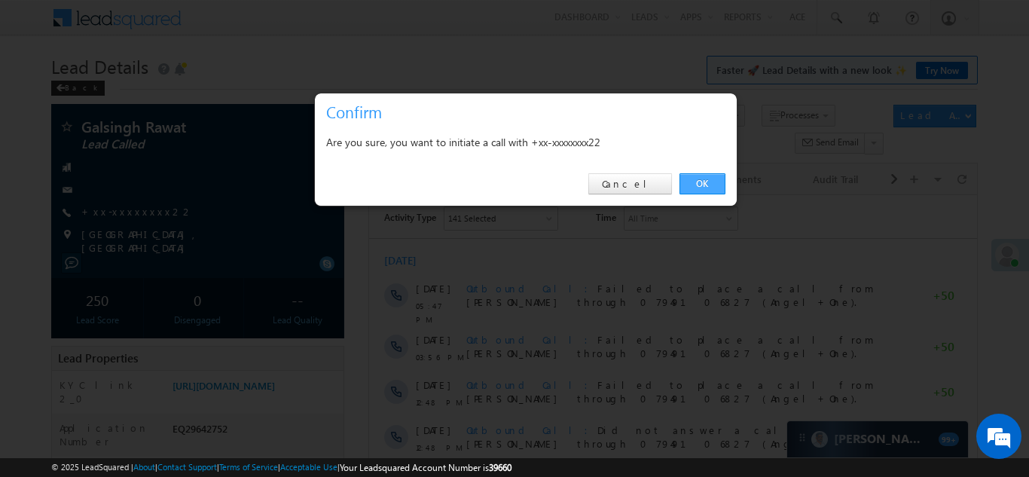
click at [703, 181] on link "OK" at bounding box center [702, 183] width 46 height 21
